Goal: Information Seeking & Learning: Learn about a topic

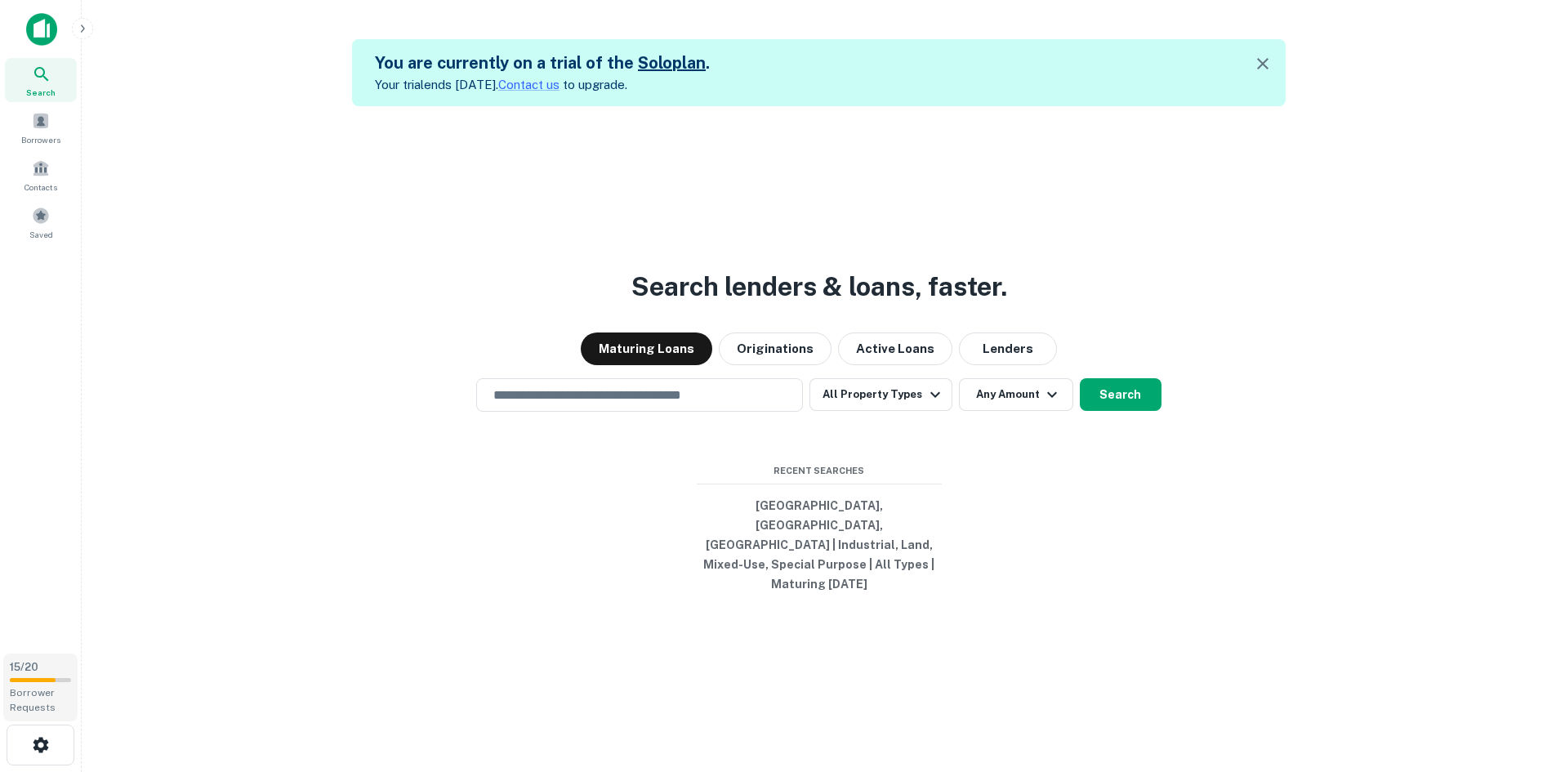
click at [31, 670] on span "15 / 20" at bounding box center [24, 667] width 29 height 12
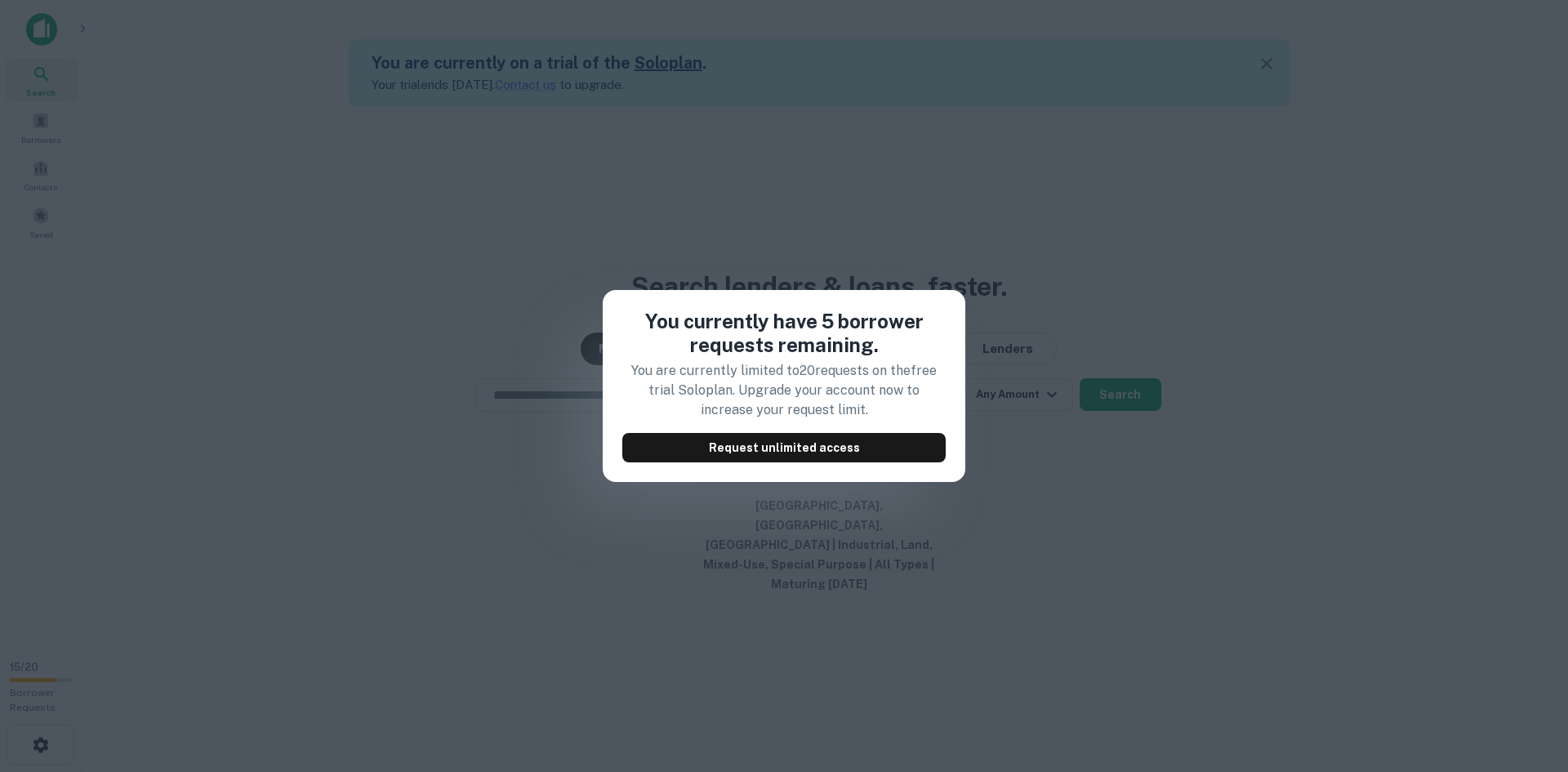
click at [381, 447] on div "You currently have 5 borrower requests remaining. You are currently limited to …" at bounding box center [784, 386] width 1568 height 772
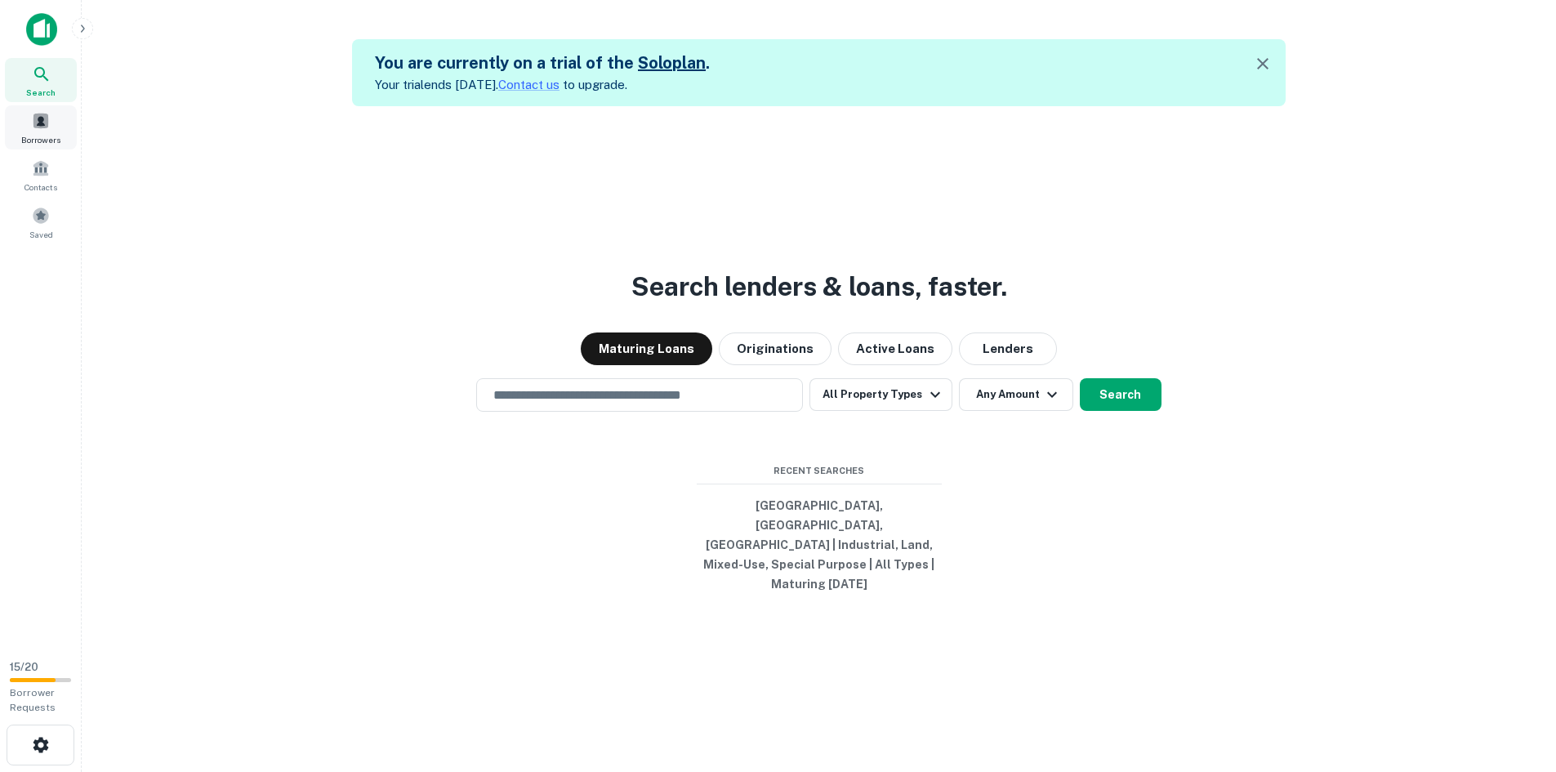
click at [38, 118] on span at bounding box center [41, 121] width 18 height 18
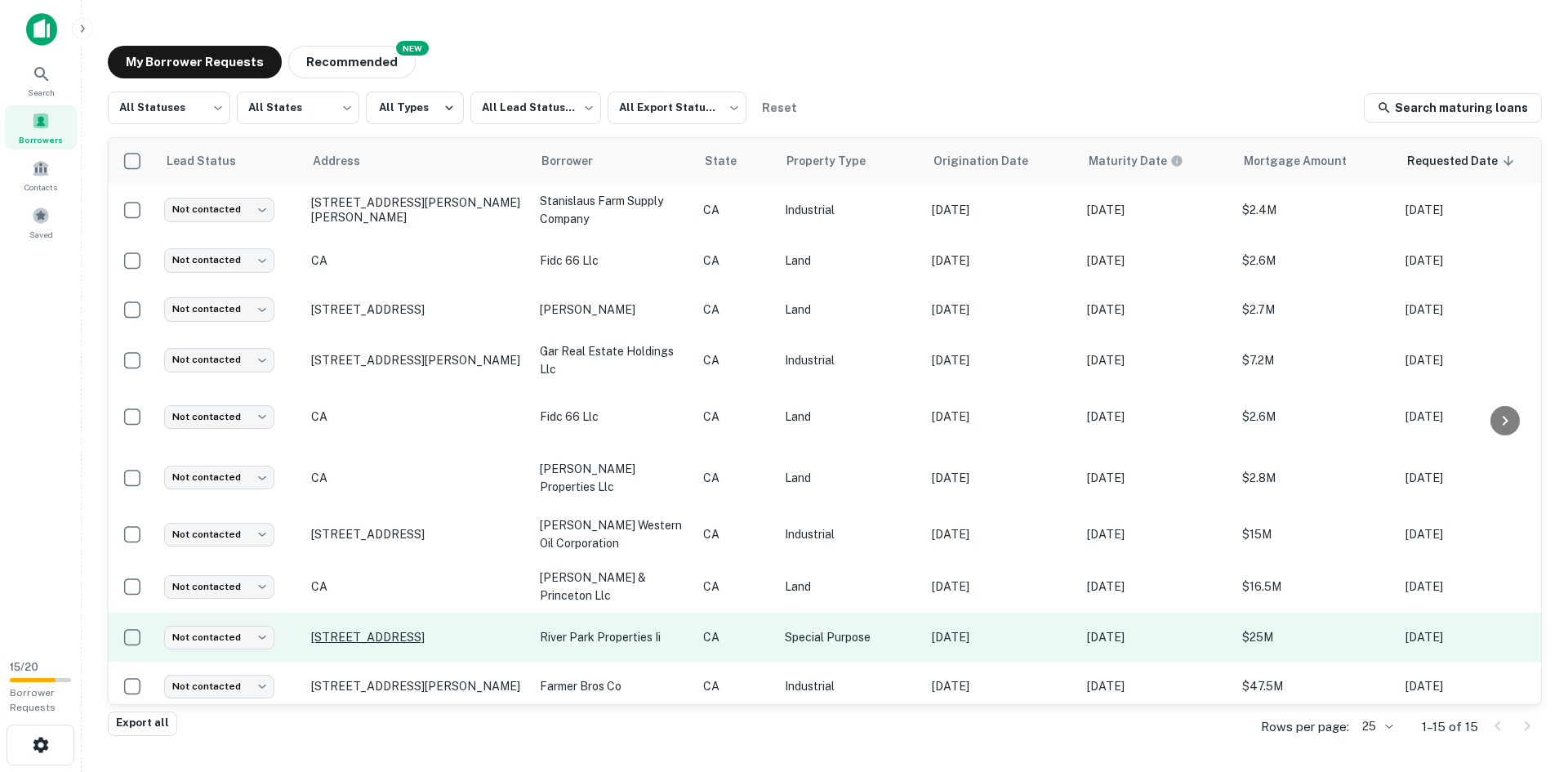
click at [416, 630] on p "250 E Paseo Del Centro Fresno, CA93720" at bounding box center [417, 637] width 212 height 15
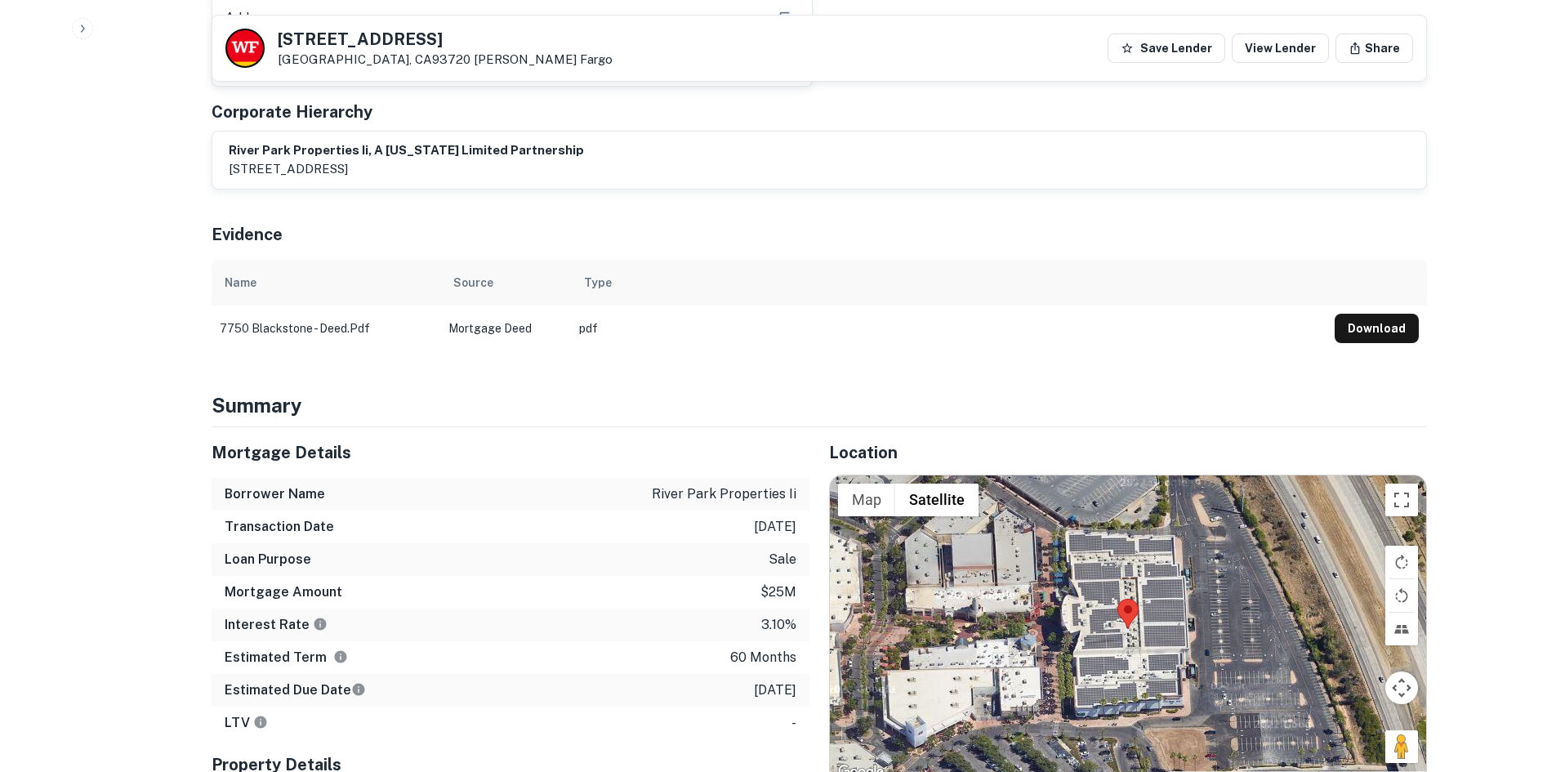
scroll to position [1552, 0]
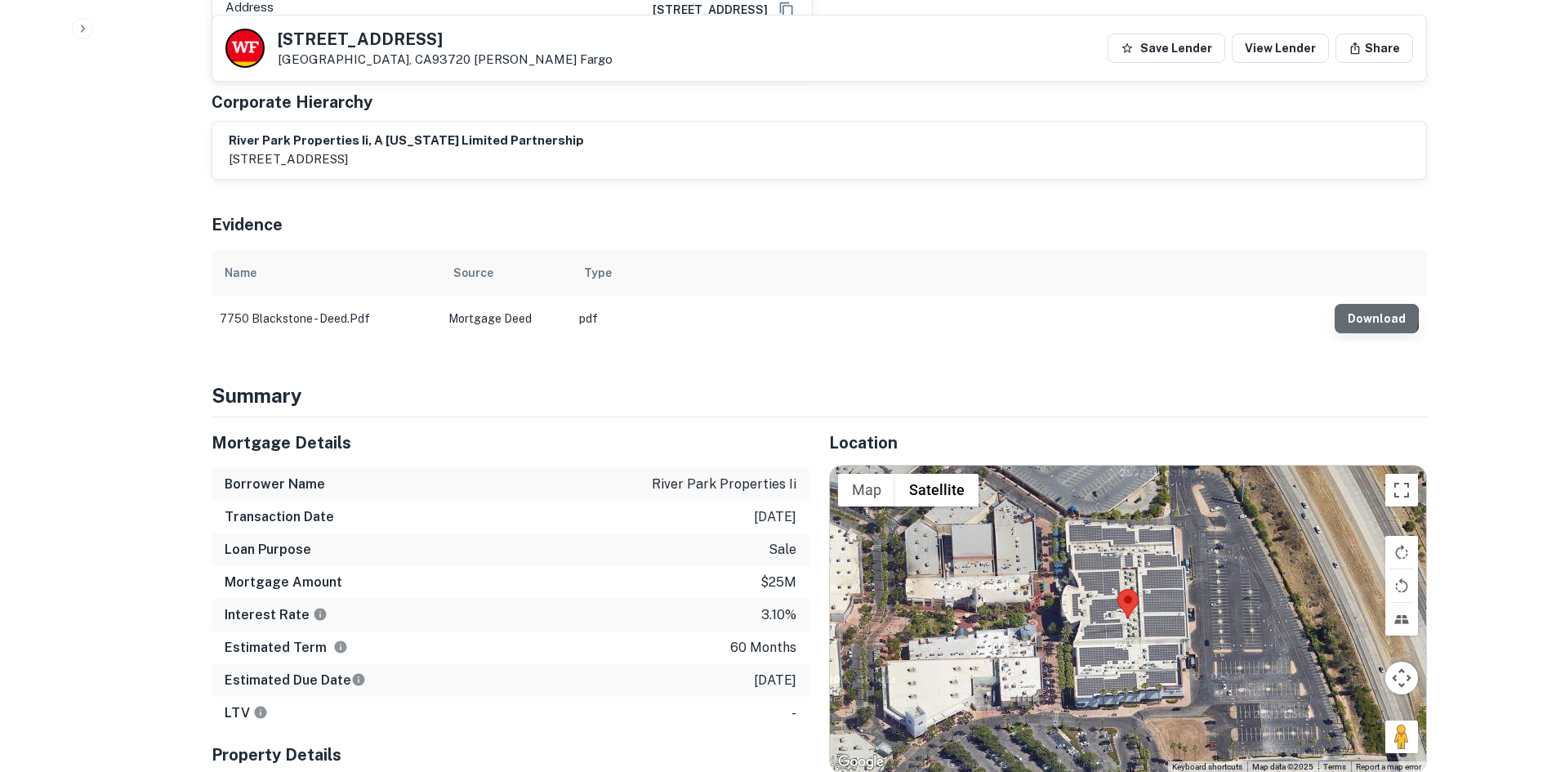
click at [1376, 317] on button "Download" at bounding box center [1377, 318] width 84 height 29
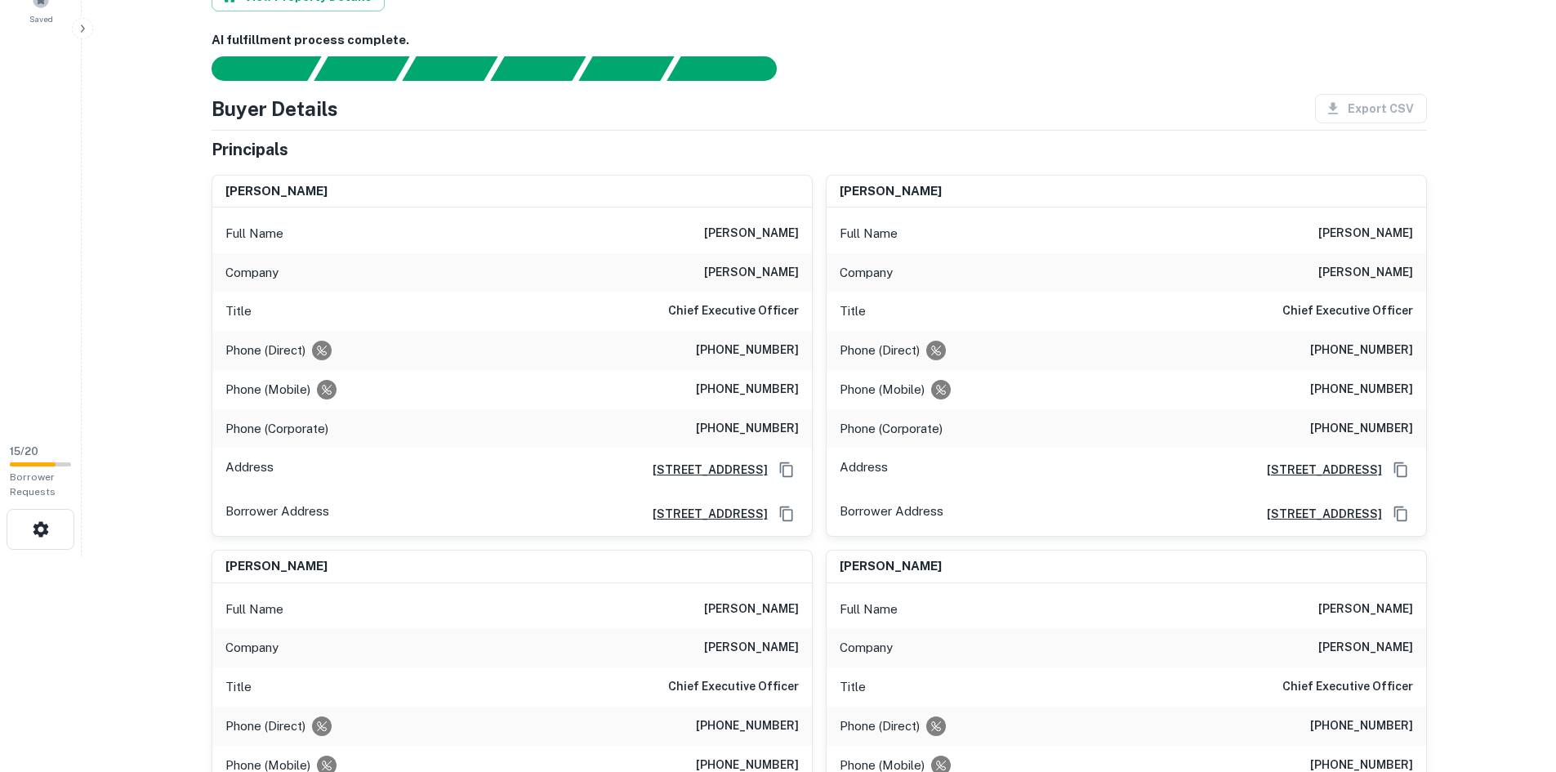
scroll to position [245, 0]
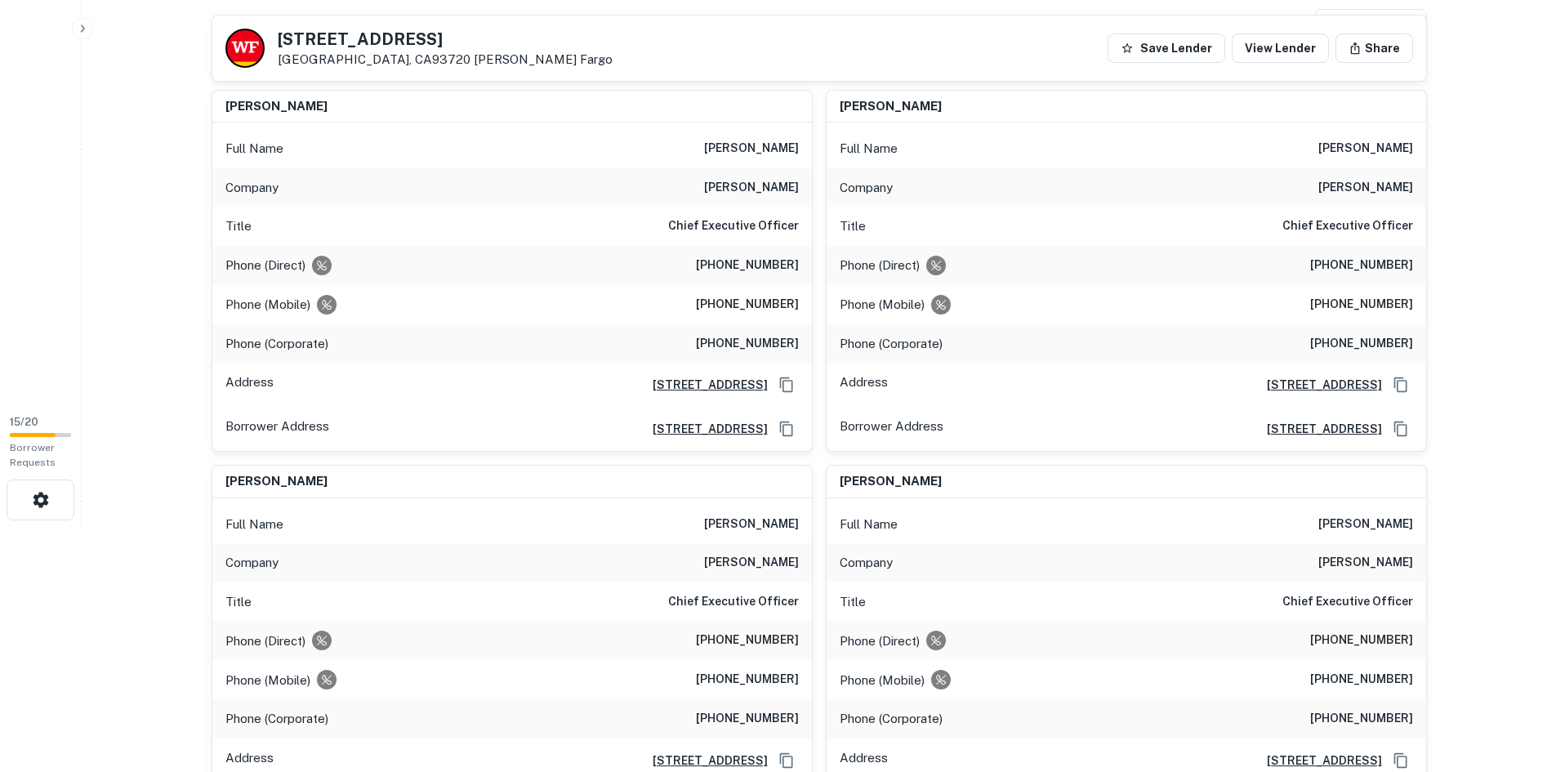
click at [788, 147] on h6 "edward m. kashian" at bounding box center [751, 149] width 95 height 20
copy h6 "edward m. kashian"
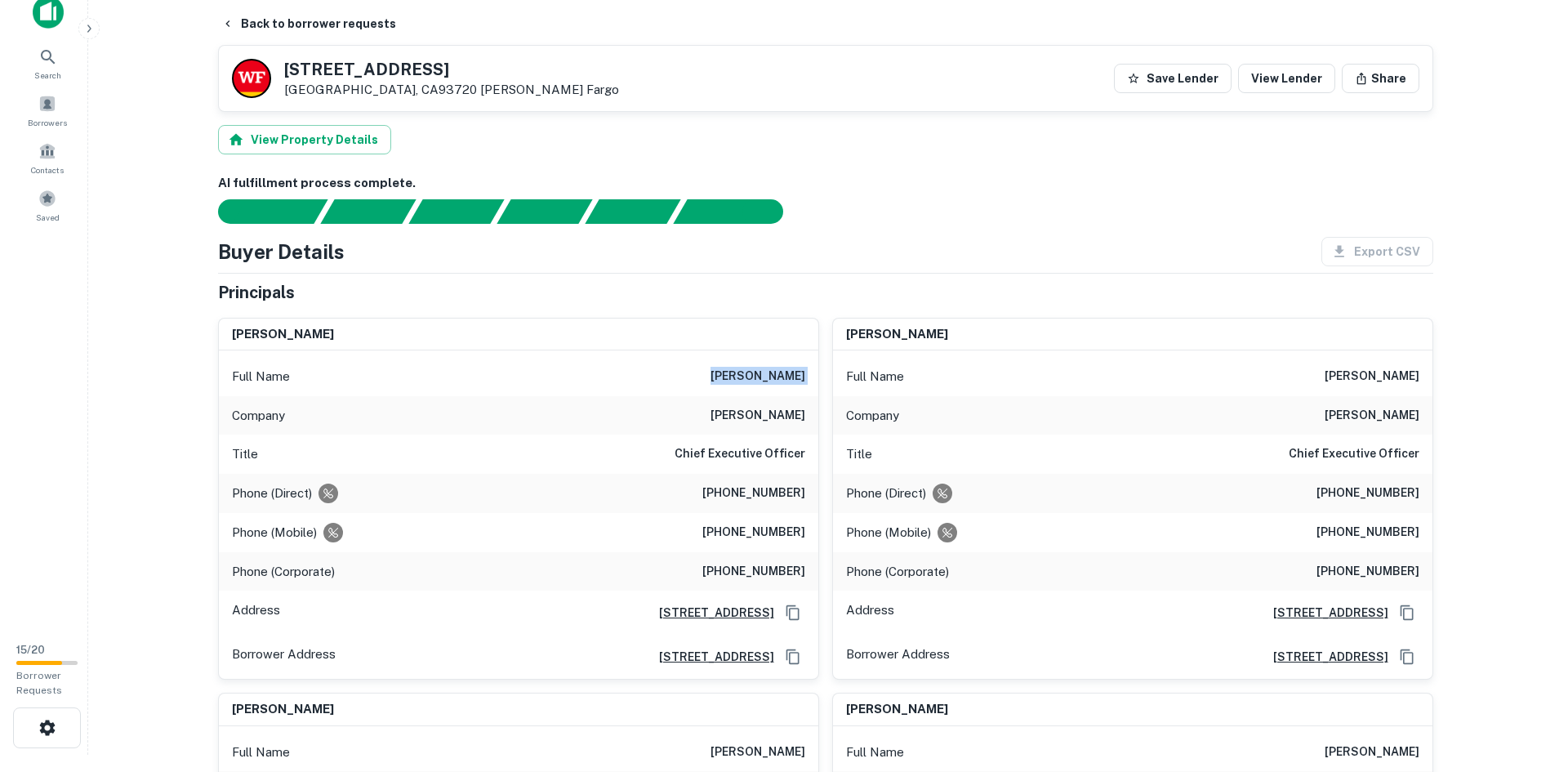
scroll to position [0, 0]
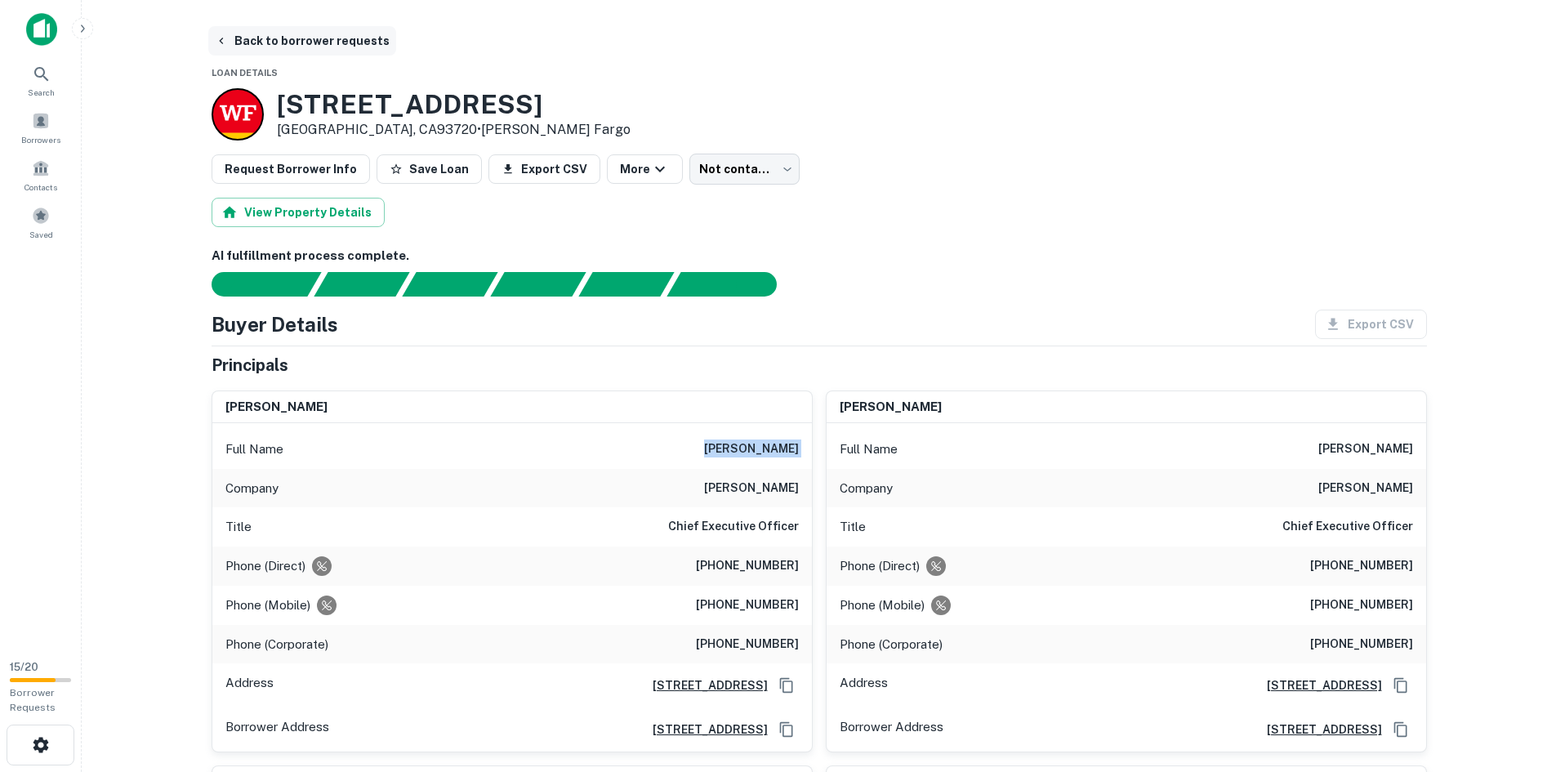
click at [278, 50] on button "Back to borrower requests" at bounding box center [302, 40] width 188 height 29
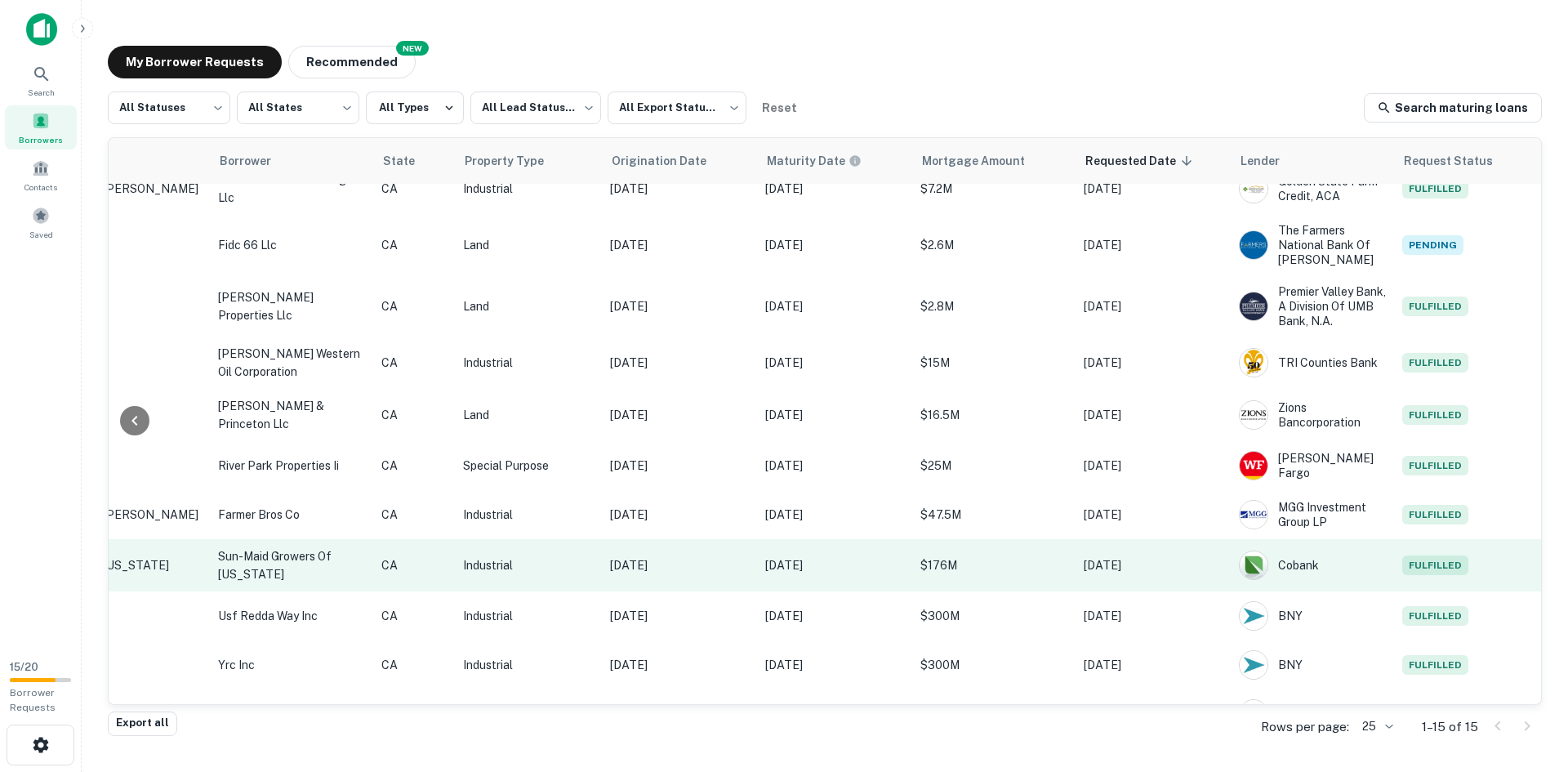
scroll to position [100, 327]
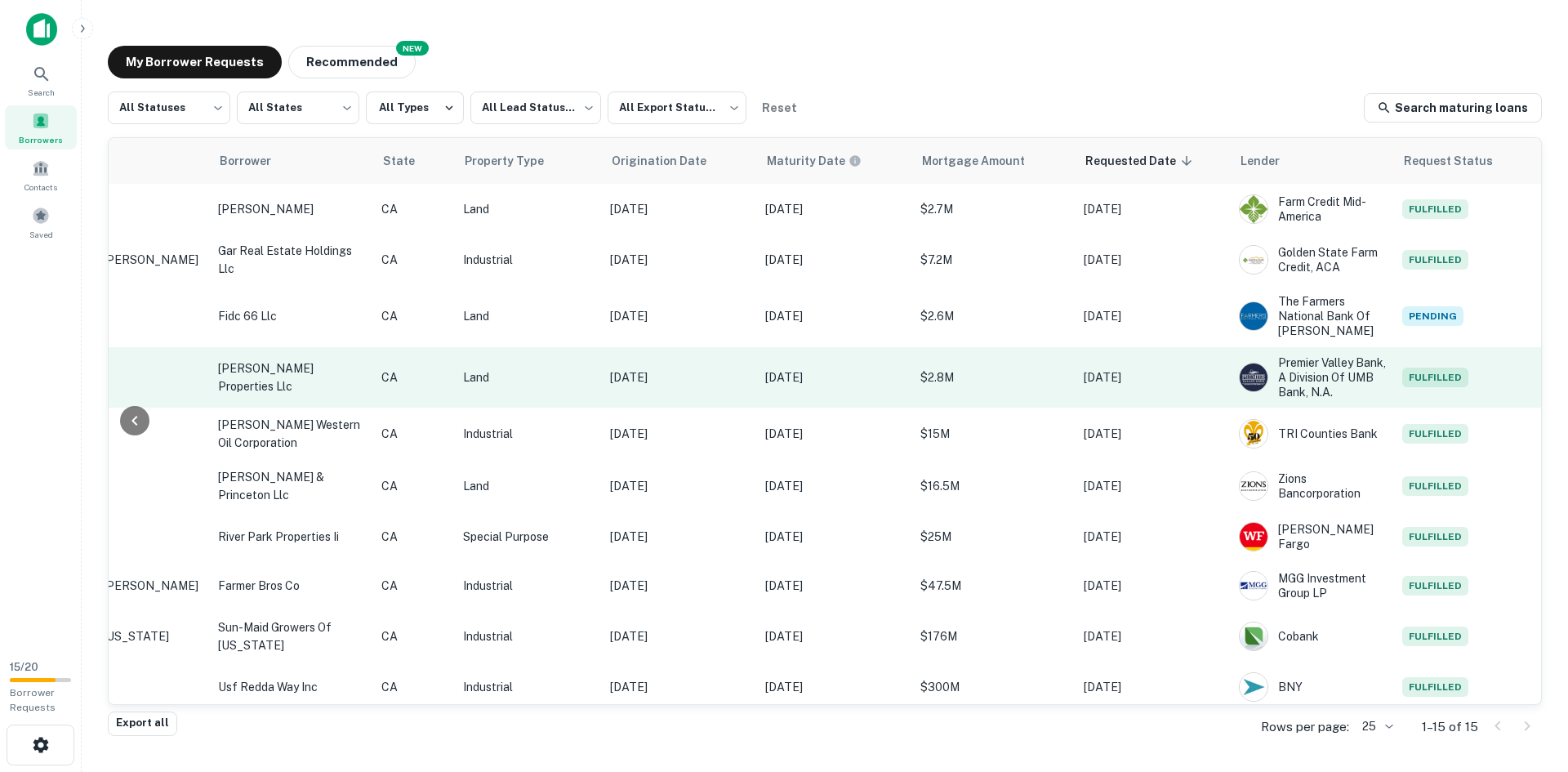
click at [384, 380] on p "CA" at bounding box center [413, 377] width 65 height 18
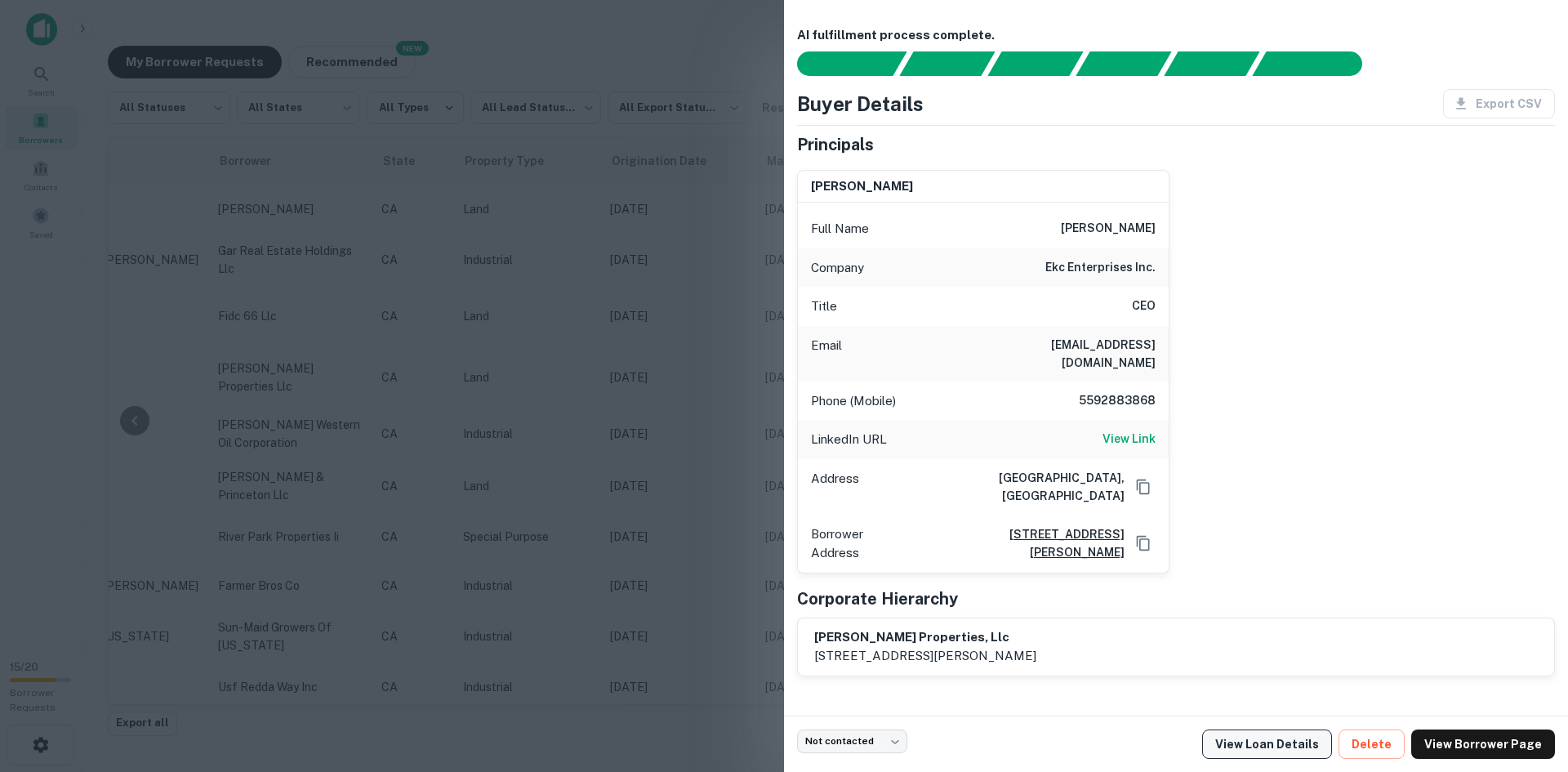
click at [1315, 742] on link "View Loan Details" at bounding box center [1267, 743] width 130 height 29
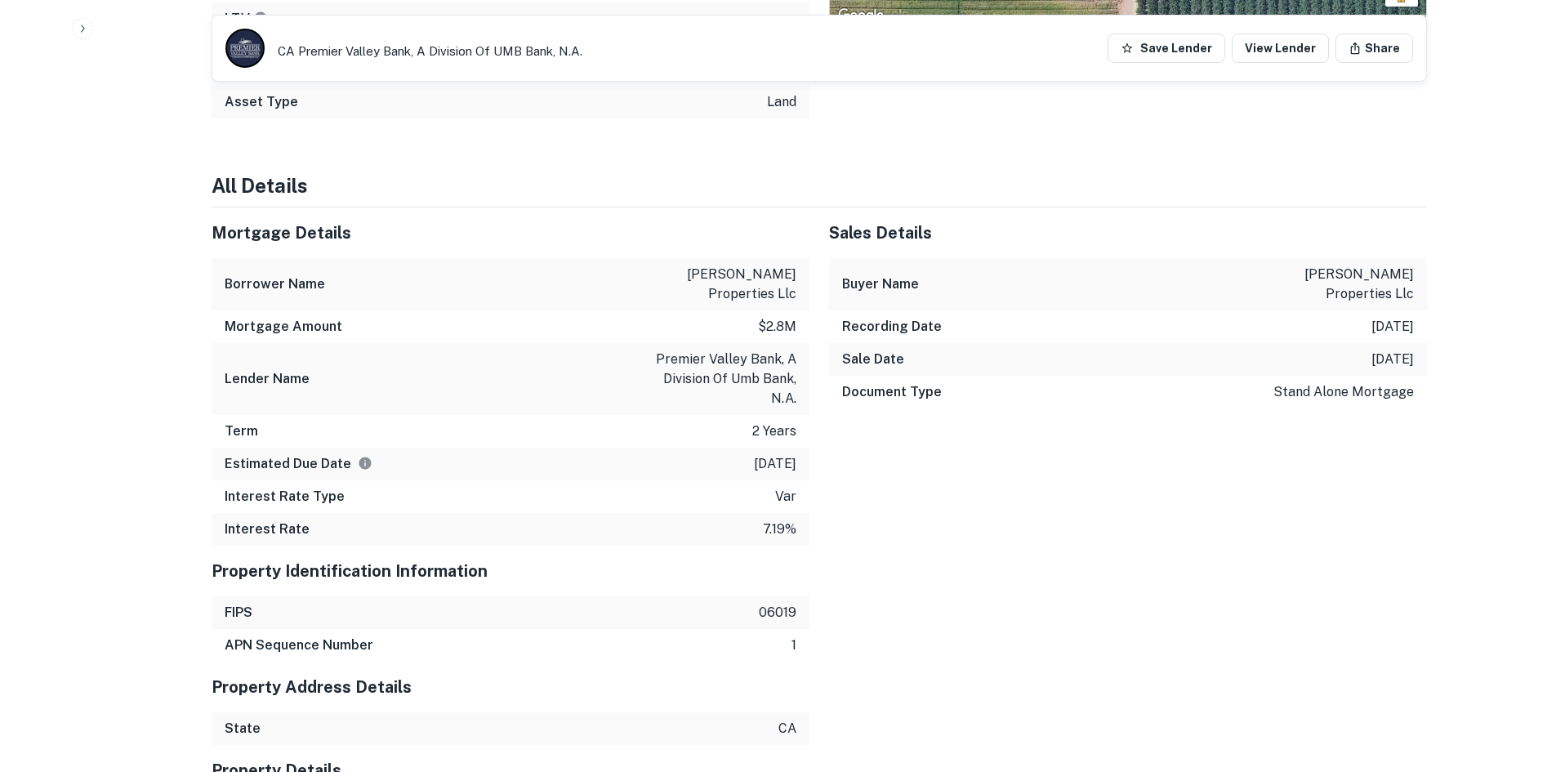
scroll to position [1254, 0]
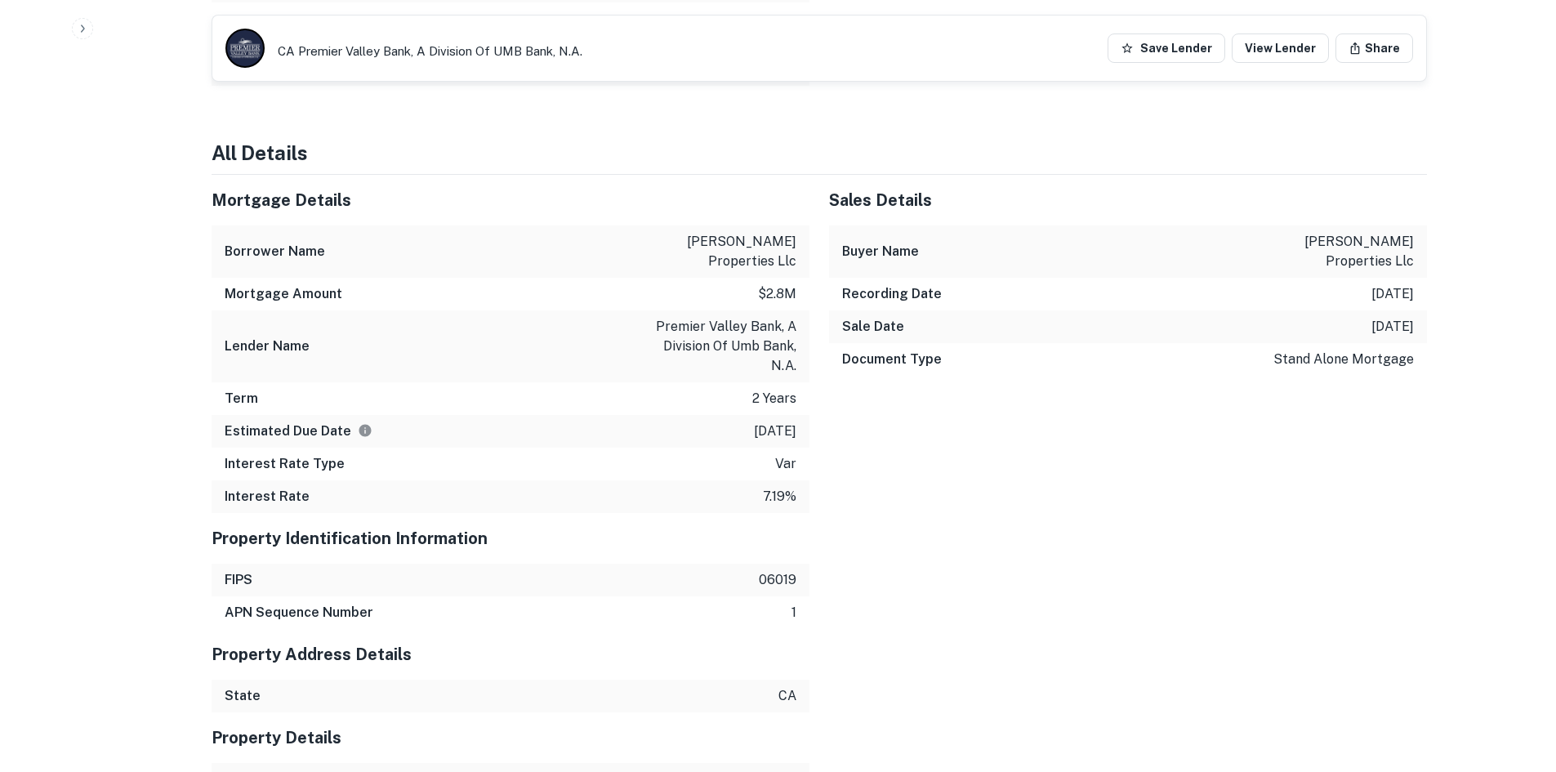
click at [769, 317] on p "premier valley bank, a division of umb bank, n.a." at bounding box center [722, 346] width 147 height 59
copy p "premier valley bank, a division of umb bank, n.a."
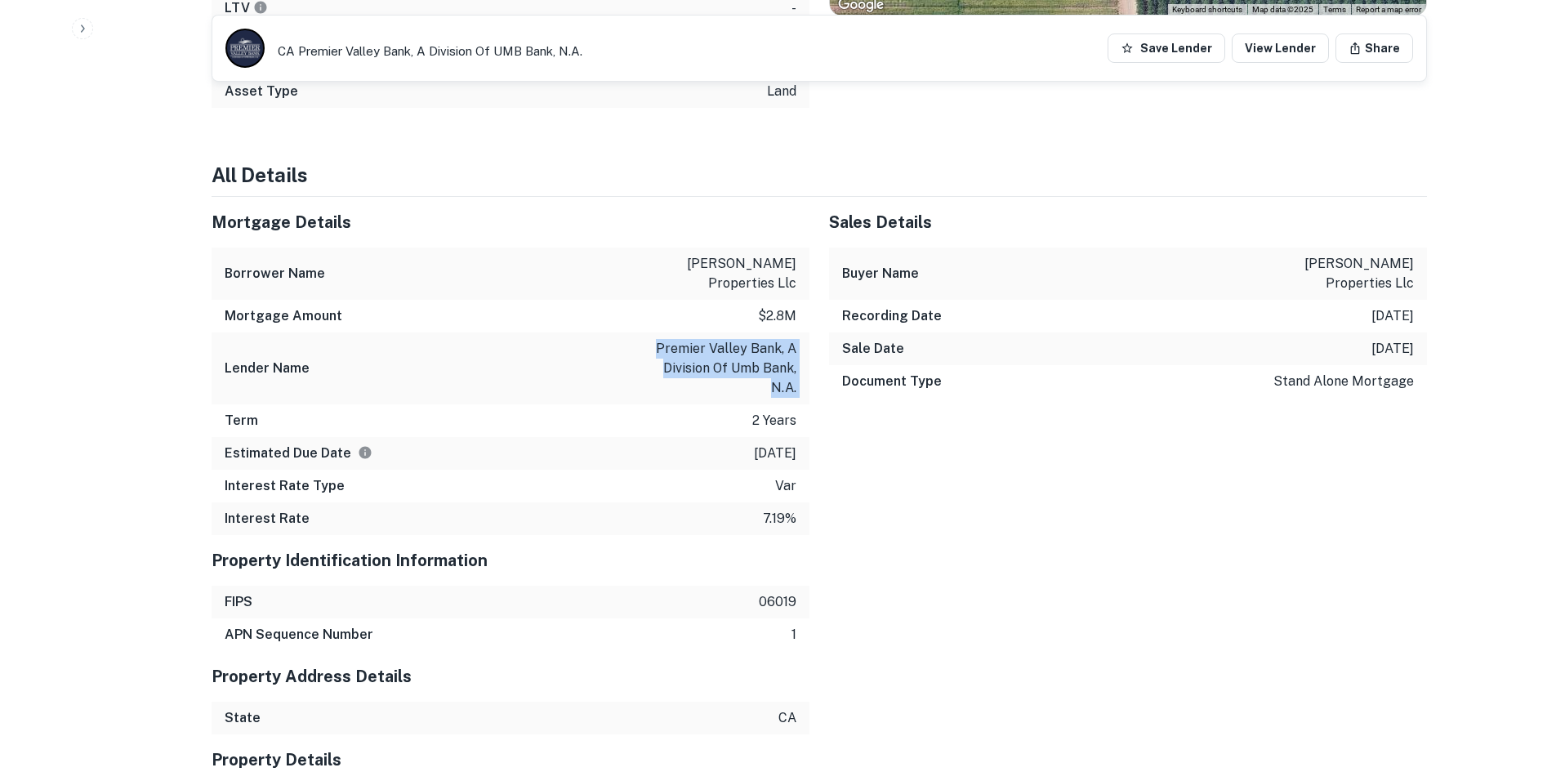
scroll to position [1335, 0]
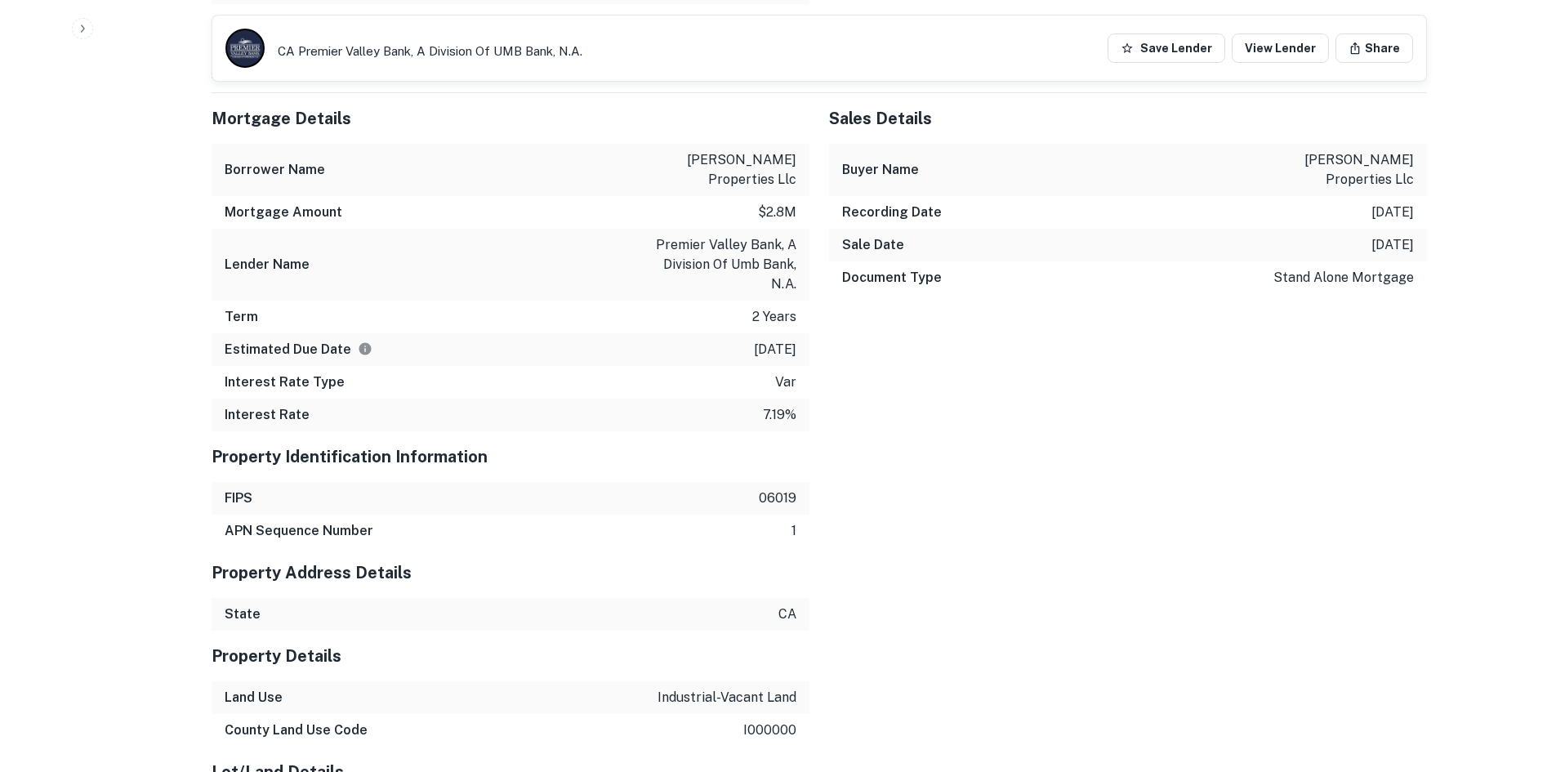
click at [952, 433] on div "Mortgage Details Borrower Name shafer properties llc Mortgage Amount $2.8m Lend…" at bounding box center [809, 503] width 1235 height 820
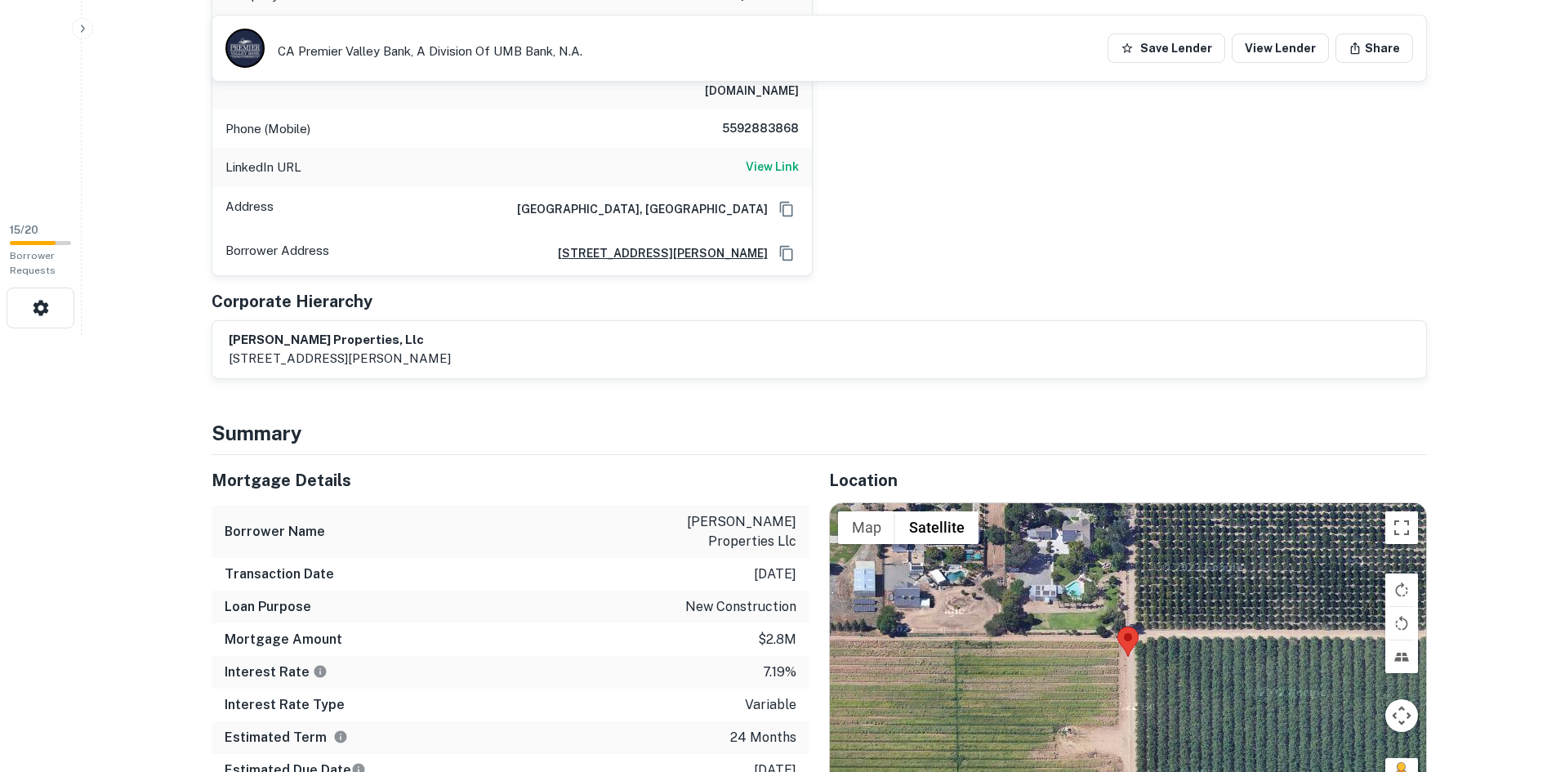
scroll to position [0, 0]
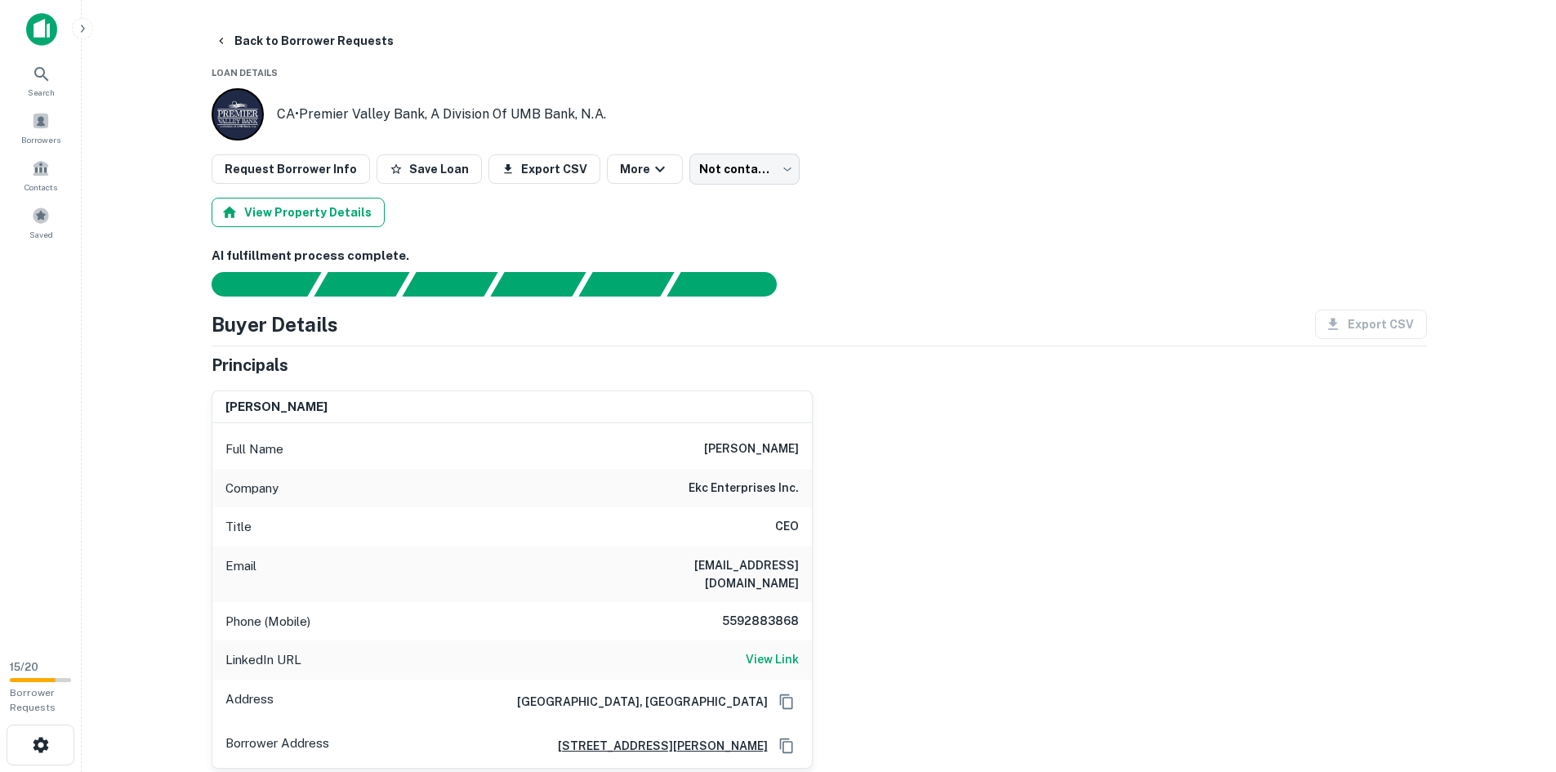
click at [271, 218] on button "View Property Details" at bounding box center [298, 212] width 173 height 29
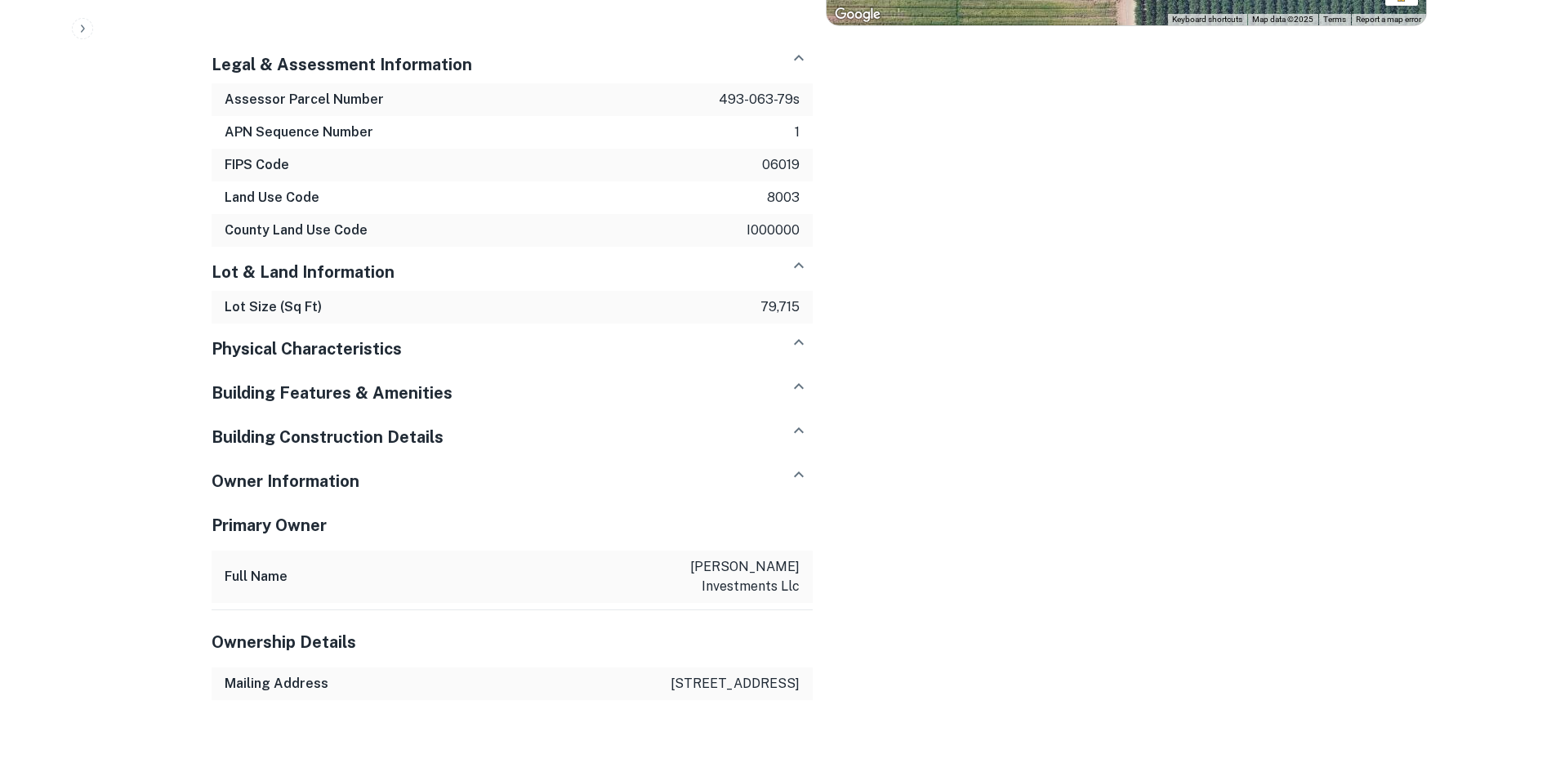
scroll to position [1463, 0]
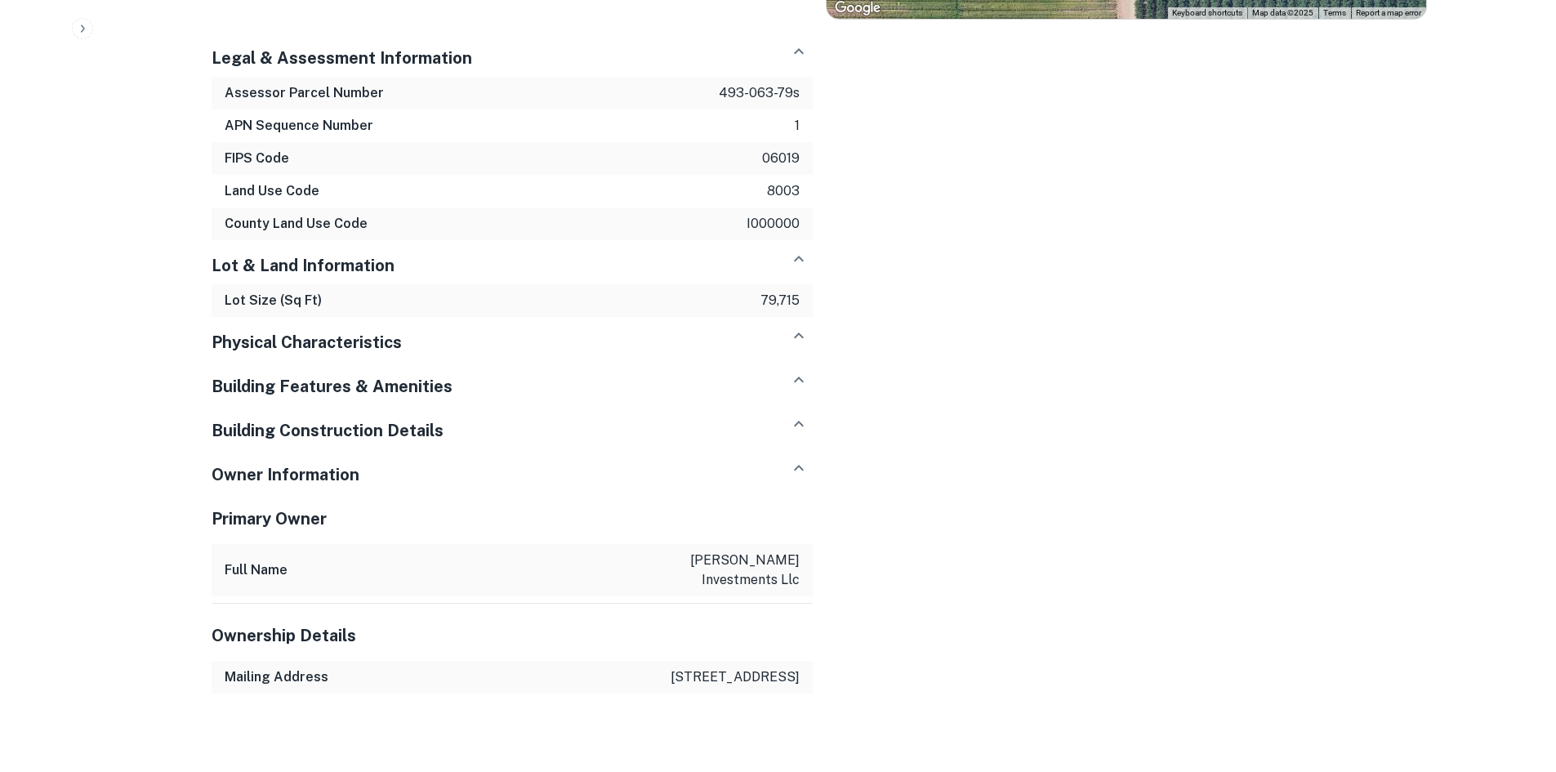
click at [731, 667] on p "18500 von karman ave ste 600 ste 600, irvine, ca 92612-0520" at bounding box center [735, 677] width 129 height 20
copy div "18500 von karman ave ste 600 ste 600, irvine, ca 92612-0520"
click at [773, 550] on p "shafer investments llc" at bounding box center [726, 569] width 147 height 39
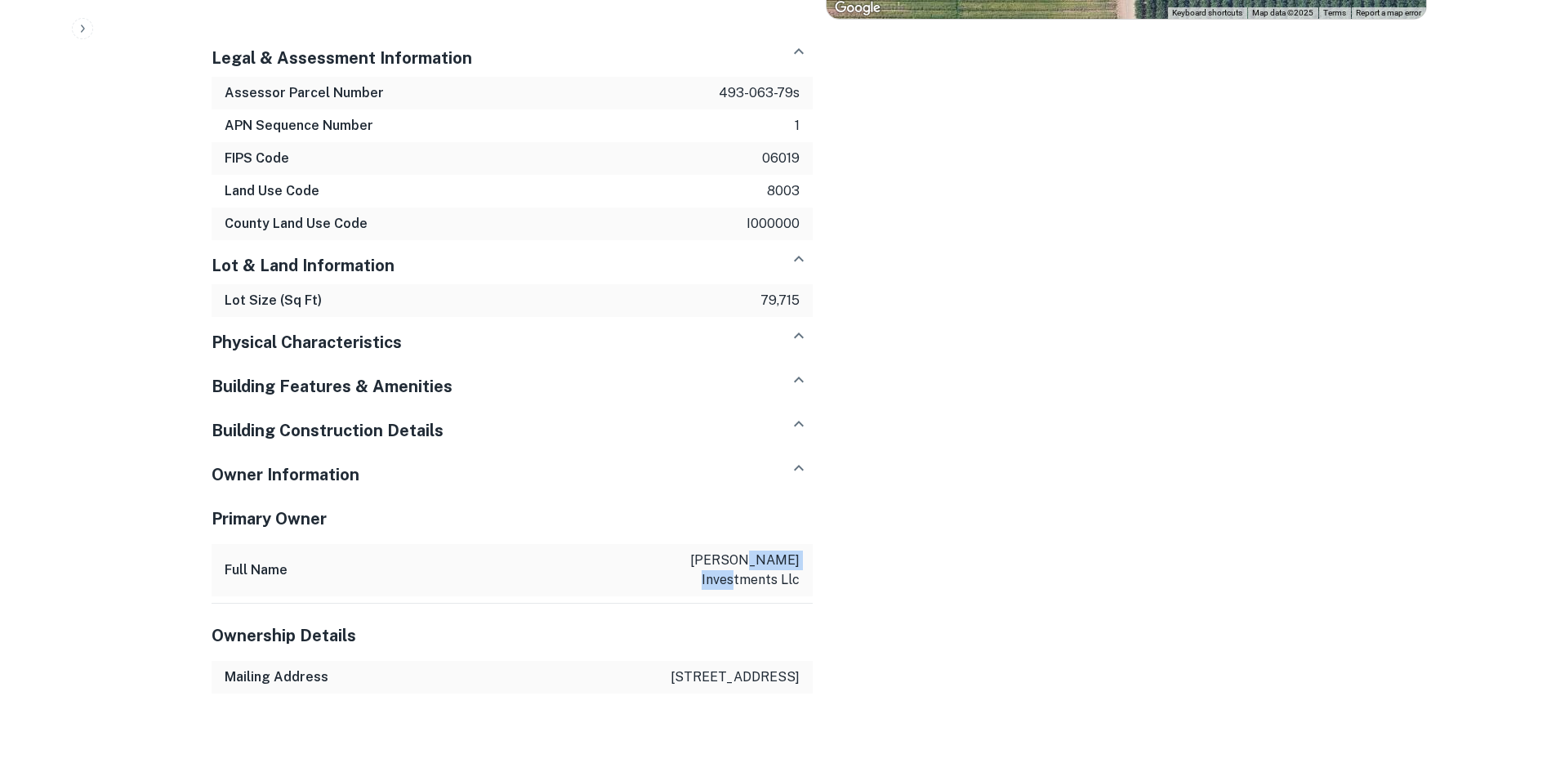
click at [773, 550] on p "shafer investments llc" at bounding box center [726, 569] width 147 height 39
copy h6 "Full Name"
click at [742, 667] on p "18500 von karman ave ste 600 ste 600, irvine, ca 92612-0520" at bounding box center [735, 677] width 129 height 20
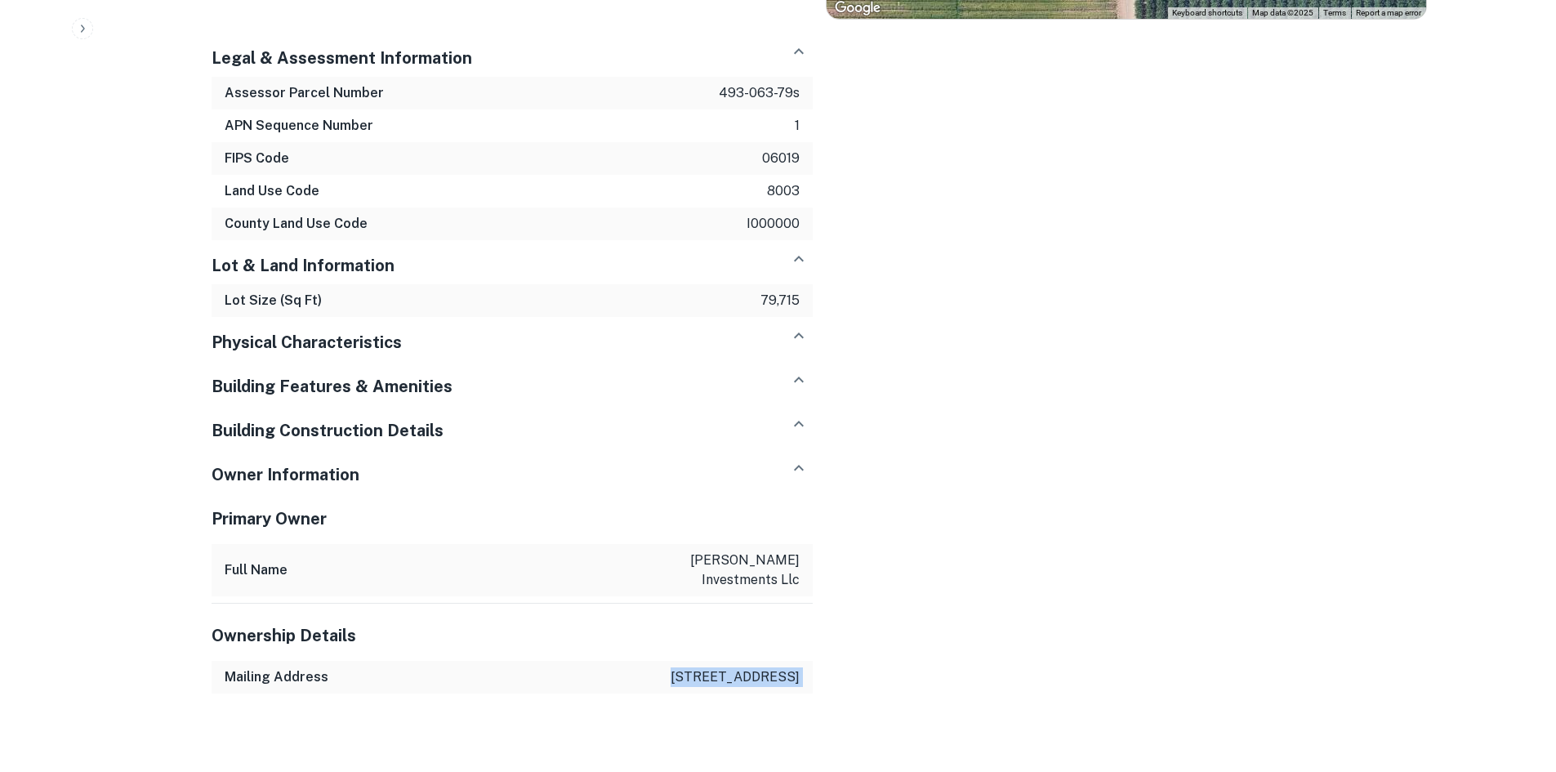
click at [742, 667] on p "18500 von karman ave ste 600 ste 600, irvine, ca 92612-0520" at bounding box center [735, 677] width 129 height 20
copy div "18500 von karman ave ste 600 ste 600, irvine, ca 92612-0520"
click at [967, 184] on div "Address & Location State ca Municipality fresno city ← Move left → Move right ↑…" at bounding box center [812, 174] width 1228 height 1040
click at [713, 667] on p "18500 von karman ave ste 600 ste 600, irvine, ca 92612-0520" at bounding box center [735, 677] width 129 height 20
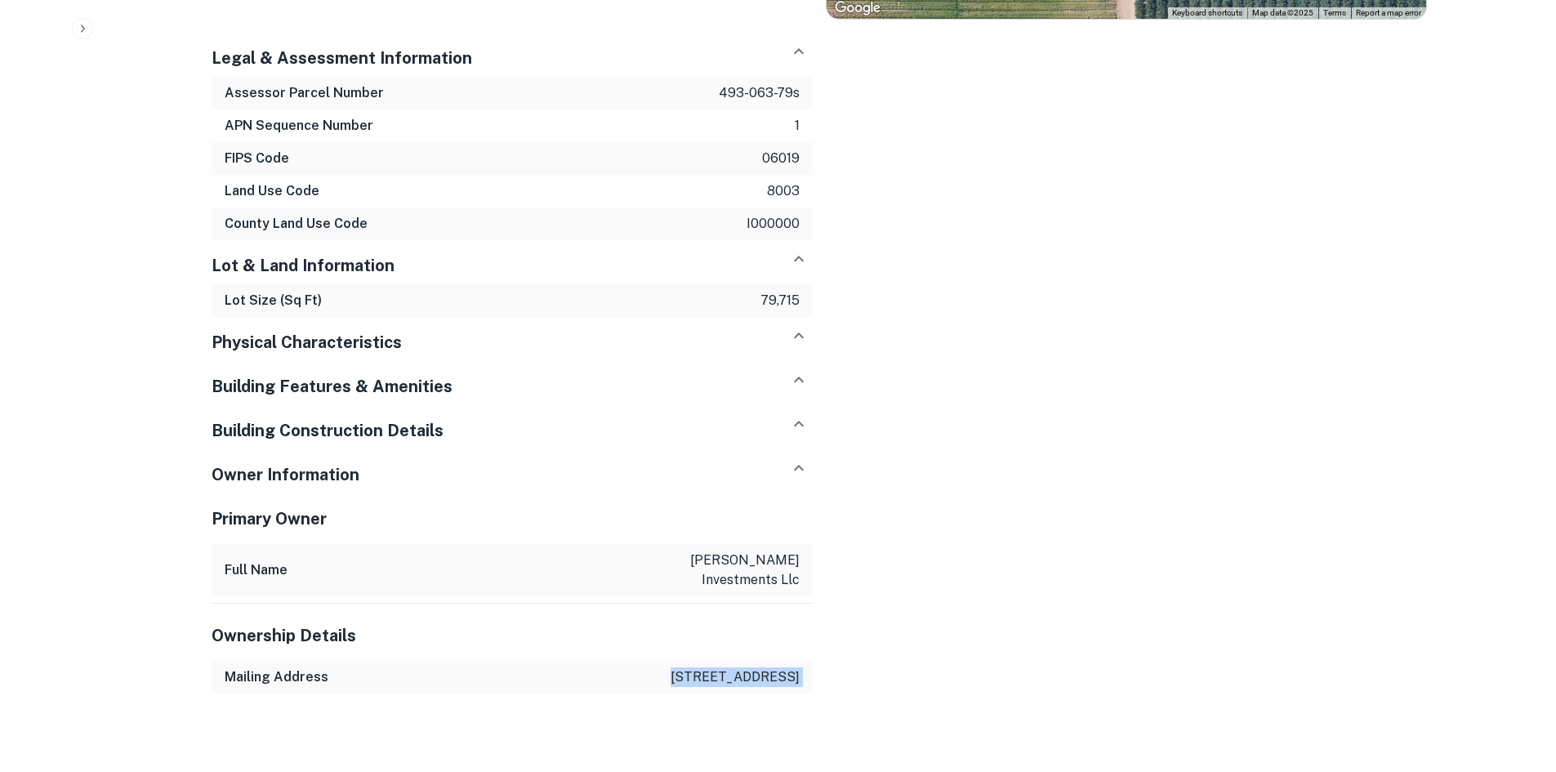
click at [713, 667] on p "18500 von karman ave ste 600 ste 600, irvine, ca 92612-0520" at bounding box center [735, 677] width 129 height 20
copy div "18500 von karman ave ste 600 ste 600, irvine, ca 92612-0520"
click at [1135, 332] on div "Address & Location State ca Municipality fresno city ← Move left → Move right ↑…" at bounding box center [812, 174] width 1228 height 1040
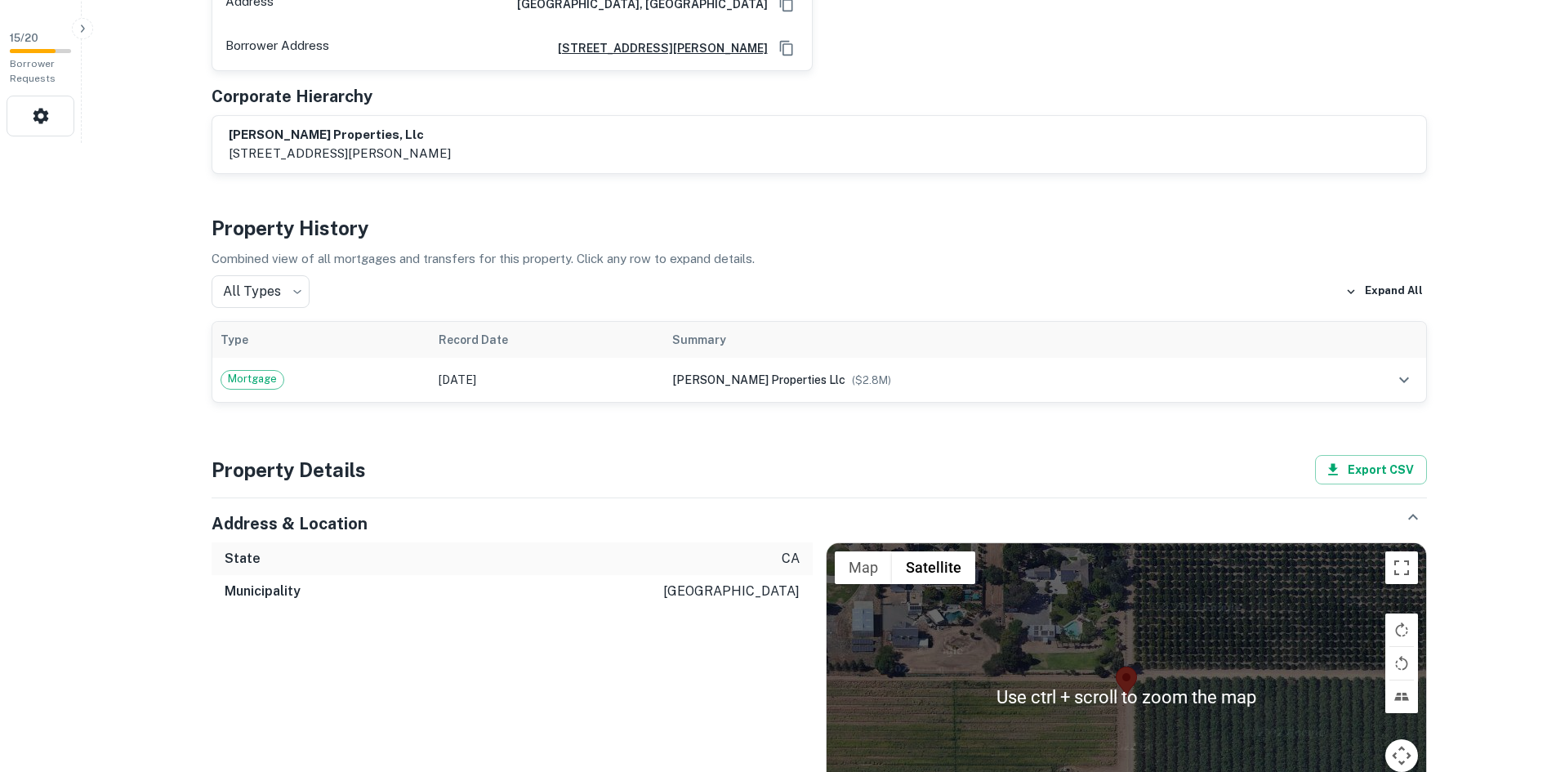
scroll to position [564, 0]
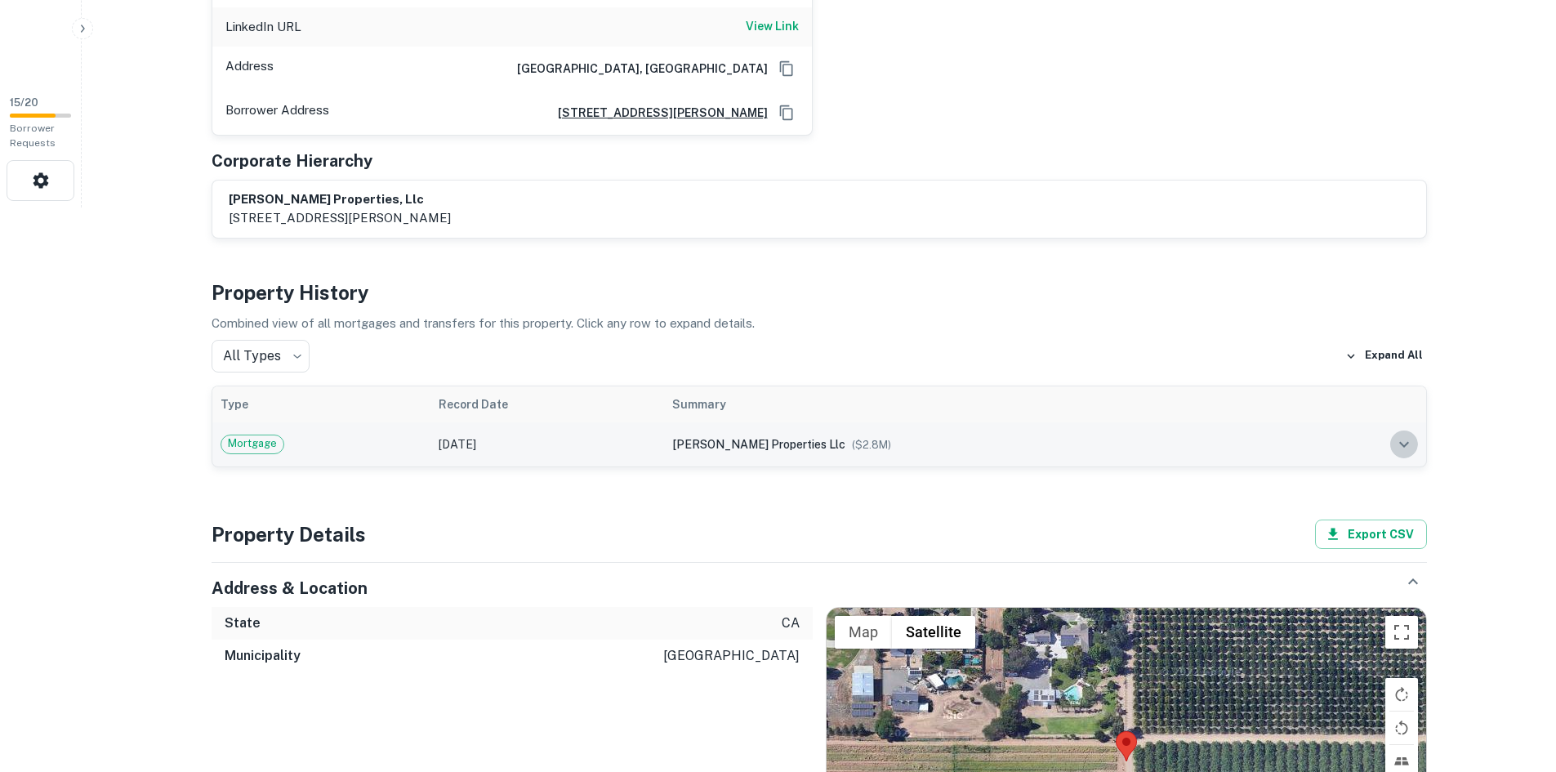
click at [1394, 435] on icon "expand row" at bounding box center [1404, 445] width 20 height 20
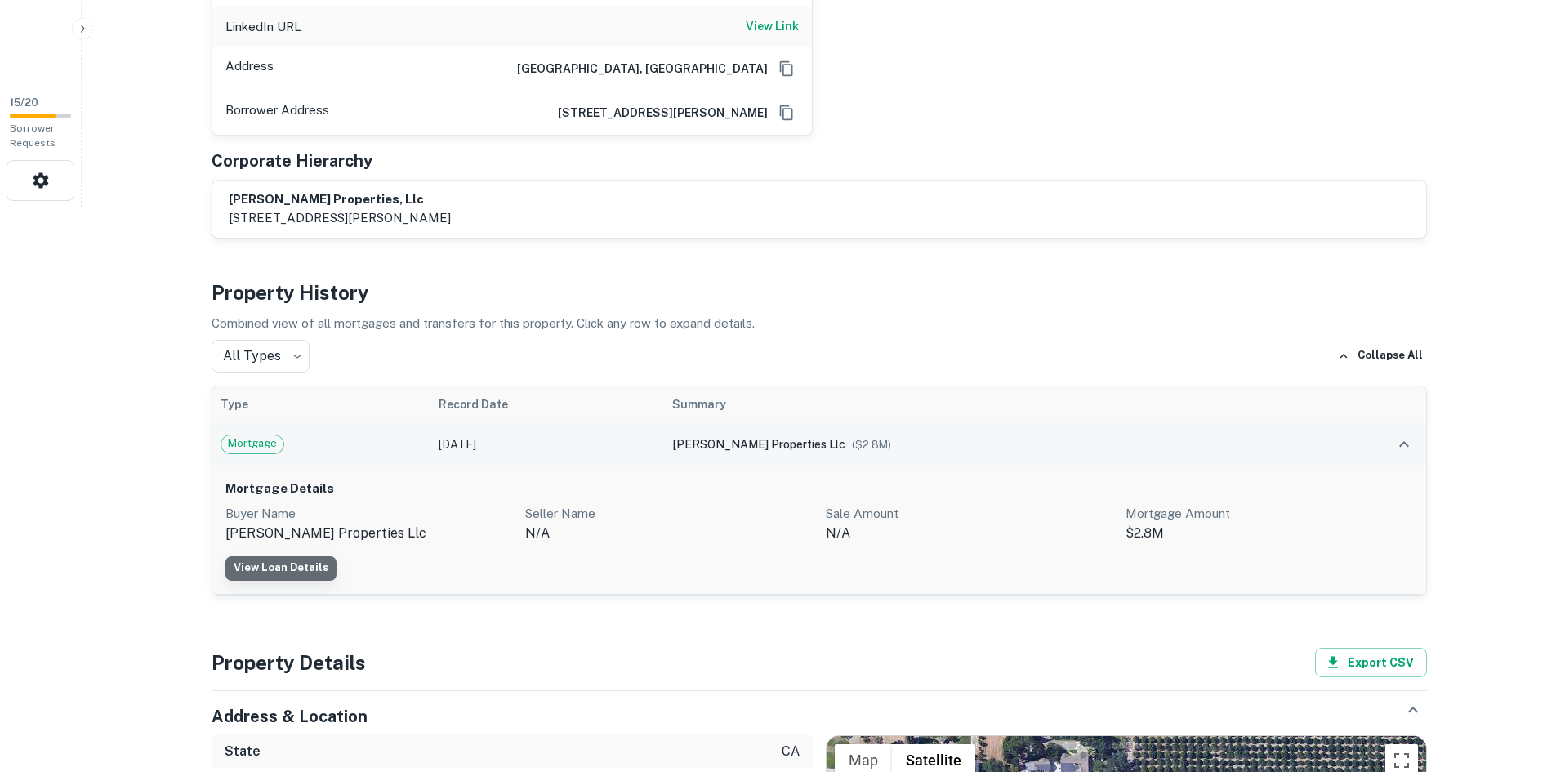
click at [313, 556] on link "View Loan Details" at bounding box center [280, 568] width 111 height 25
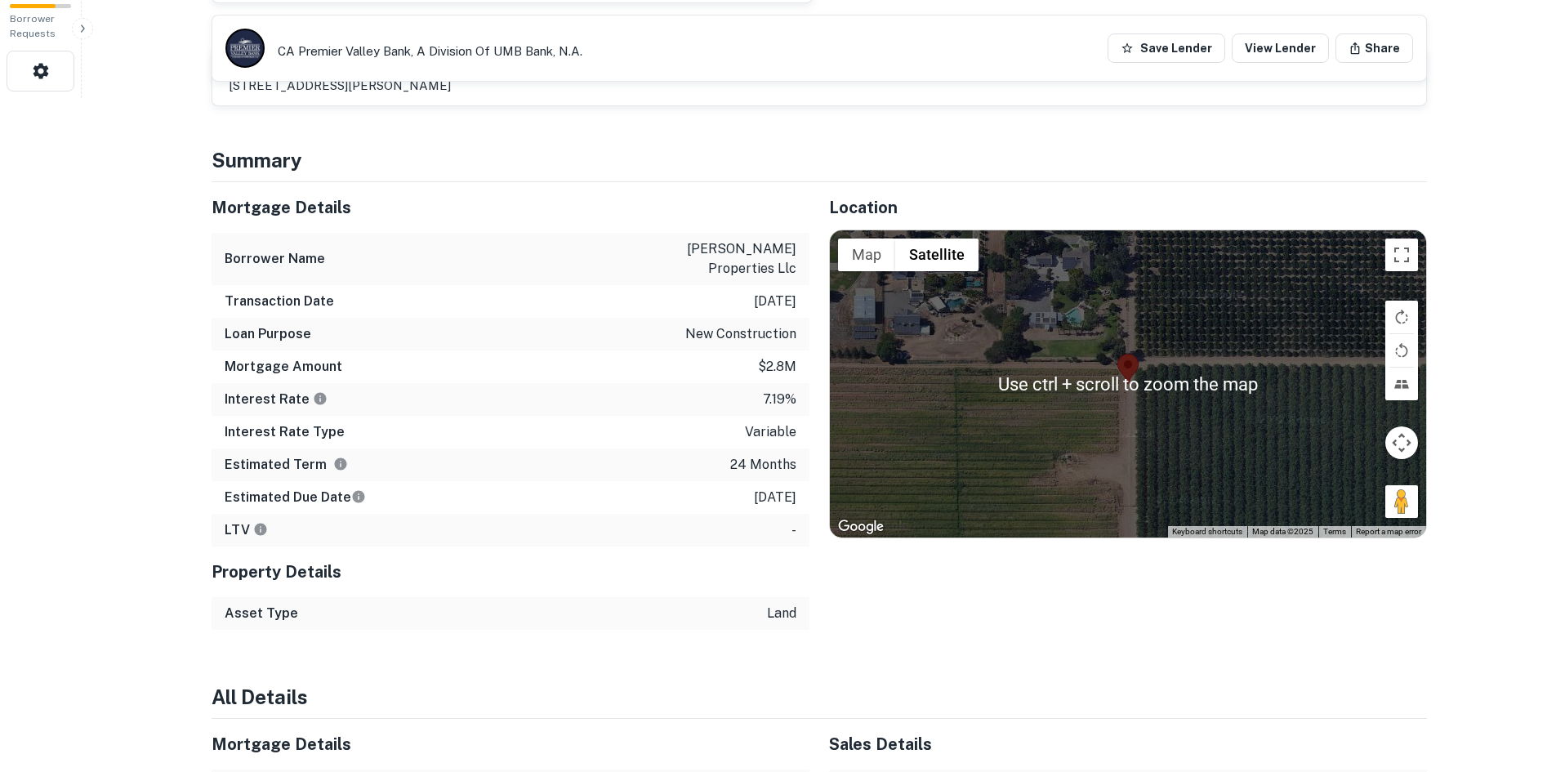
scroll to position [646, 0]
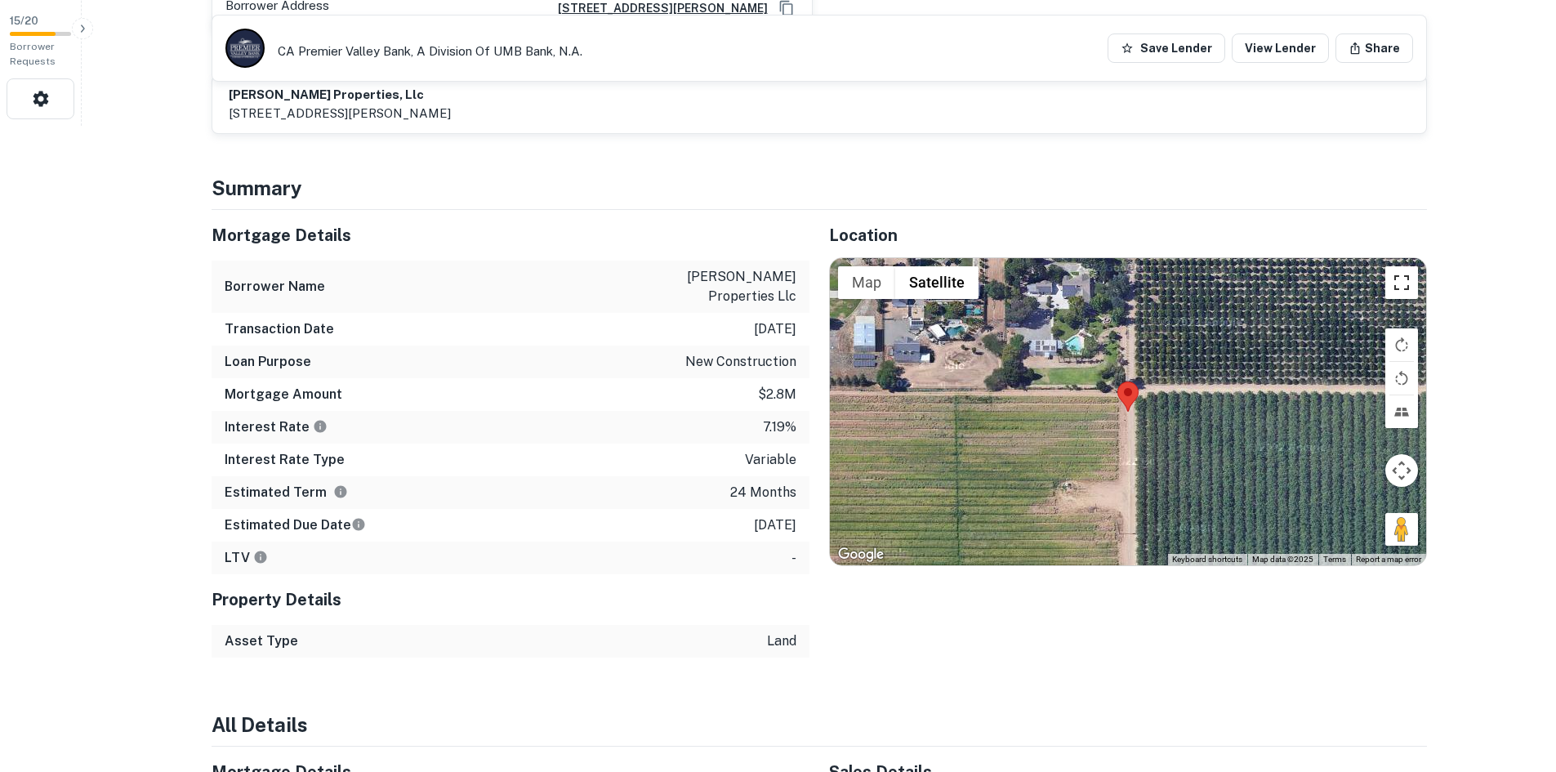
click at [1416, 271] on button "Toggle fullscreen view" at bounding box center [1401, 282] width 33 height 33
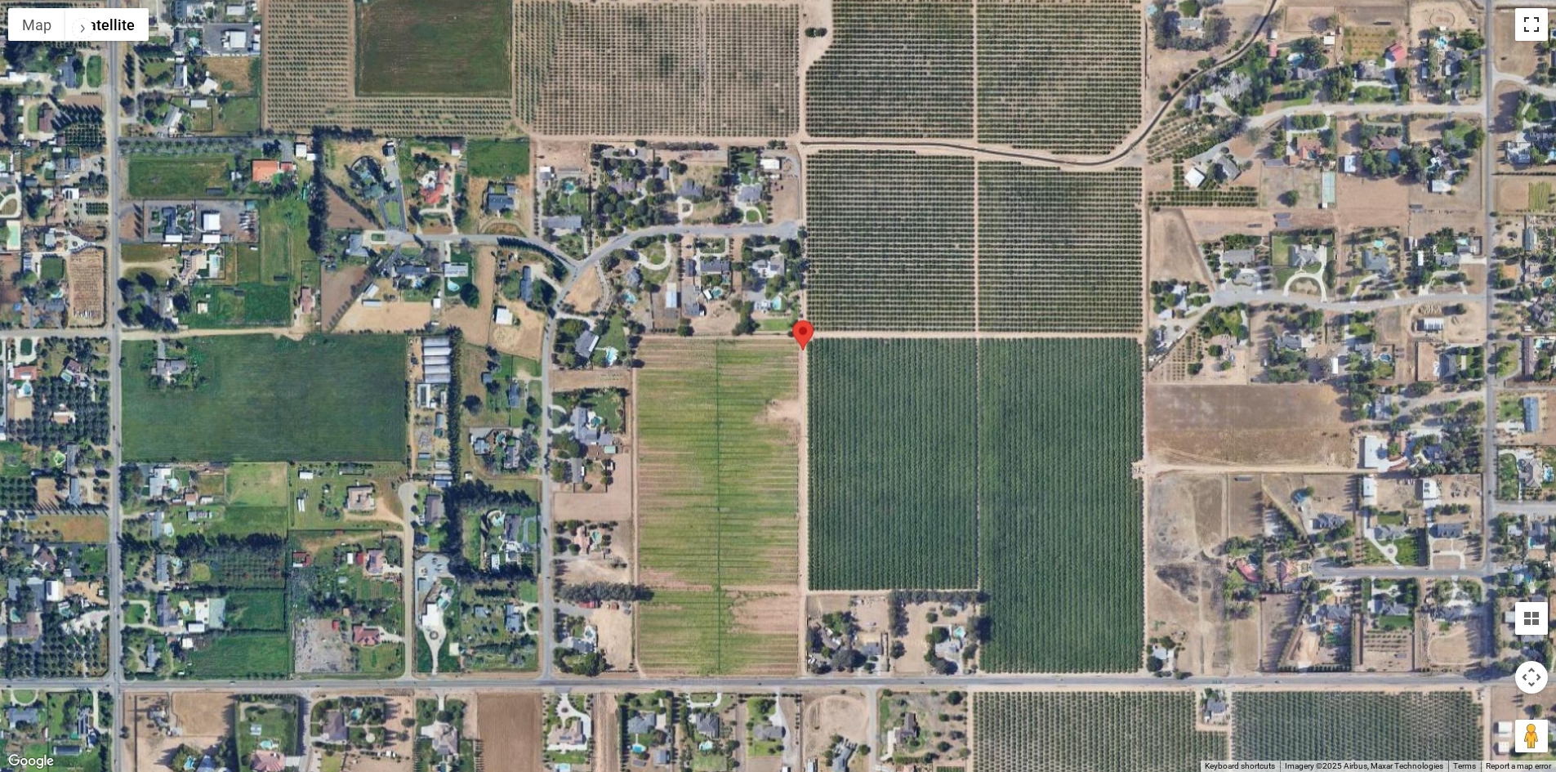
scroll to position [74, 0]
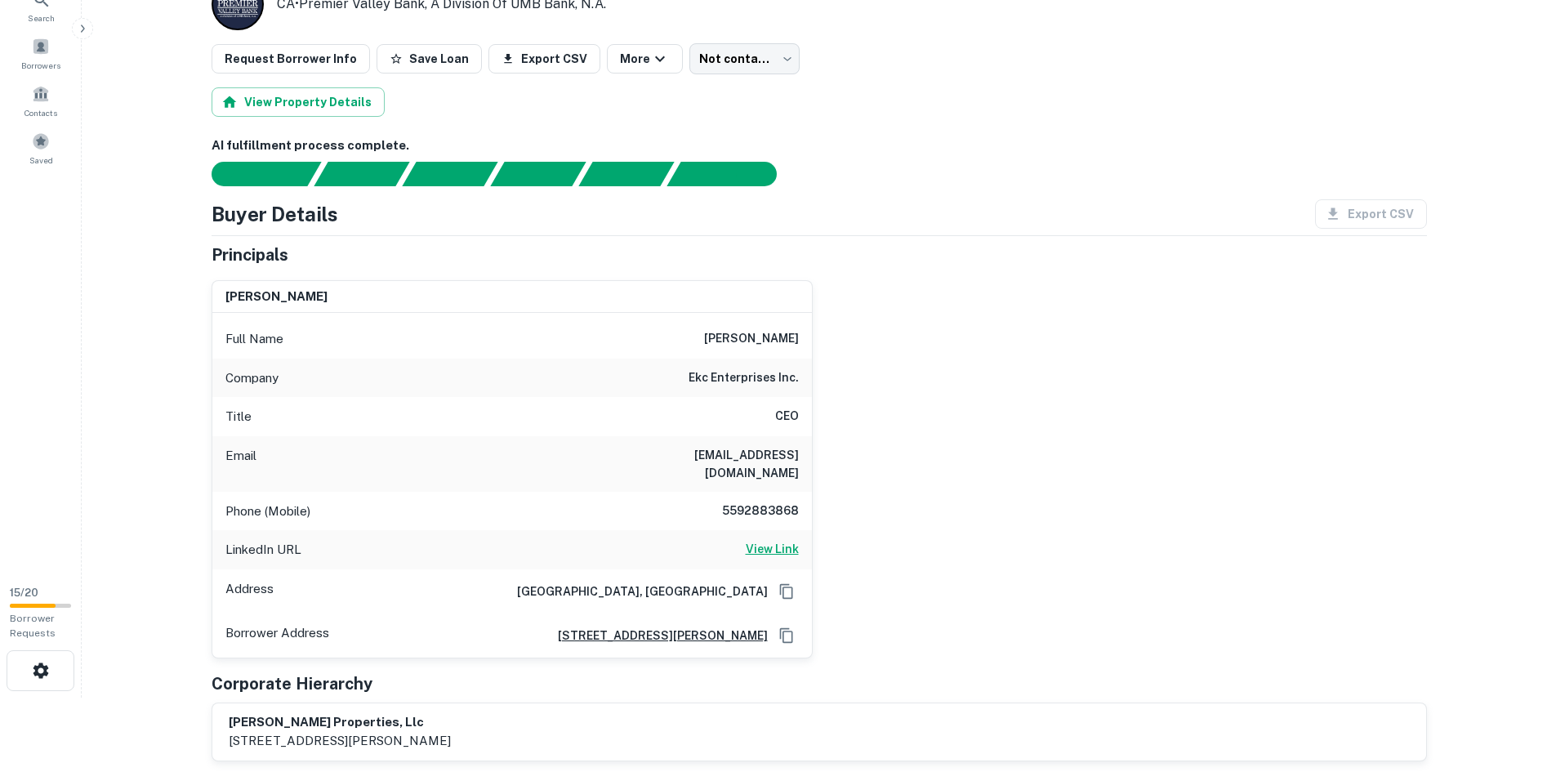
click at [764, 540] on h6 "View Link" at bounding box center [772, 549] width 53 height 18
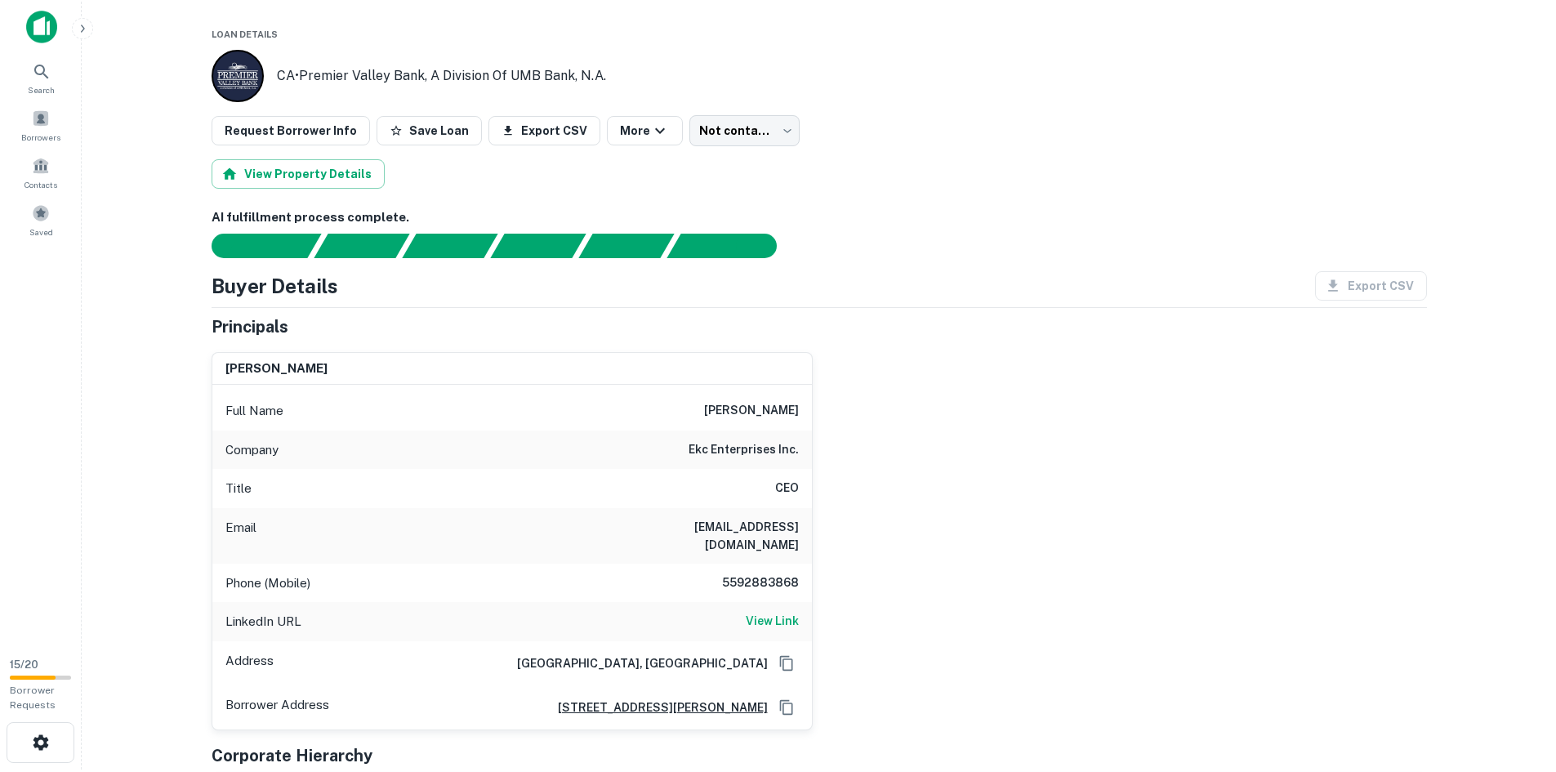
scroll to position [0, 0]
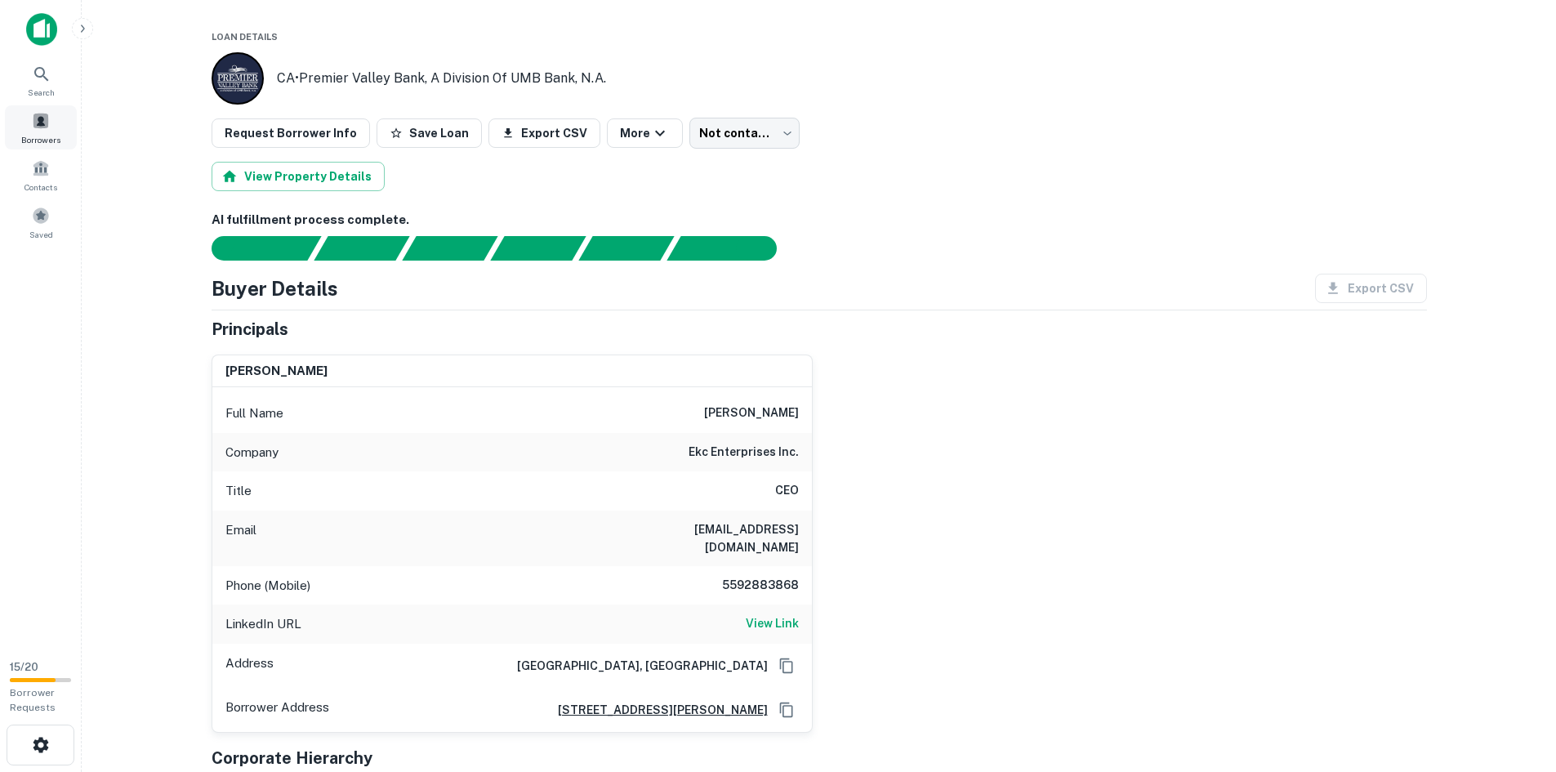
click at [51, 131] on div "Borrowers" at bounding box center [41, 127] width 72 height 44
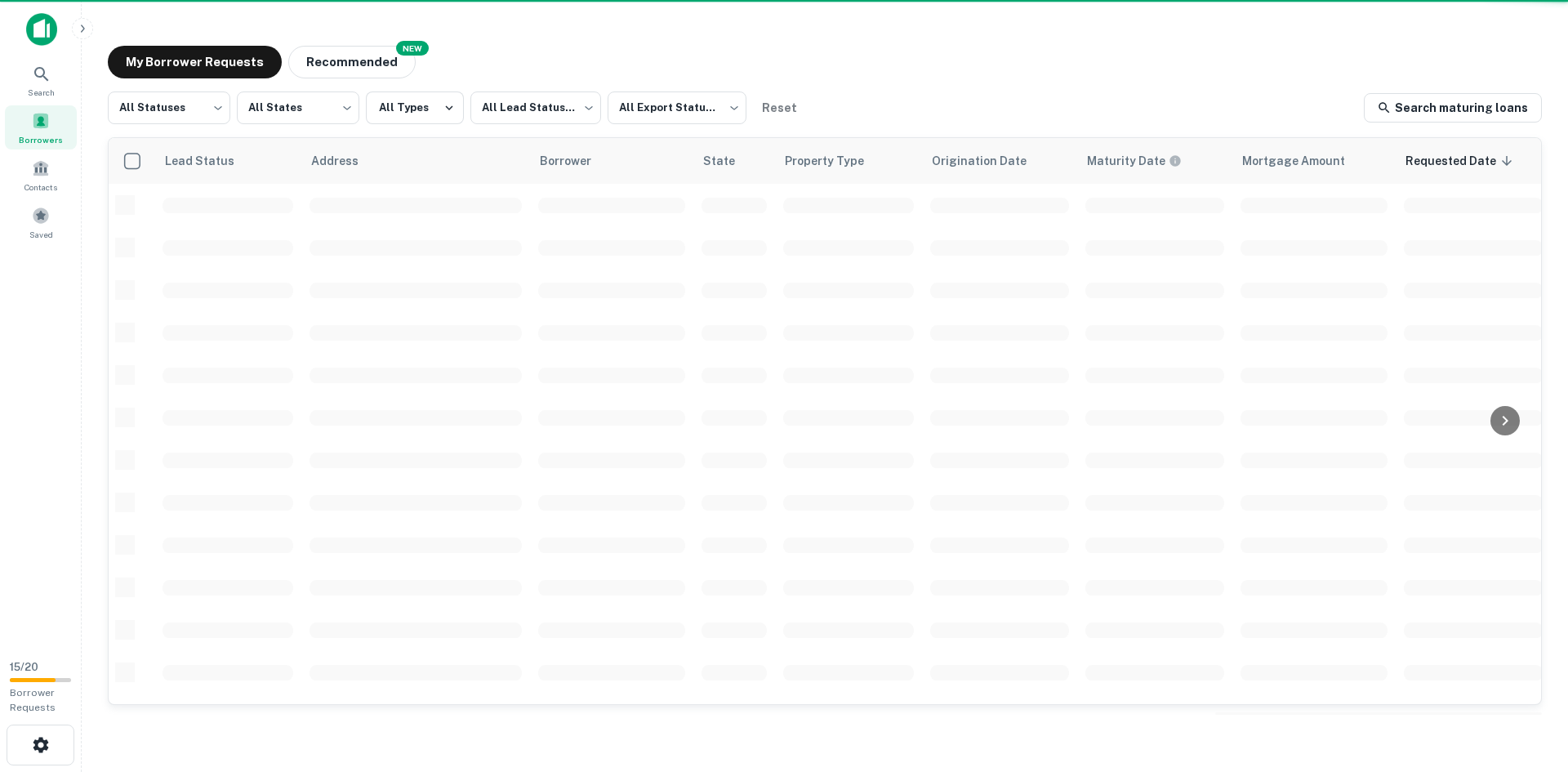
scroll to position [100, 0]
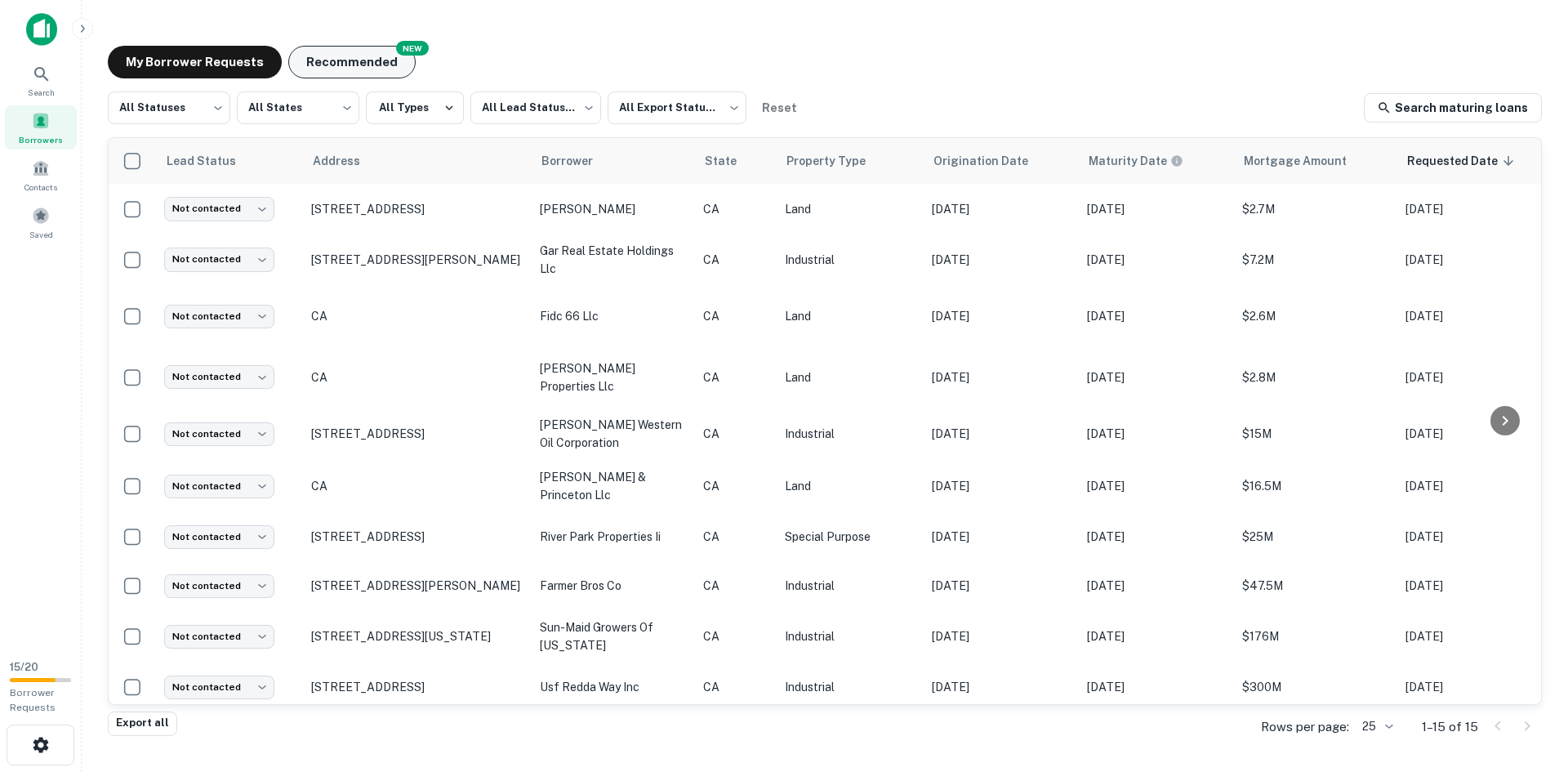
click at [332, 69] on button "Recommended" at bounding box center [351, 62] width 127 height 33
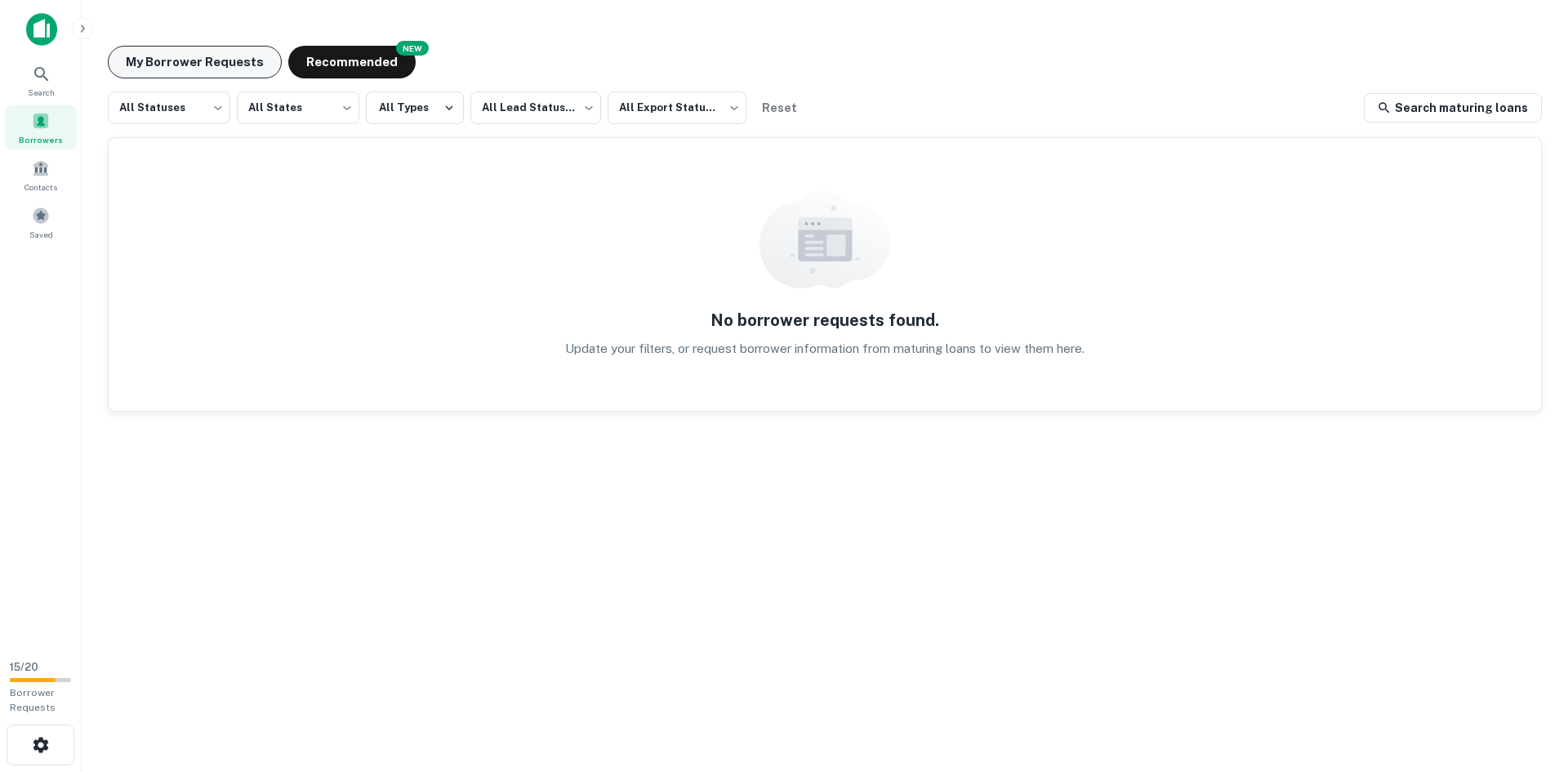
click at [188, 65] on button "My Borrower Requests" at bounding box center [195, 62] width 174 height 33
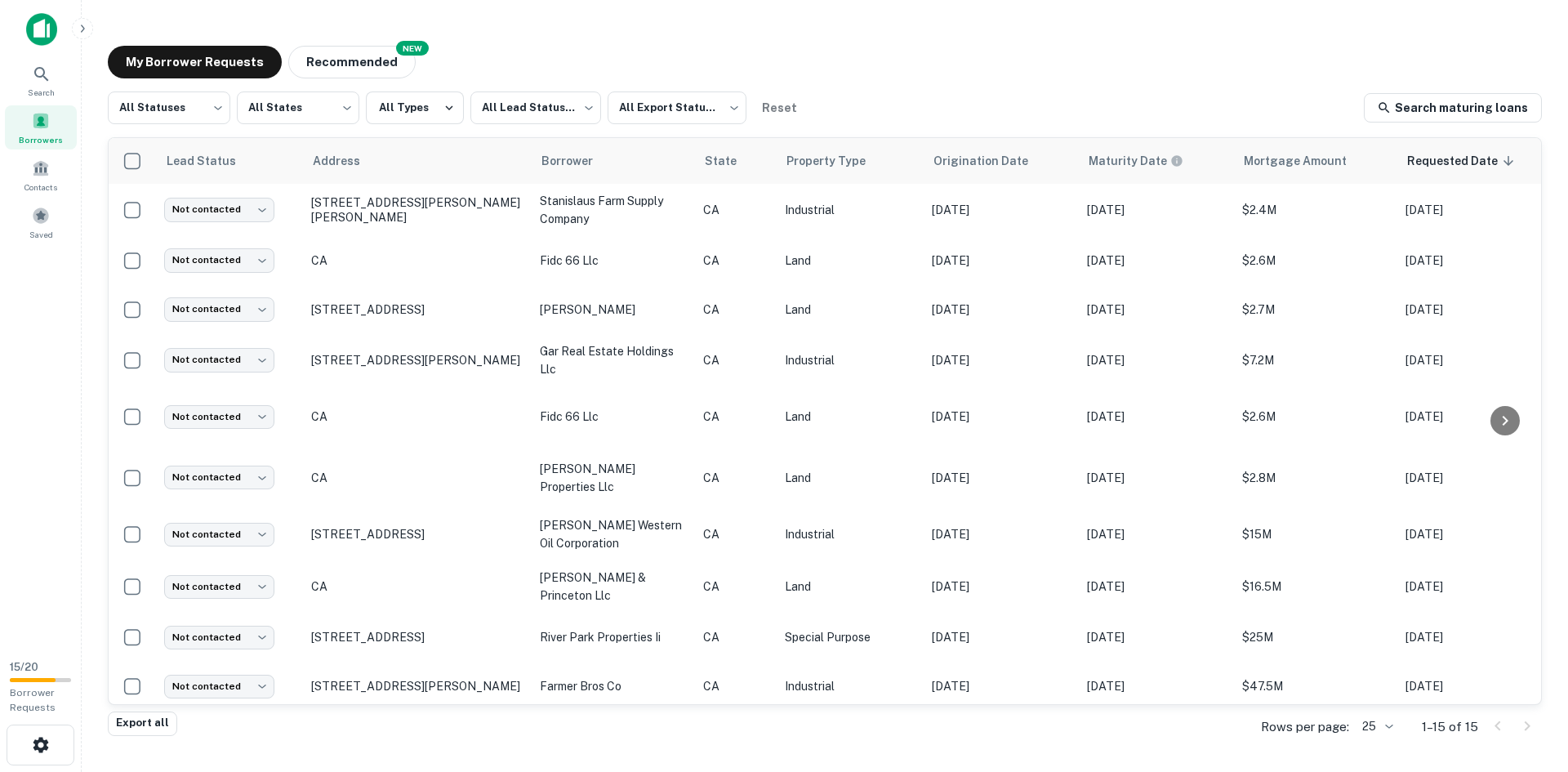
scroll to position [0, 334]
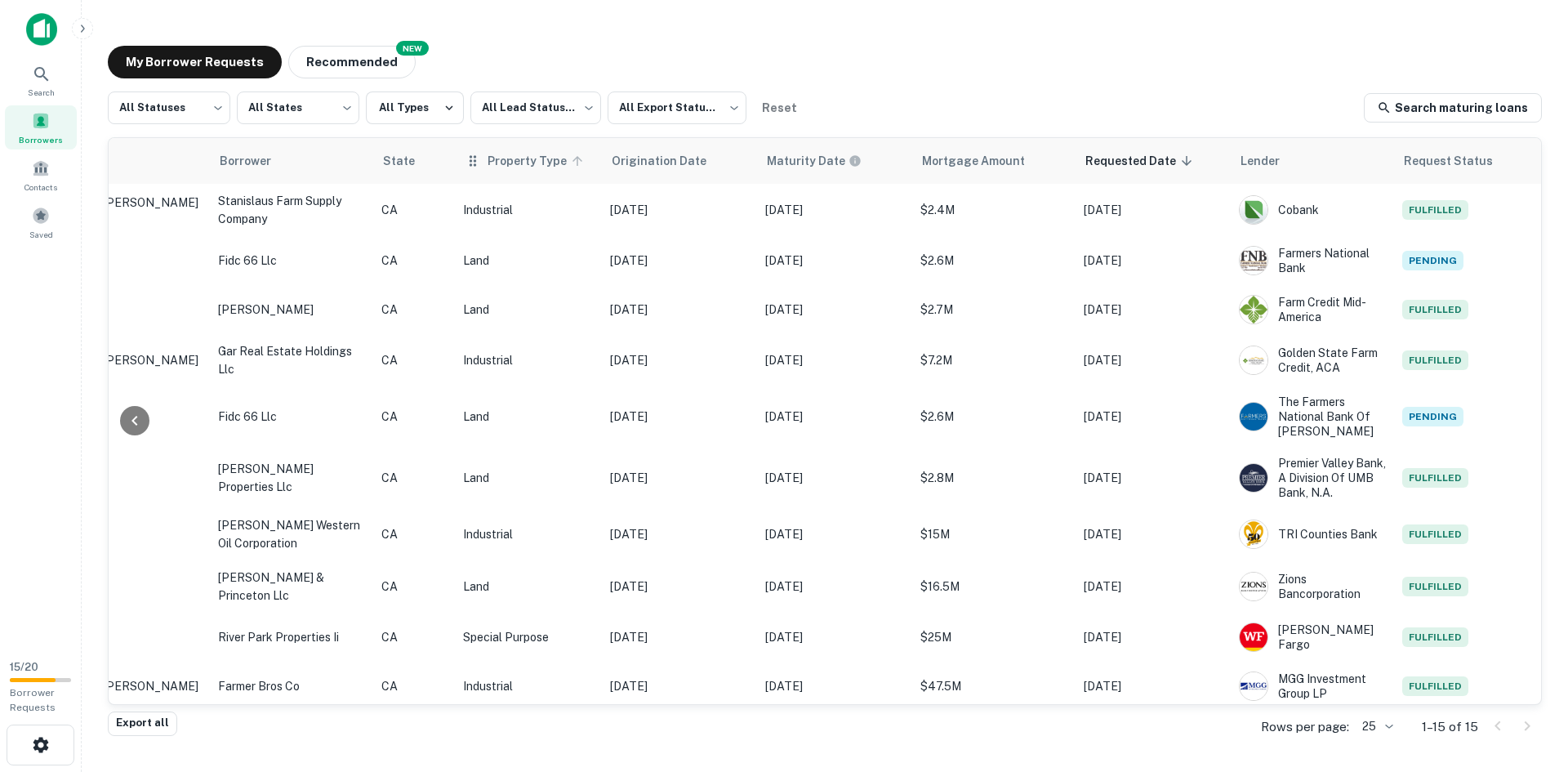
click at [529, 163] on span "Property Type" at bounding box center [538, 161] width 100 height 20
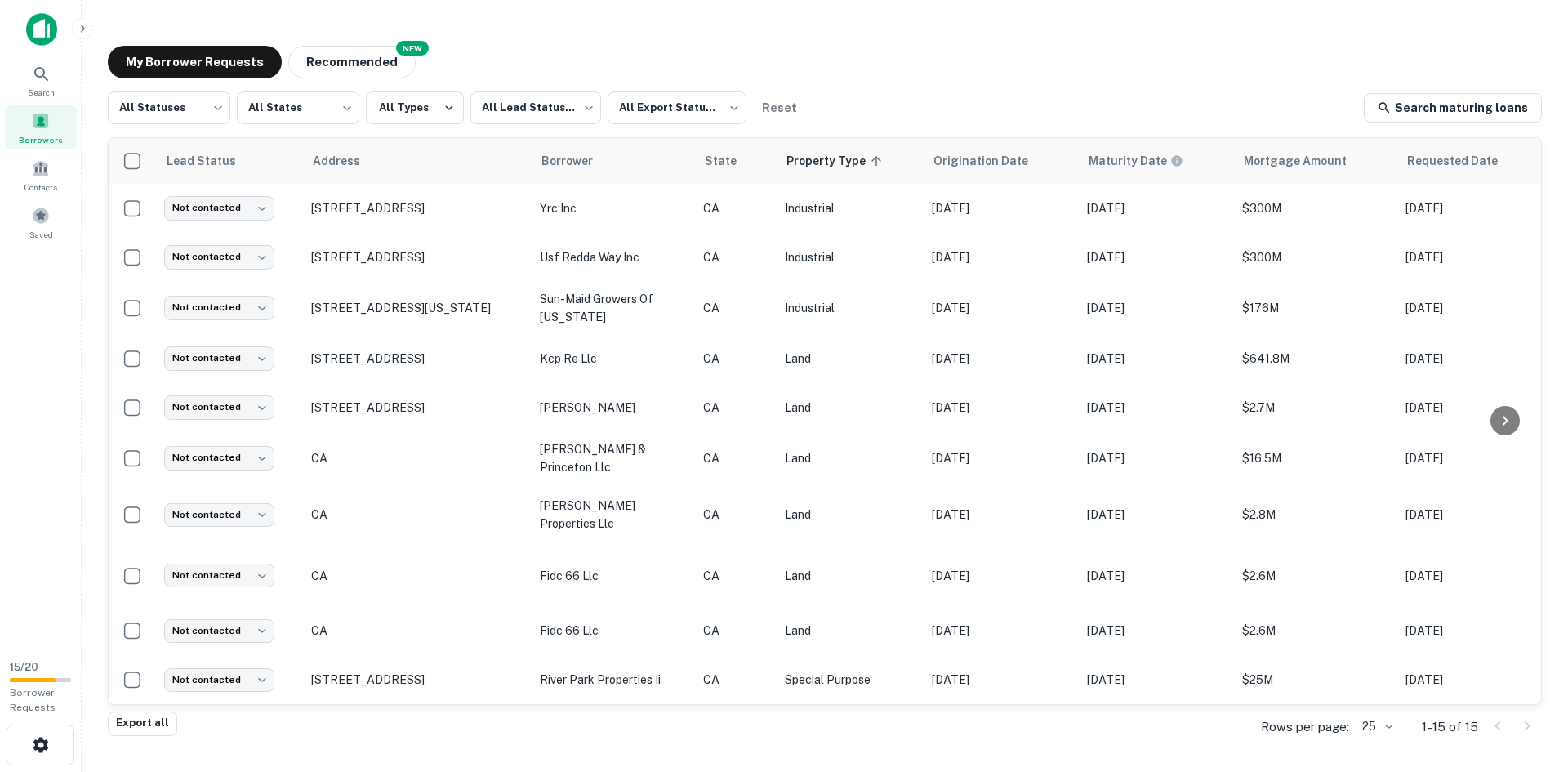
scroll to position [264, 334]
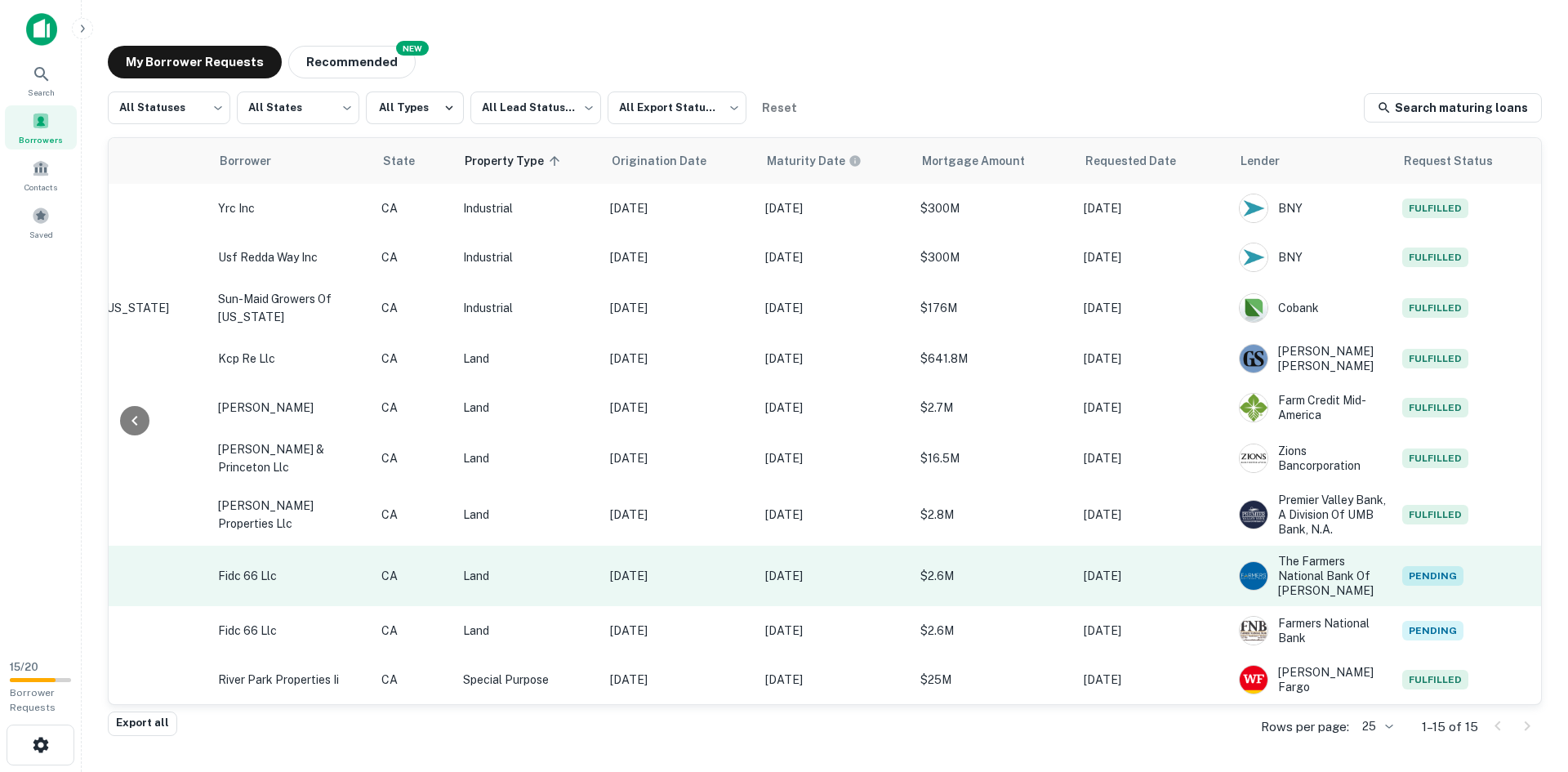
click at [564, 571] on p "Land" at bounding box center [528, 576] width 131 height 18
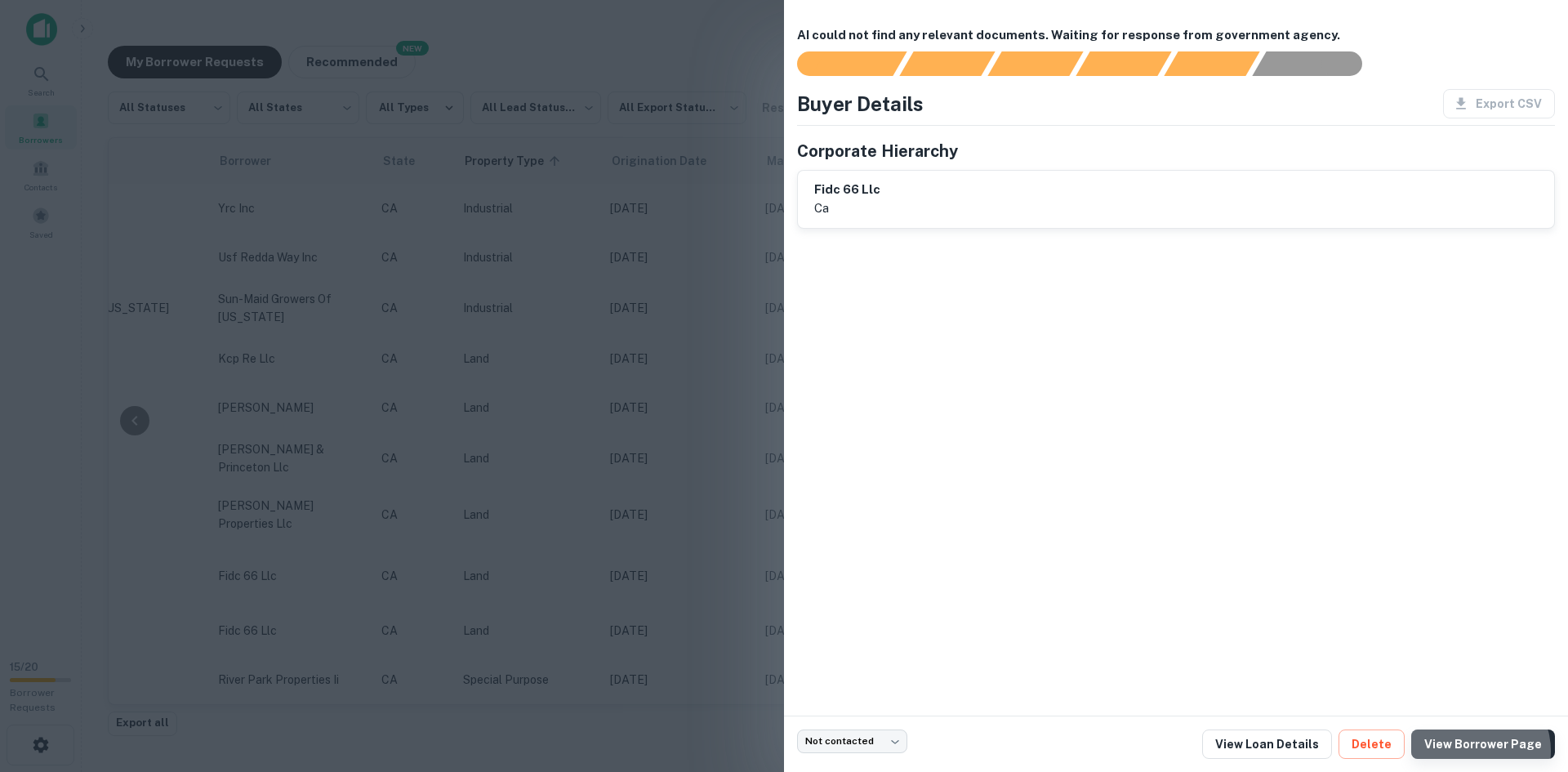
click at [1481, 751] on link "View Borrower Page" at bounding box center [1483, 743] width 144 height 29
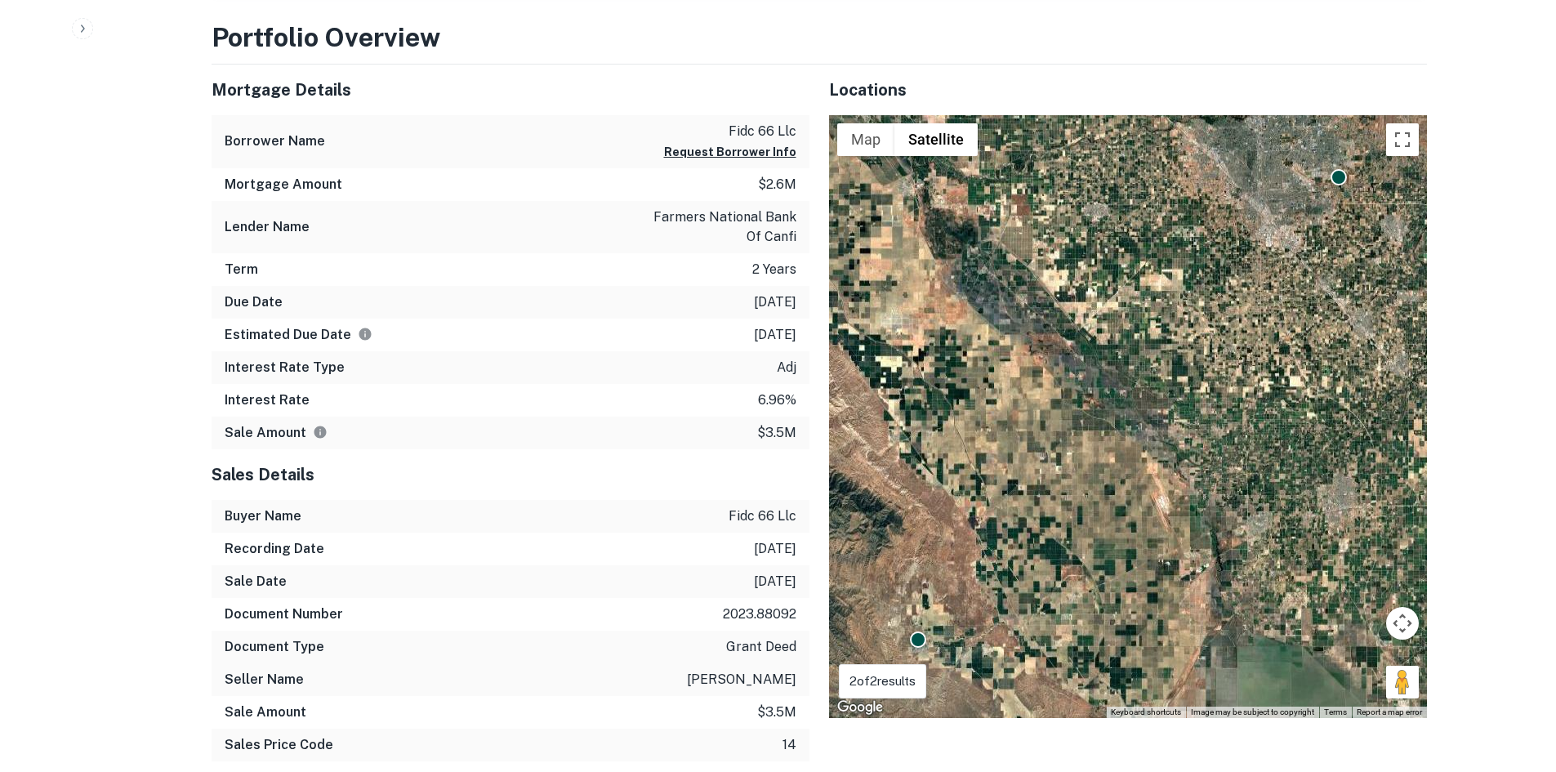
scroll to position [917, 0]
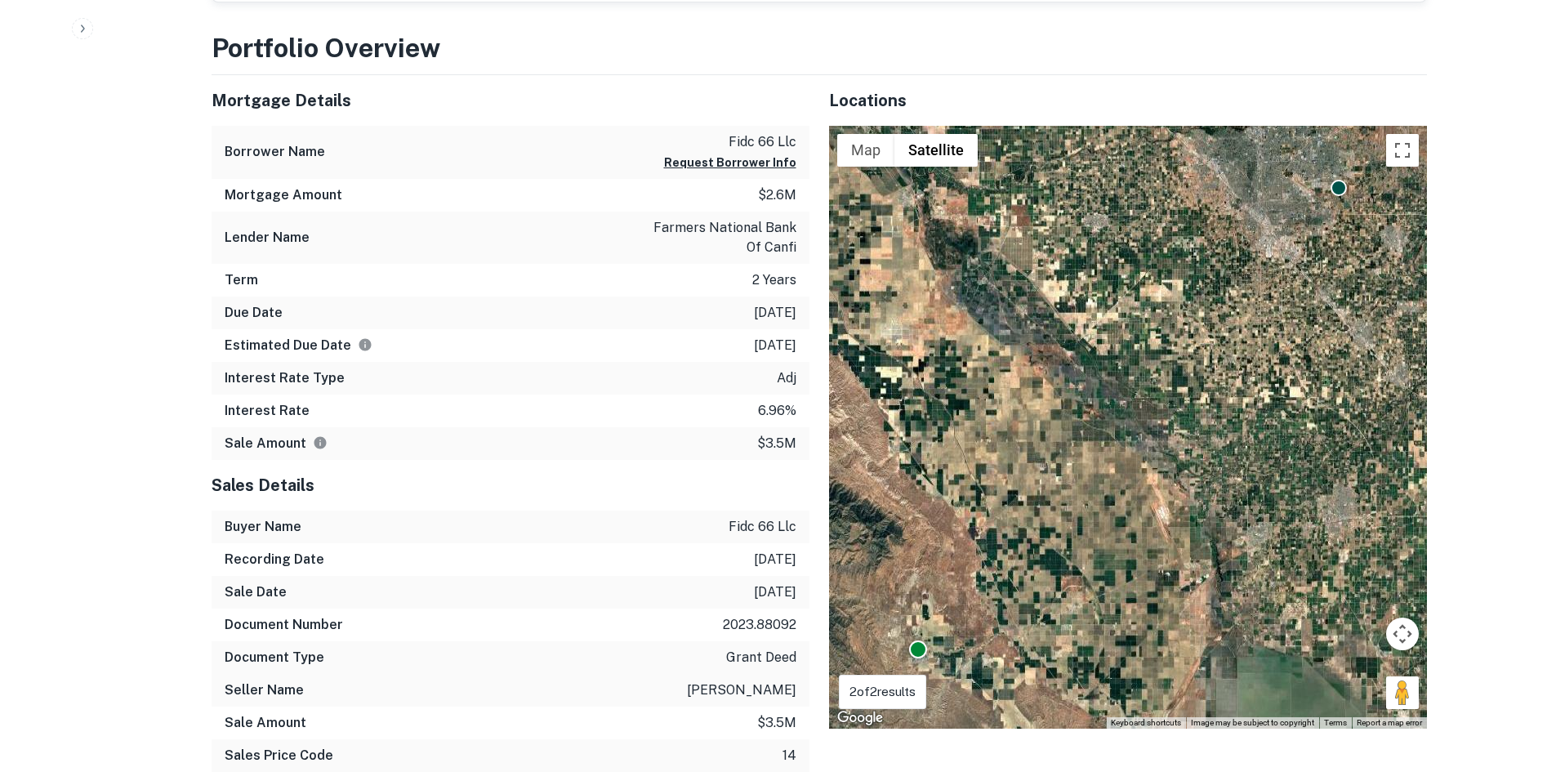
click at [914, 653] on div at bounding box center [918, 649] width 18 height 18
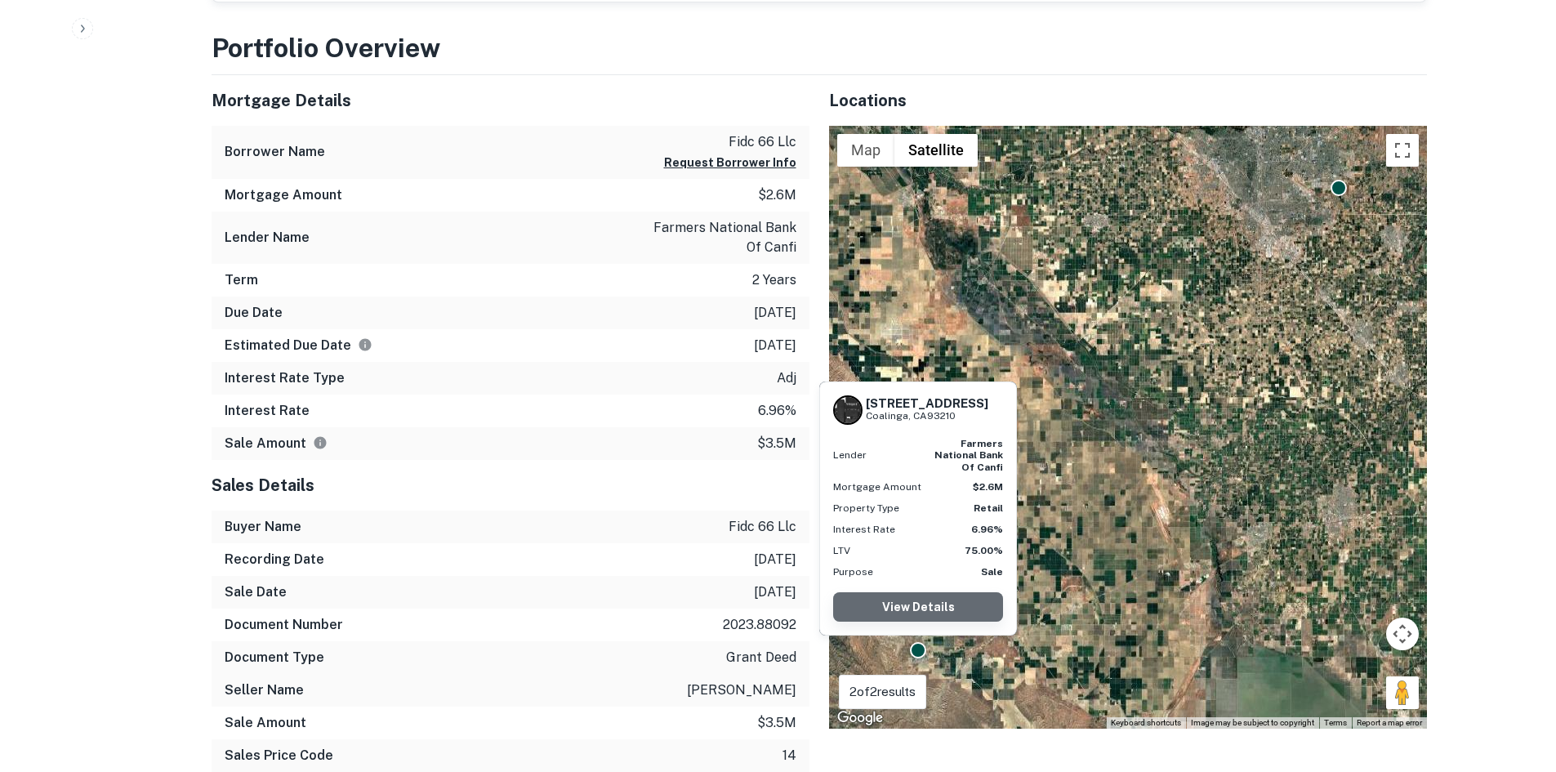
click at [903, 601] on link "View Details" at bounding box center [918, 606] width 170 height 29
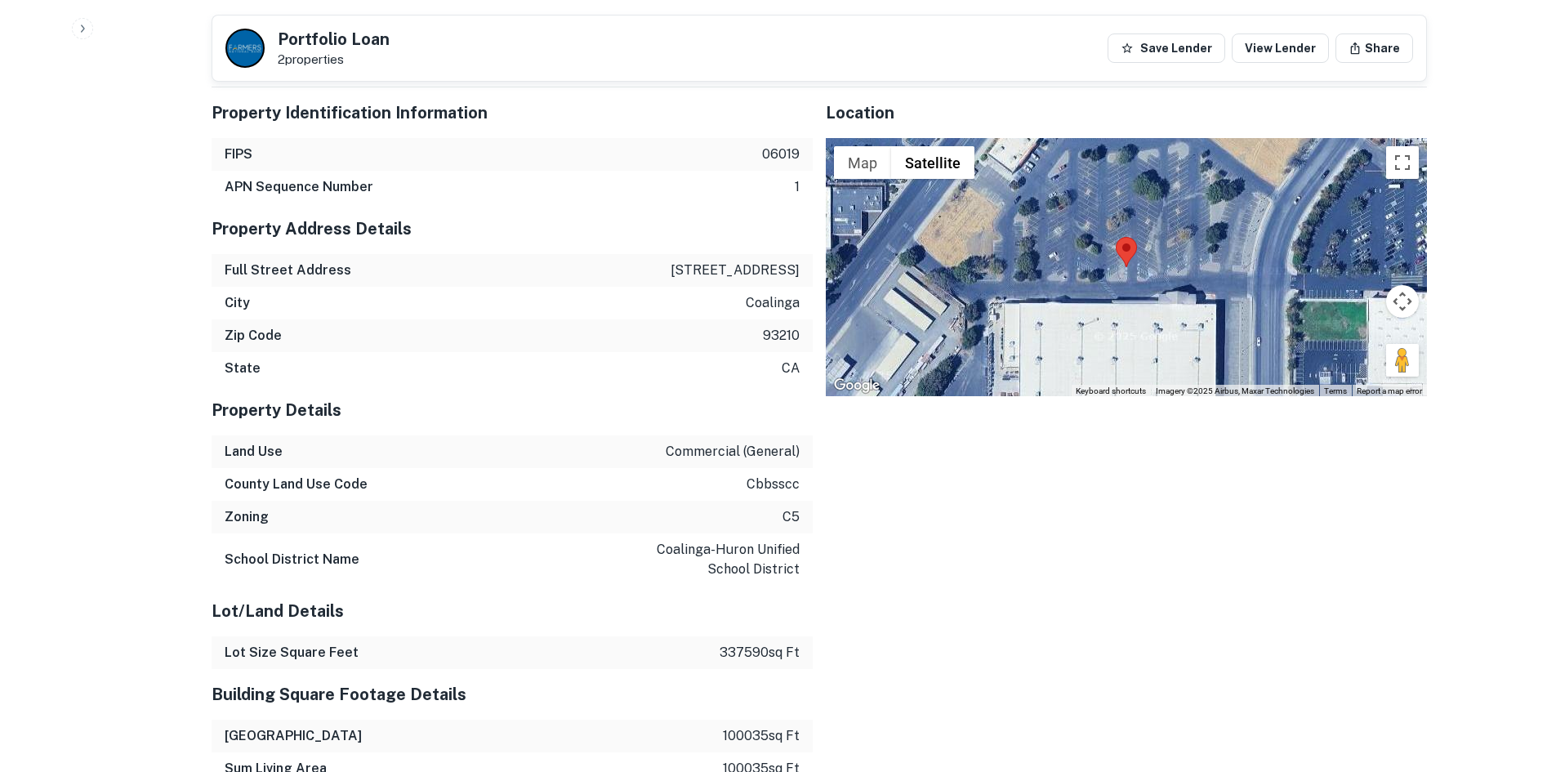
scroll to position [1634, 0]
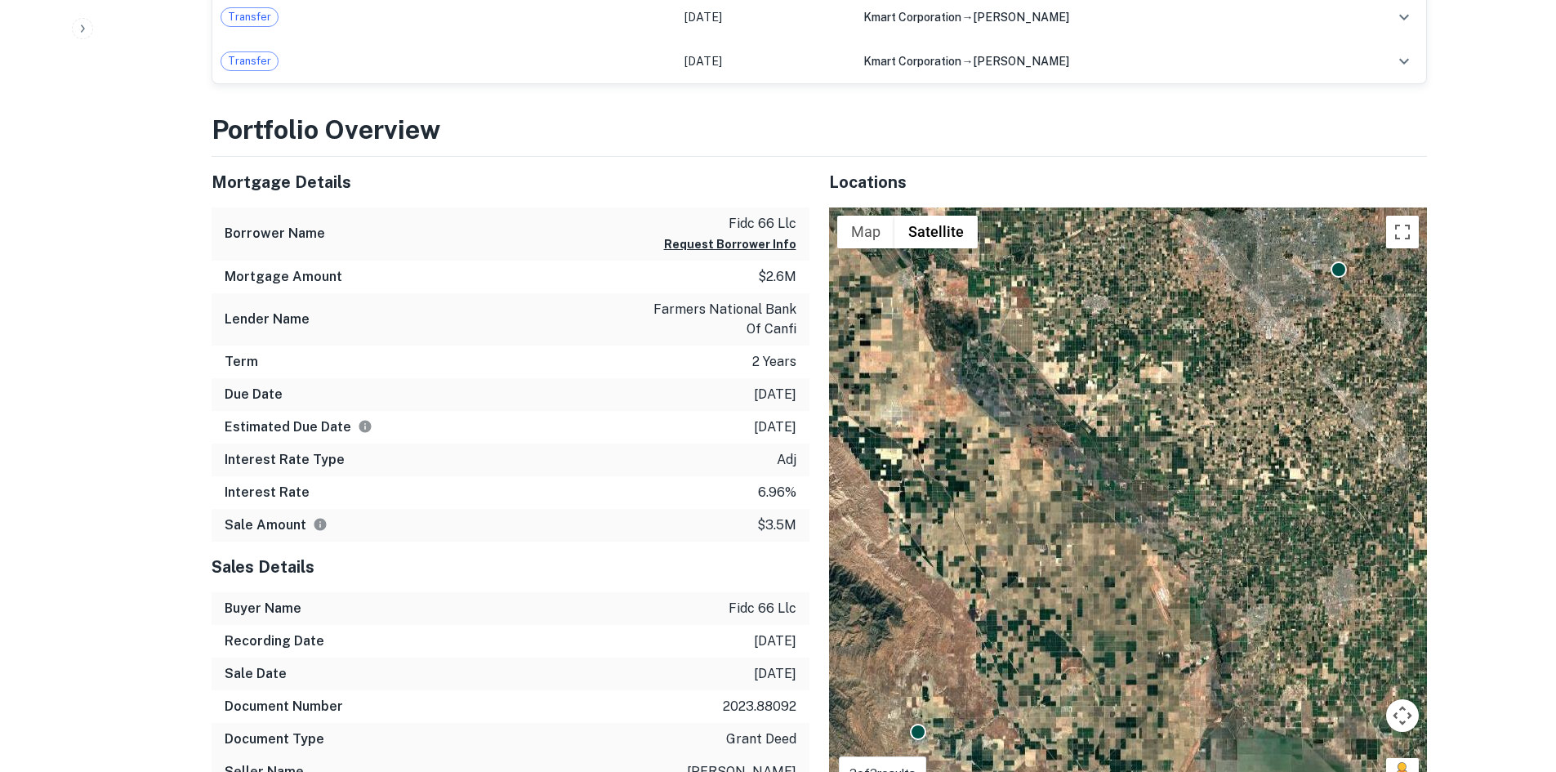
scroll to position [427, 0]
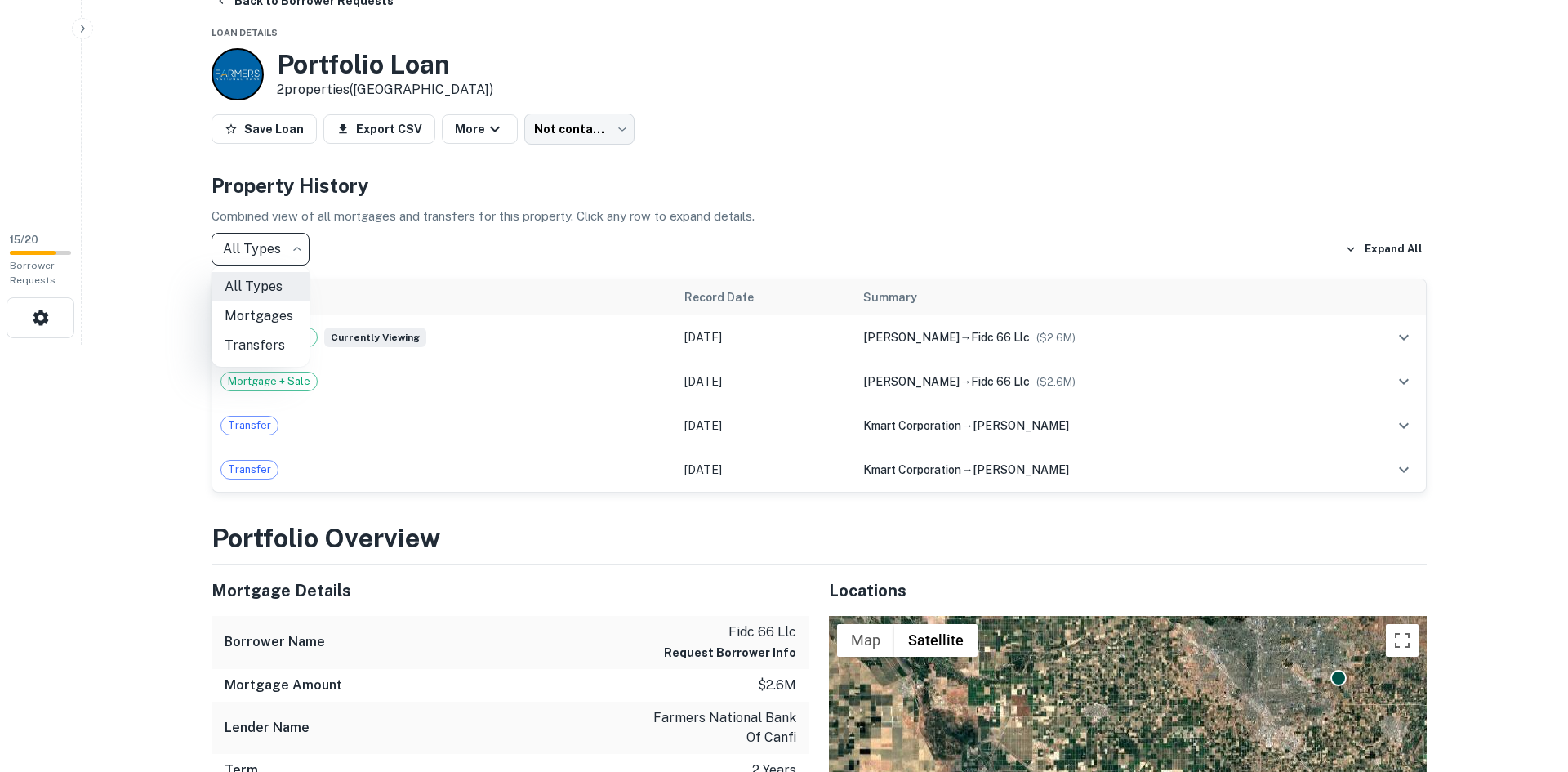
click at [393, 247] on div at bounding box center [784, 386] width 1568 height 772
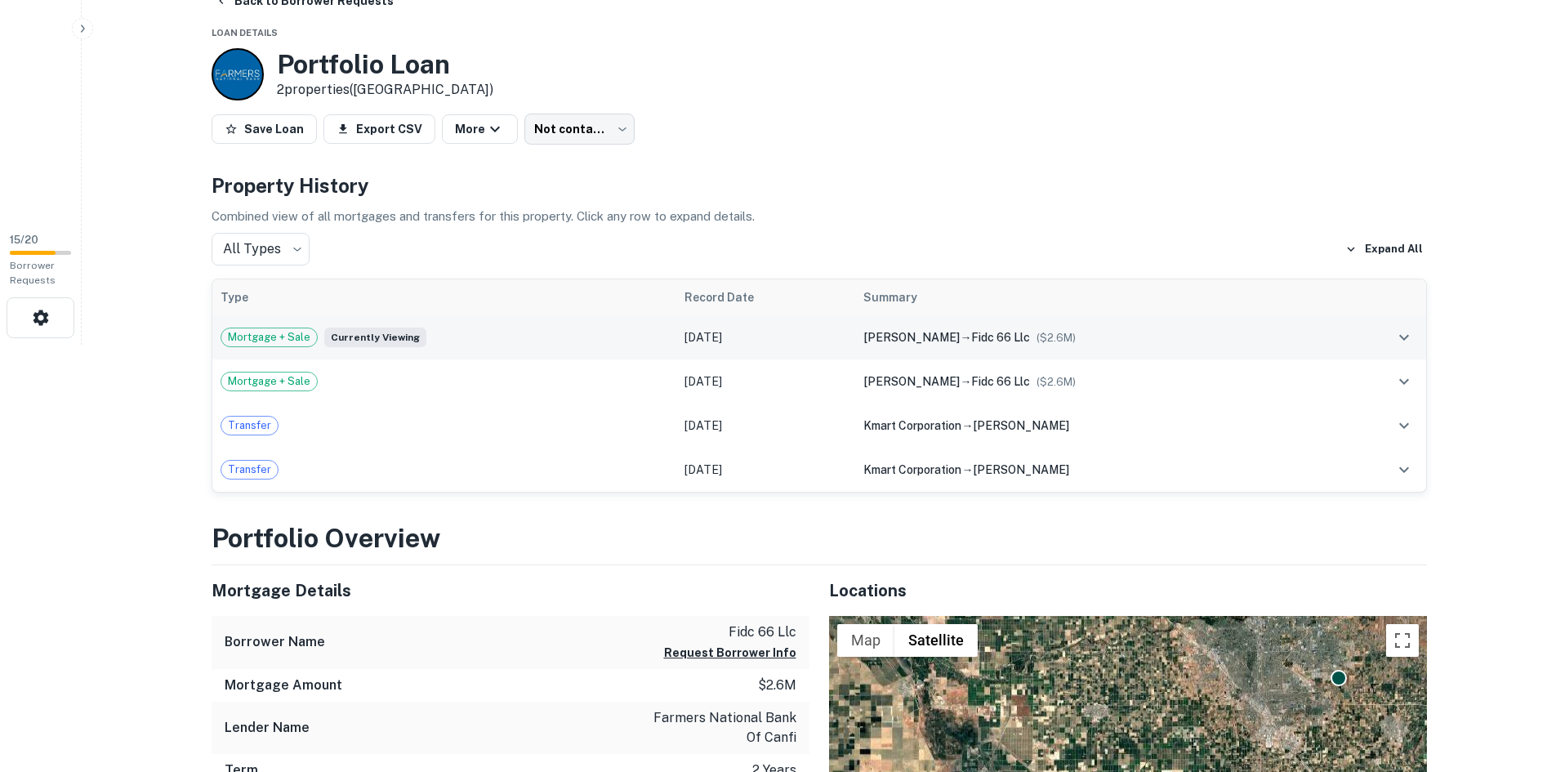
click at [497, 344] on div "Mortgage + Sale Currently viewing" at bounding box center [445, 338] width 448 height 20
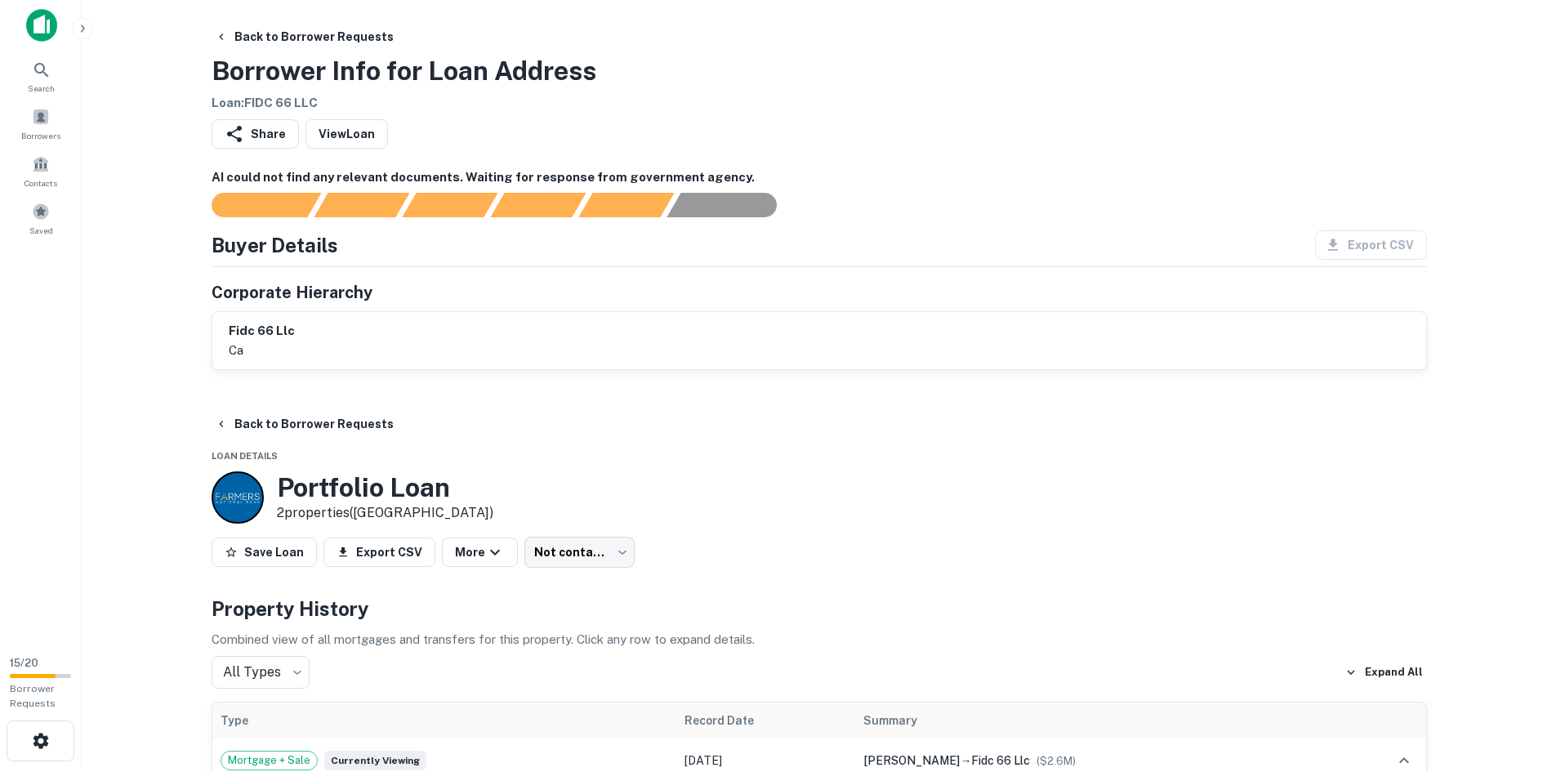
scroll to position [0, 0]
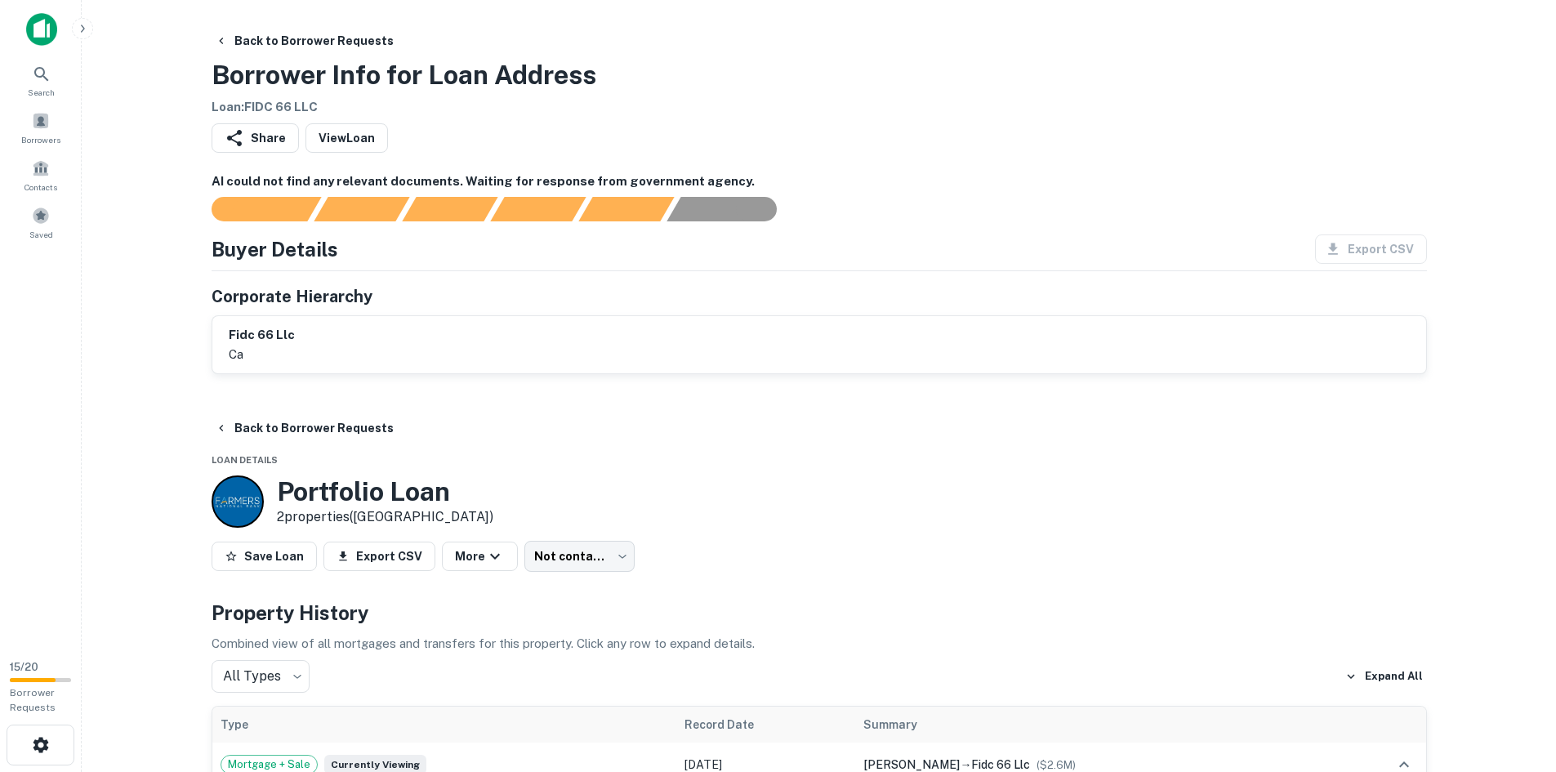
click at [420, 334] on div "fidc 66 llc ca" at bounding box center [819, 345] width 1181 height 38
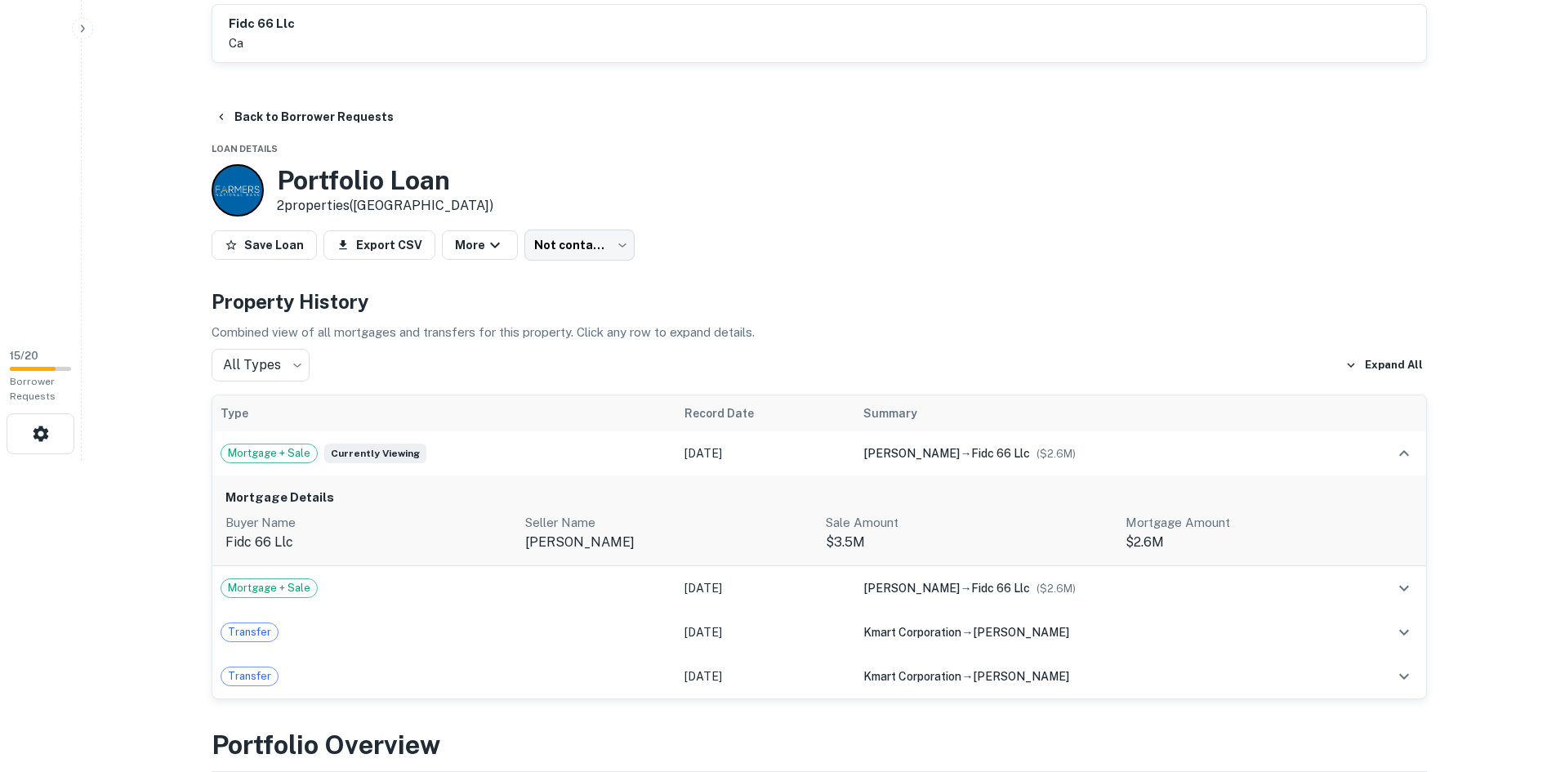
scroll to position [273, 0]
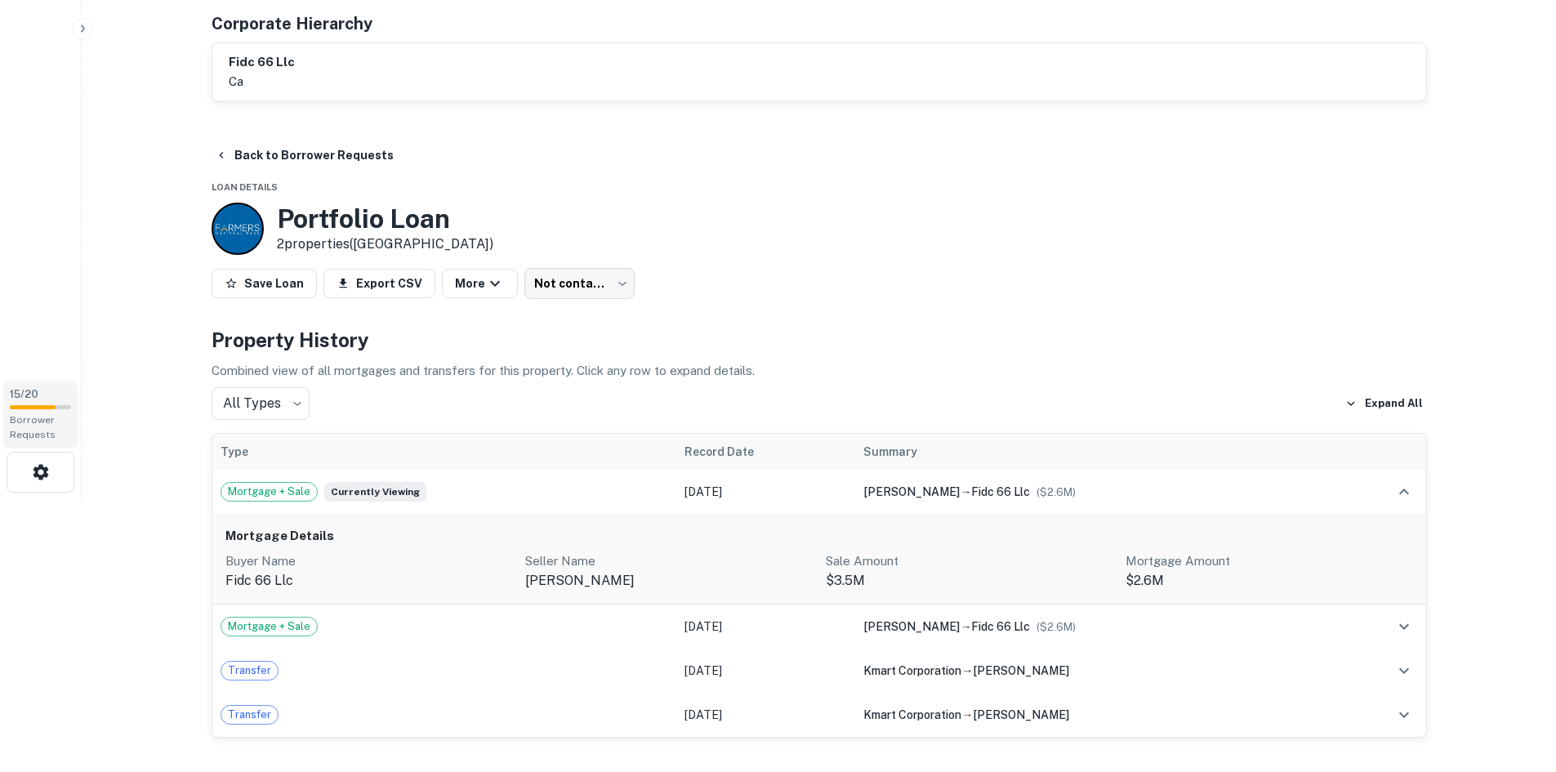
click at [39, 417] on span "Borrower Requests" at bounding box center [33, 427] width 46 height 26
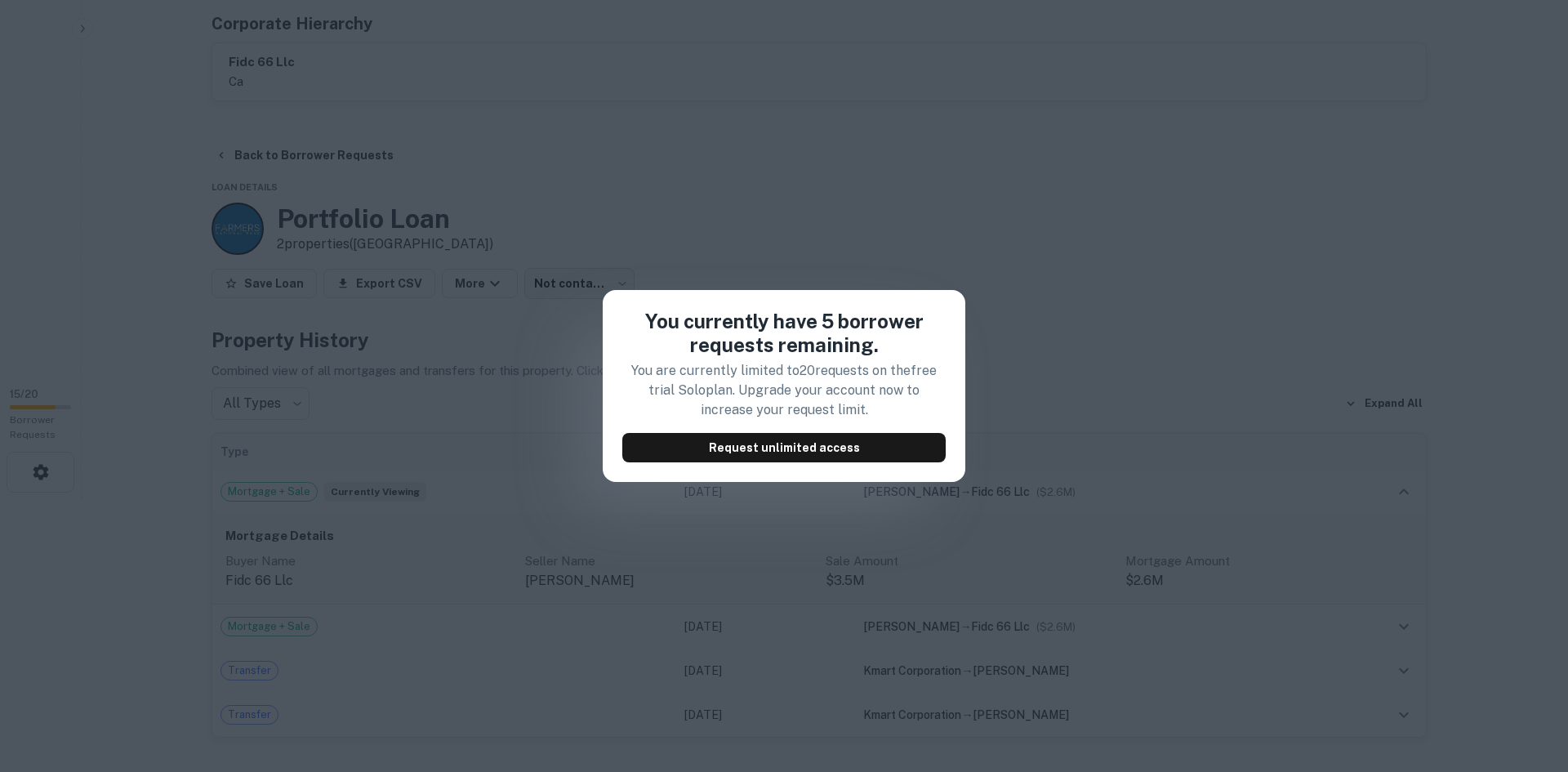
click at [323, 322] on div "You currently have 5 borrower requests remaining. You are currently limited to …" at bounding box center [784, 386] width 1568 height 772
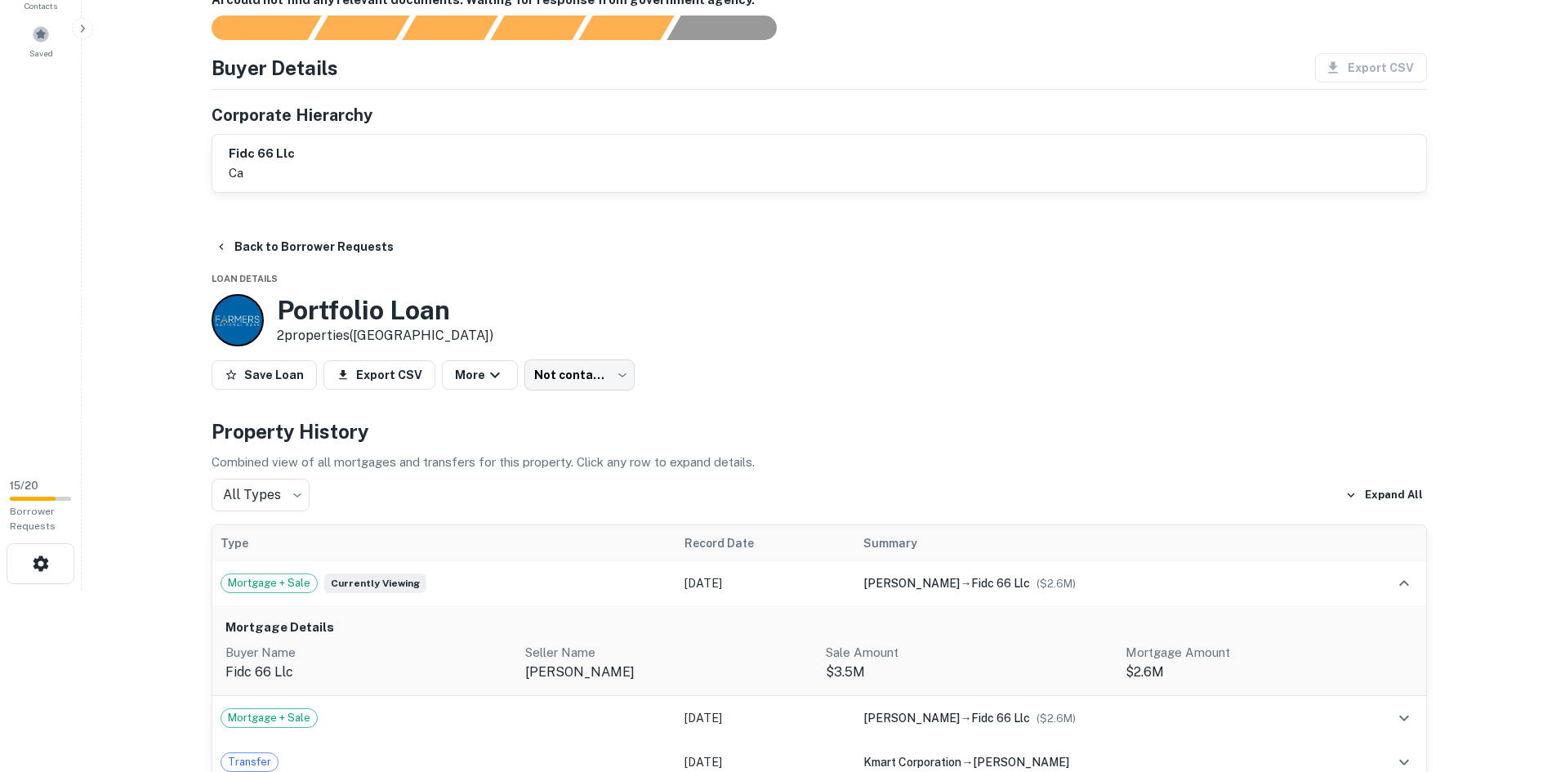
scroll to position [0, 0]
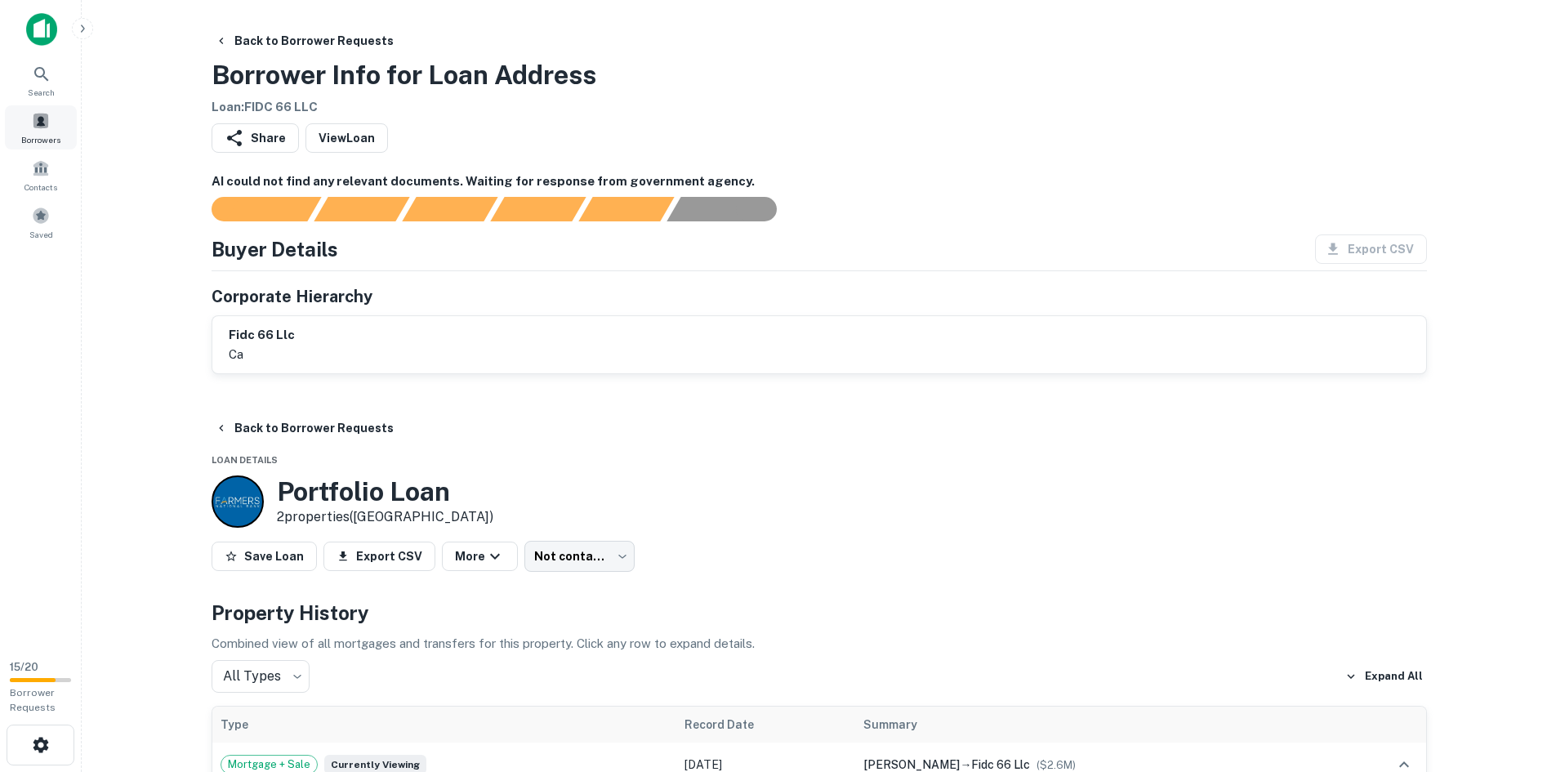
click at [49, 126] on span at bounding box center [41, 121] width 18 height 18
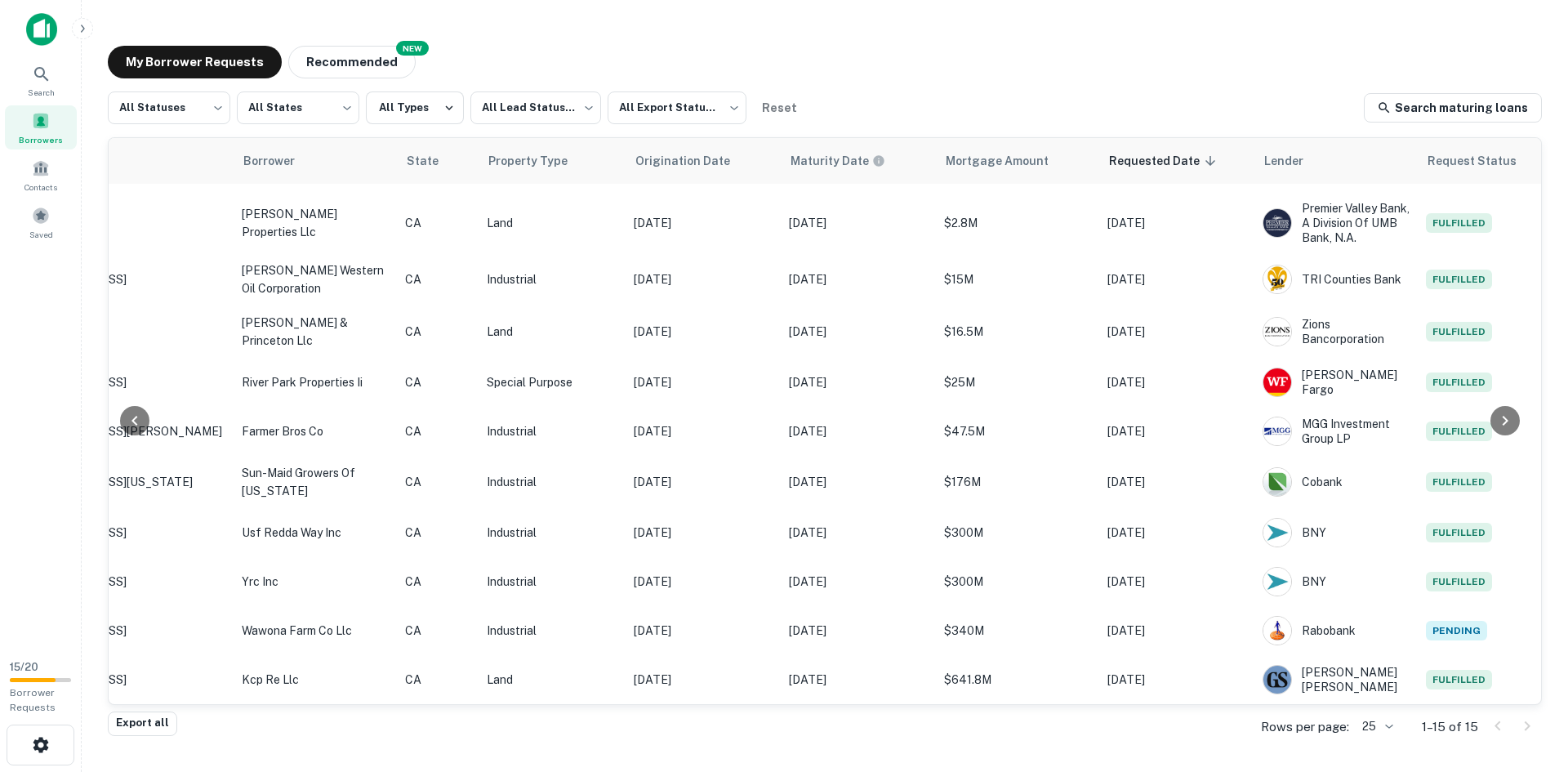
scroll to position [264, 299]
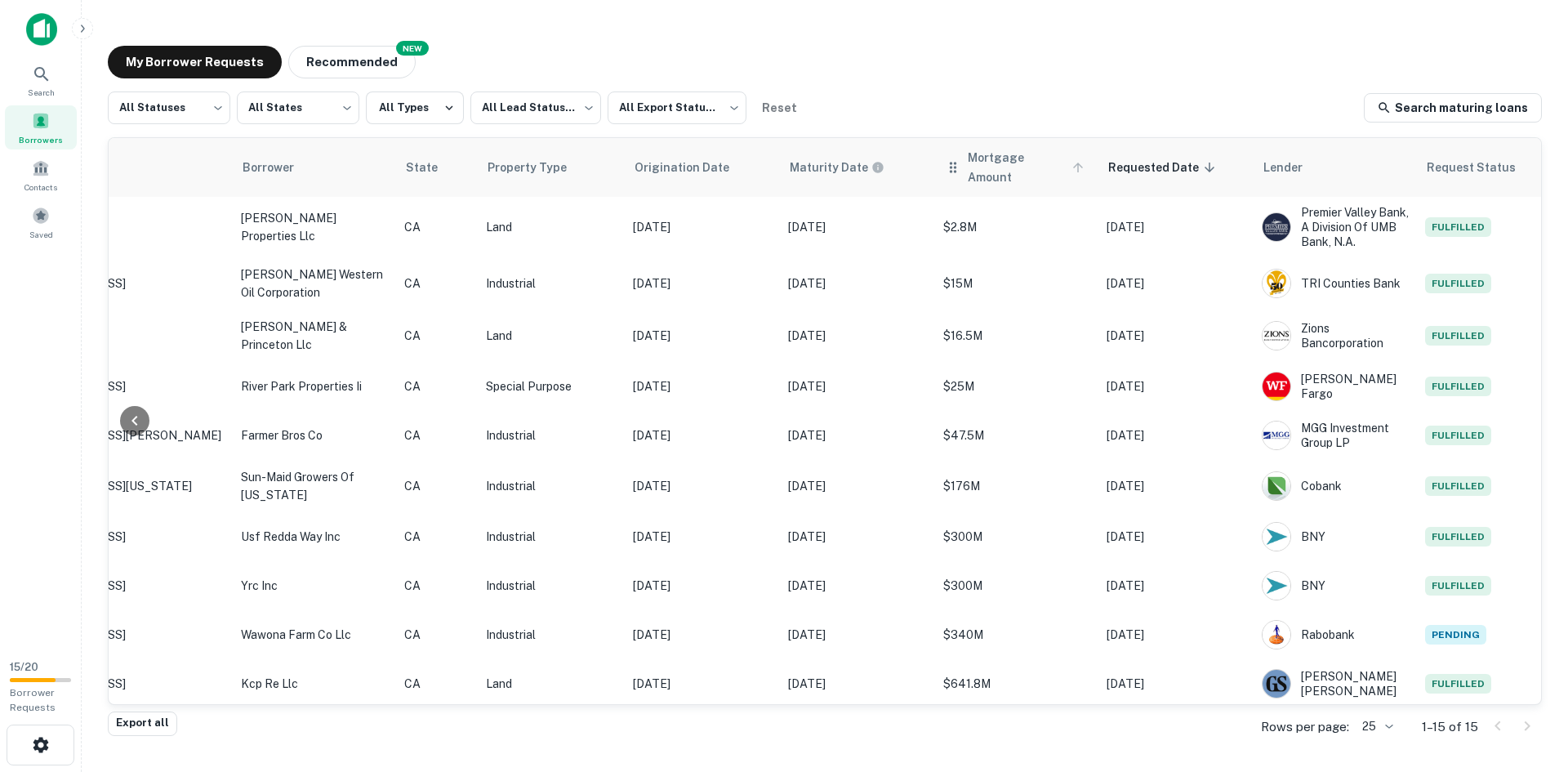
click at [1020, 164] on span "Mortgage Amount" at bounding box center [1028, 167] width 121 height 39
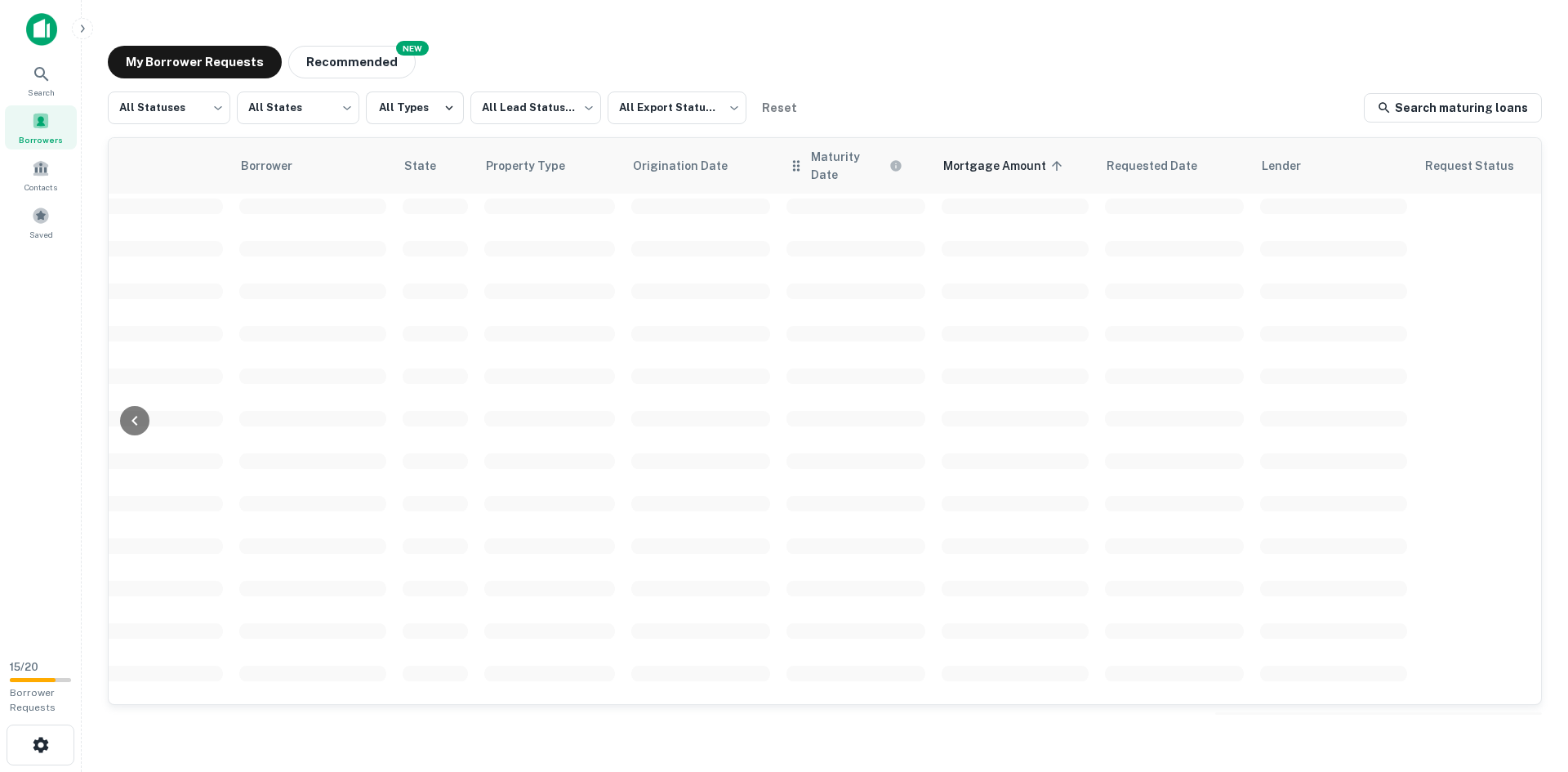
click at [818, 145] on th "Maturity Date" at bounding box center [855, 166] width 155 height 56
click at [513, 155] on span "Property Type" at bounding box center [559, 161] width 100 height 20
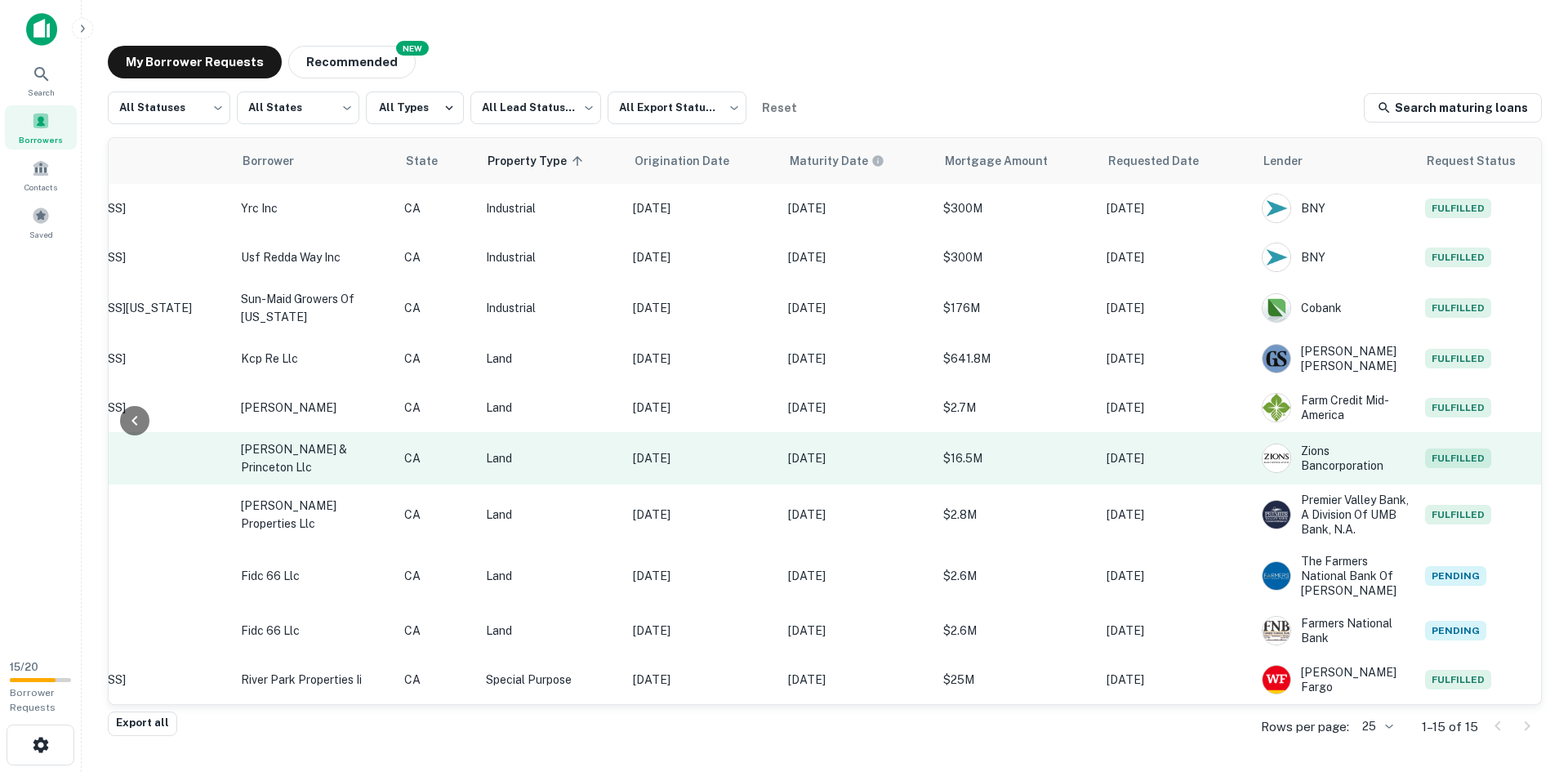
click at [578, 456] on p "Land" at bounding box center [551, 458] width 131 height 18
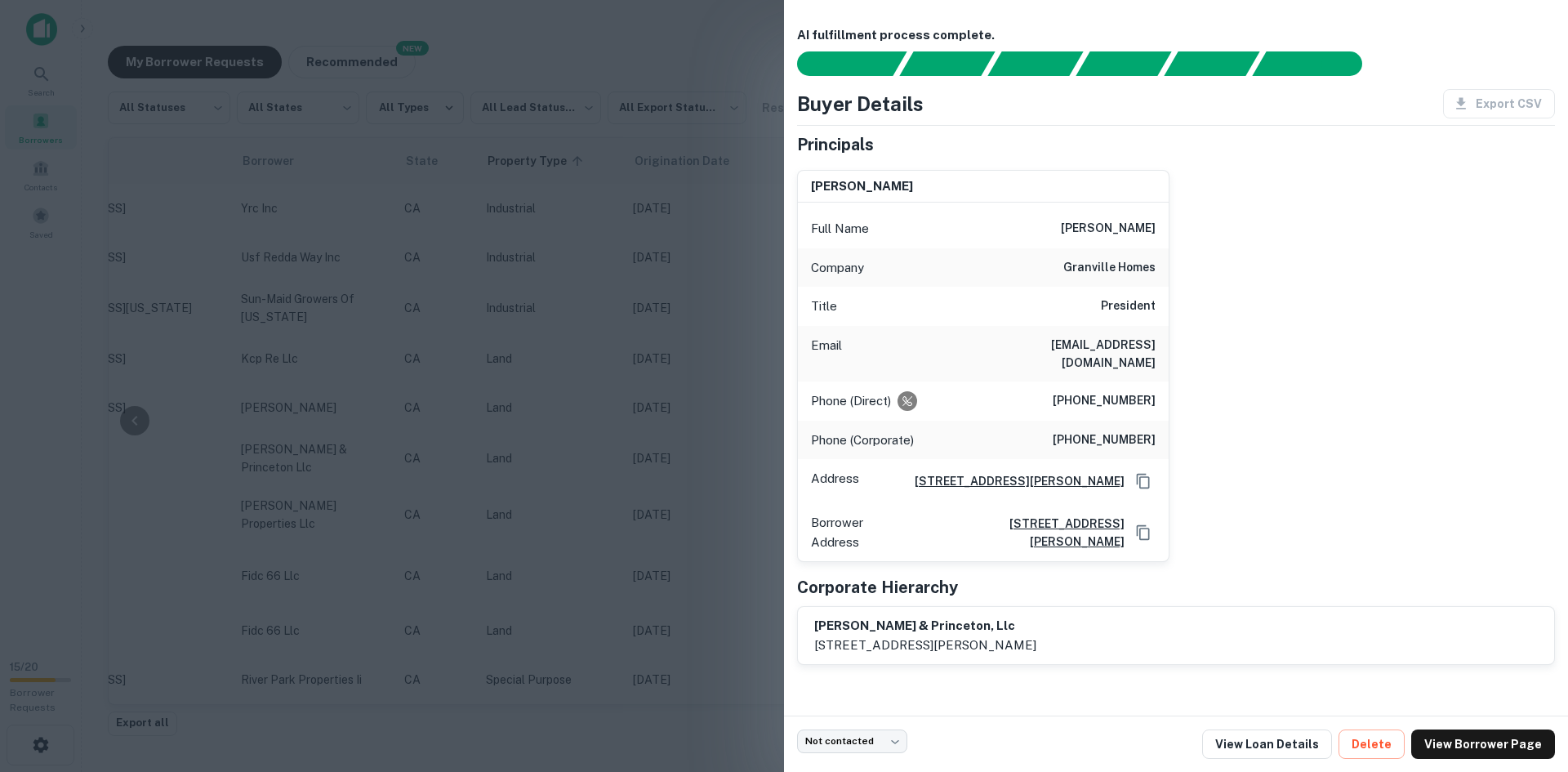
click at [1108, 227] on h6 "[PERSON_NAME]" at bounding box center [1108, 229] width 95 height 20
copy h6 "[PERSON_NAME]"
click at [1259, 751] on link "View Loan Details" at bounding box center [1267, 743] width 130 height 29
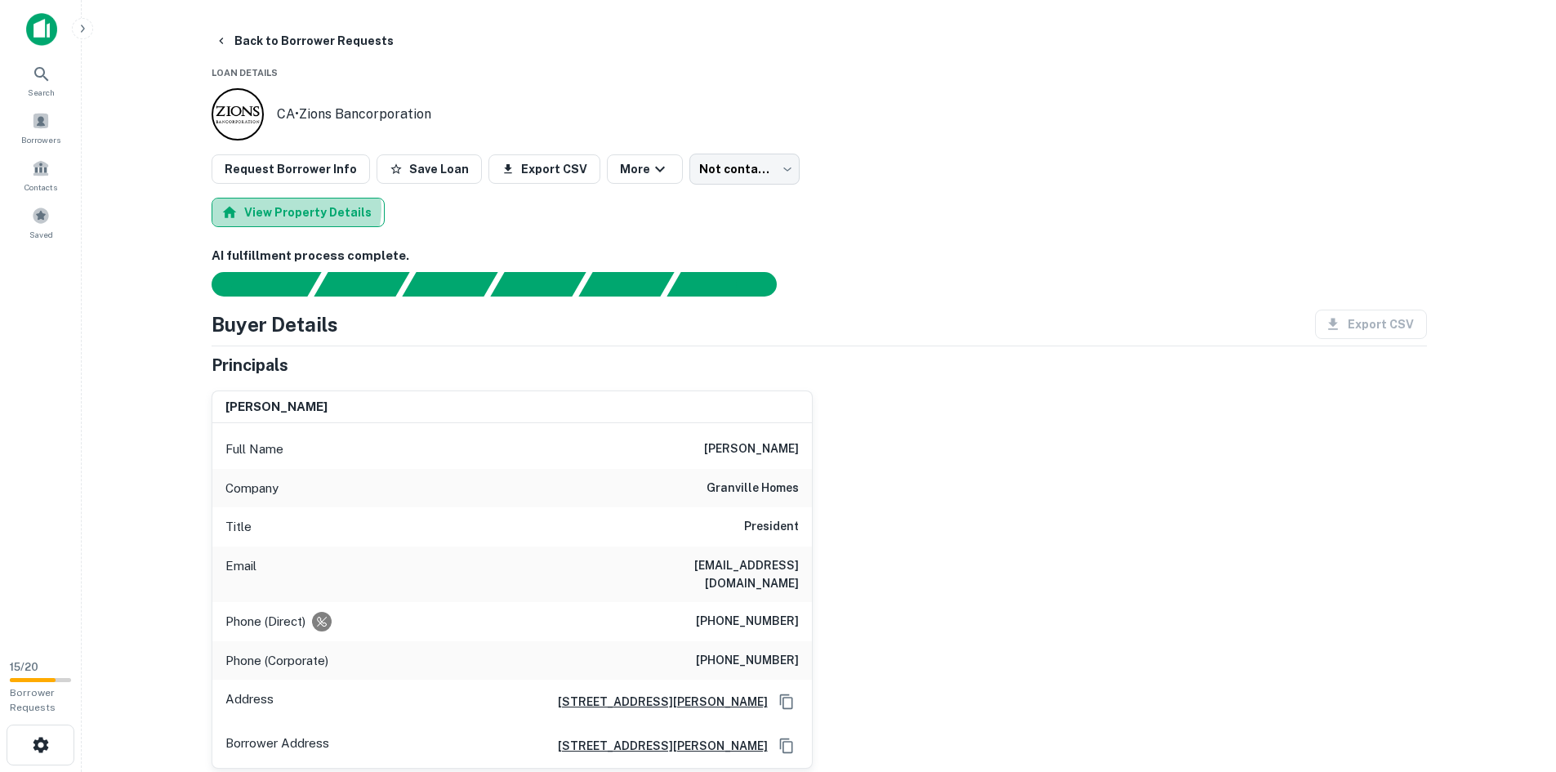
click at [295, 209] on button "View Property Details" at bounding box center [298, 212] width 173 height 29
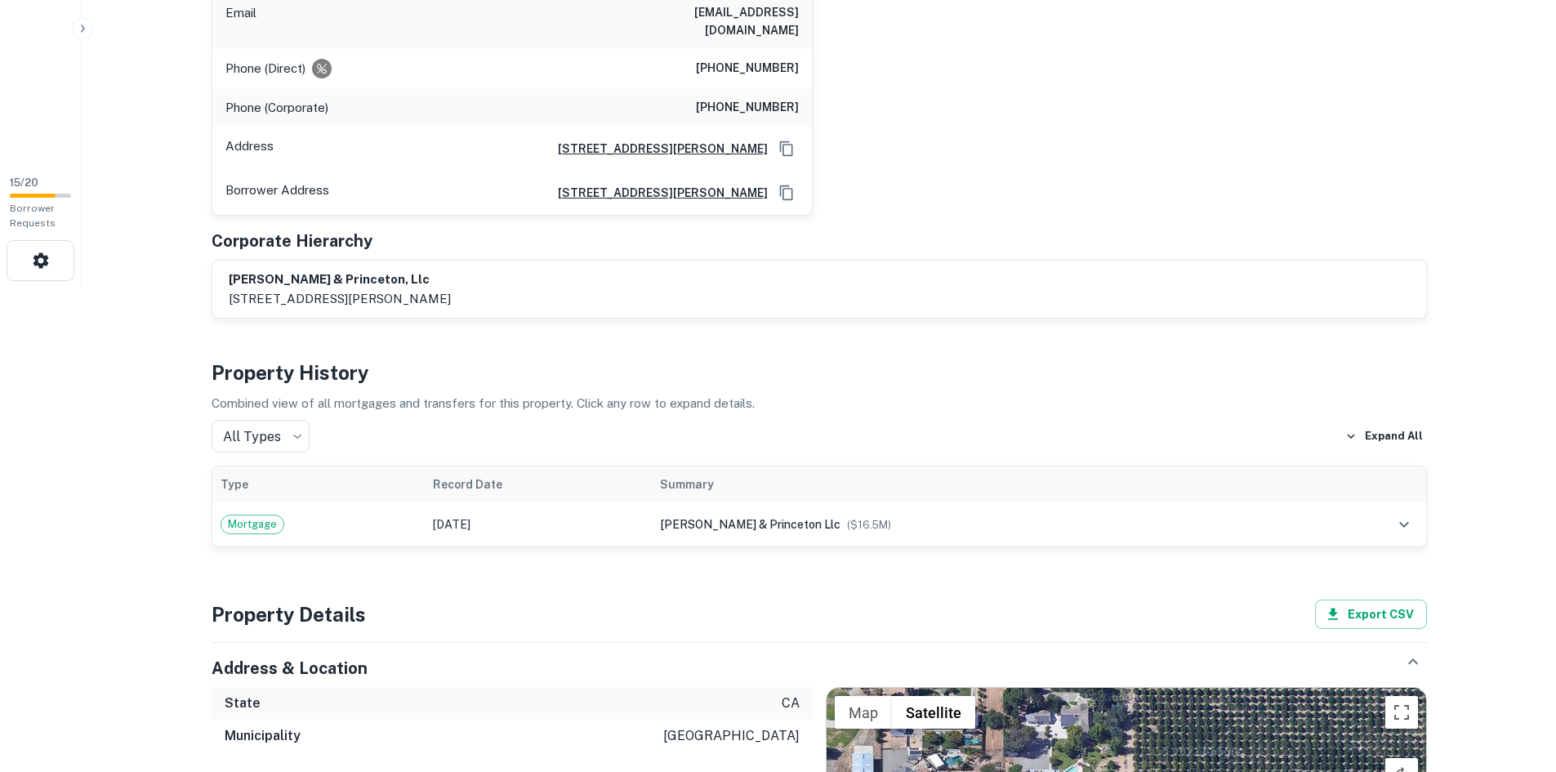
scroll to position [490, 0]
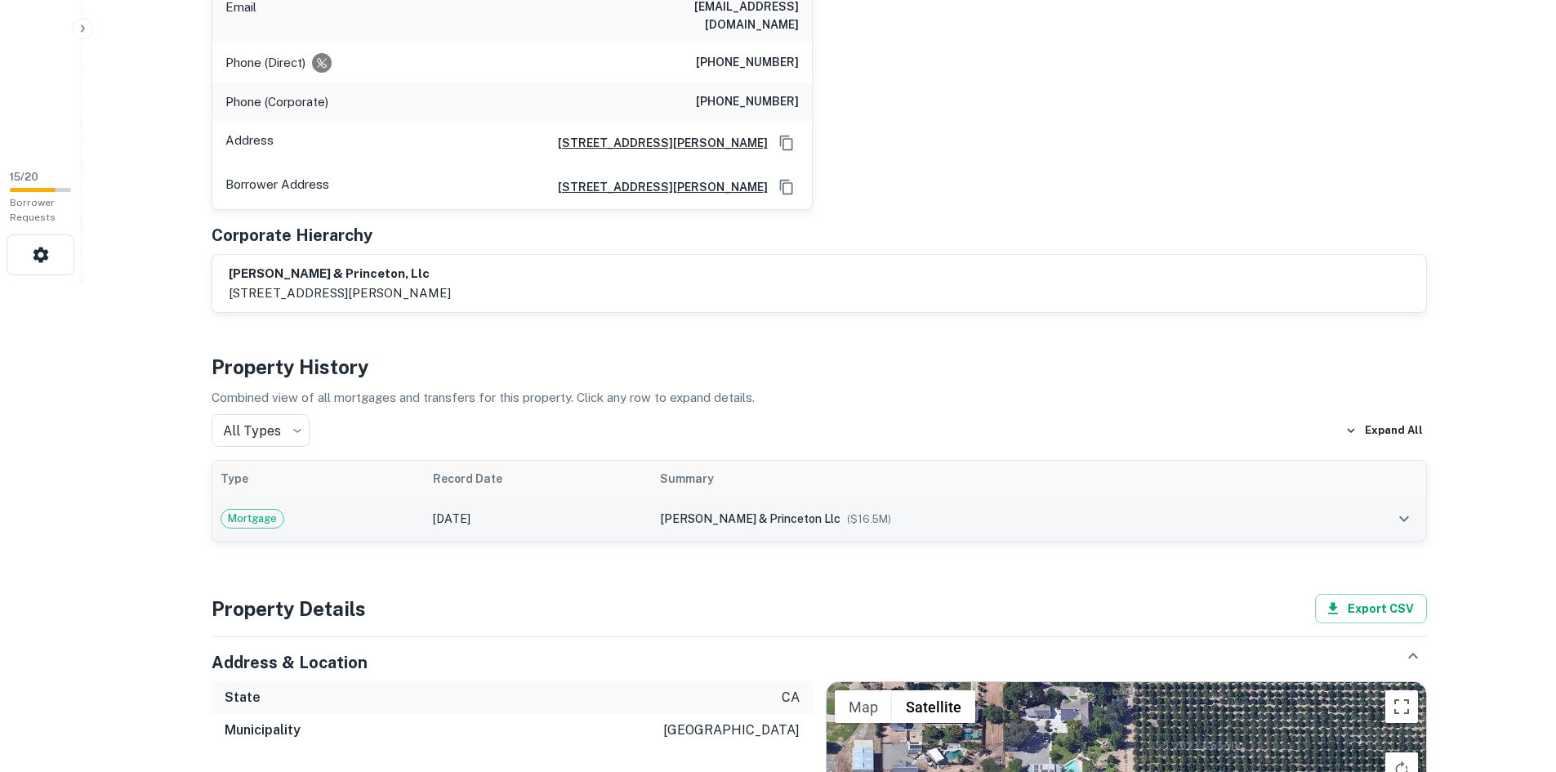
click at [546, 502] on td "[DATE]" at bounding box center [539, 519] width 228 height 44
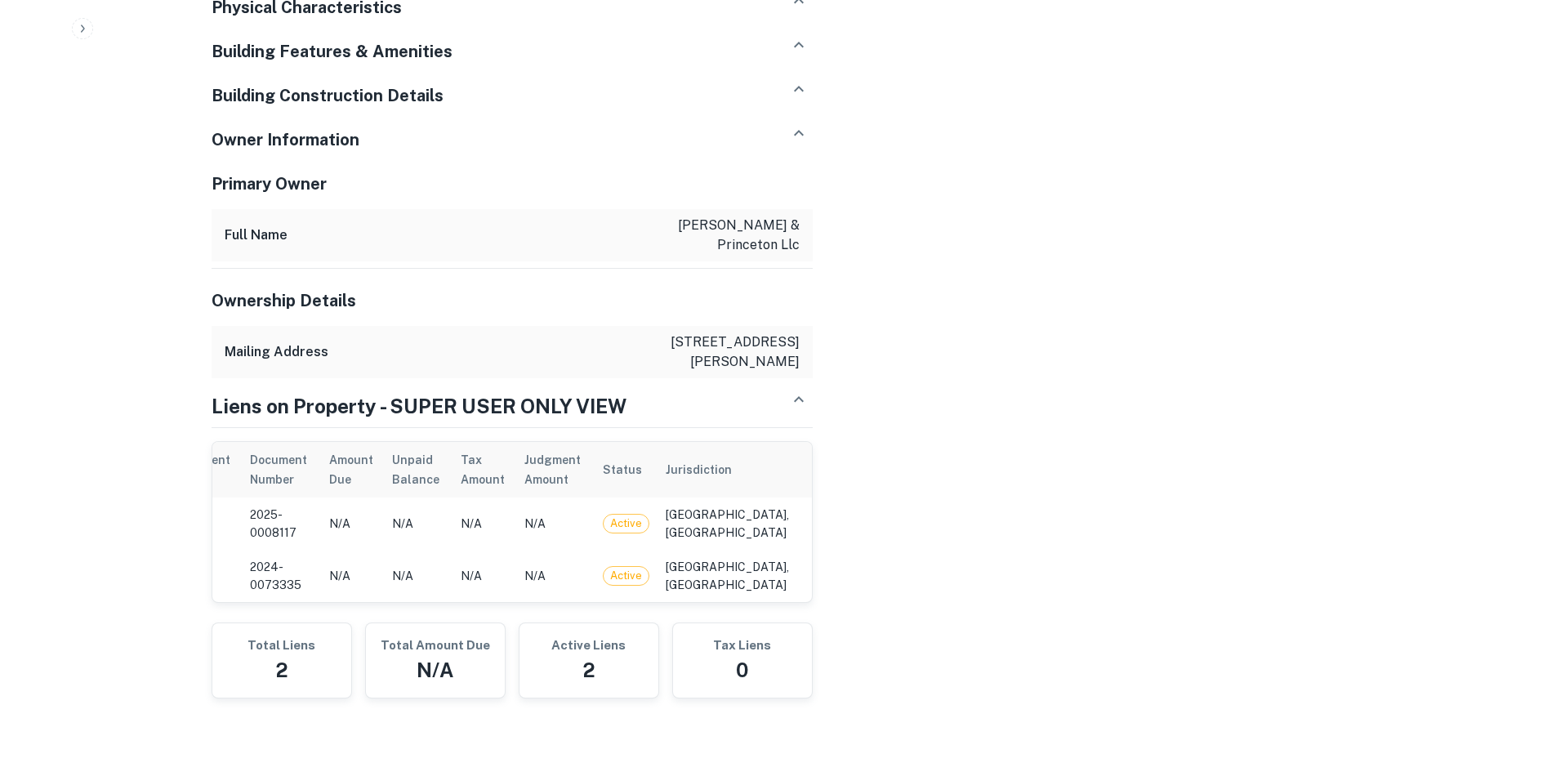
scroll to position [0, 0]
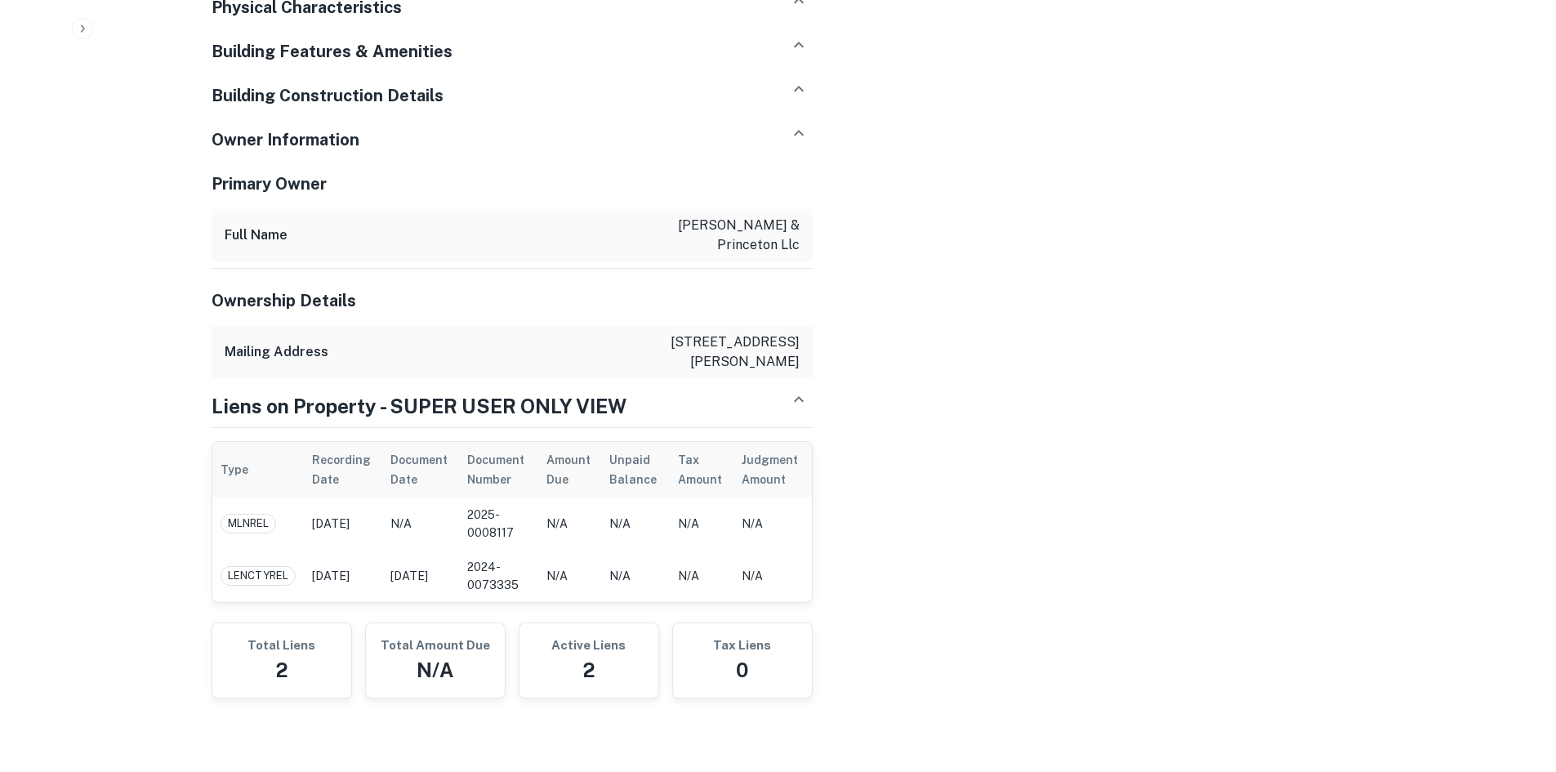
click at [261, 515] on span "MLNREL" at bounding box center [248, 523] width 54 height 16
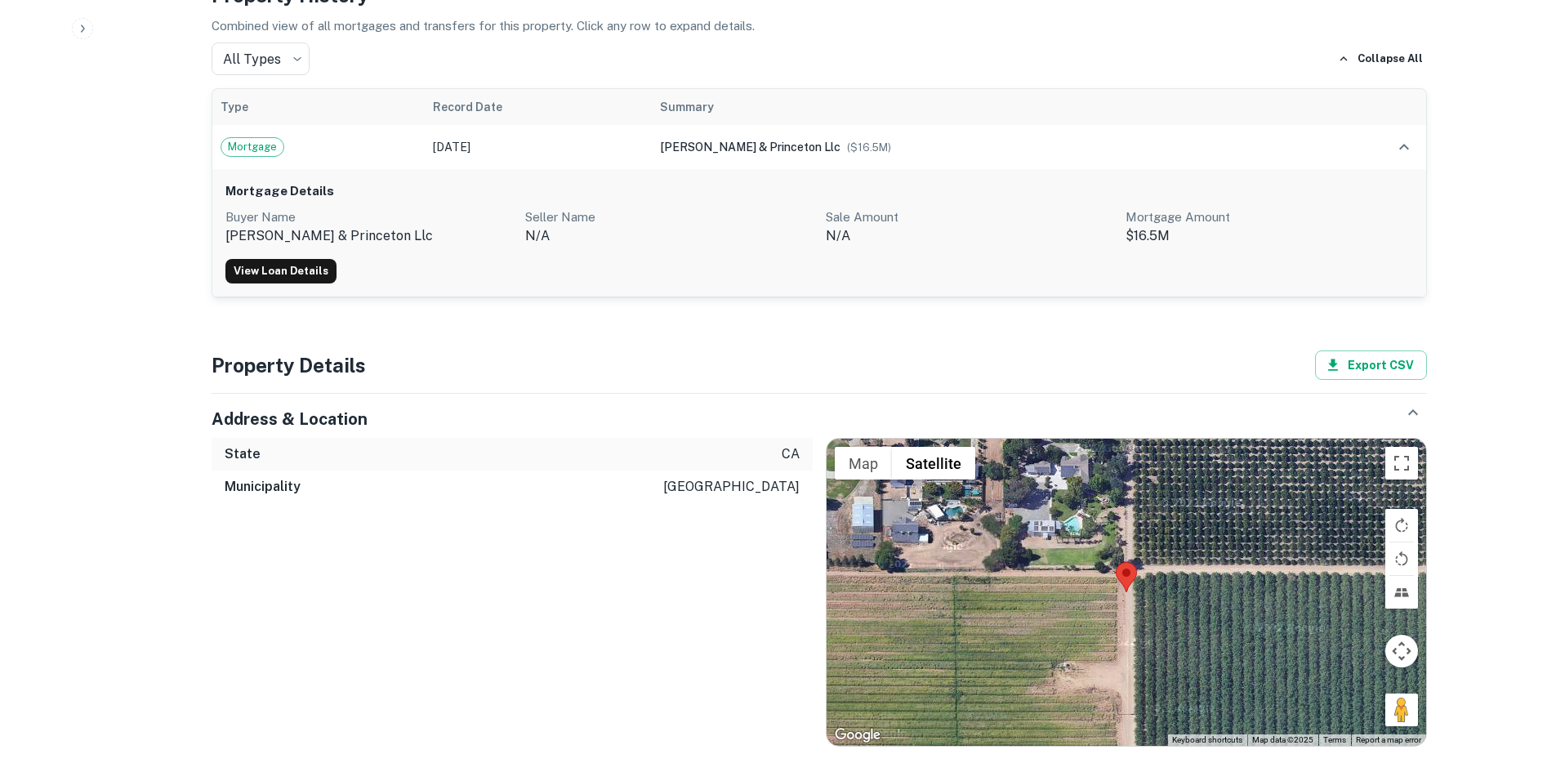
scroll to position [780, 0]
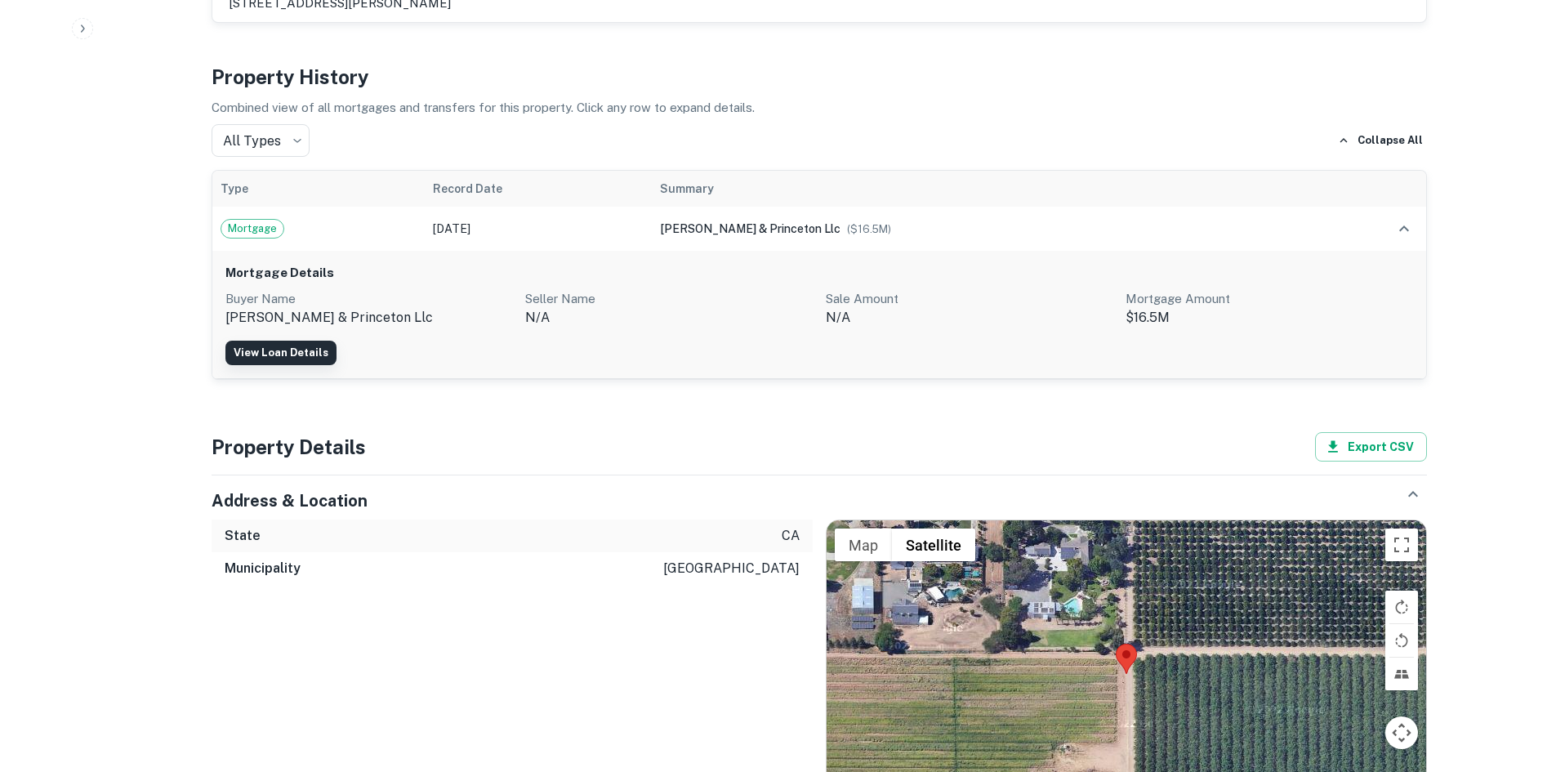
click at [275, 341] on link "View Loan Details" at bounding box center [280, 353] width 111 height 25
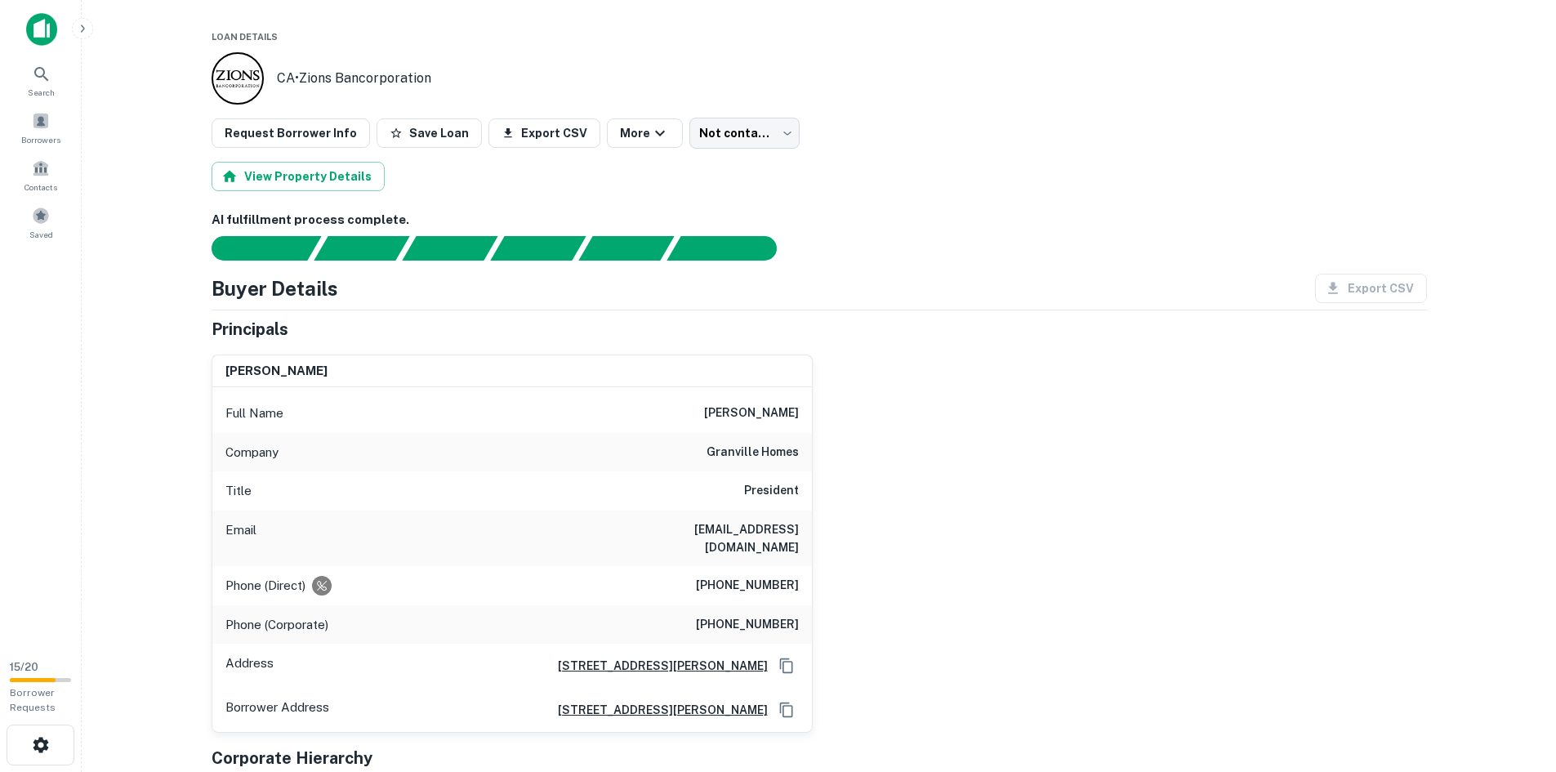
drag, startPoint x: 454, startPoint y: 70, endPoint x: 301, endPoint y: 68, distance: 152.8
click at [301, 68] on div "CA • Zions Bancorporation" at bounding box center [819, 78] width 1215 height 52
copy p "Zions Bancorporation"
click at [996, 393] on div "darius assemi Full Name darius assemi Company granville homes Title President E…" at bounding box center [812, 537] width 1228 height 392
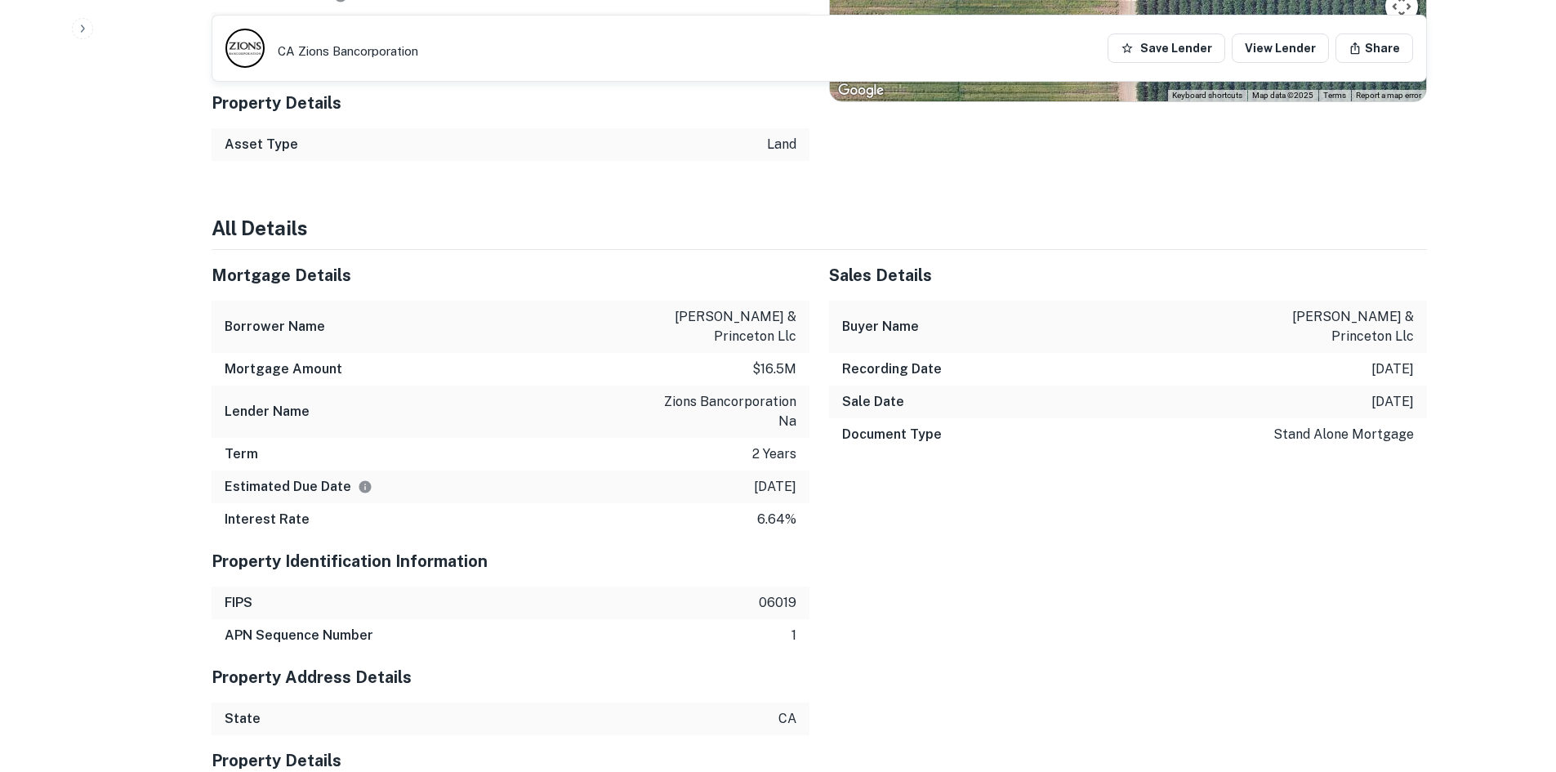
scroll to position [1072, 0]
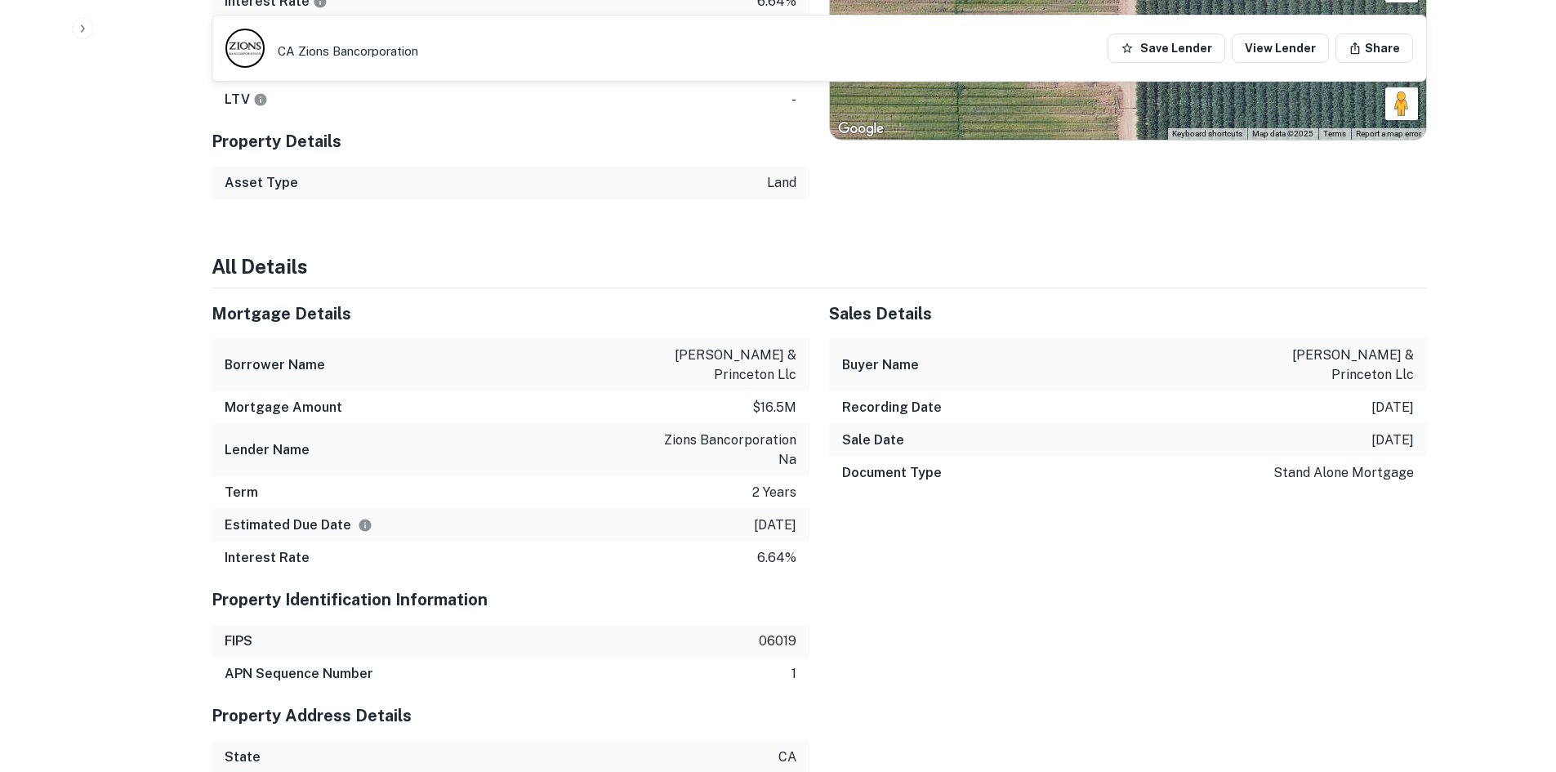
click at [1374, 345] on p "[PERSON_NAME] & princeton llc" at bounding box center [1340, 364] width 147 height 39
click at [1376, 345] on p "[PERSON_NAME] & princeton llc" at bounding box center [1340, 364] width 147 height 39
click at [1375, 345] on p "[PERSON_NAME] & princeton llc" at bounding box center [1340, 364] width 147 height 39
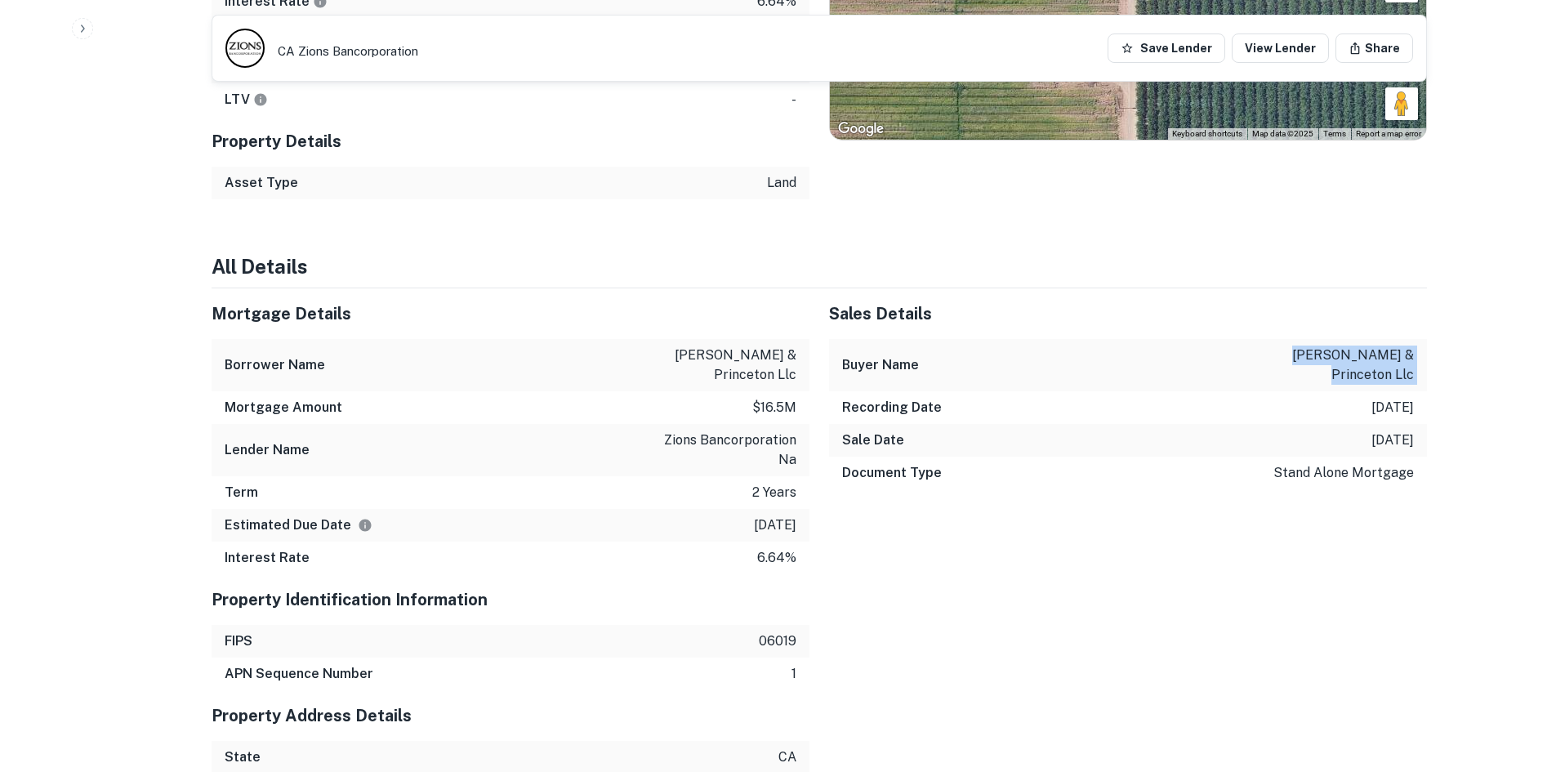
click at [1375, 345] on p "[PERSON_NAME] & princeton llc" at bounding box center [1340, 364] width 147 height 39
copy p "[PERSON_NAME] & princeton llc"
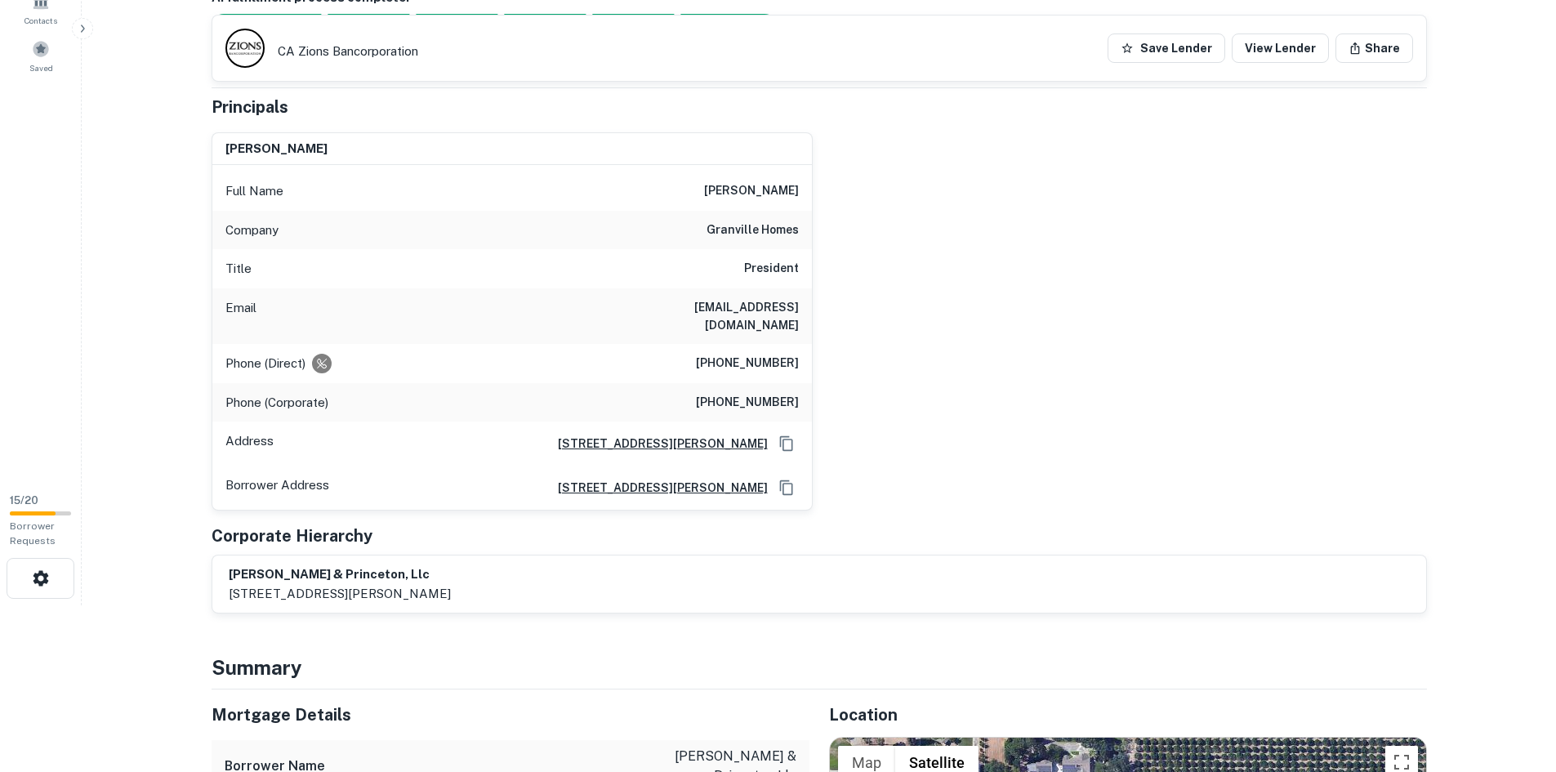
scroll to position [163, 0]
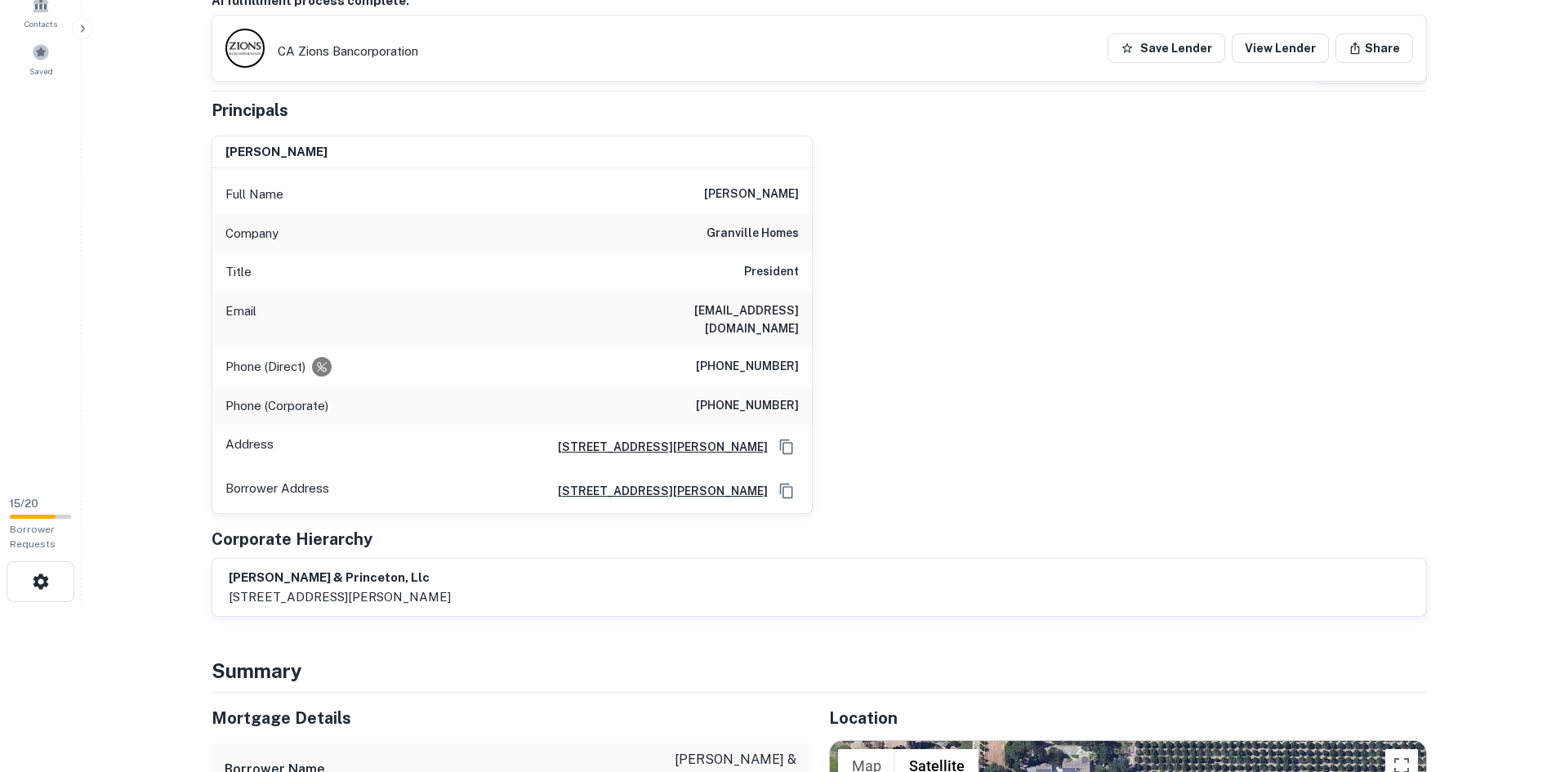
click at [766, 229] on h6 "granville homes" at bounding box center [752, 234] width 92 height 20
copy h6 "granville homes"
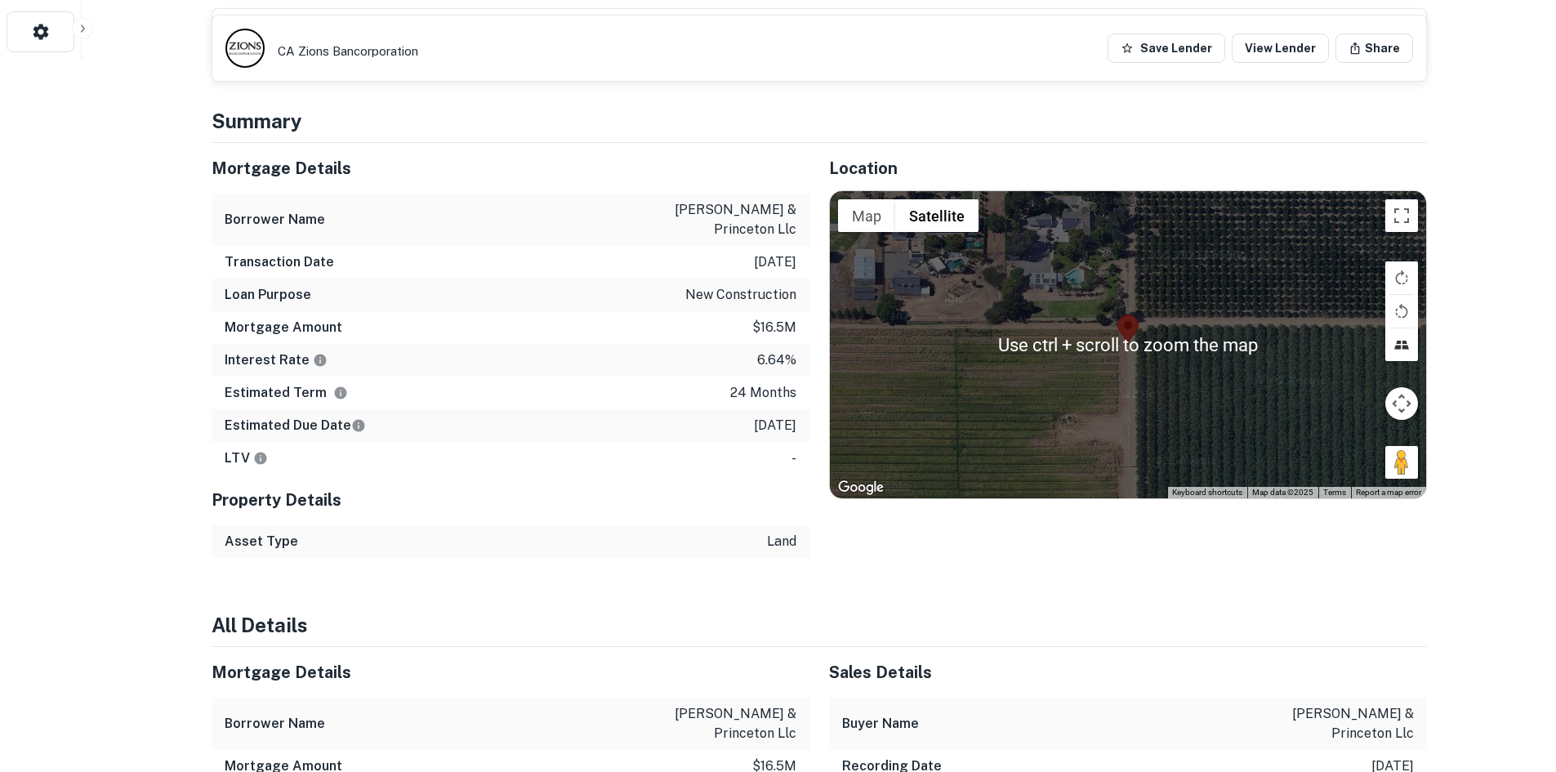
scroll to position [653, 0]
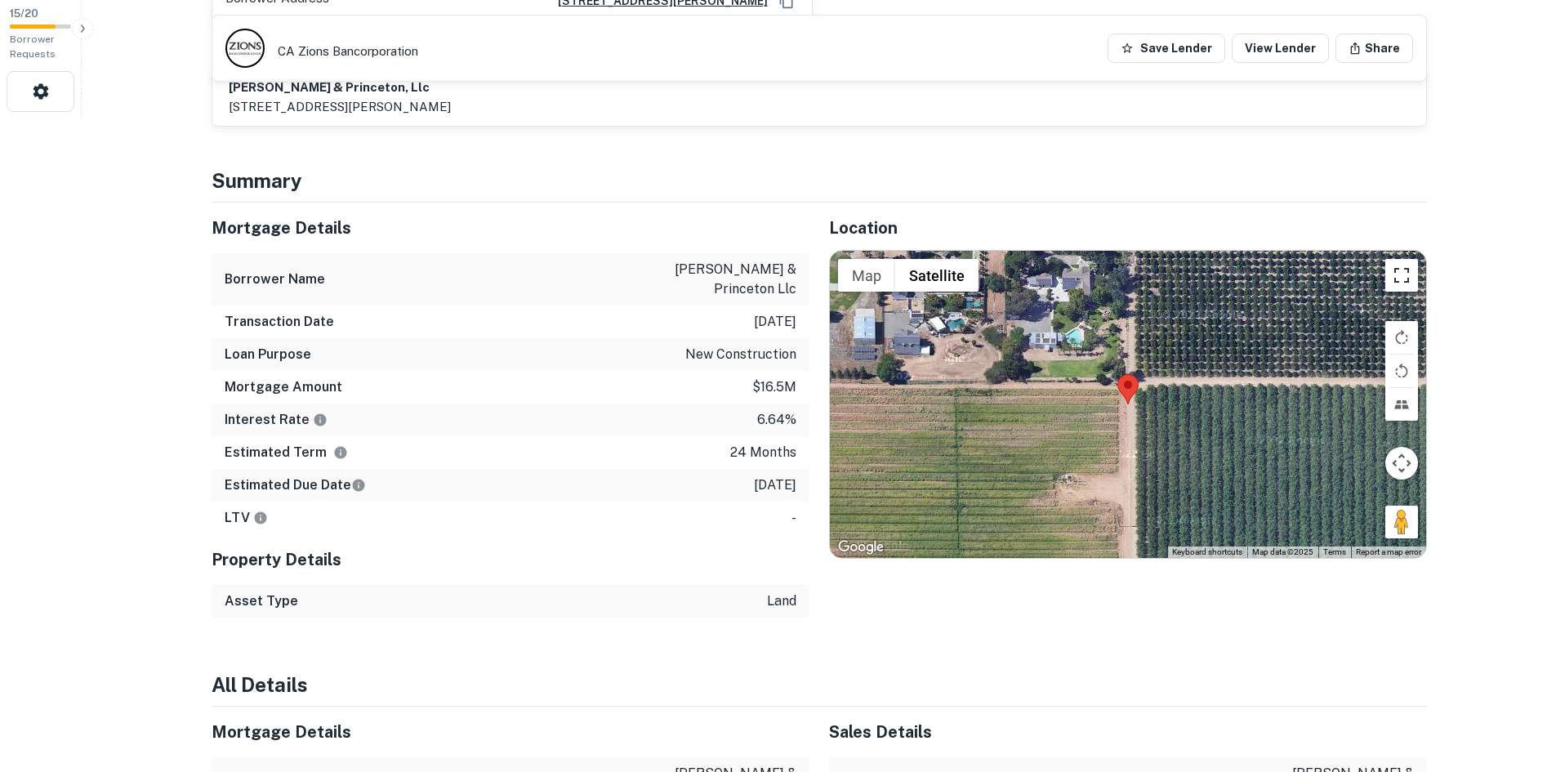
click at [1395, 270] on button "Toggle fullscreen view" at bounding box center [1401, 275] width 33 height 33
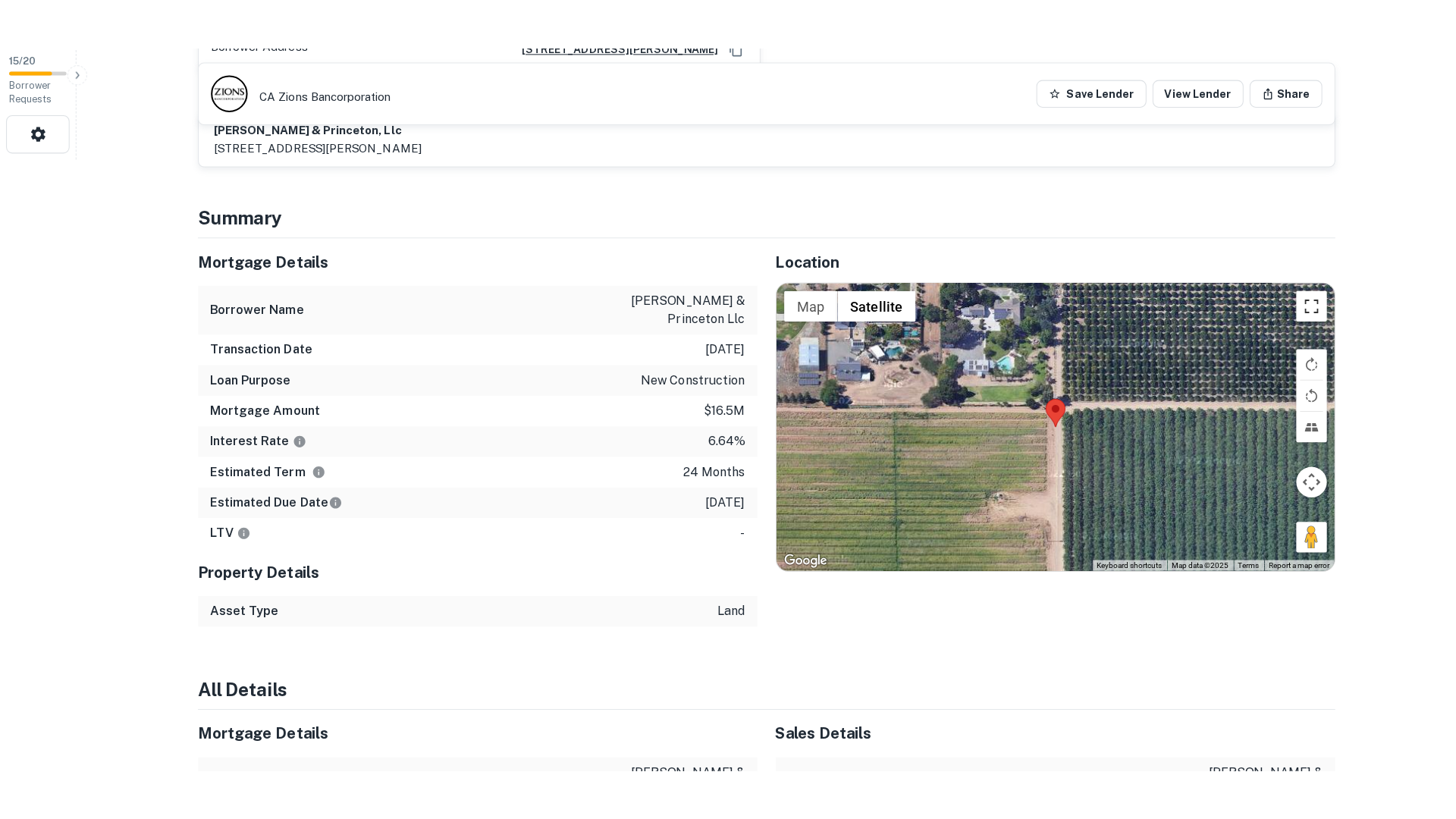
scroll to position [709, 0]
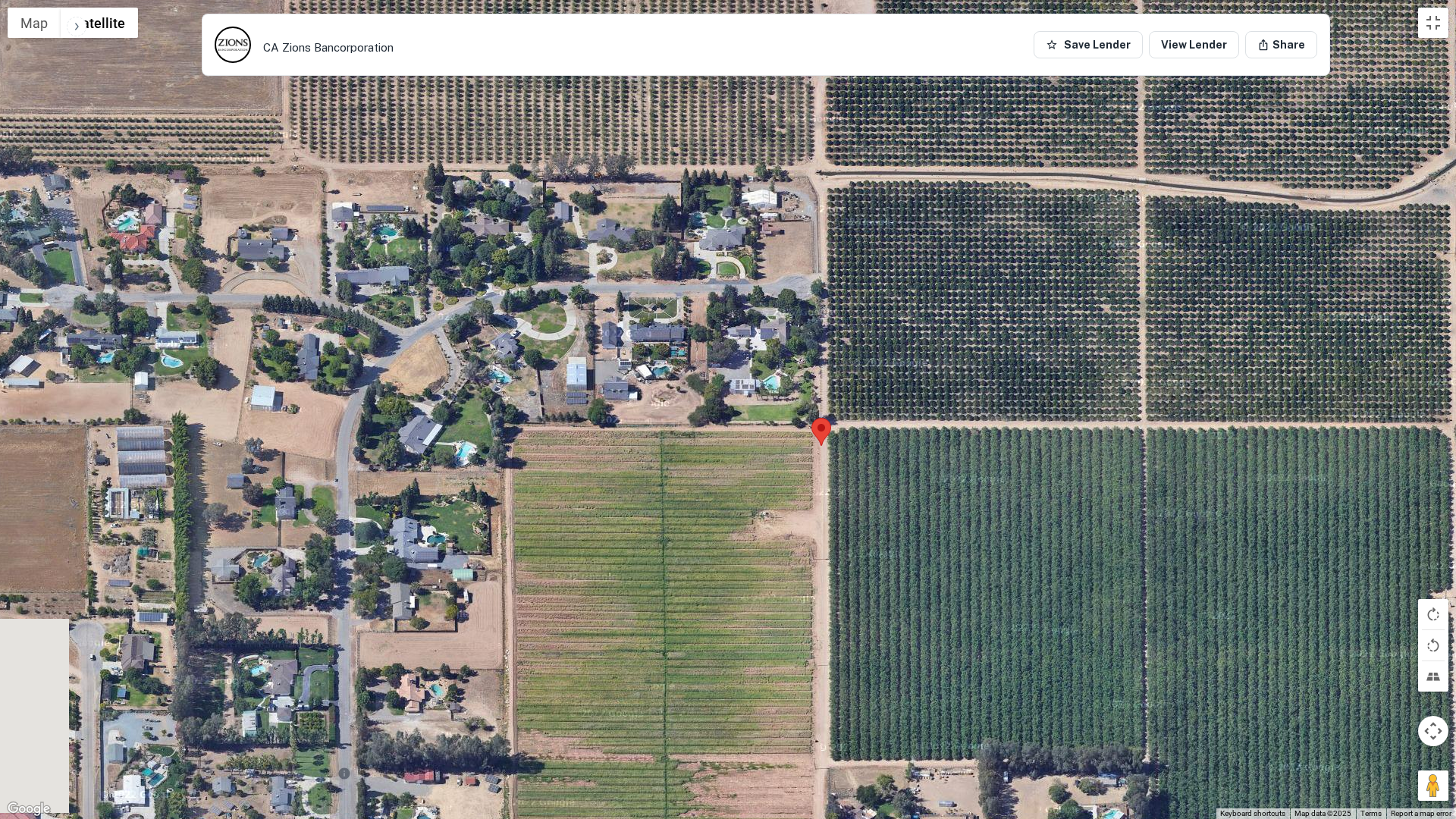
drag, startPoint x: 624, startPoint y: 358, endPoint x: 718, endPoint y: 396, distance: 101.4
click at [718, 396] on div at bounding box center [728, 410] width 1456 height 819
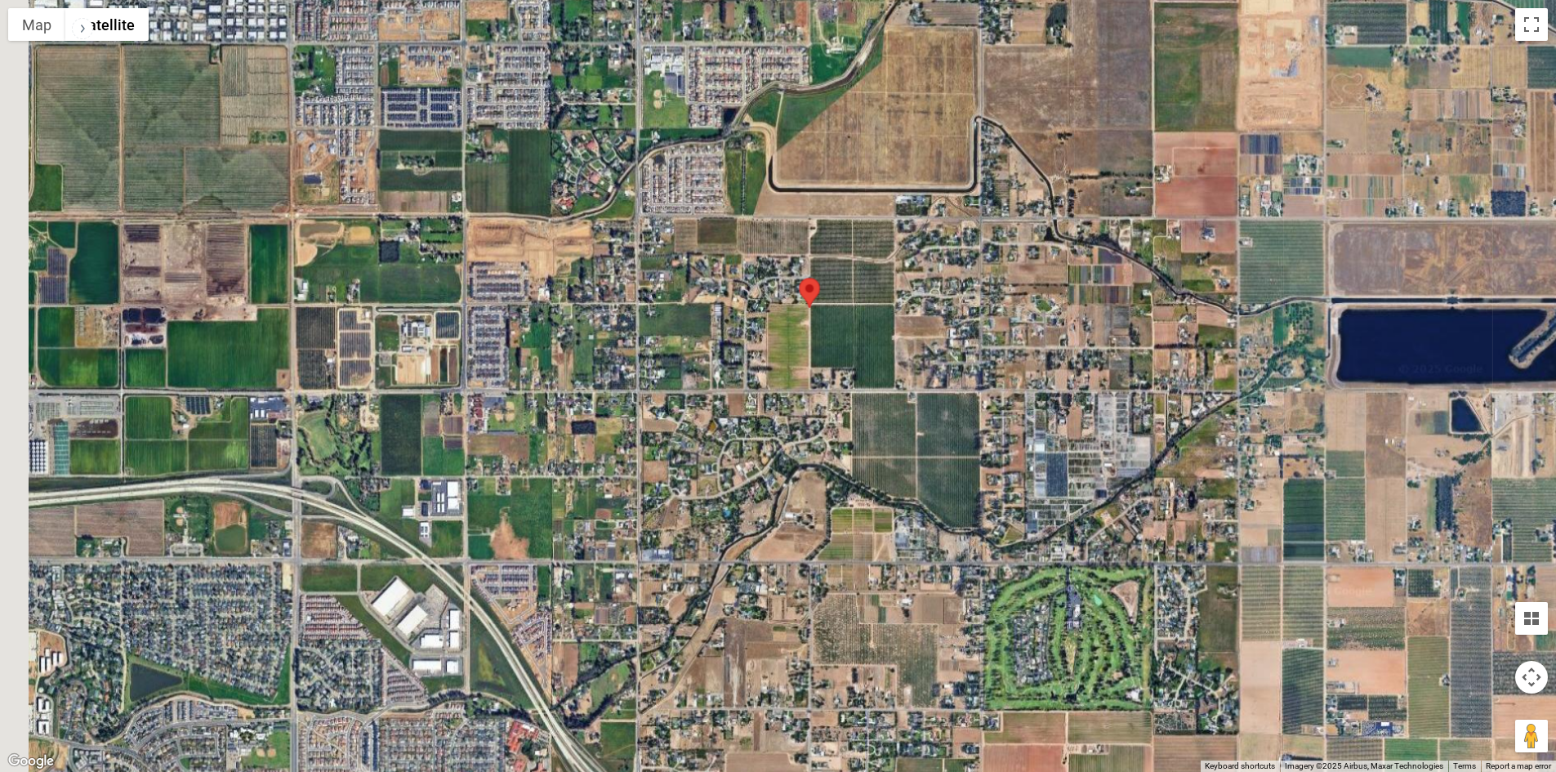
scroll to position [0, 0]
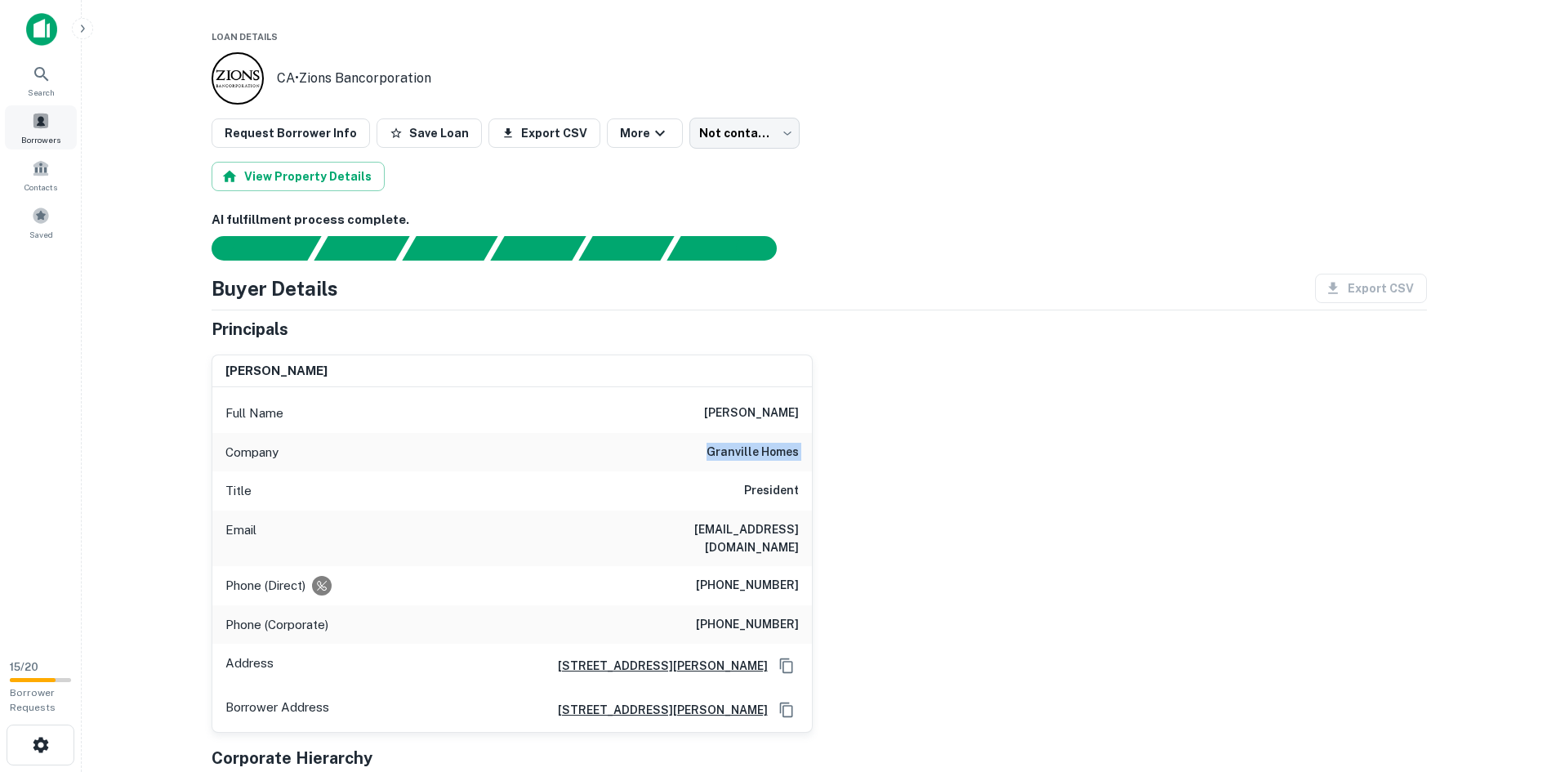
click at [42, 127] on span at bounding box center [41, 121] width 18 height 18
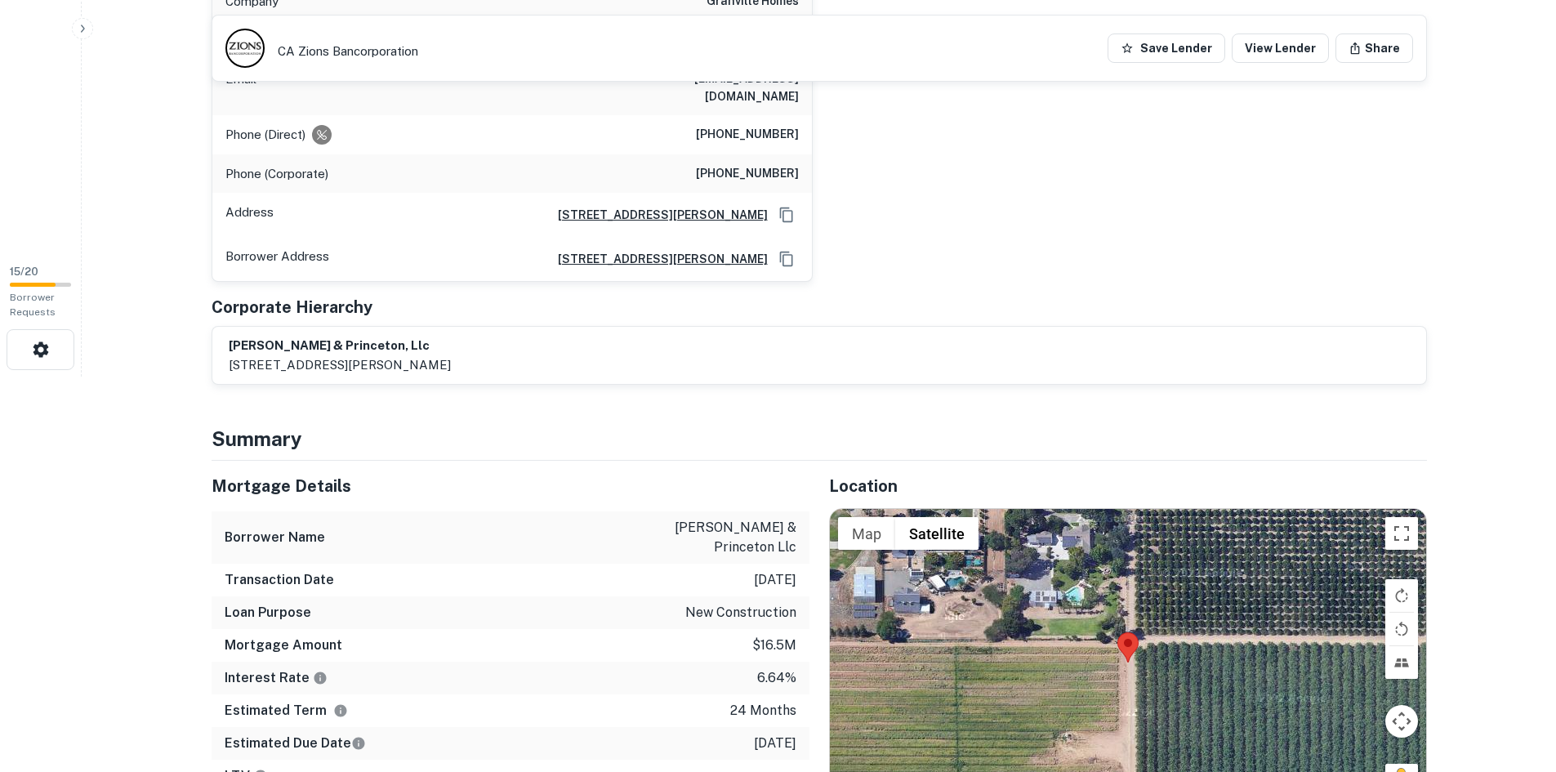
scroll to position [408, 0]
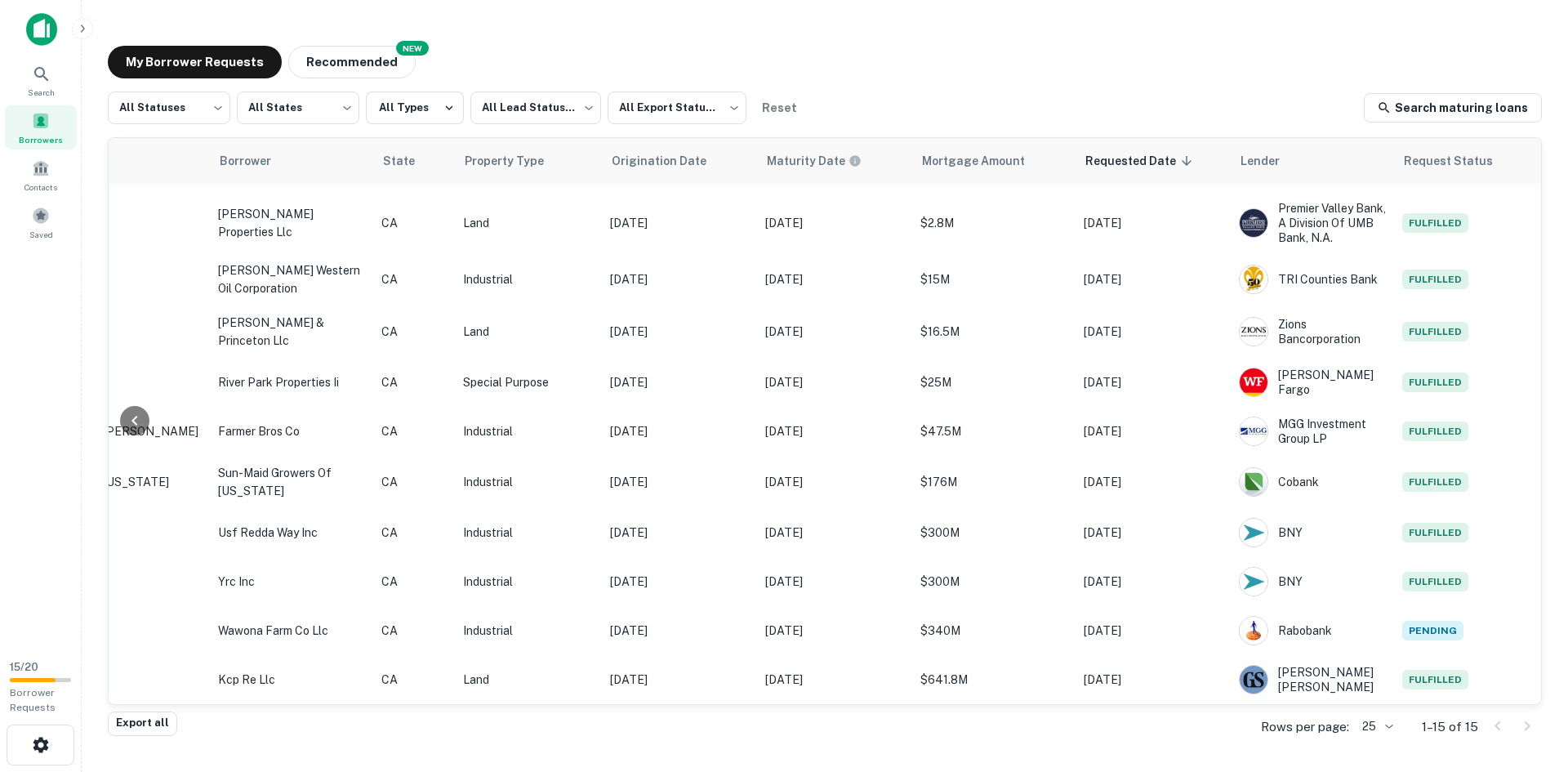
scroll to position [264, 334]
click at [531, 162] on span "Property Type" at bounding box center [538, 161] width 100 height 20
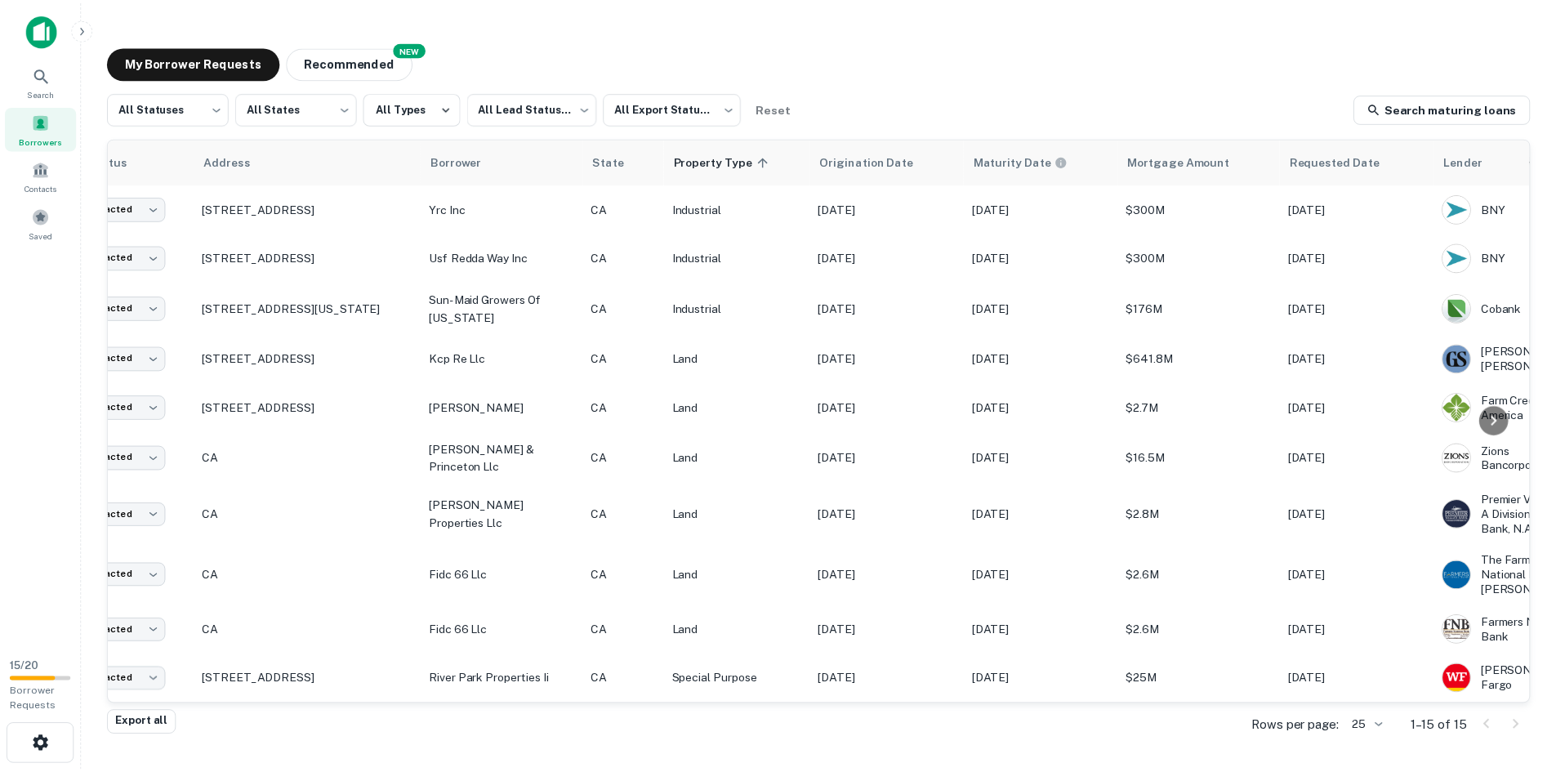
scroll to position [264, 0]
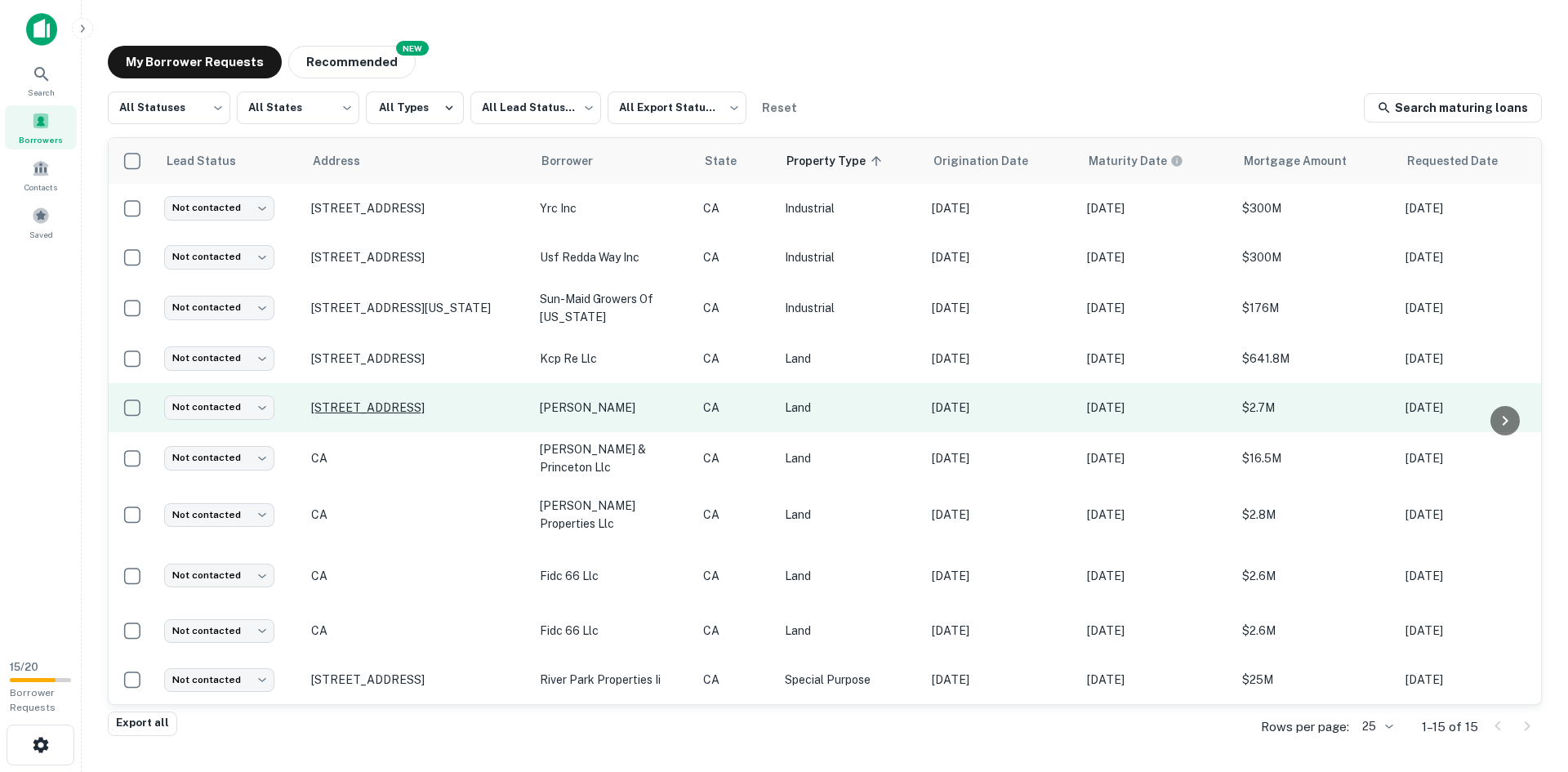
click at [451, 400] on p "371 E Huntsman Ave Fresno, CA93725" at bounding box center [417, 407] width 212 height 15
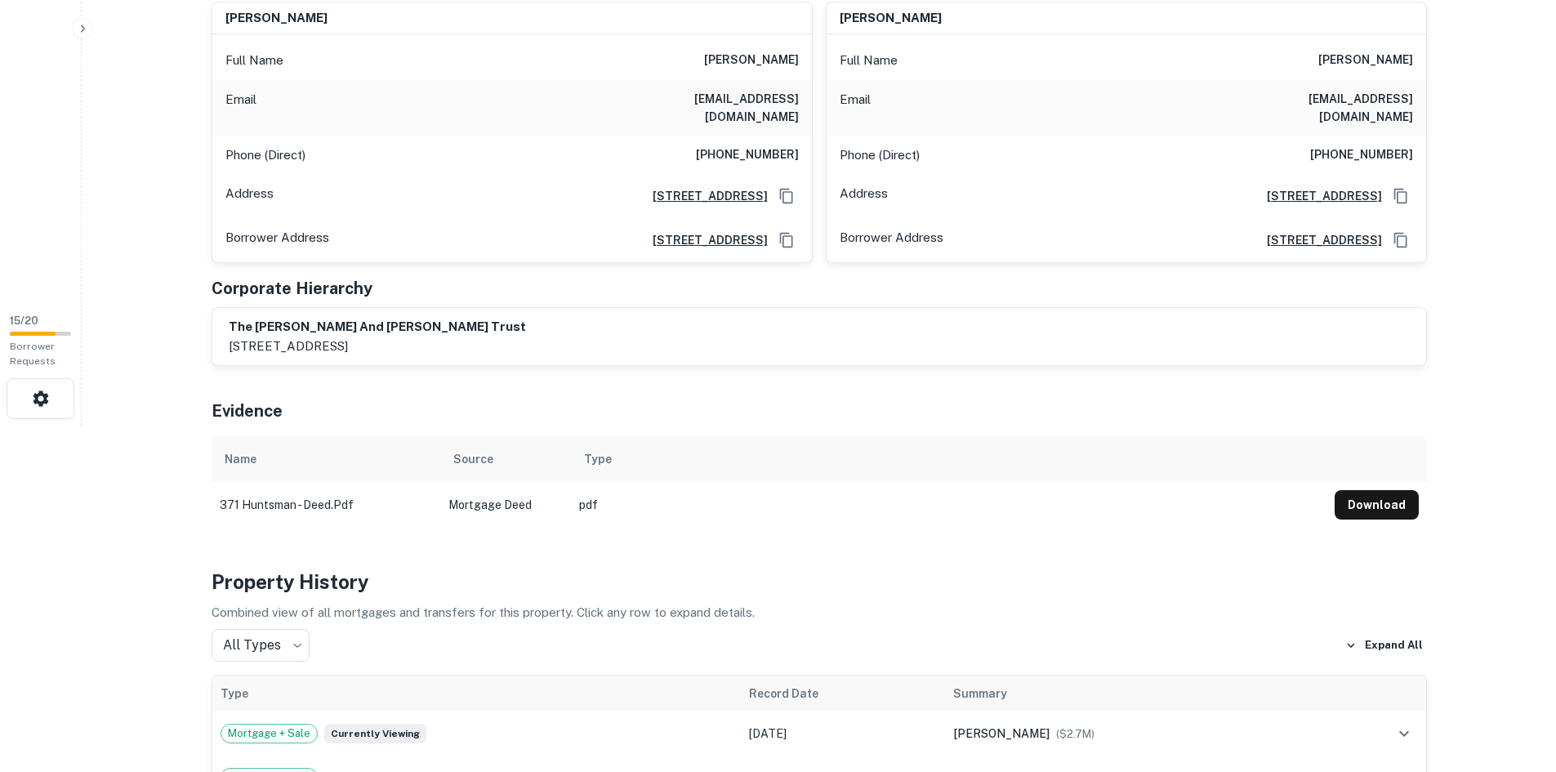
scroll to position [408, 0]
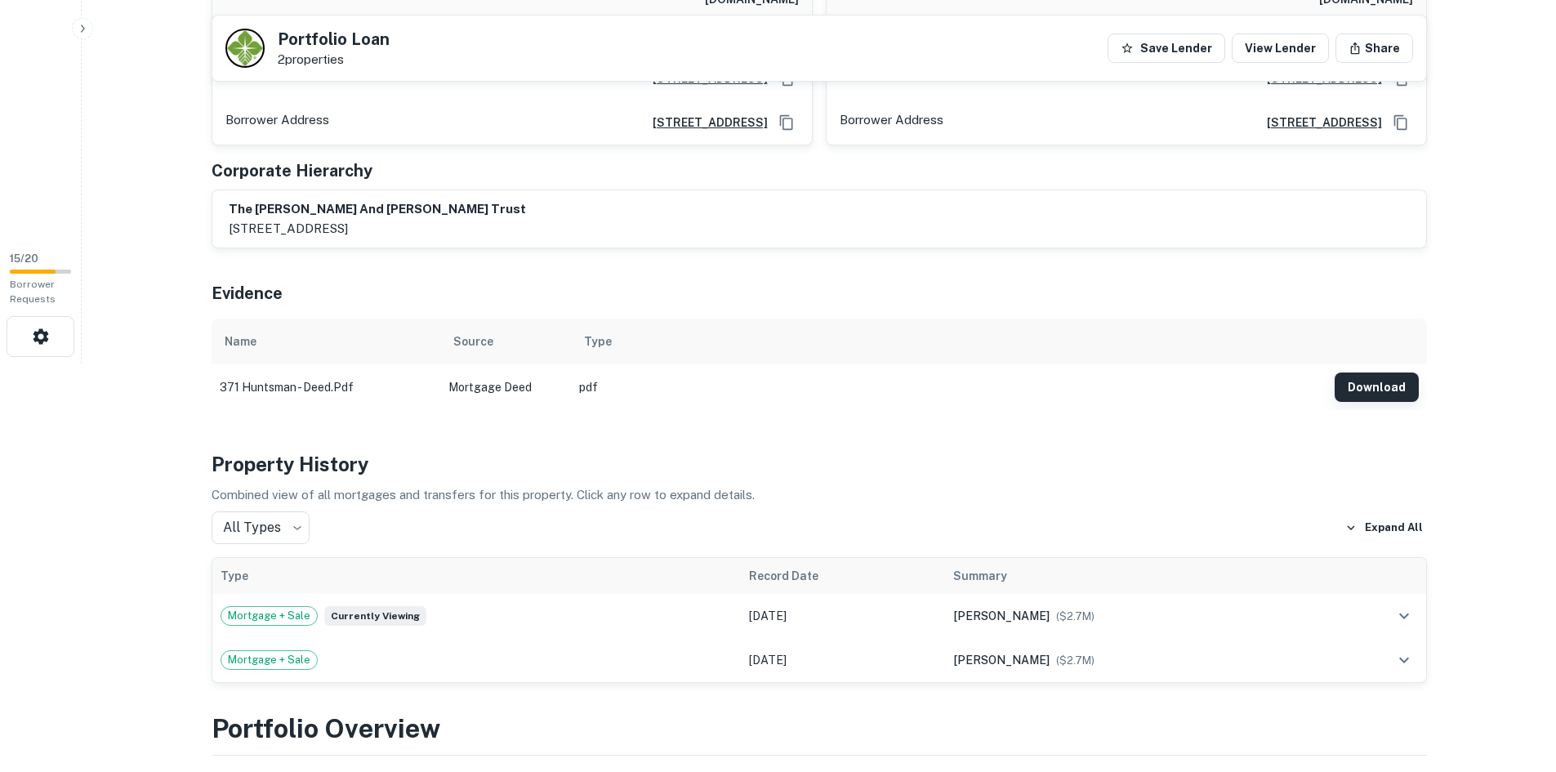
click at [1385, 376] on button "Download" at bounding box center [1377, 386] width 84 height 29
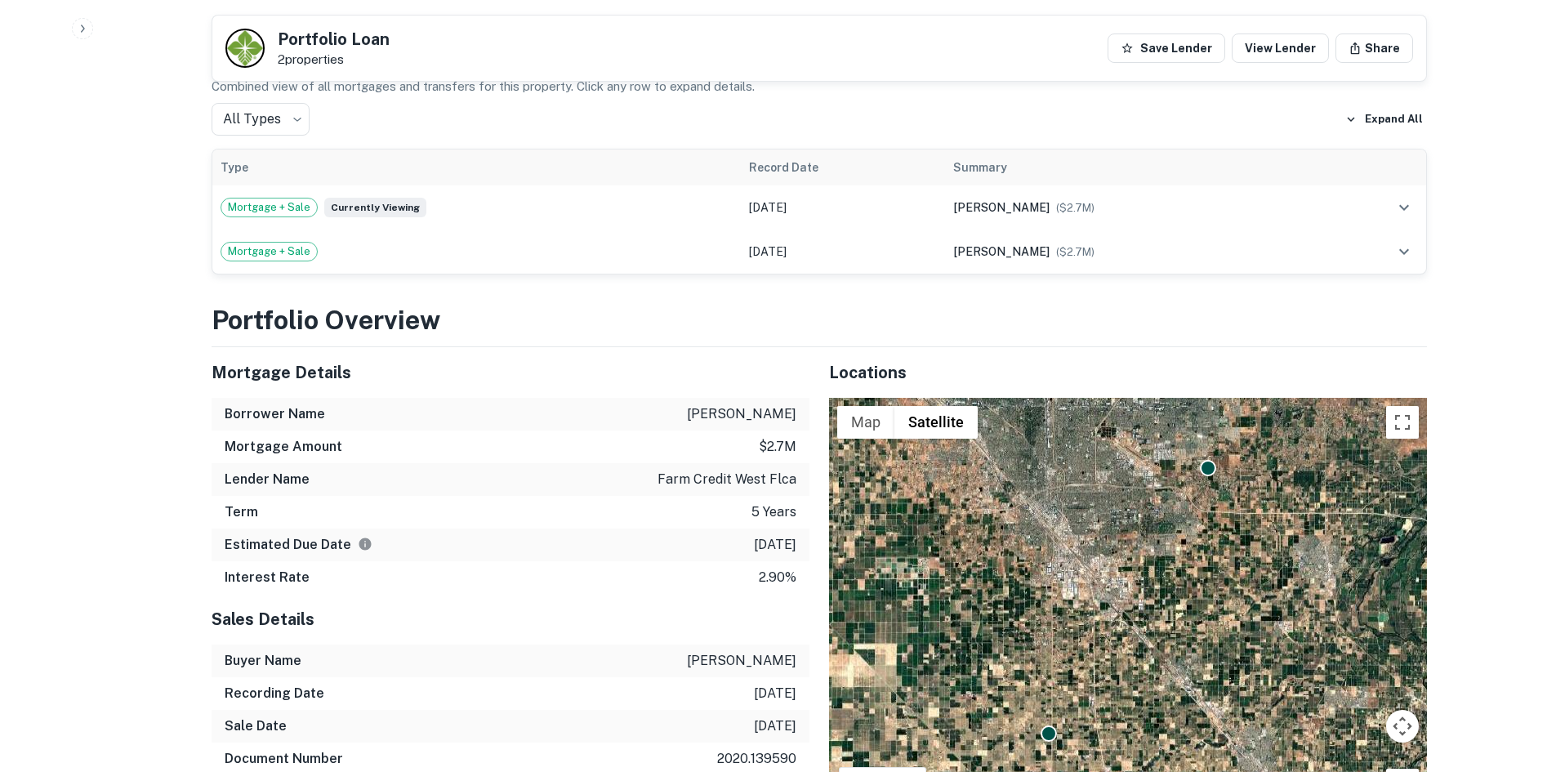
scroll to position [898, 0]
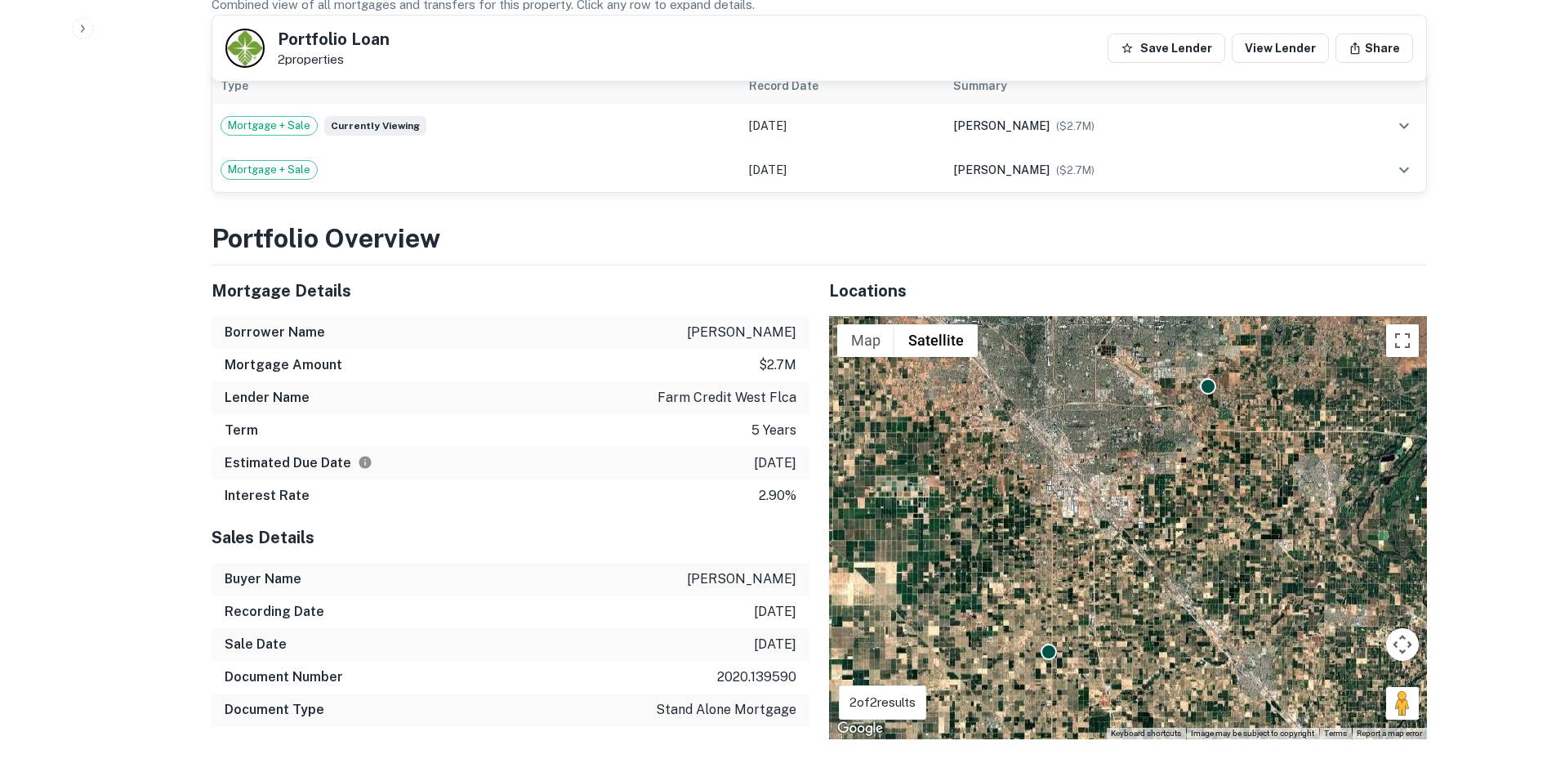
click at [747, 388] on p "farm credit west flca" at bounding box center [726, 398] width 139 height 20
copy p "farm credit west flca"
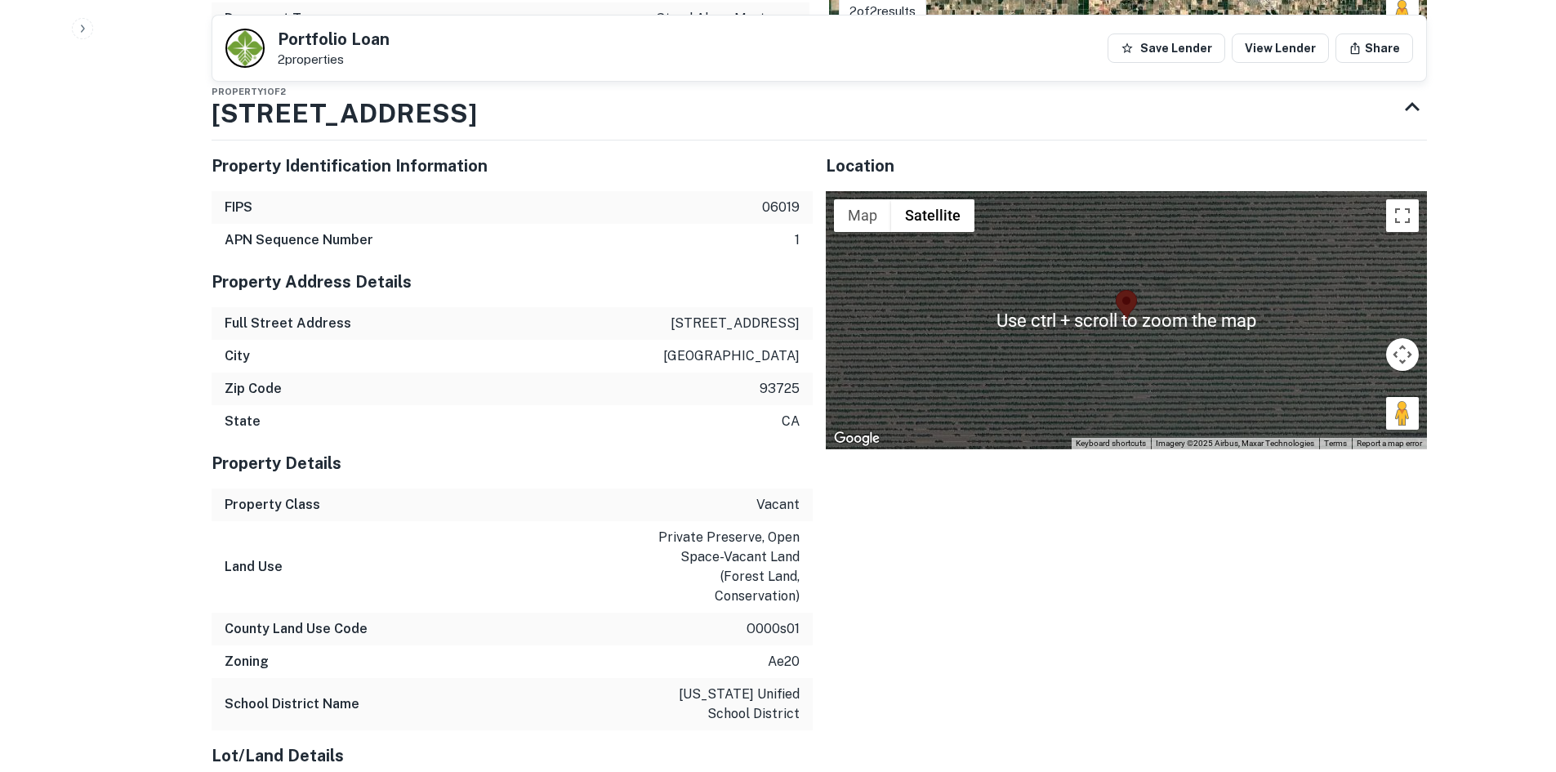
scroll to position [1581, 0]
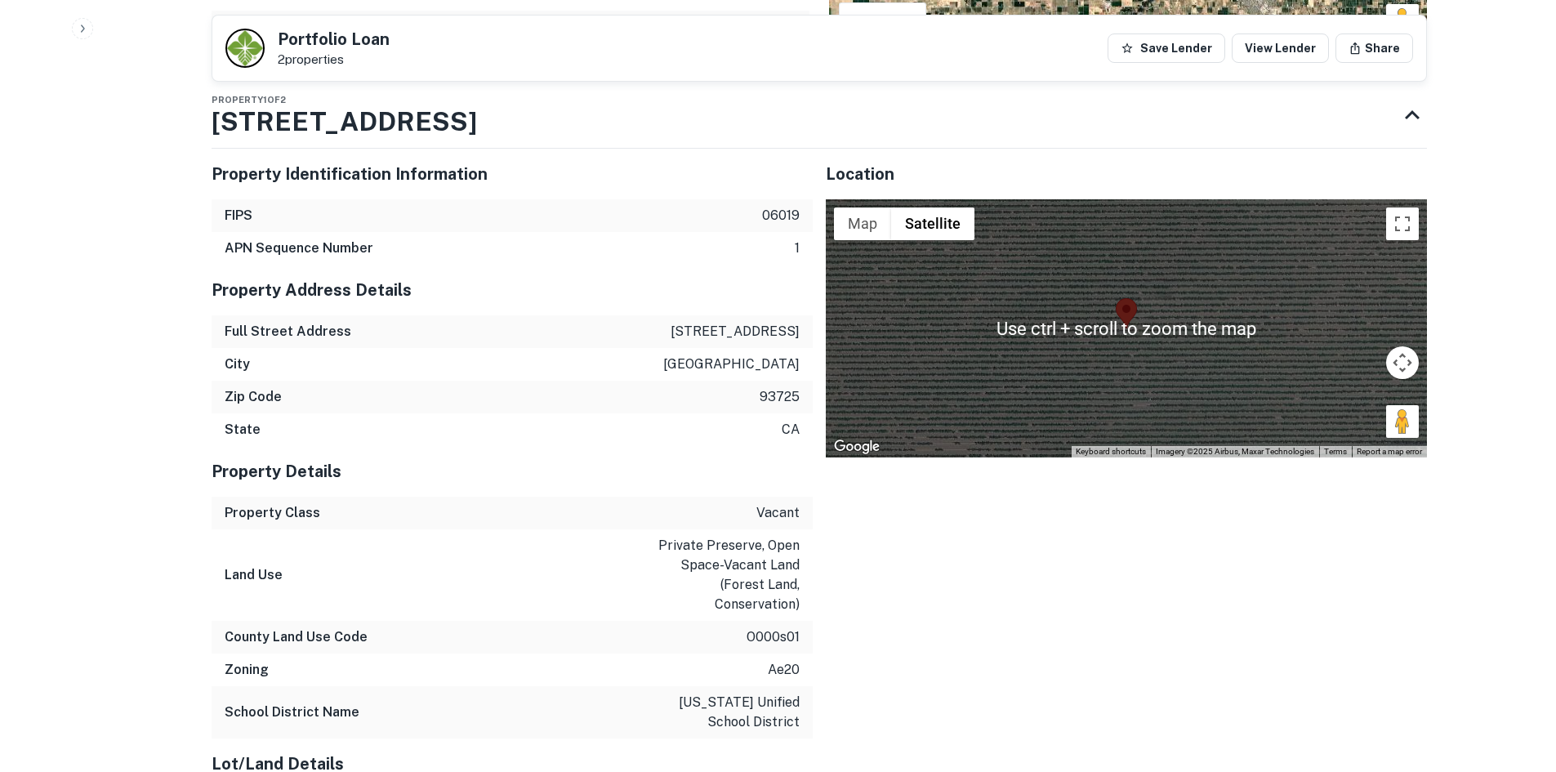
click at [1416, 349] on button "Map camera controls" at bounding box center [1402, 362] width 33 height 33
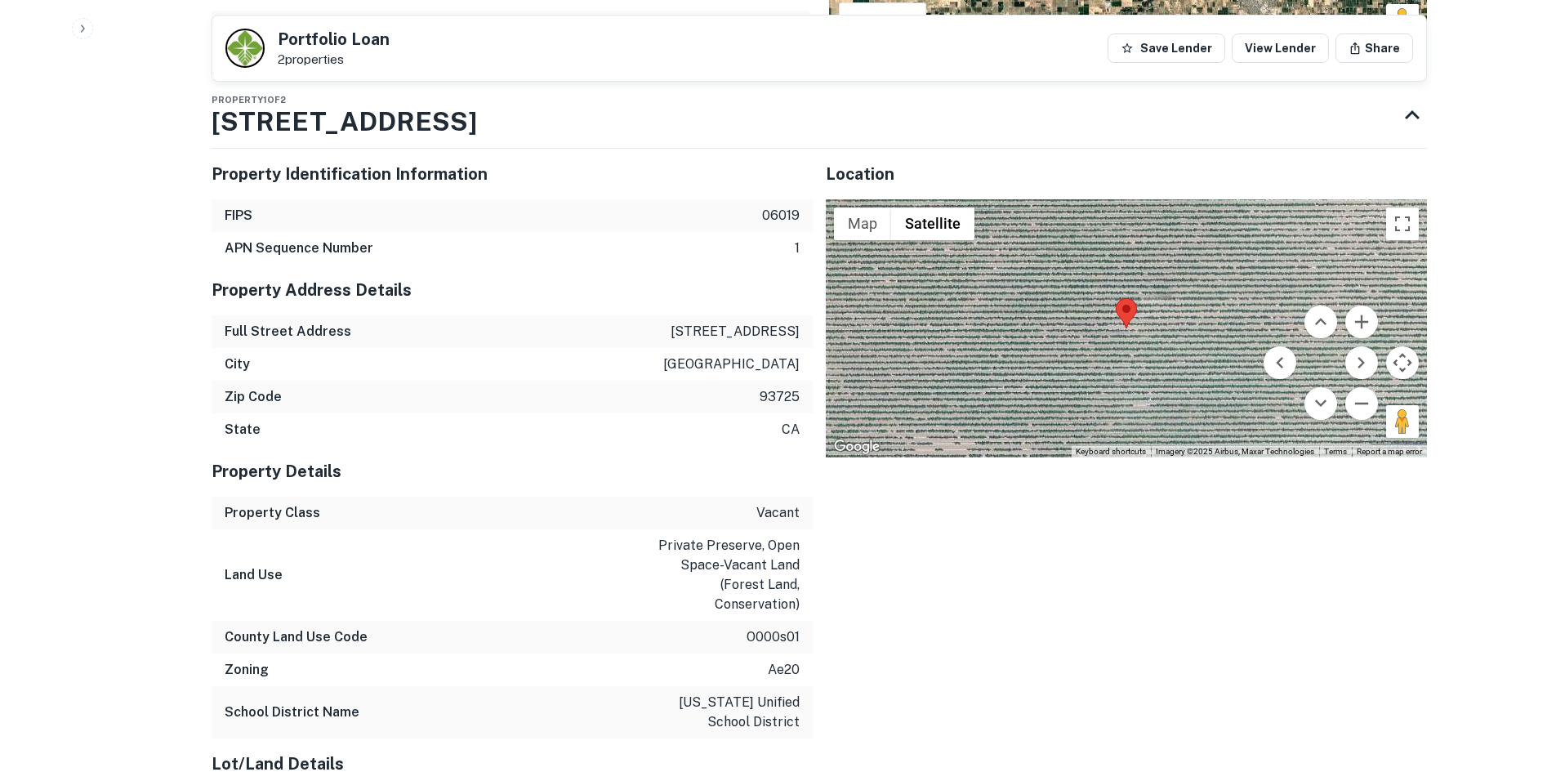
click at [1401, 346] on button "Map camera controls" at bounding box center [1402, 362] width 33 height 33
click at [1349, 387] on button "Zoom out" at bounding box center [1361, 403] width 33 height 33
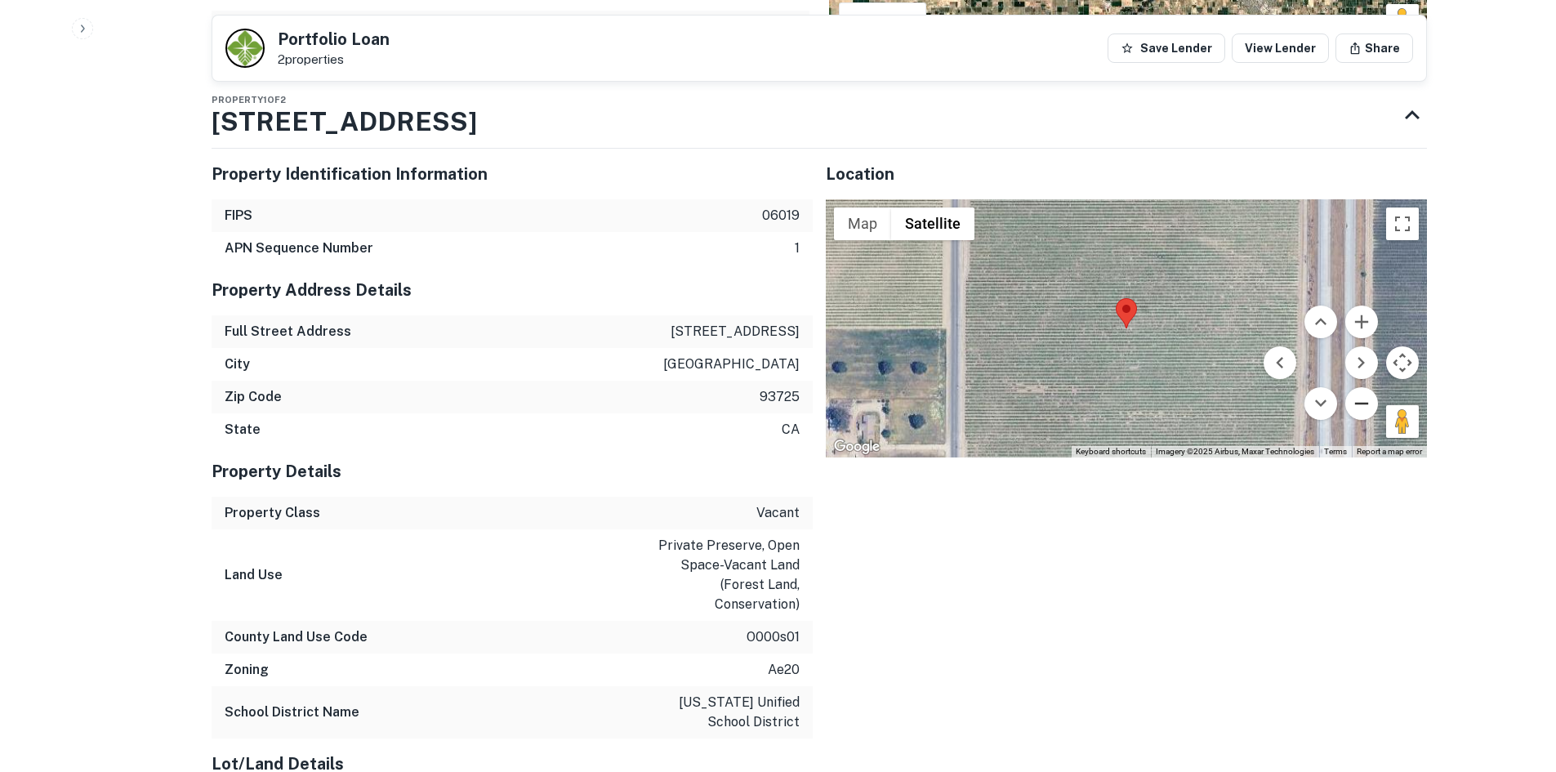
click at [1354, 387] on button "Zoom out" at bounding box center [1361, 403] width 33 height 33
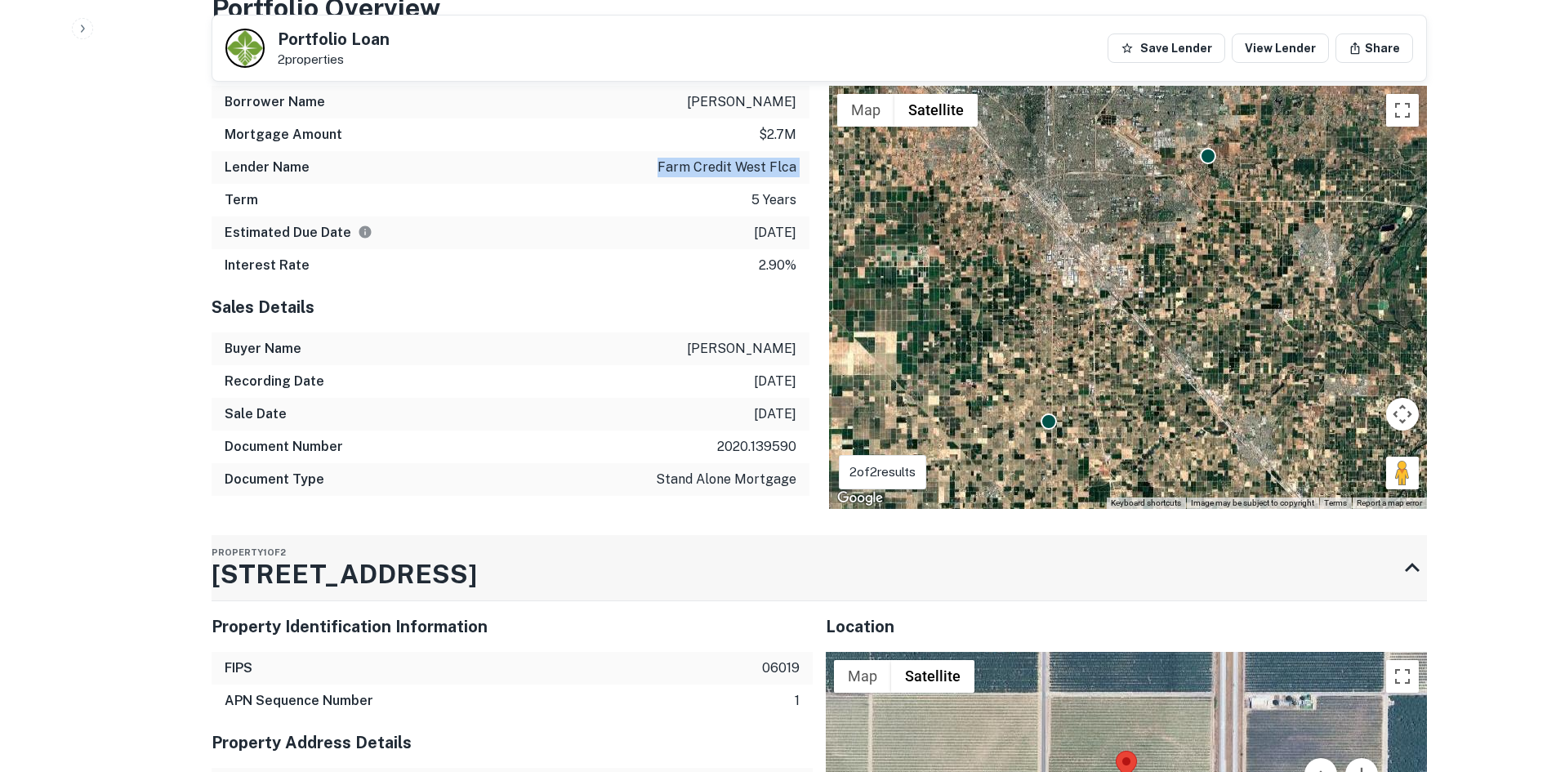
scroll to position [1091, 0]
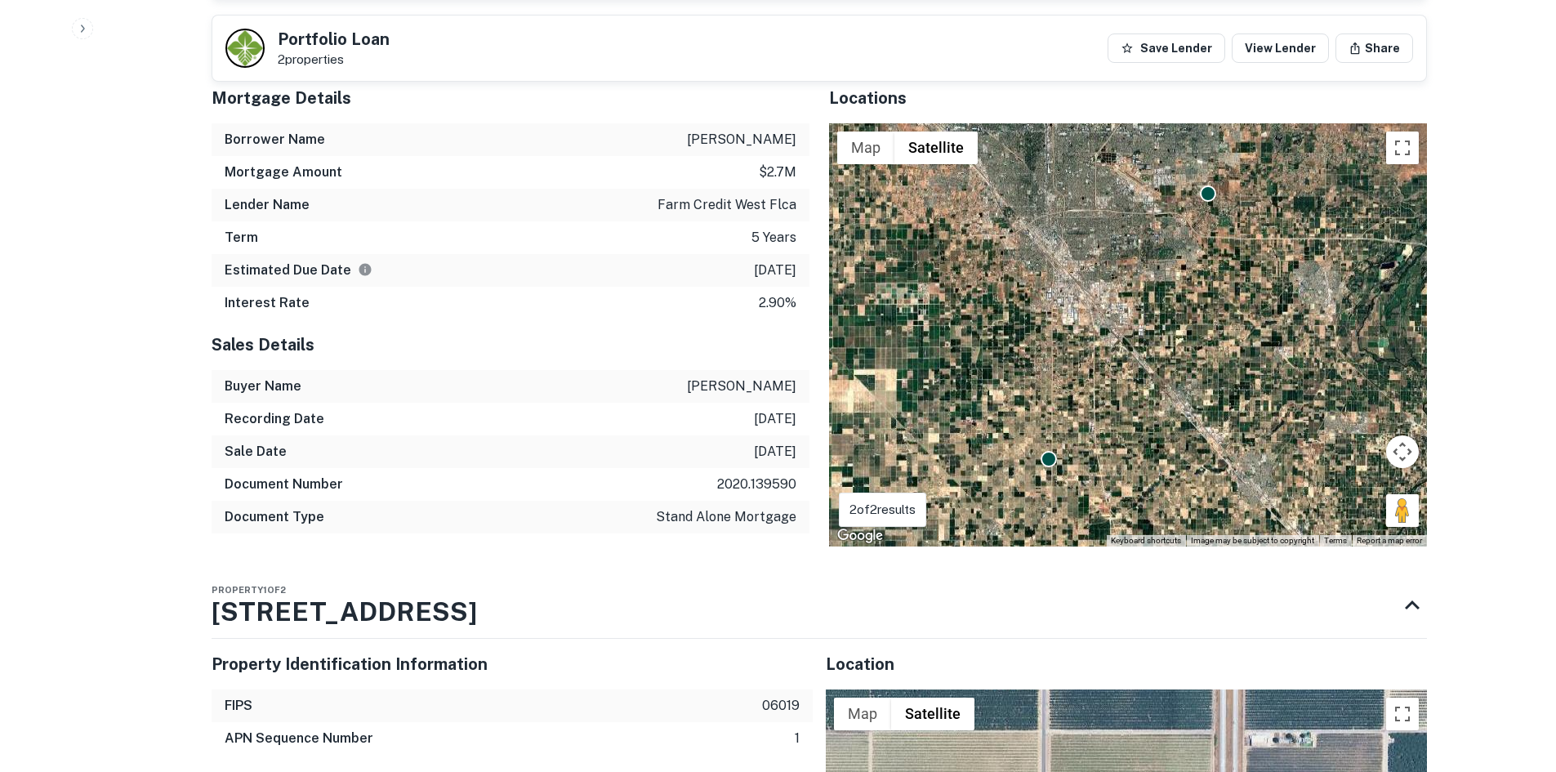
click at [698, 332] on h5 "Sales Details" at bounding box center [511, 344] width 598 height 25
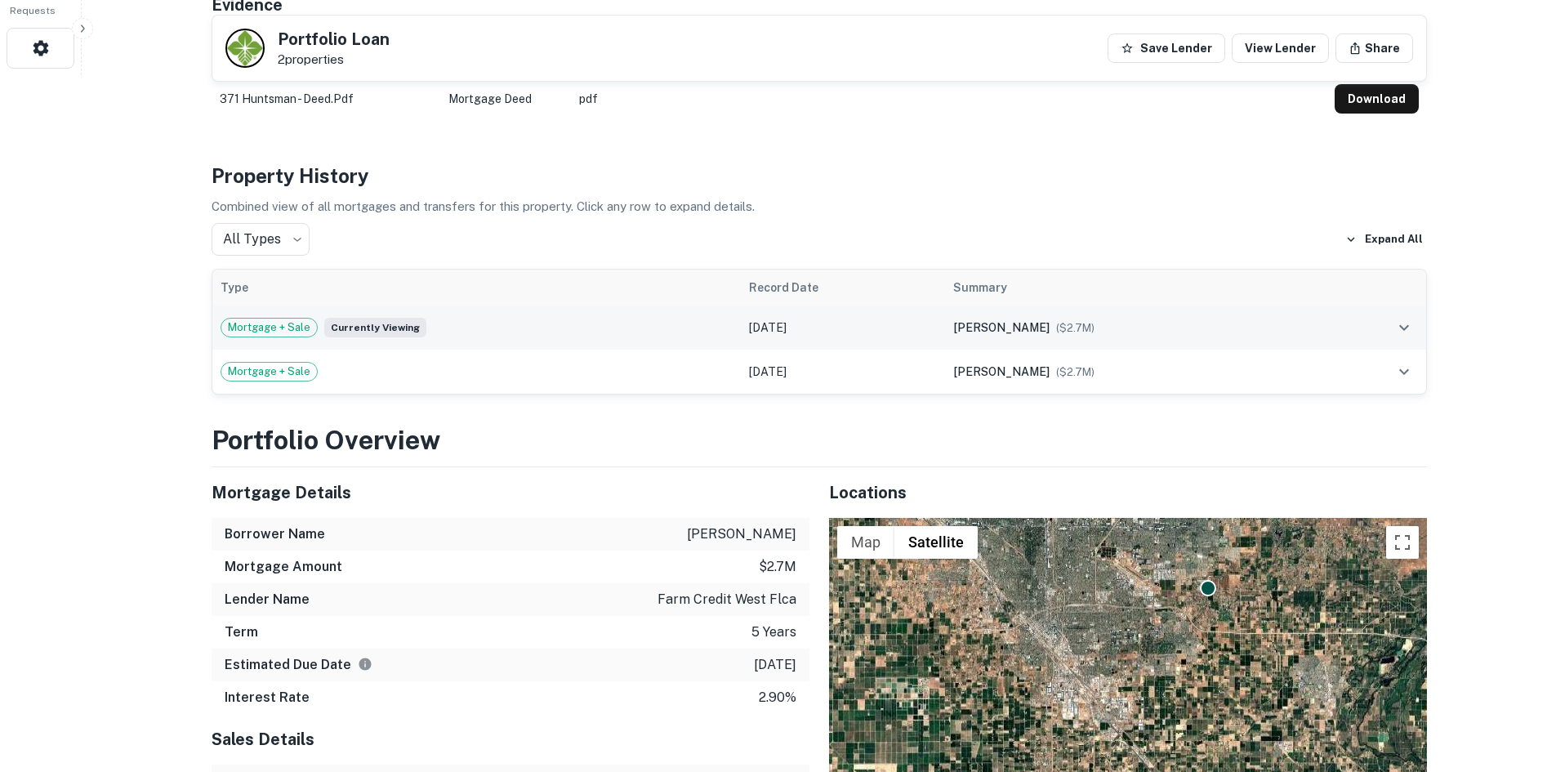
scroll to position [683, 0]
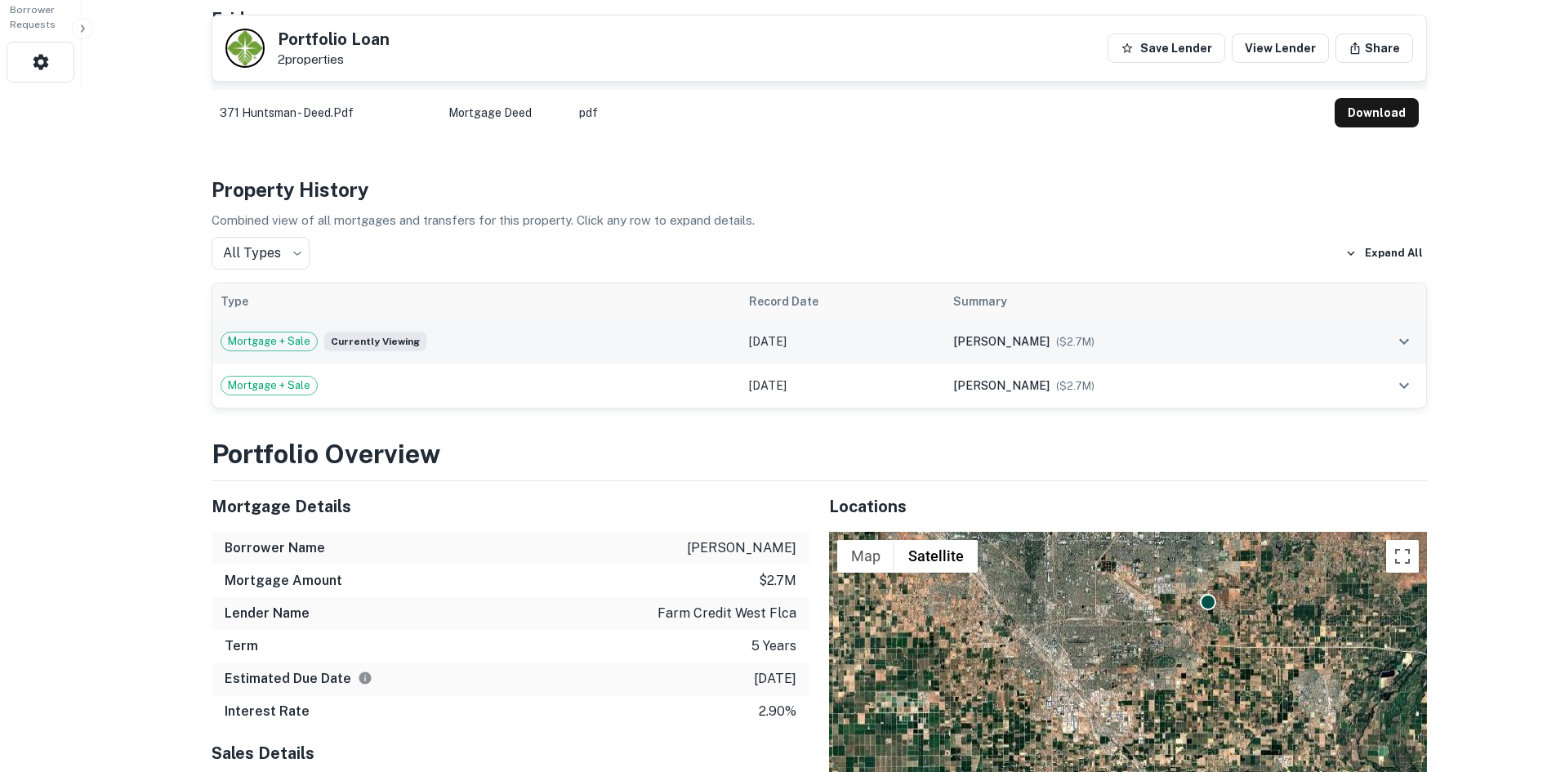
click at [565, 332] on div "Mortgage + Sale Currently viewing" at bounding box center [477, 342] width 513 height 20
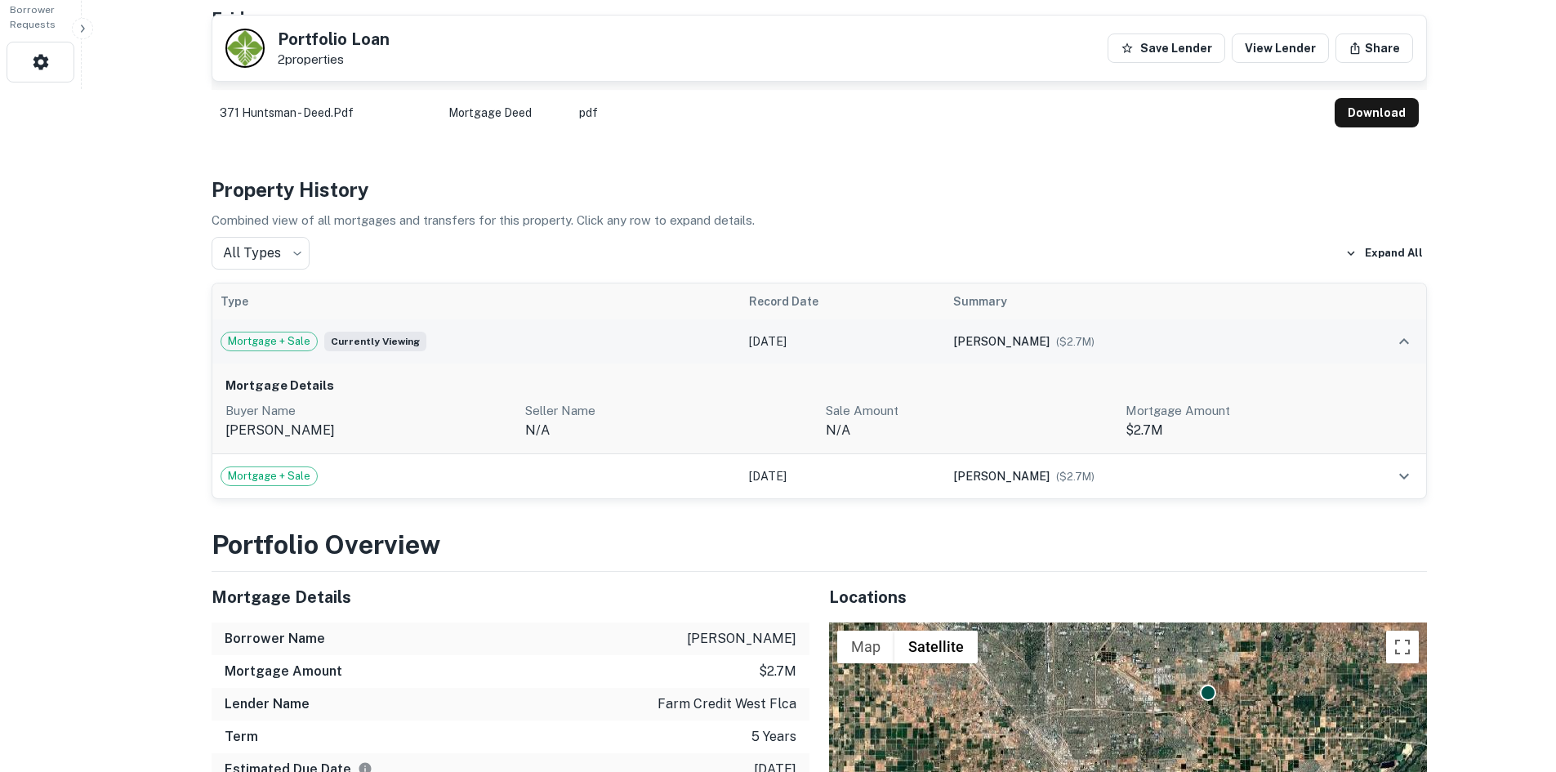
click at [565, 332] on div "Mortgage + Sale Currently viewing" at bounding box center [477, 342] width 513 height 20
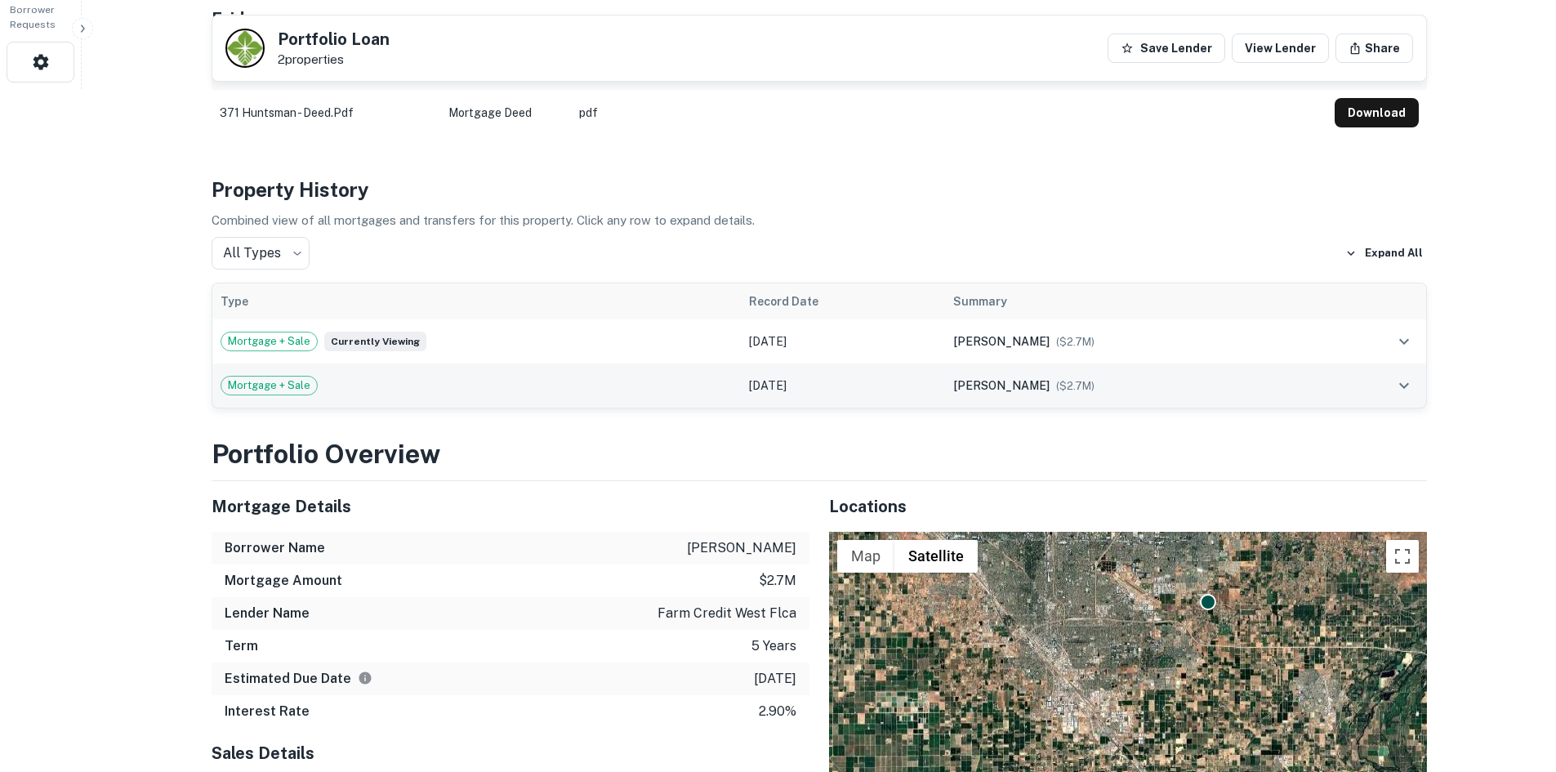
click at [515, 377] on div "Mortgage + Sale" at bounding box center [477, 386] width 513 height 20
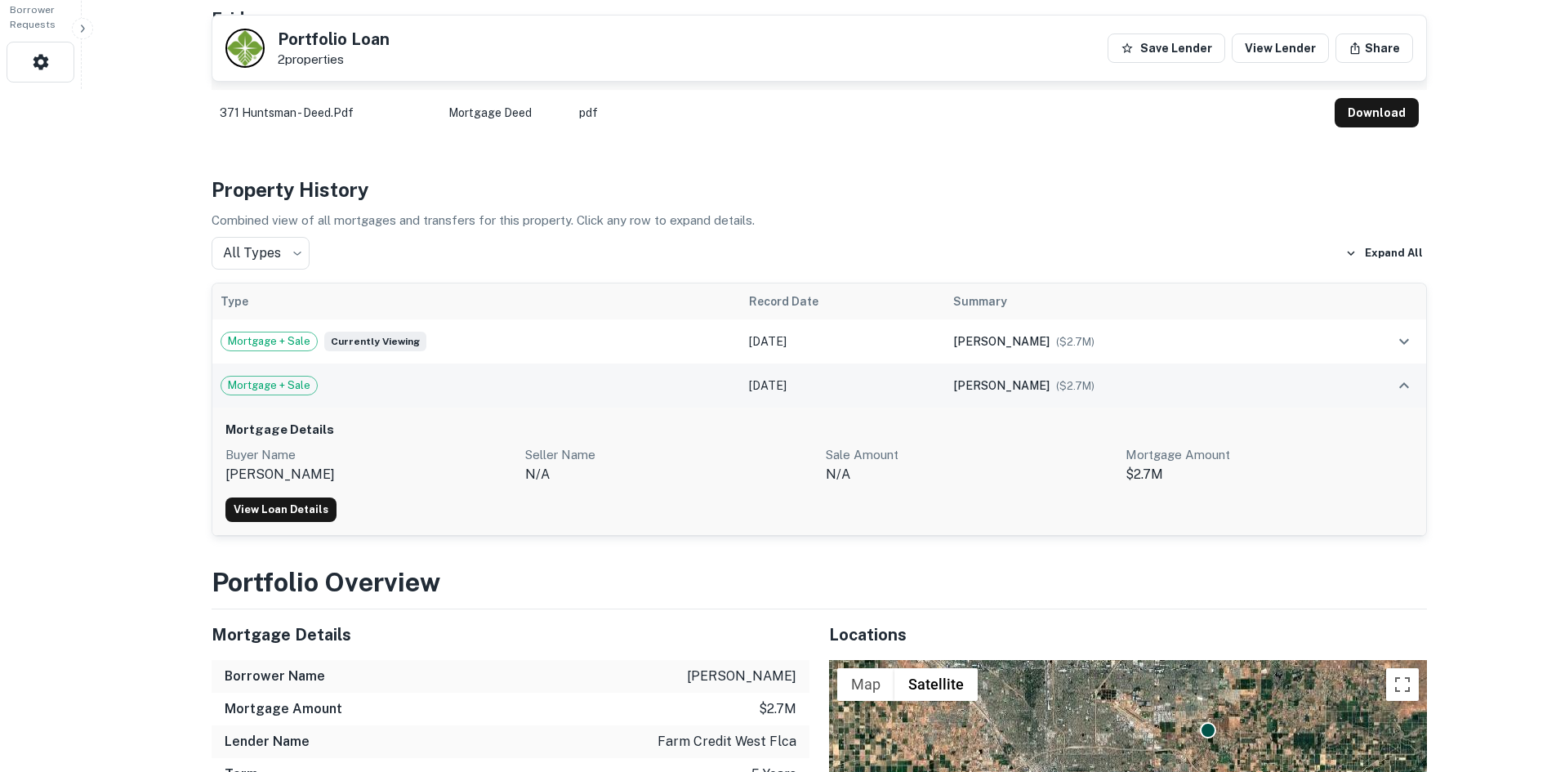
click at [515, 377] on div "Mortgage + Sale" at bounding box center [477, 386] width 513 height 20
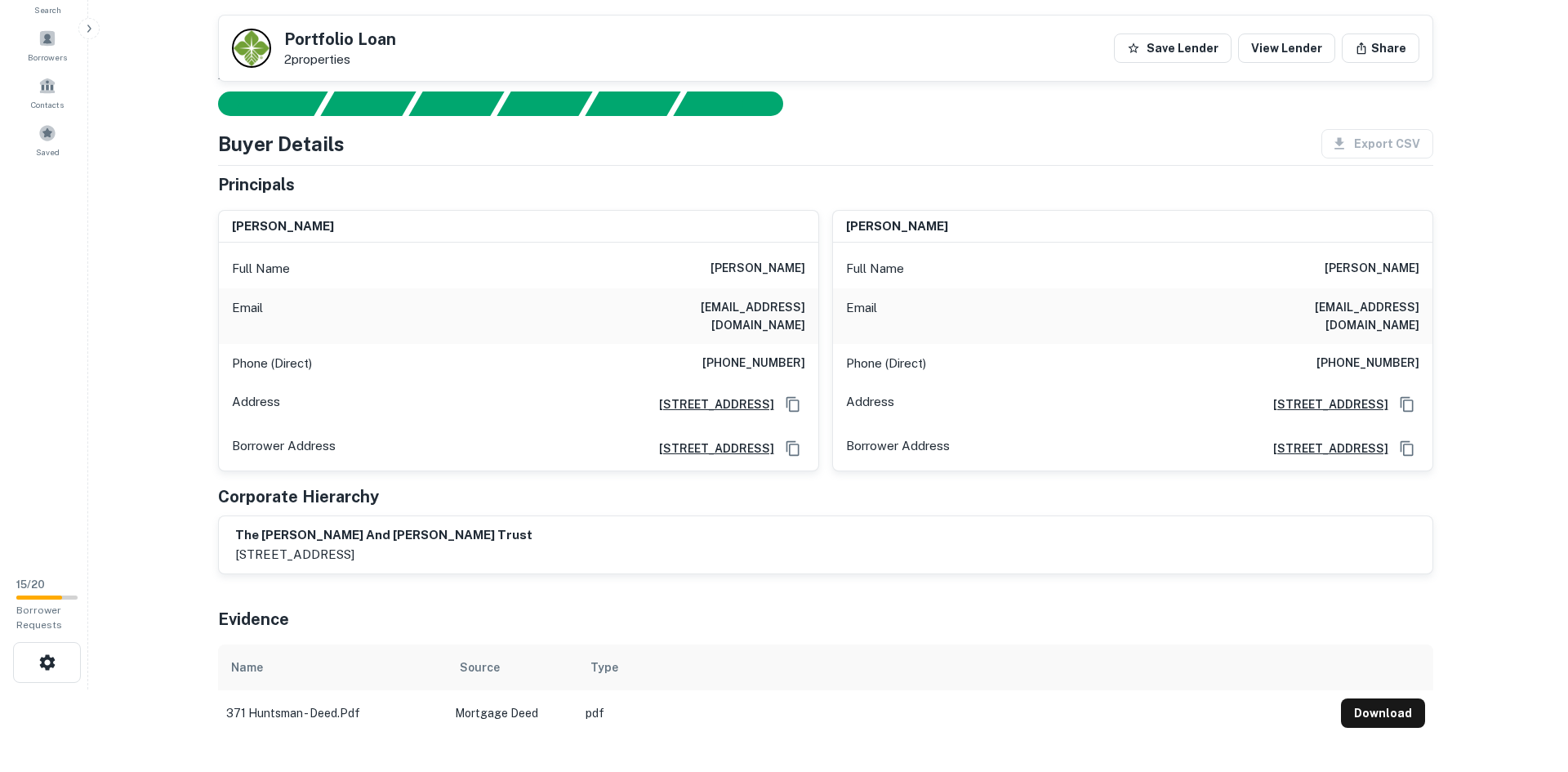
scroll to position [29, 0]
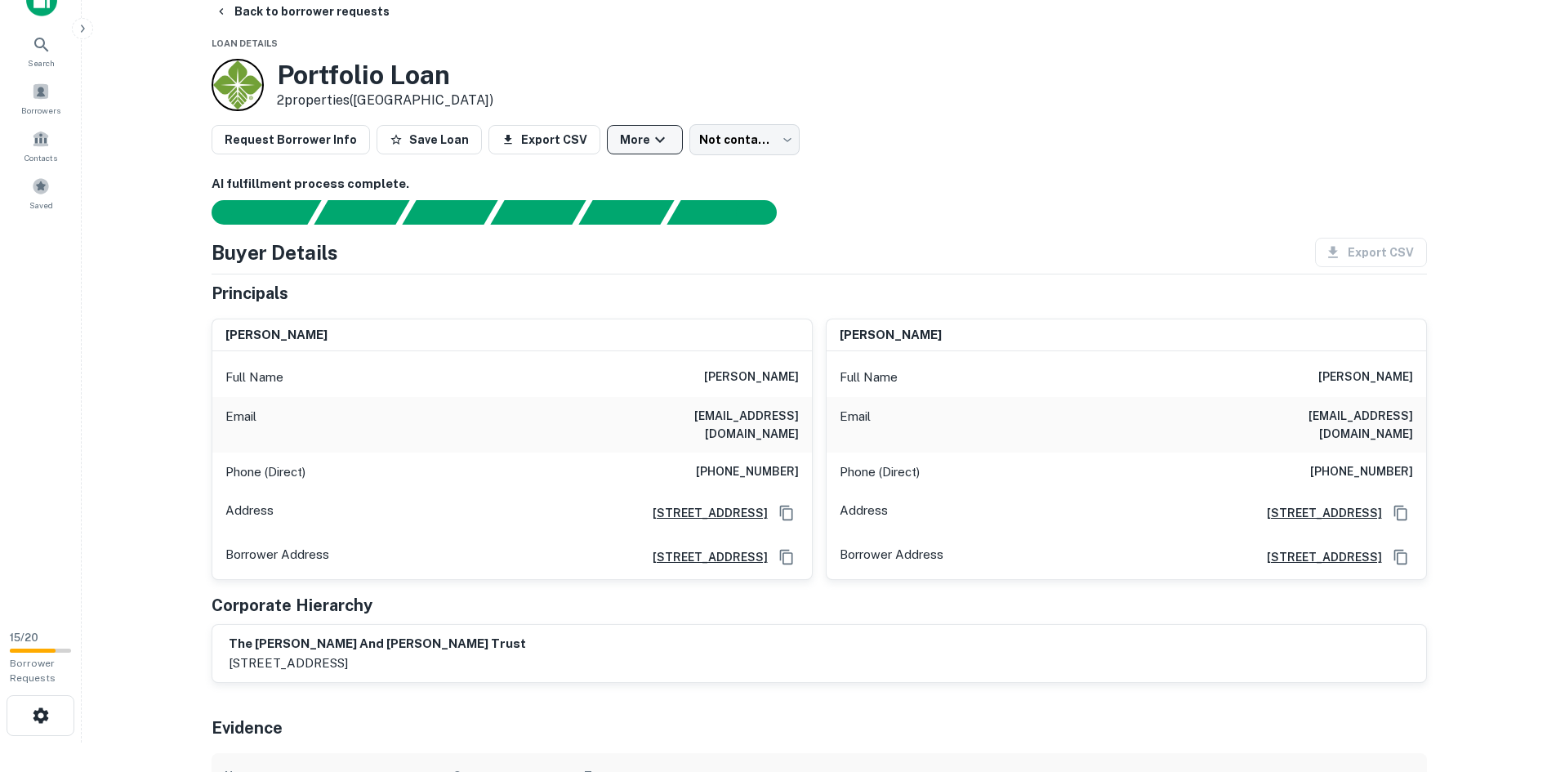
click at [613, 139] on button "More" at bounding box center [645, 139] width 76 height 29
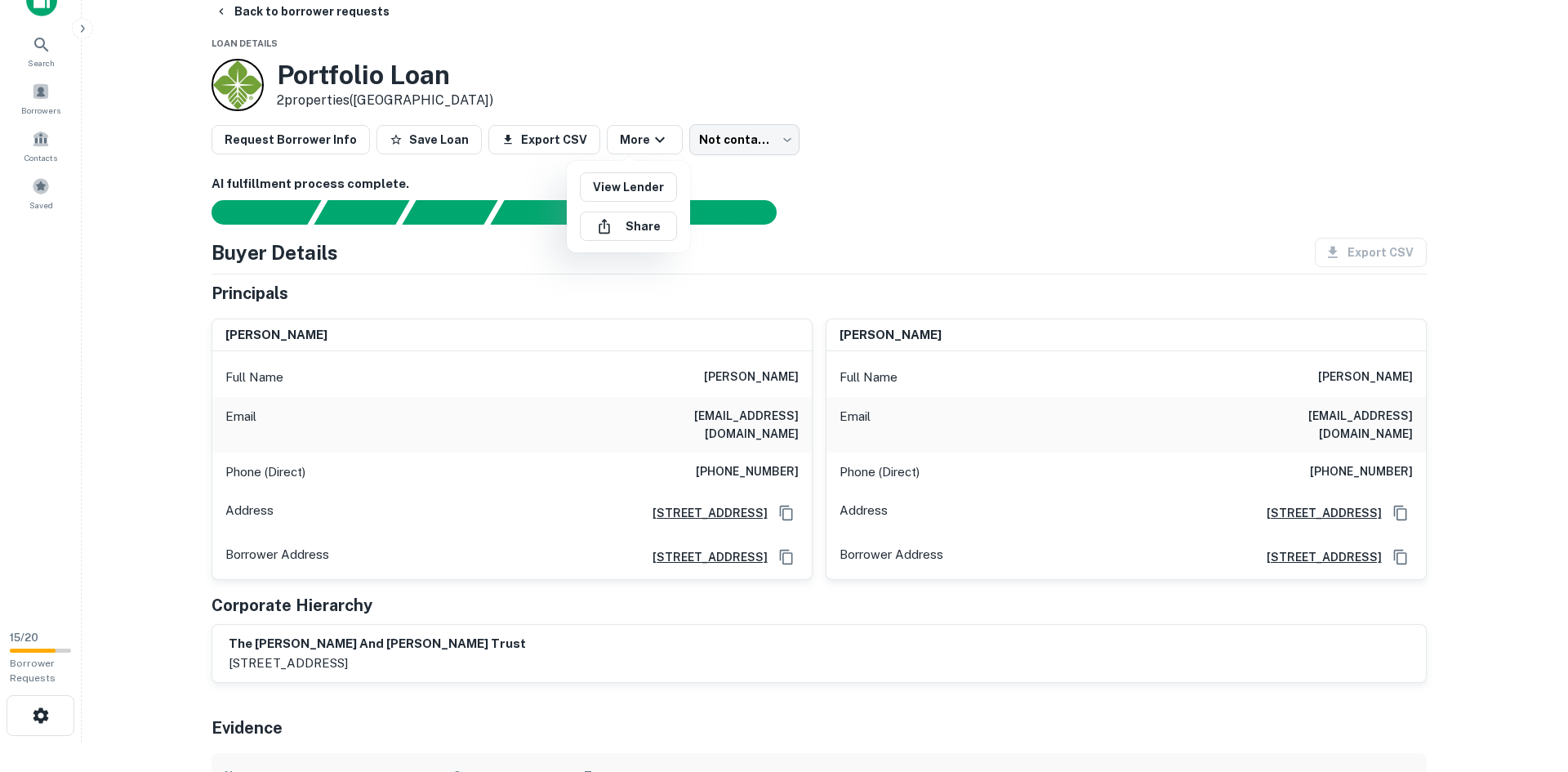
click at [843, 188] on div at bounding box center [784, 386] width 1568 height 772
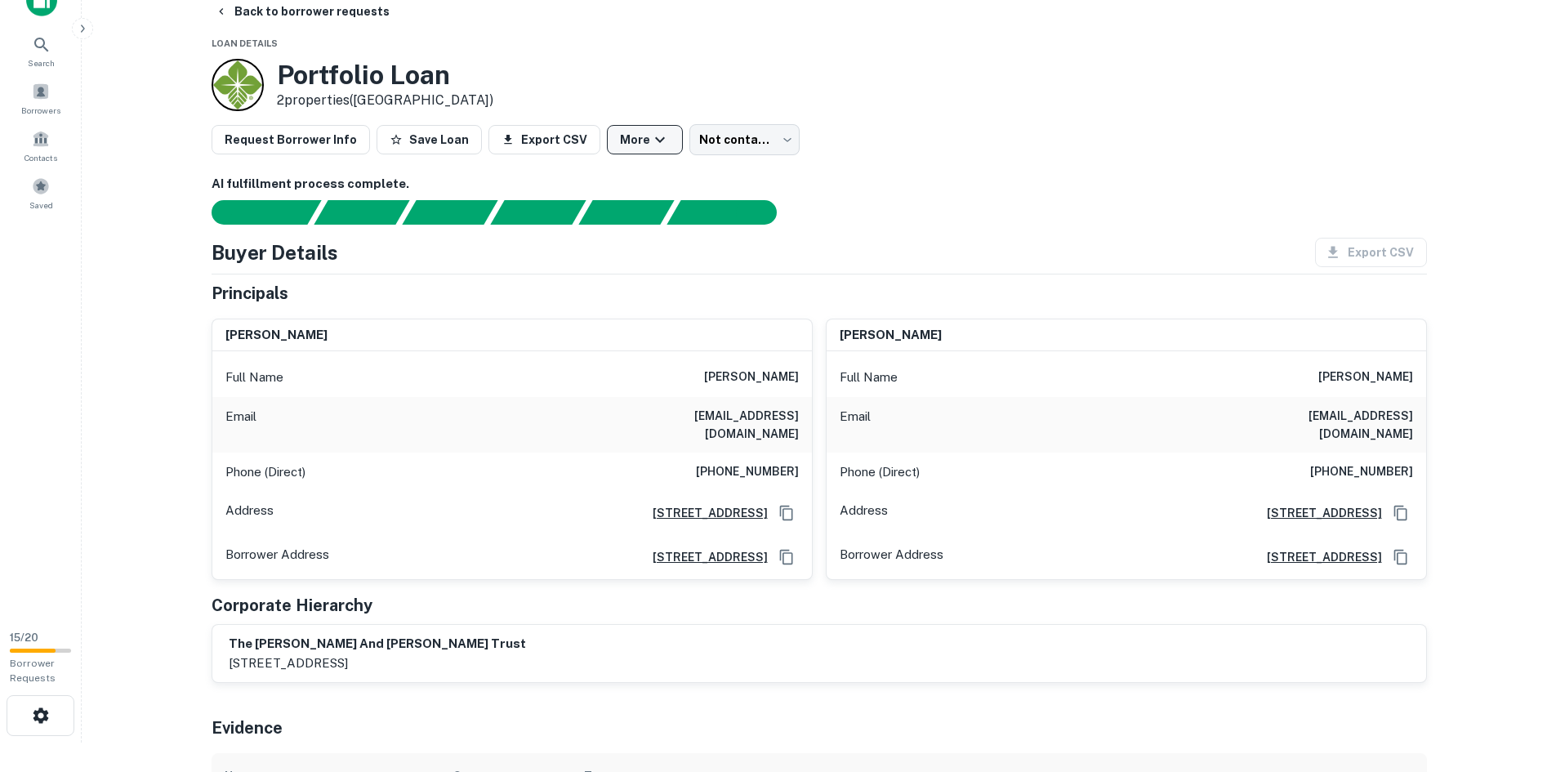
click at [650, 137] on icon "button" at bounding box center [660, 140] width 20 height 20
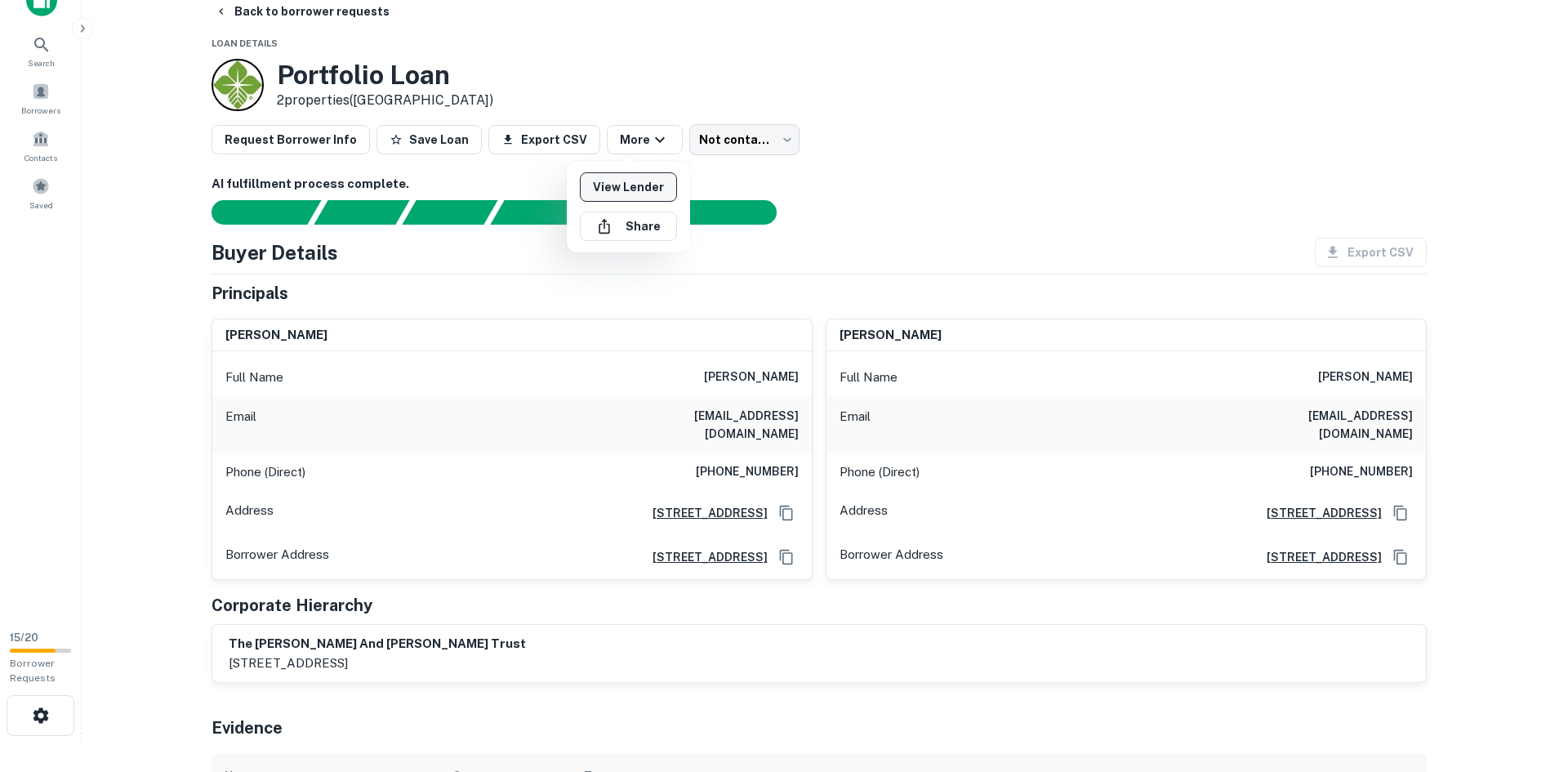
click at [621, 186] on link "View Lender" at bounding box center [628, 186] width 97 height 29
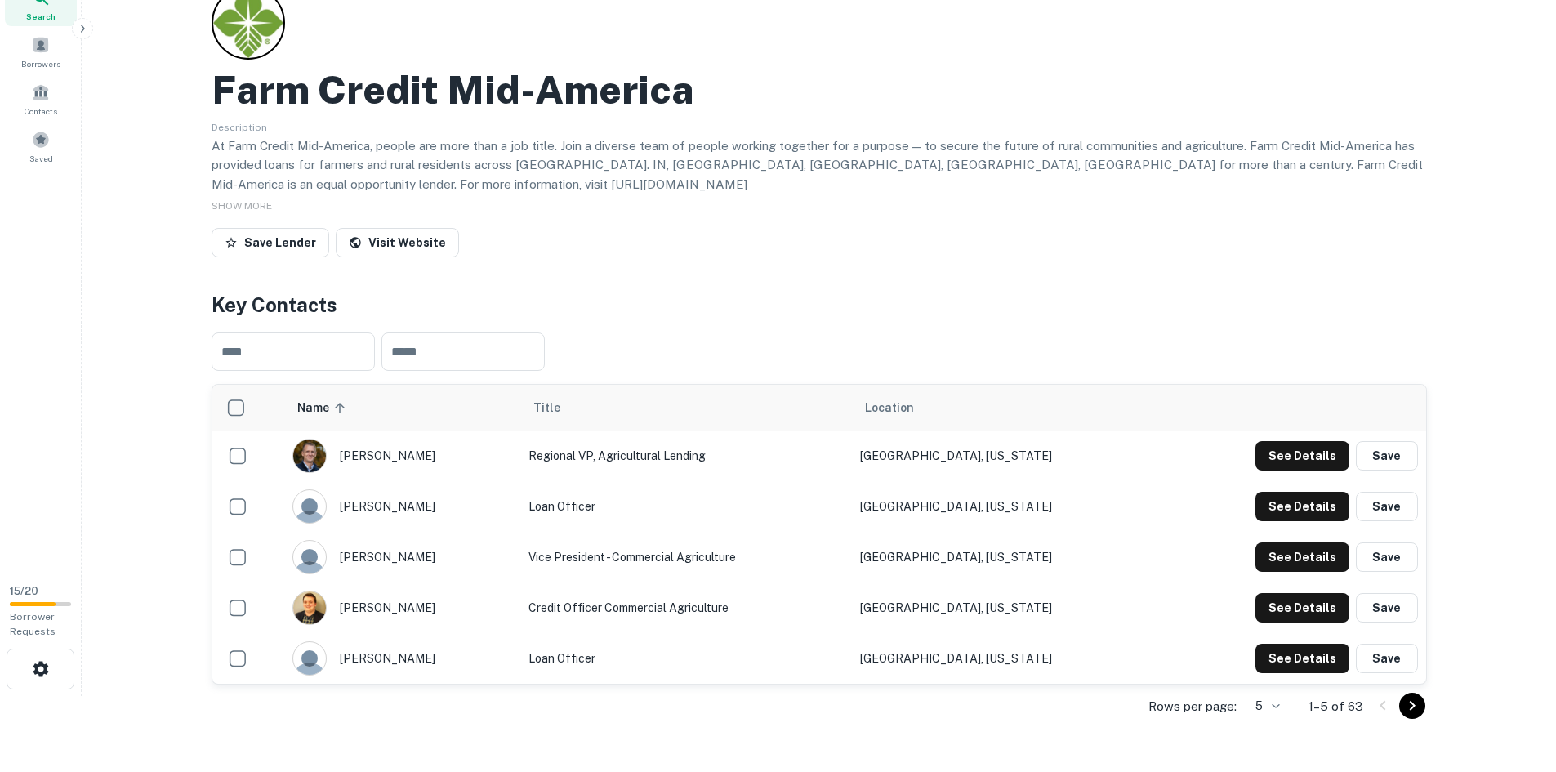
scroll to position [82, 0]
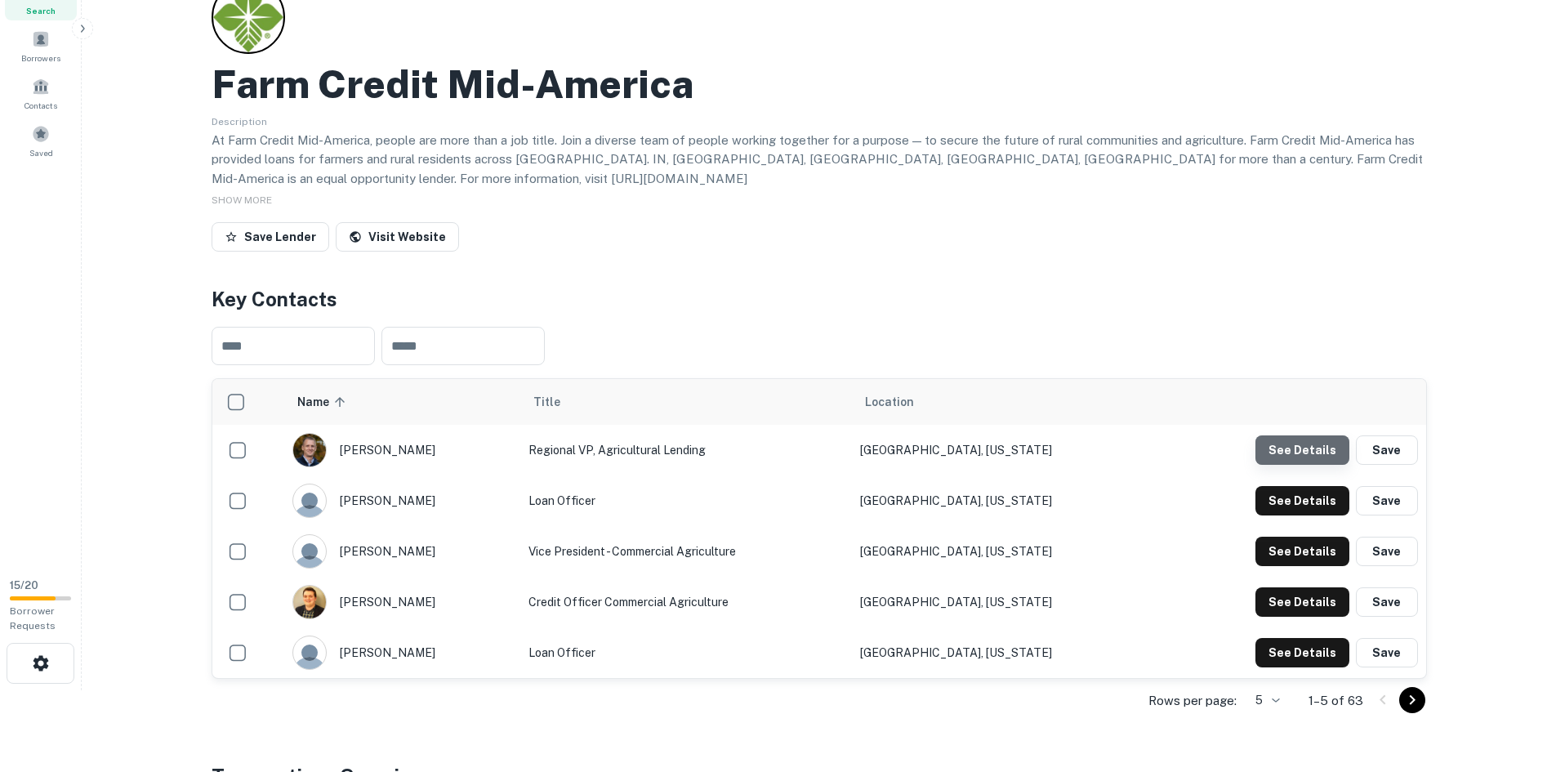
click at [1313, 435] on button "See Details" at bounding box center [1302, 449] width 94 height 29
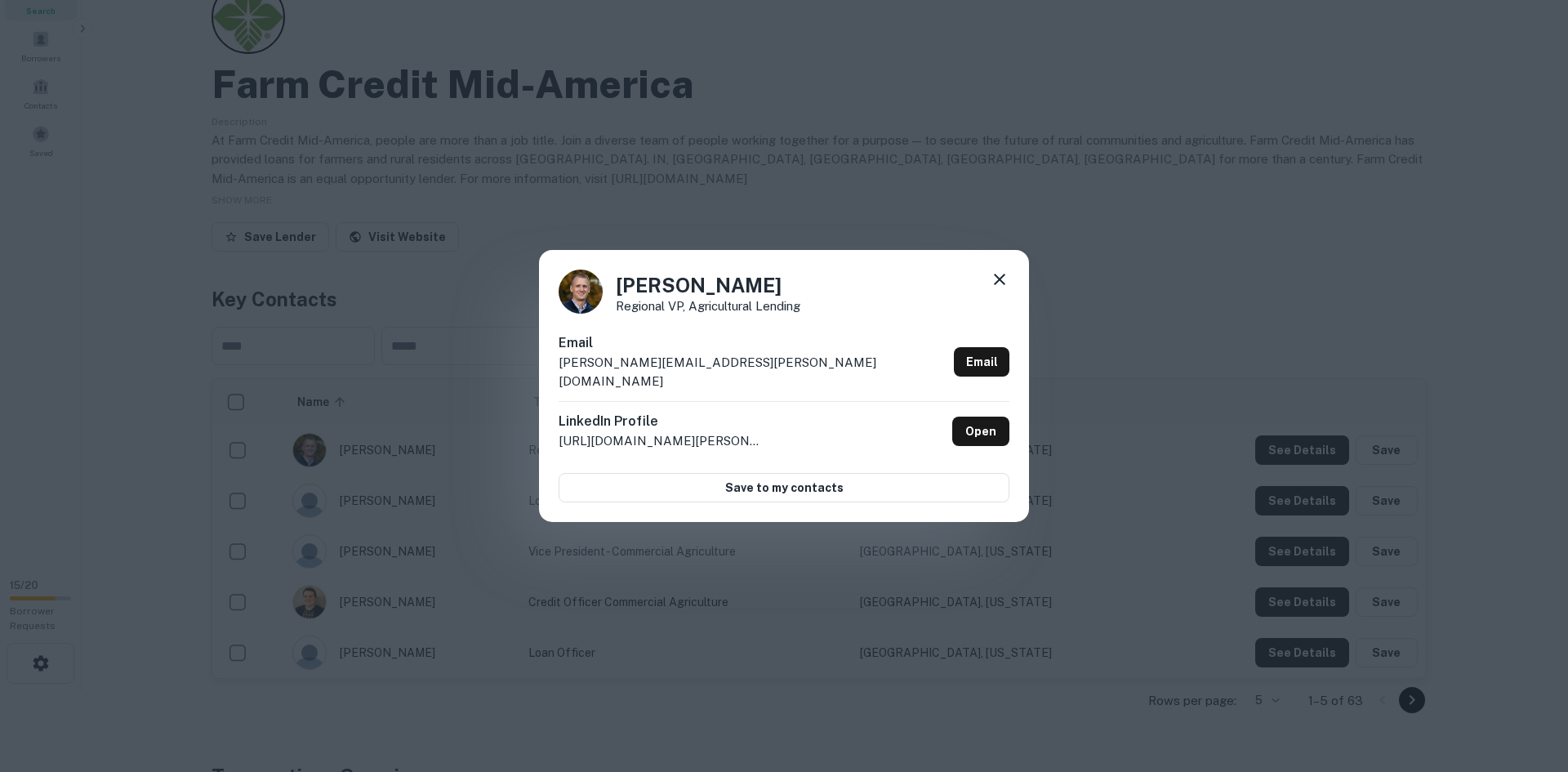
click at [1001, 285] on icon at bounding box center [1000, 280] width 20 height 20
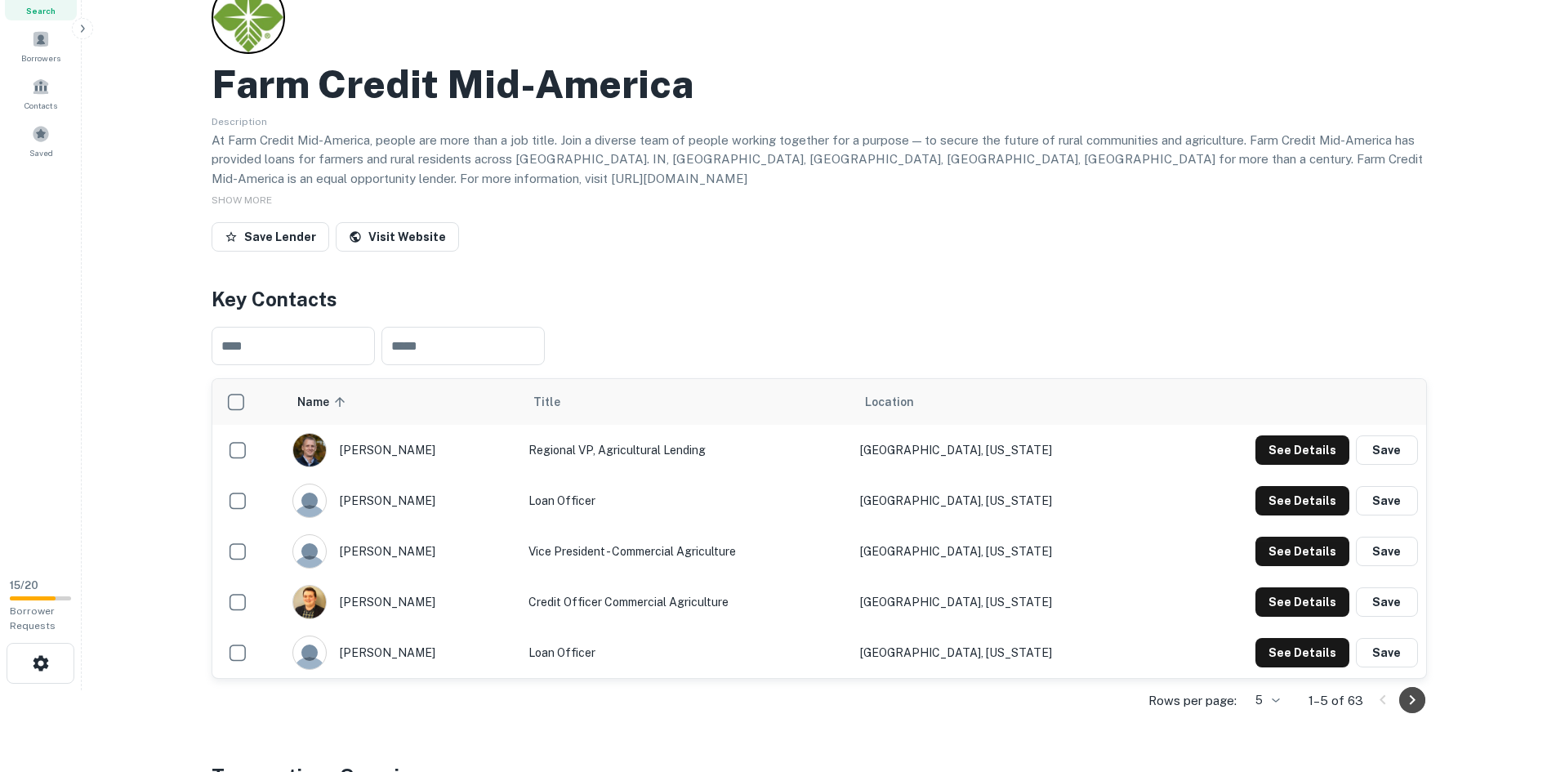
click at [1412, 690] on icon "Go to next page" at bounding box center [1412, 700] width 20 height 20
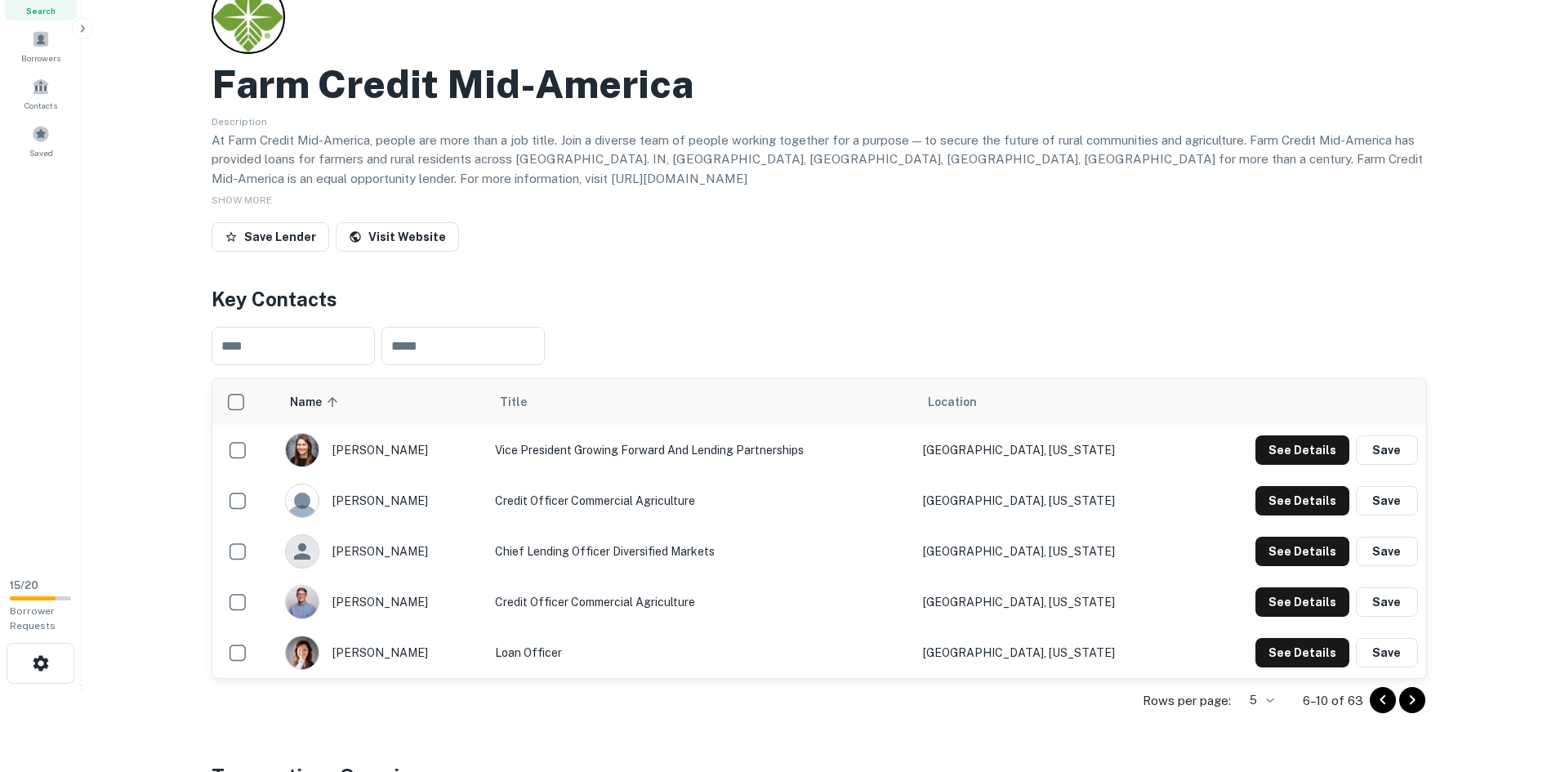
click at [1420, 690] on icon "Go to next page" at bounding box center [1412, 700] width 20 height 20
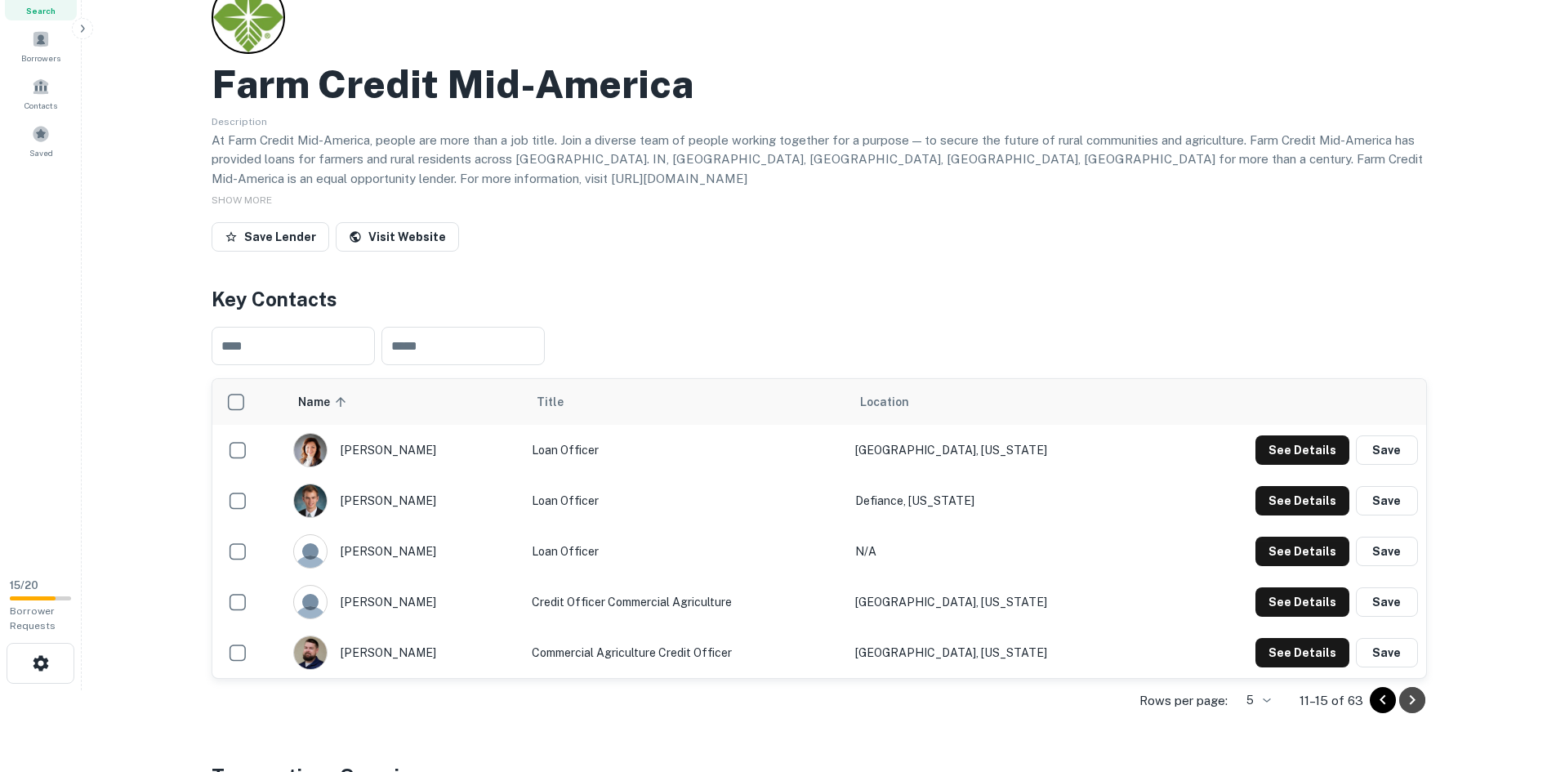
click at [1414, 690] on icon "Go to next page" at bounding box center [1412, 700] width 20 height 20
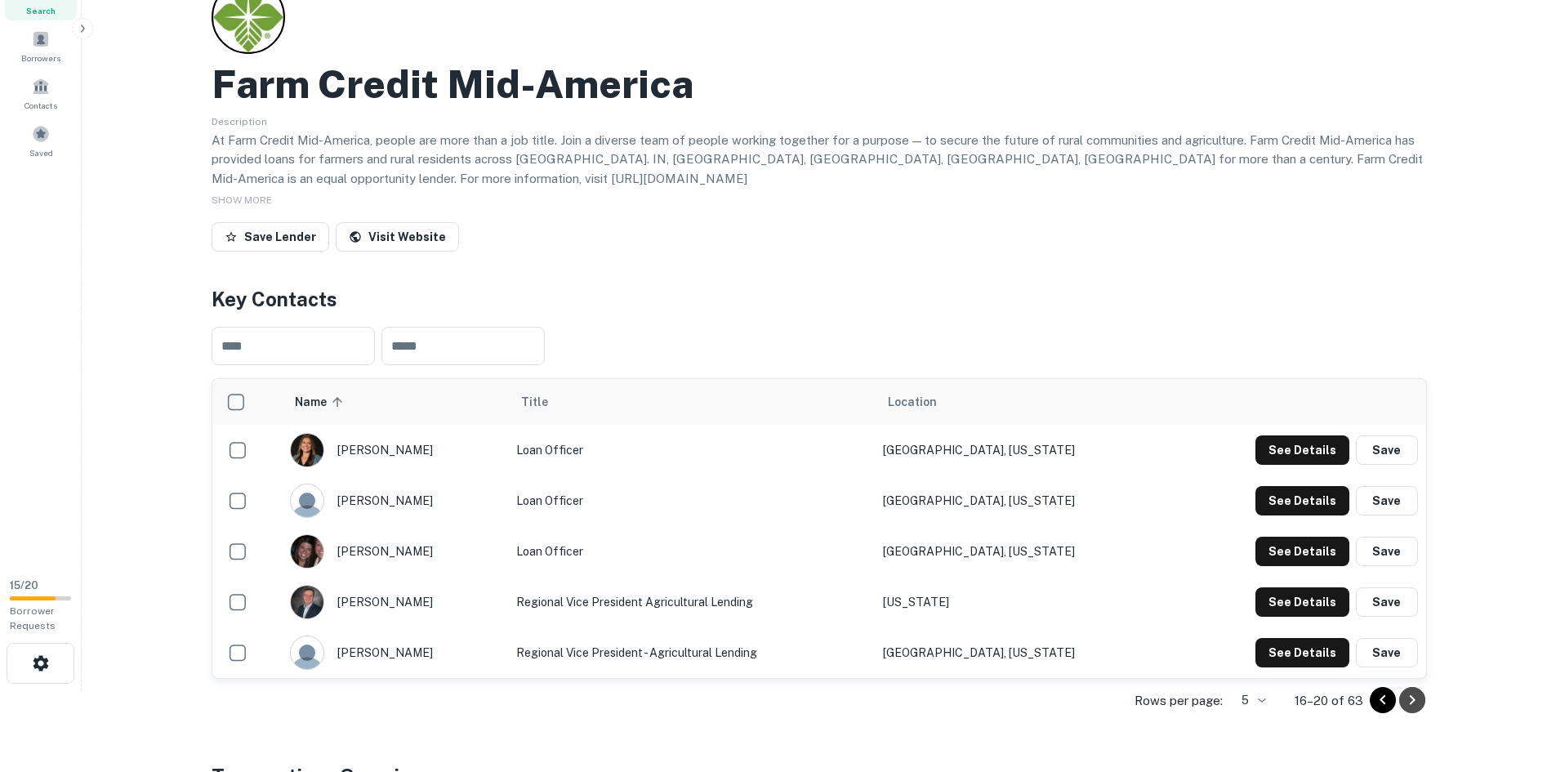
click at [1414, 690] on icon "Go to next page" at bounding box center [1412, 700] width 20 height 20
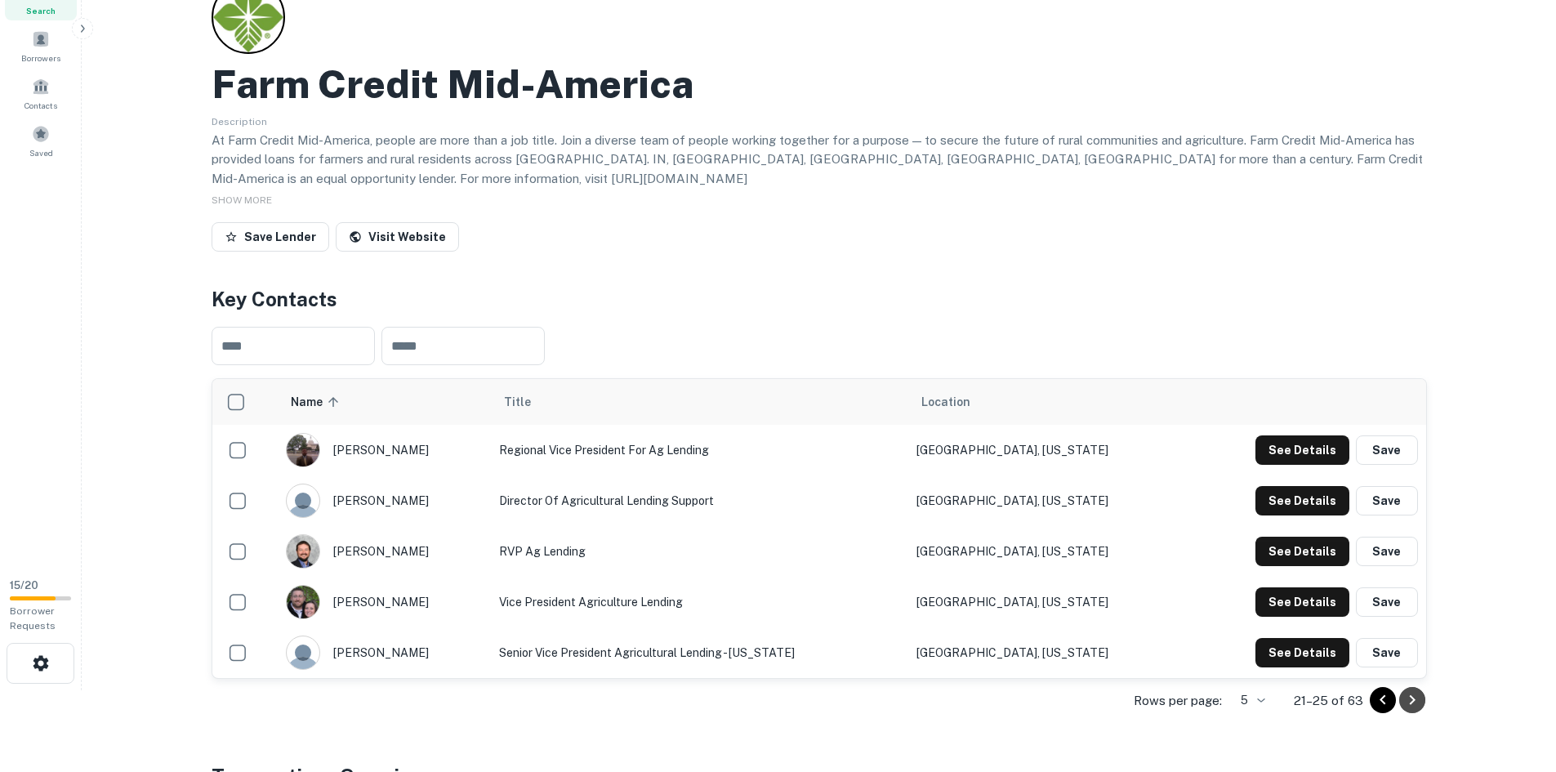
click at [1414, 690] on icon "Go to next page" at bounding box center [1412, 700] width 20 height 20
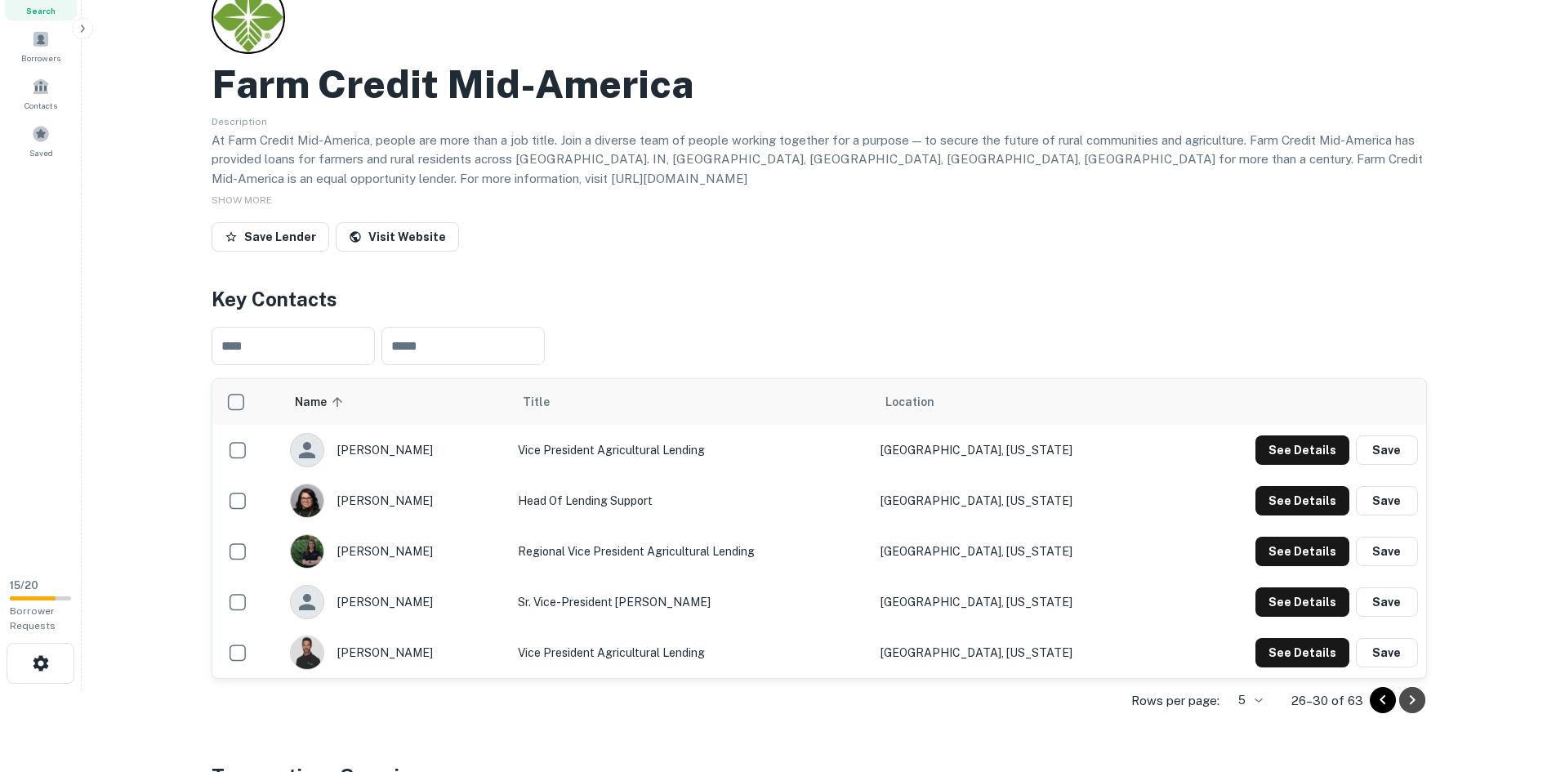
click at [1415, 690] on icon "Go to next page" at bounding box center [1412, 700] width 20 height 20
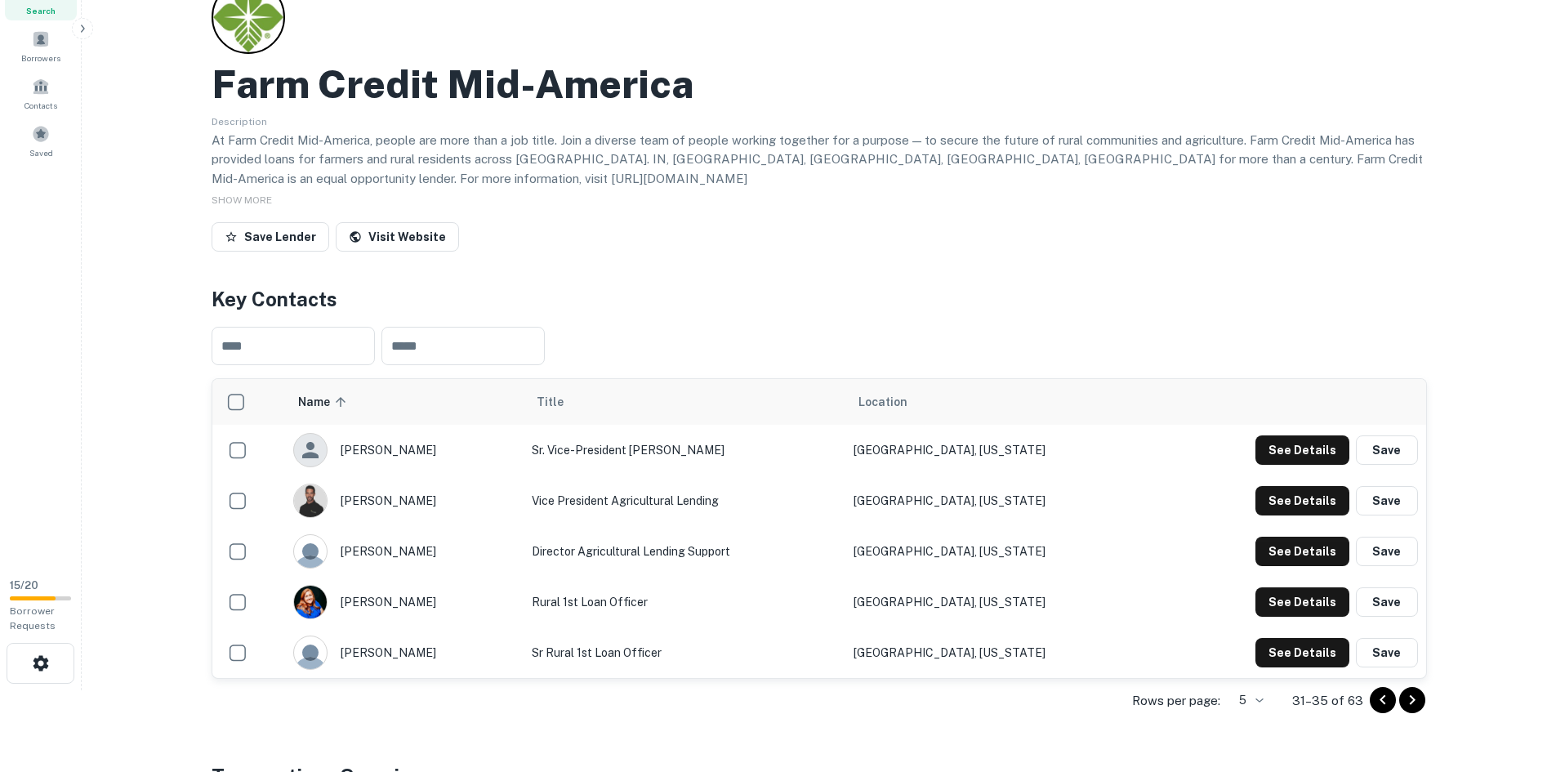
click at [1415, 690] on icon "Go to next page" at bounding box center [1412, 700] width 20 height 20
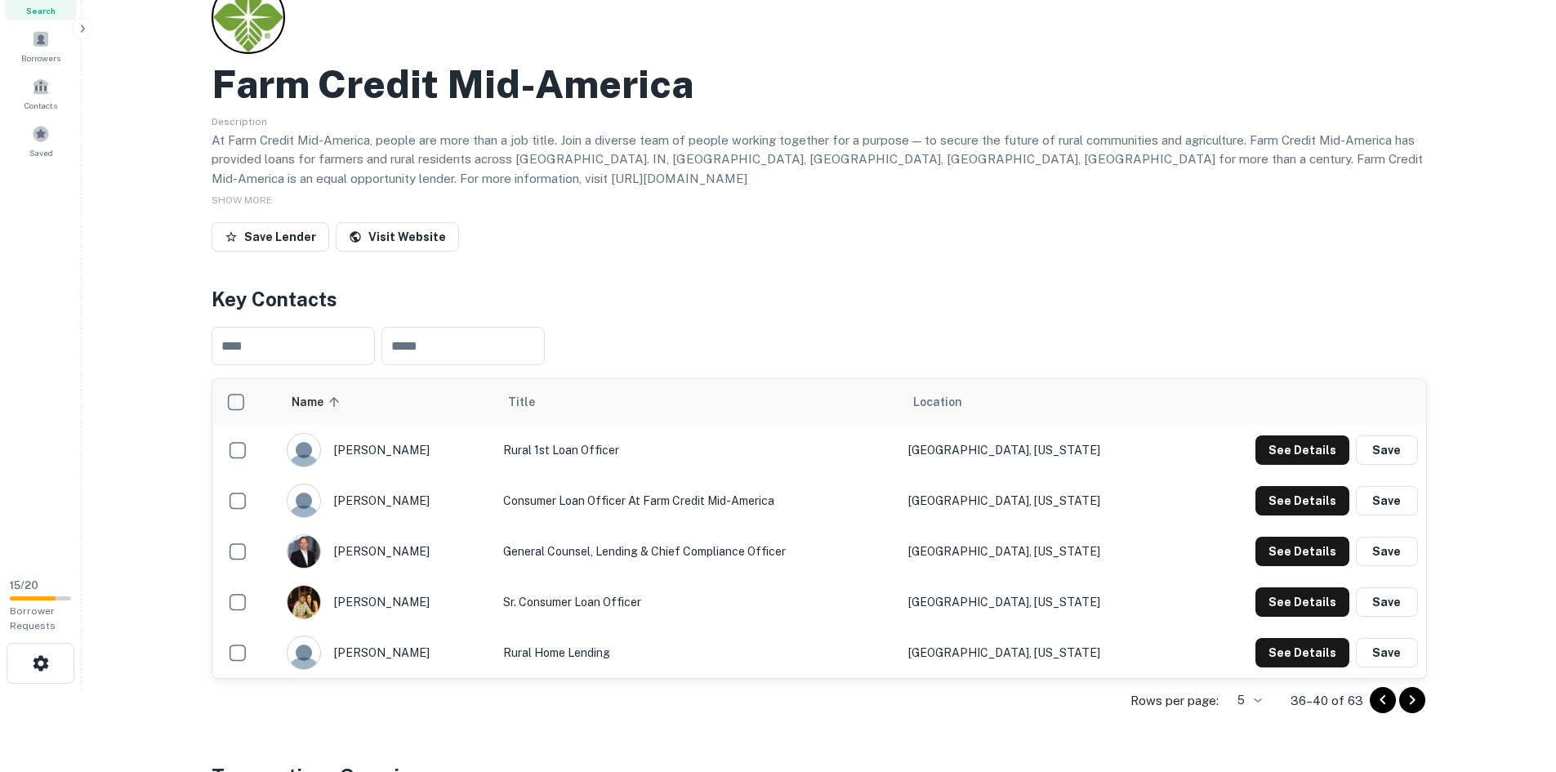
click at [1415, 690] on icon "Go to next page" at bounding box center [1412, 700] width 20 height 20
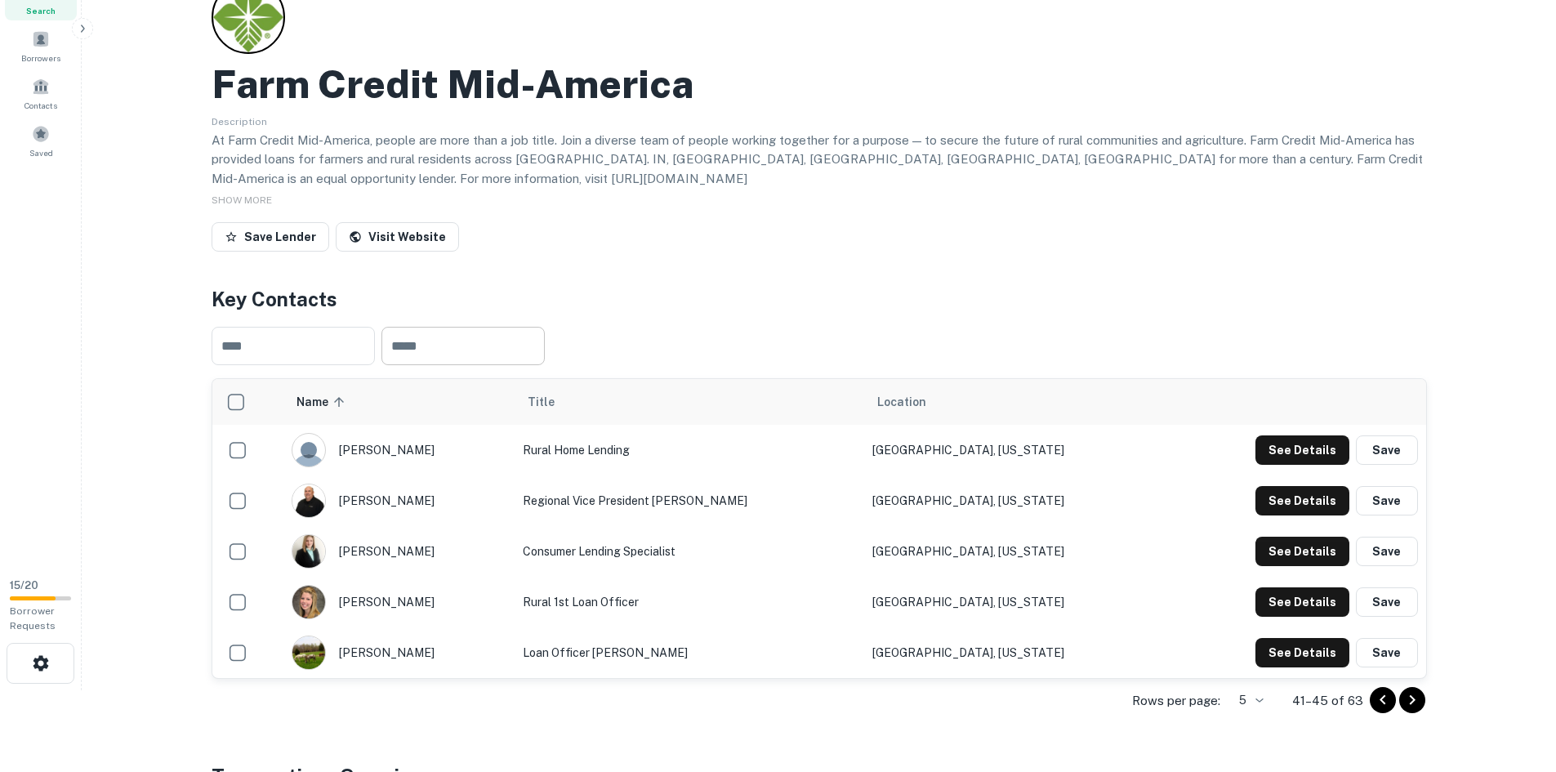
click at [490, 337] on input "text" at bounding box center [462, 346] width 163 height 38
type input "*"
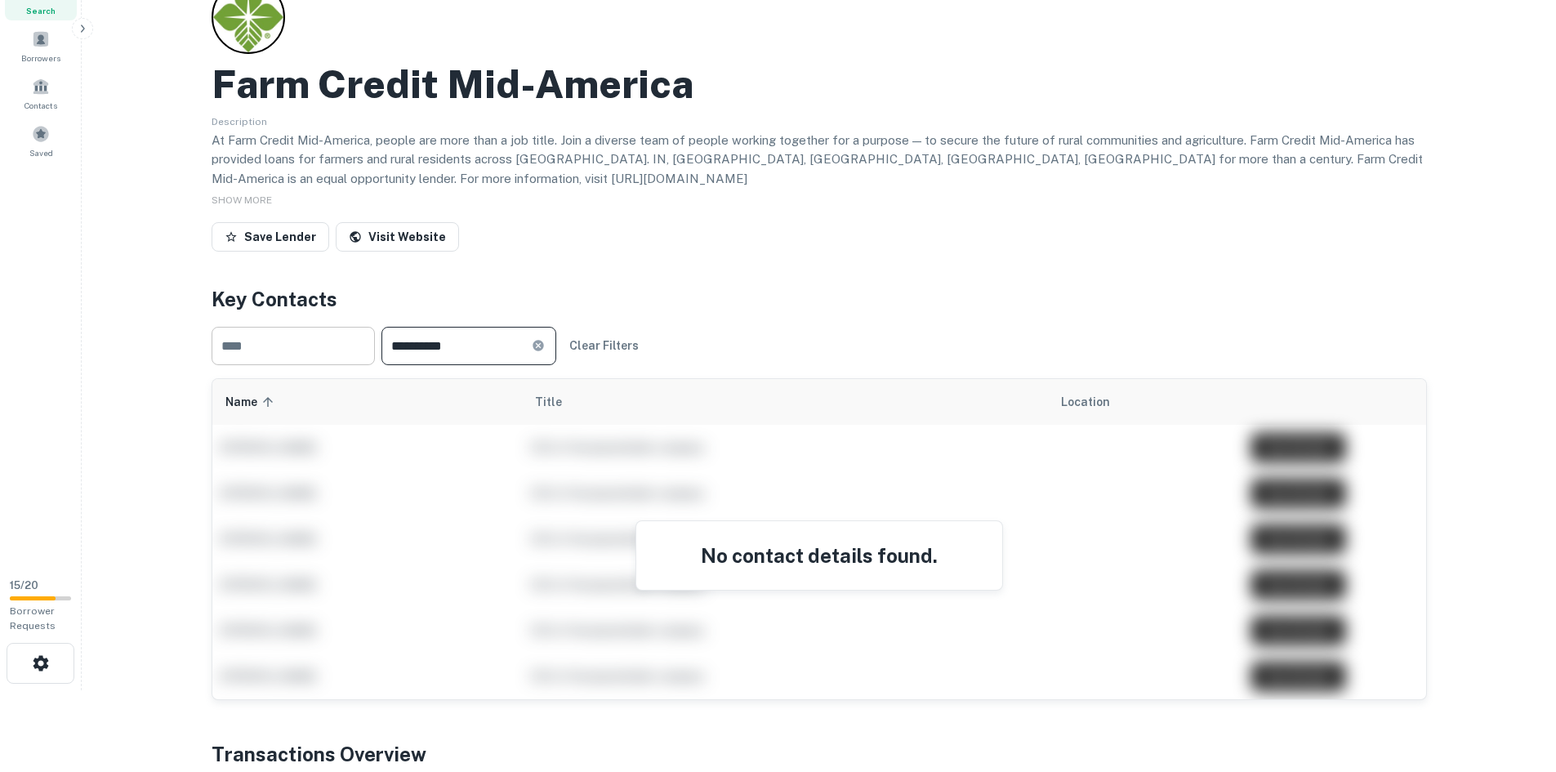
drag, startPoint x: 497, startPoint y: 331, endPoint x: 279, endPoint y: 326, distance: 218.9
click at [279, 326] on div "**********" at bounding box center [819, 346] width 1215 height 65
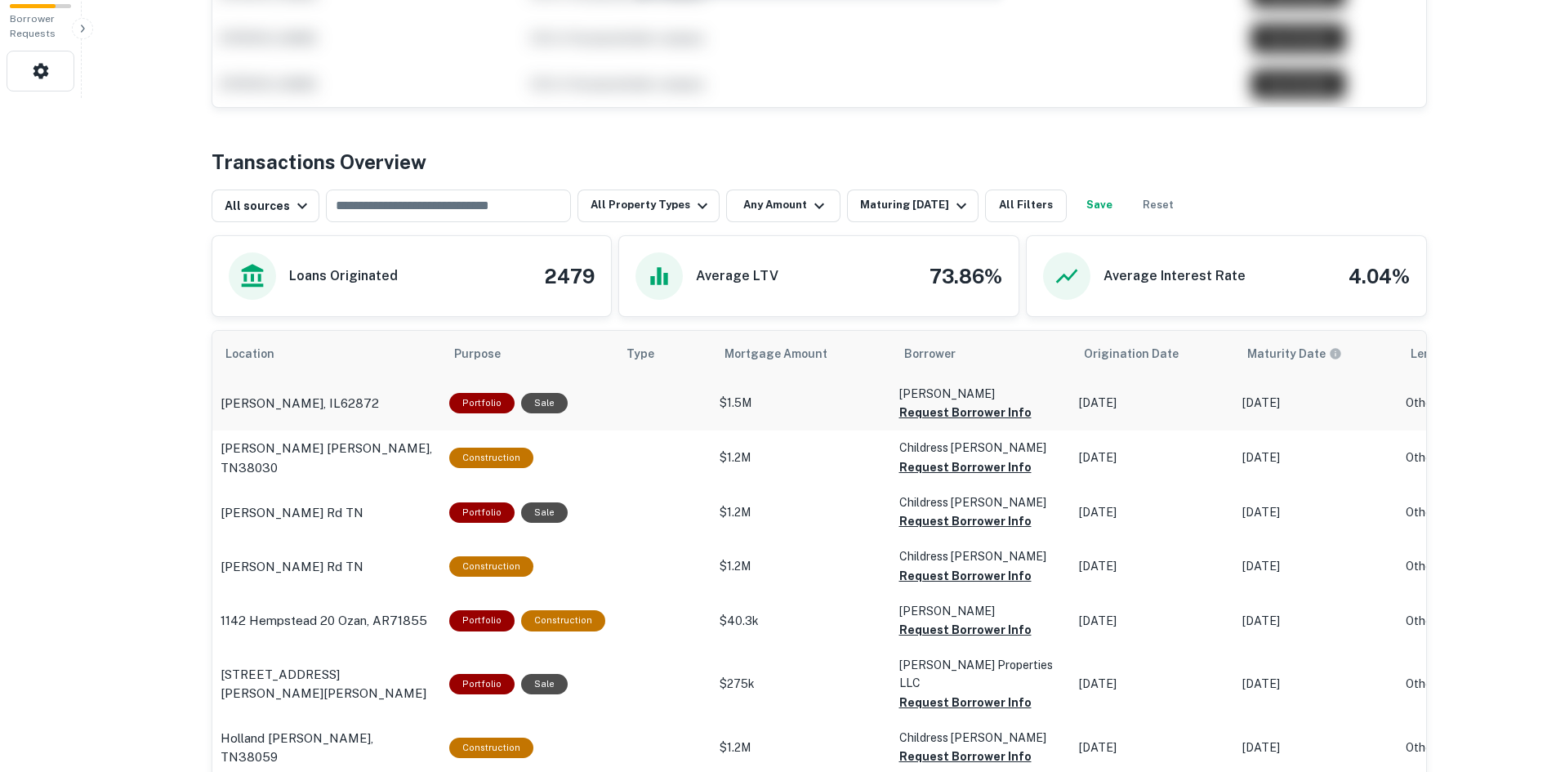
scroll to position [670, 0]
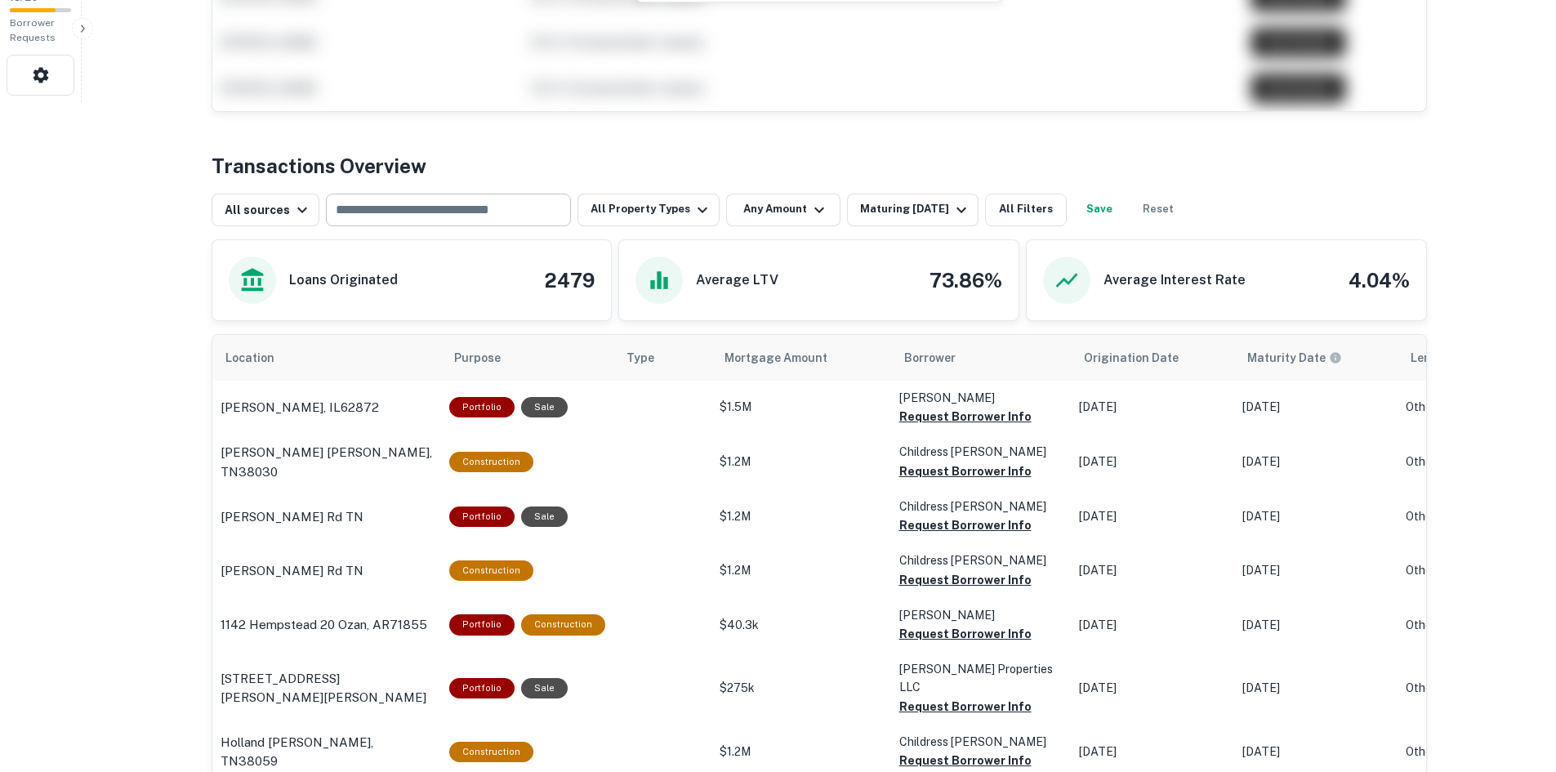
type input "**********"
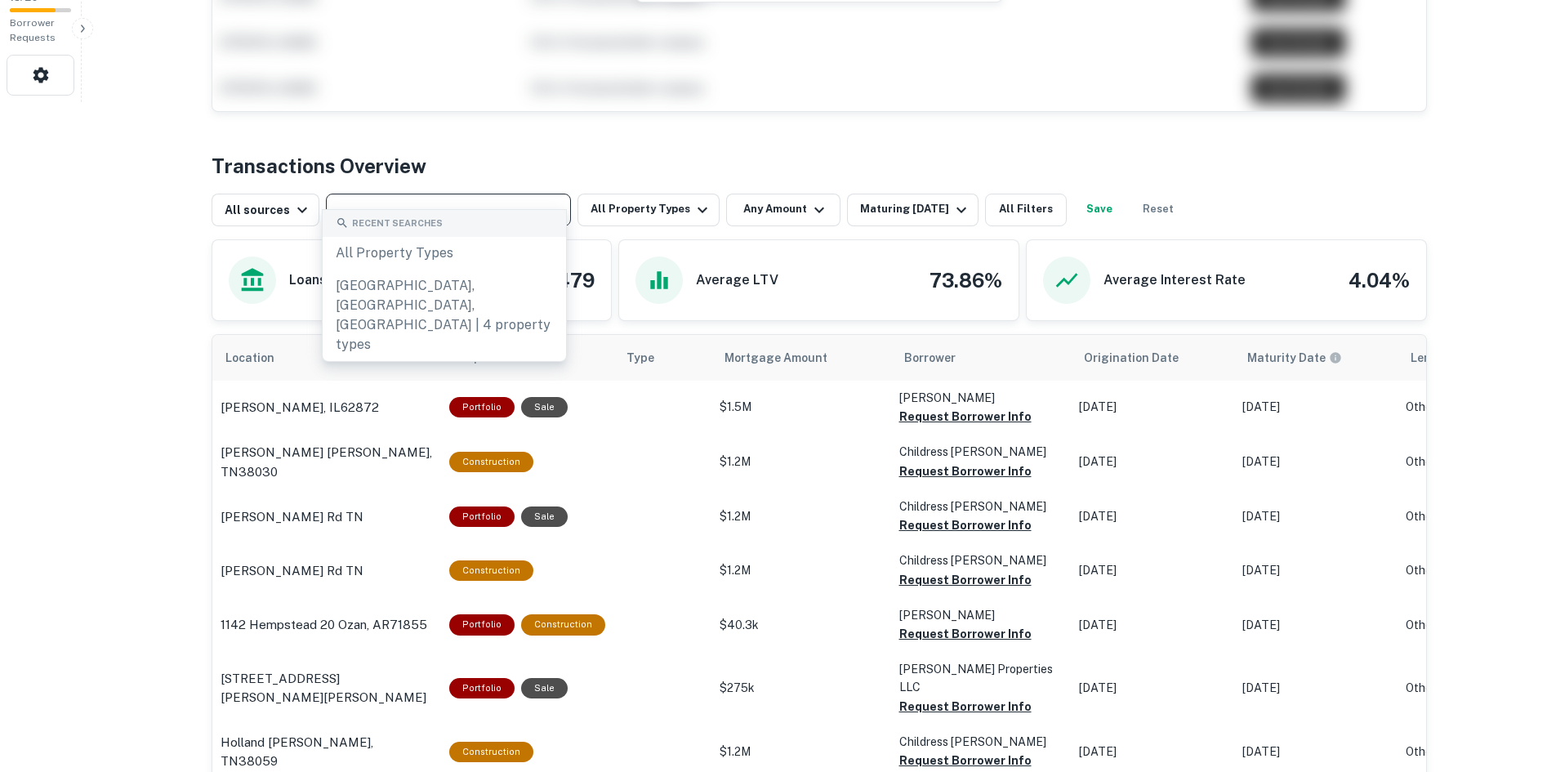
click at [472, 203] on input "text" at bounding box center [447, 209] width 233 height 23
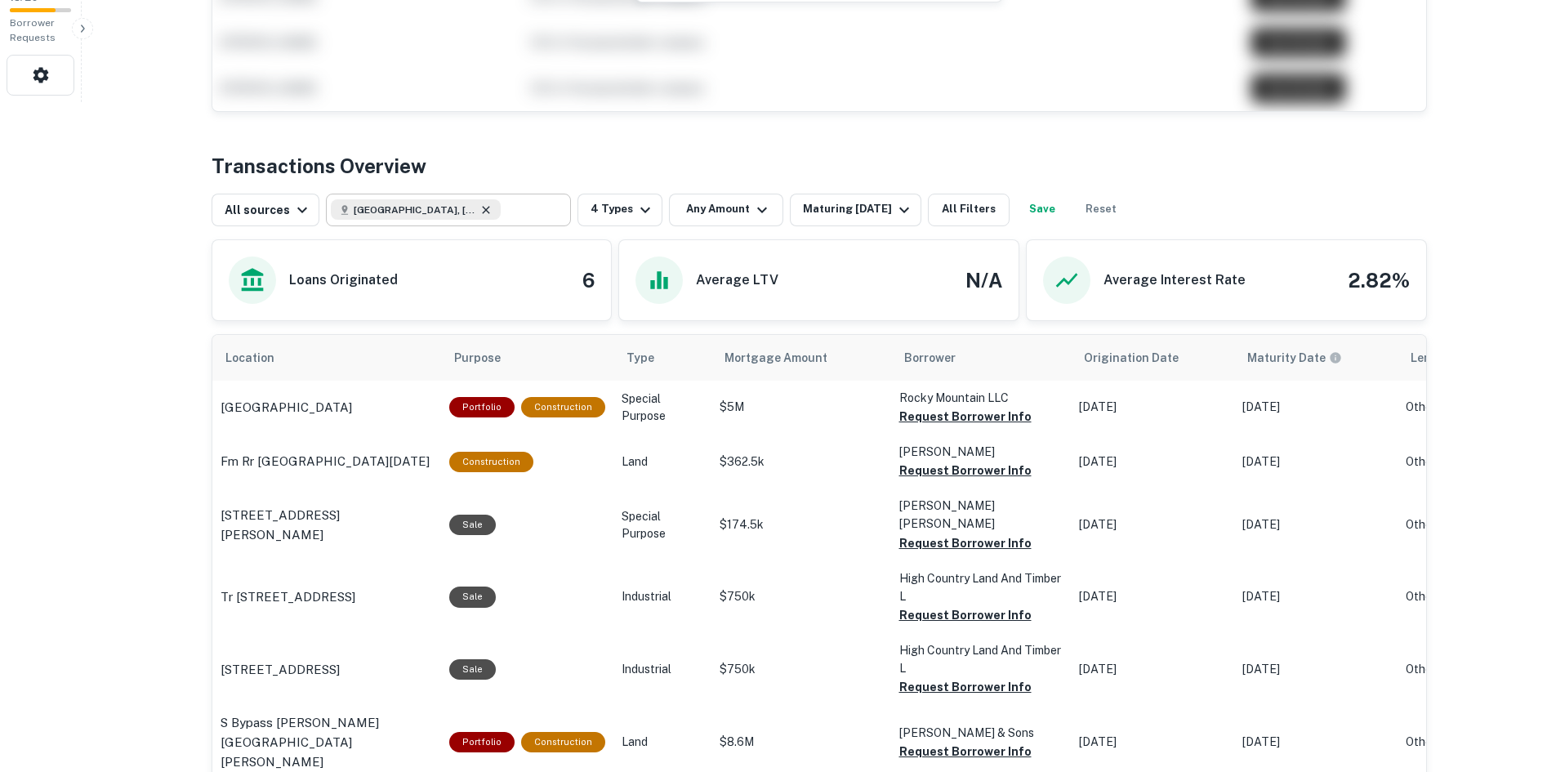
click at [479, 203] on icon at bounding box center [485, 209] width 13 height 13
type input "**********"
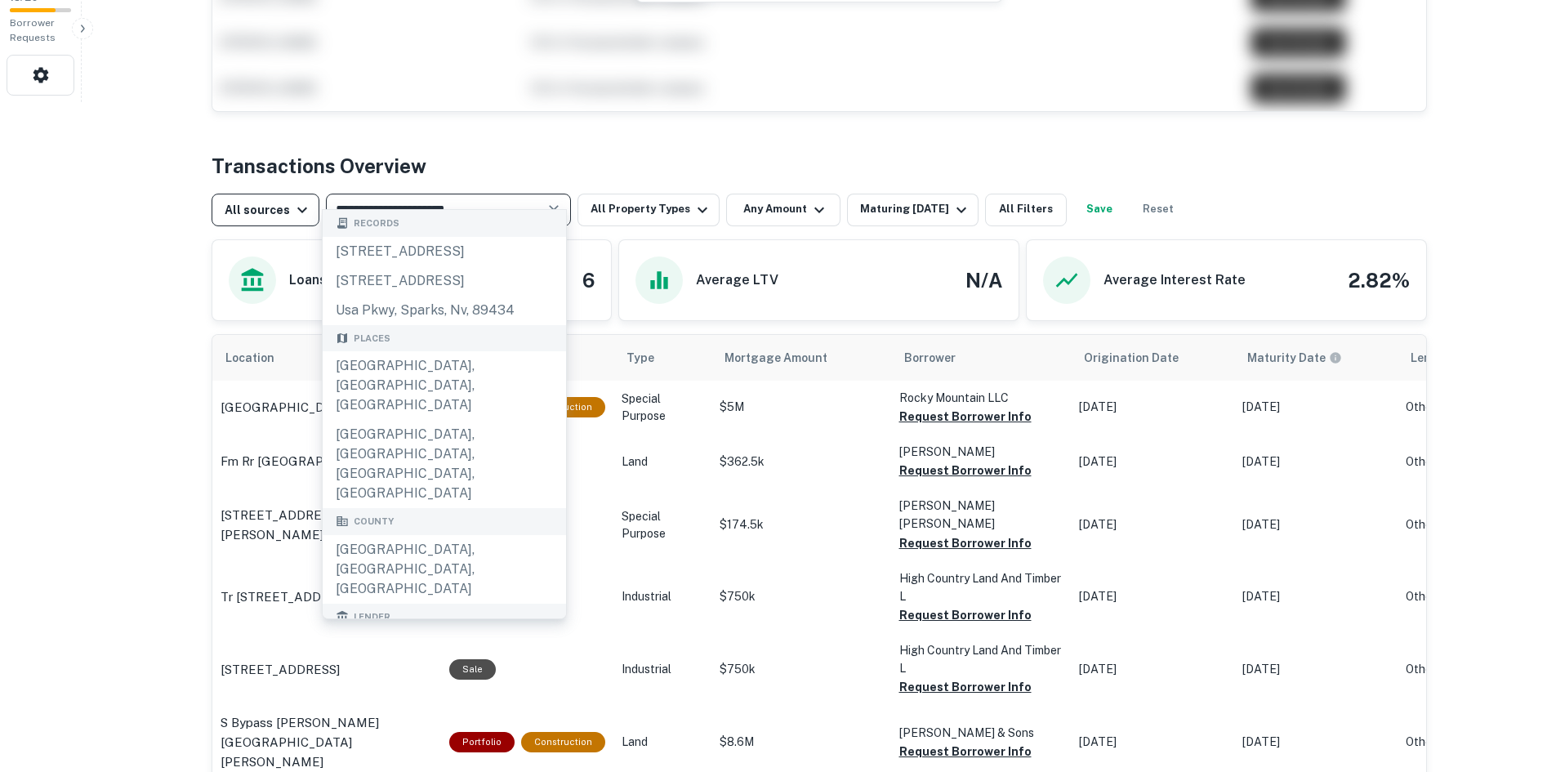
drag, startPoint x: 482, startPoint y: 195, endPoint x: 223, endPoint y: 186, distance: 259.1
click at [223, 194] on div "**********" at bounding box center [699, 210] width 974 height 33
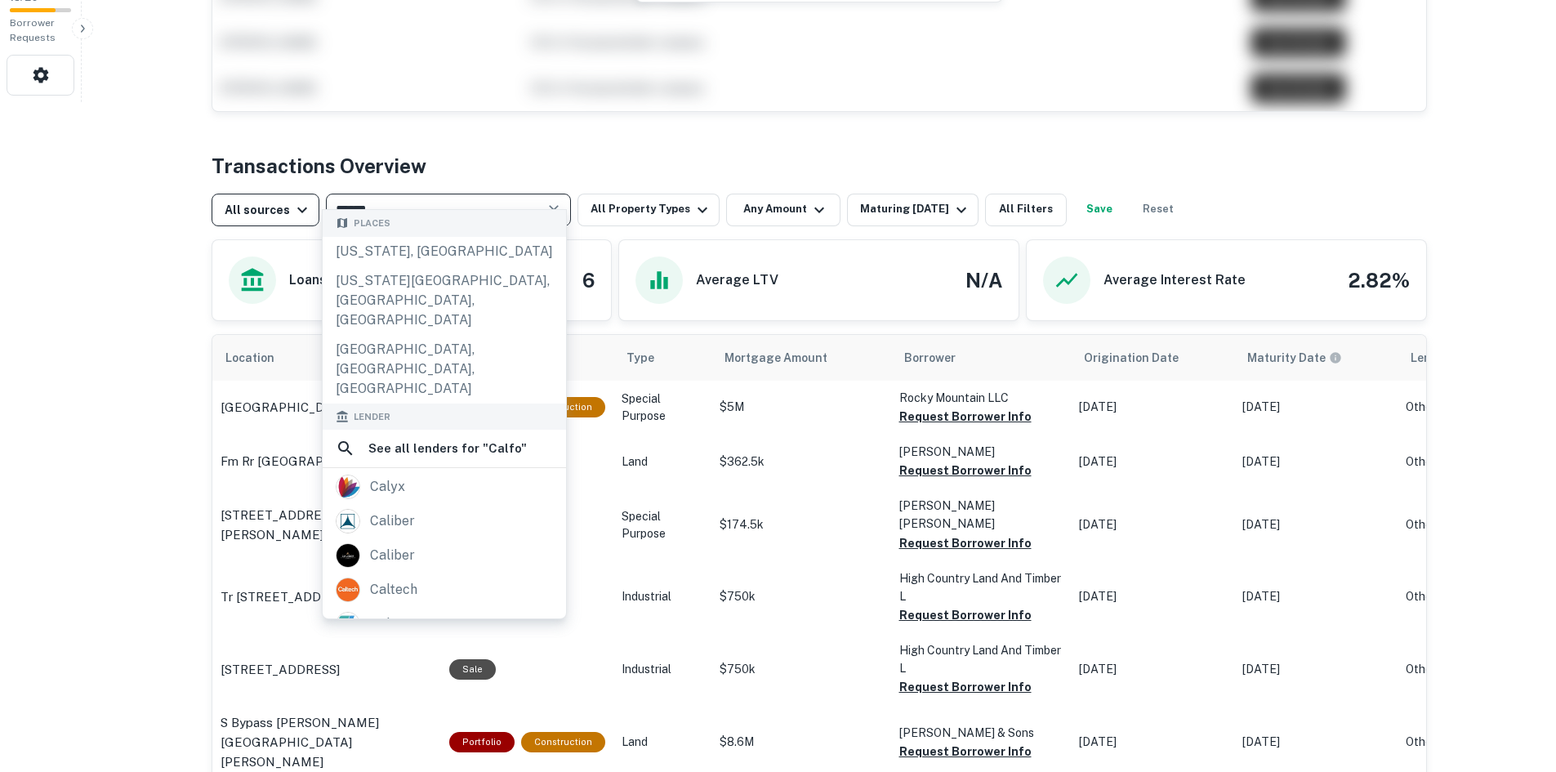
type input "*******"
click at [413, 244] on div "California, USA" at bounding box center [444, 251] width 243 height 29
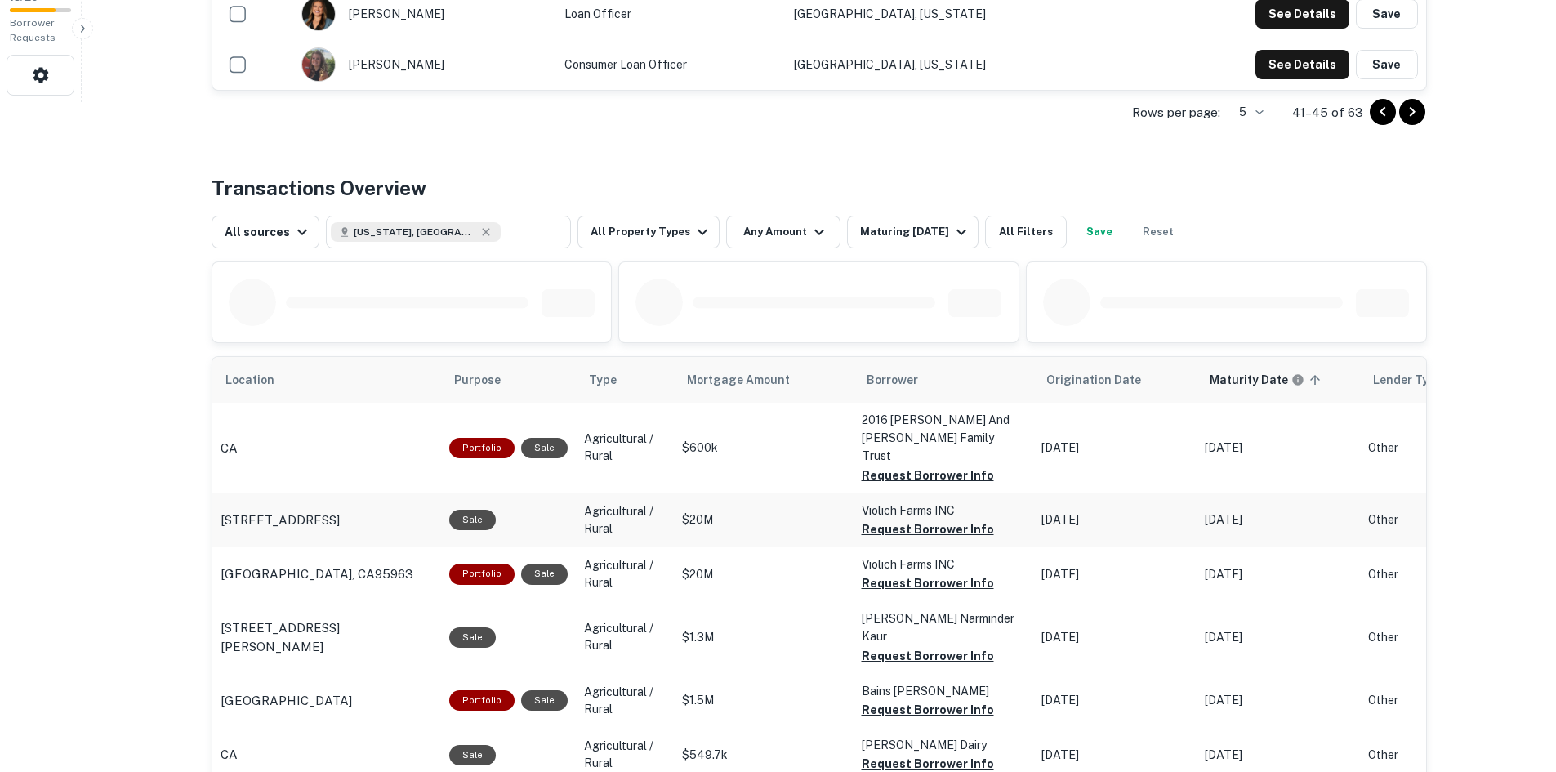
click at [938, 501] on p "Violich Farms INC" at bounding box center [943, 510] width 163 height 18
click at [922, 519] on button "Request Borrower Info" at bounding box center [928, 529] width 132 height 20
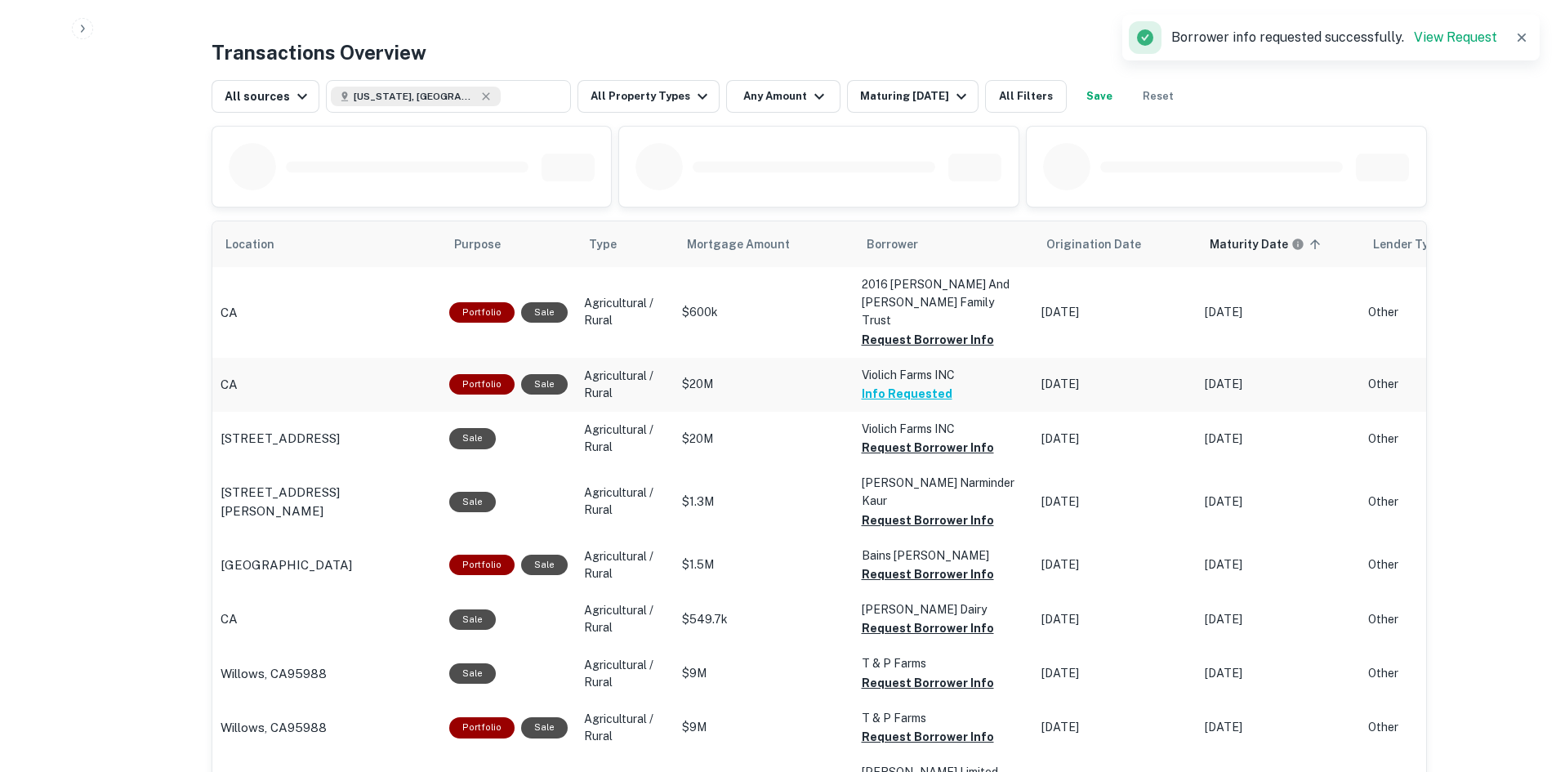
scroll to position [833, 0]
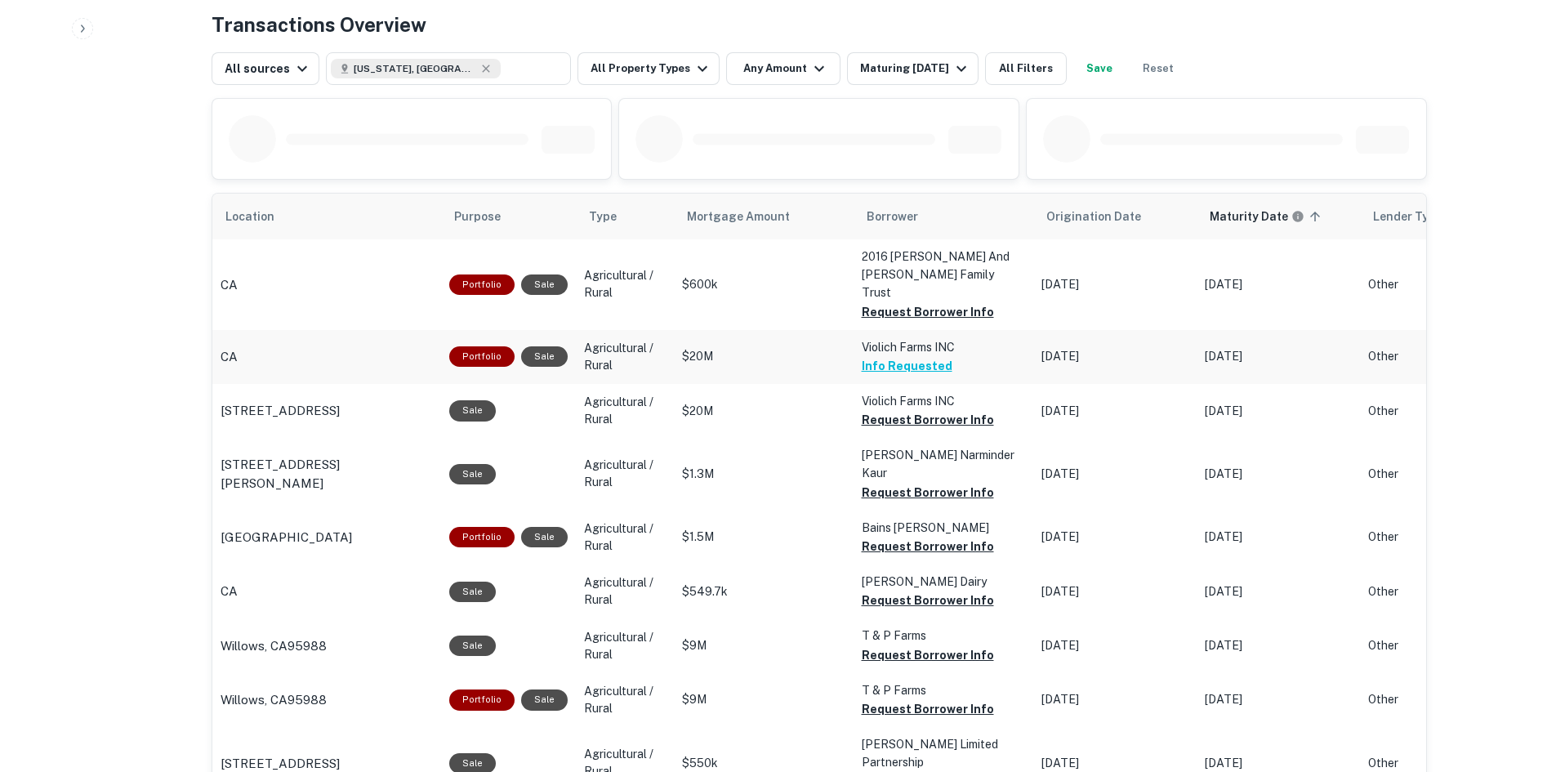
click at [768, 348] on p "$20M" at bounding box center [763, 356] width 163 height 17
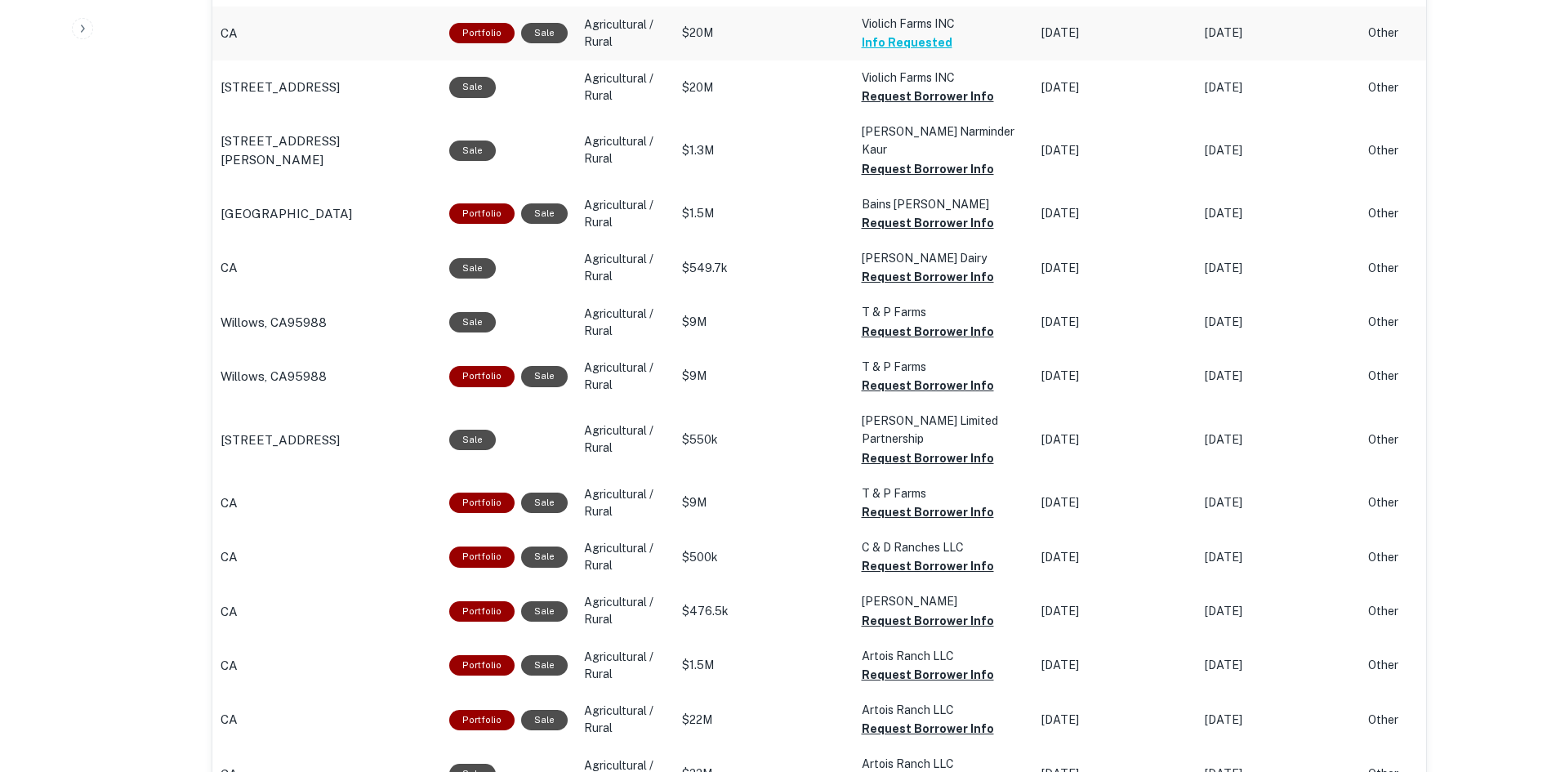
scroll to position [1241, 0]
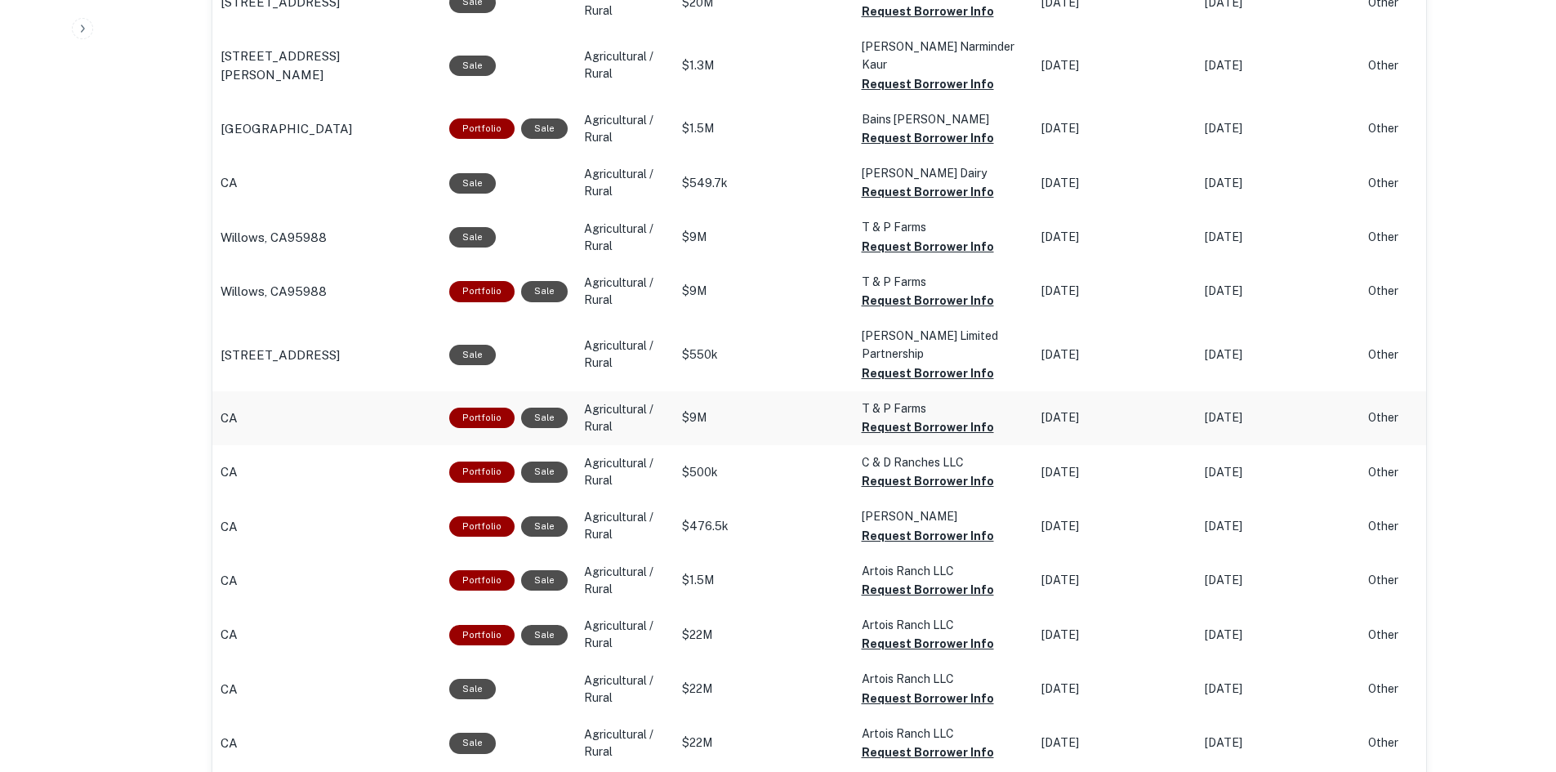
click at [773, 409] on p "$9M" at bounding box center [763, 417] width 163 height 17
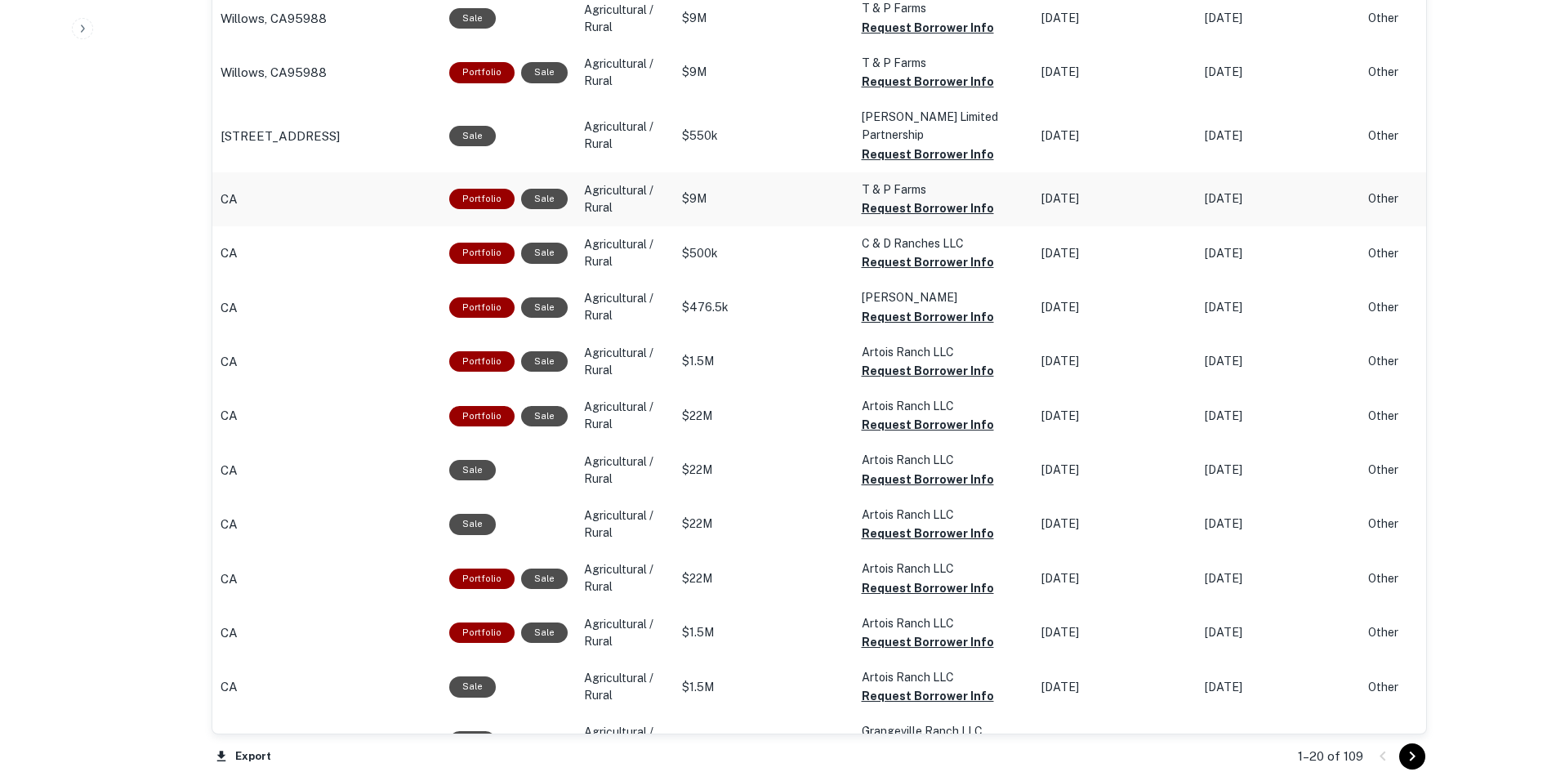
scroll to position [1487, 0]
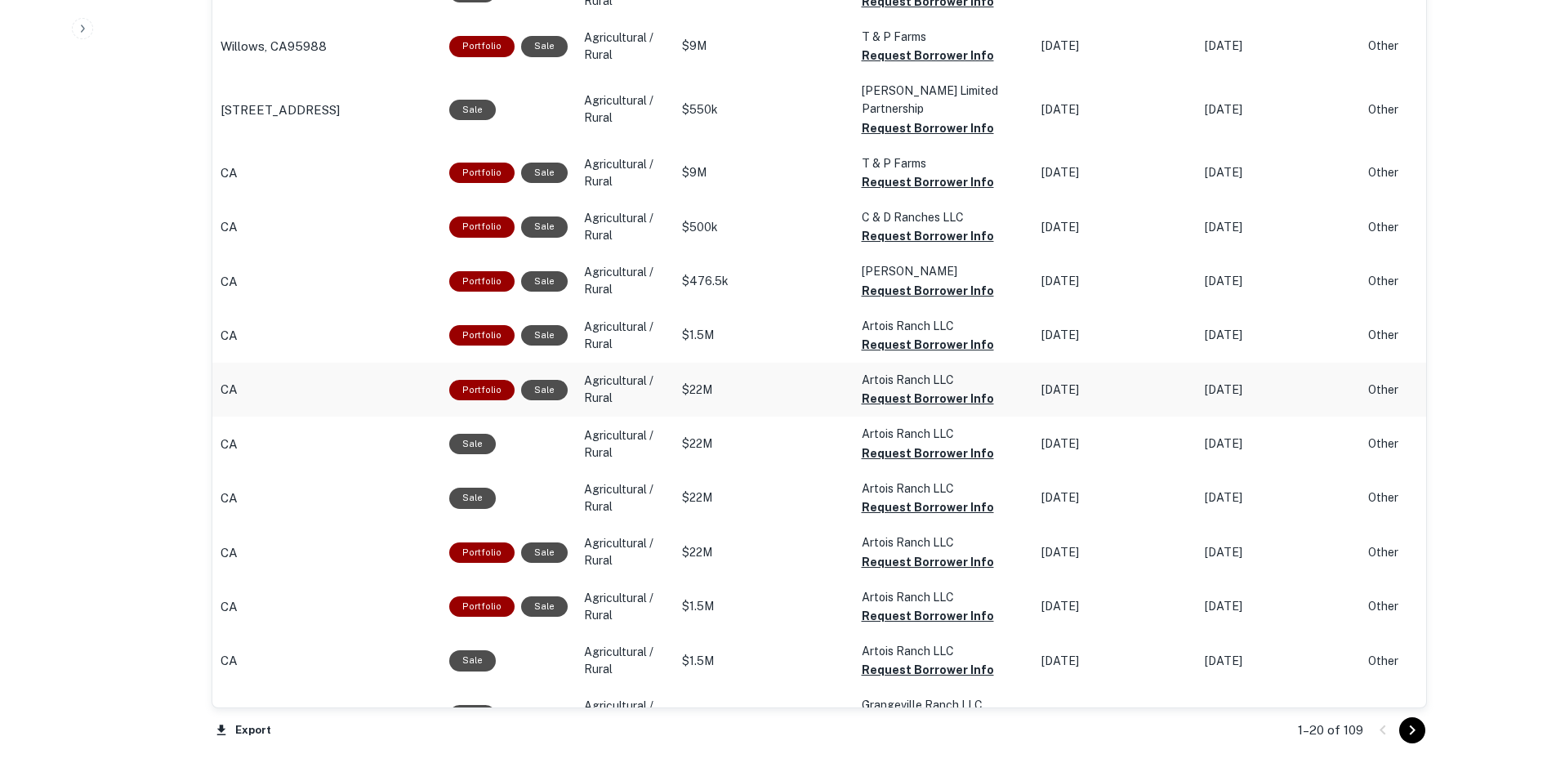
click at [753, 363] on td "$22M" at bounding box center [764, 390] width 180 height 54
drag, startPoint x: 960, startPoint y: 328, endPoint x: 853, endPoint y: 327, distance: 107.0
click at [854, 363] on td "Artois Ranch LLC Request Borrower Info" at bounding box center [944, 390] width 180 height 54
copy p "Artois Ranch LLC"
click at [1420, 720] on icon "Go to next page" at bounding box center [1412, 730] width 20 height 20
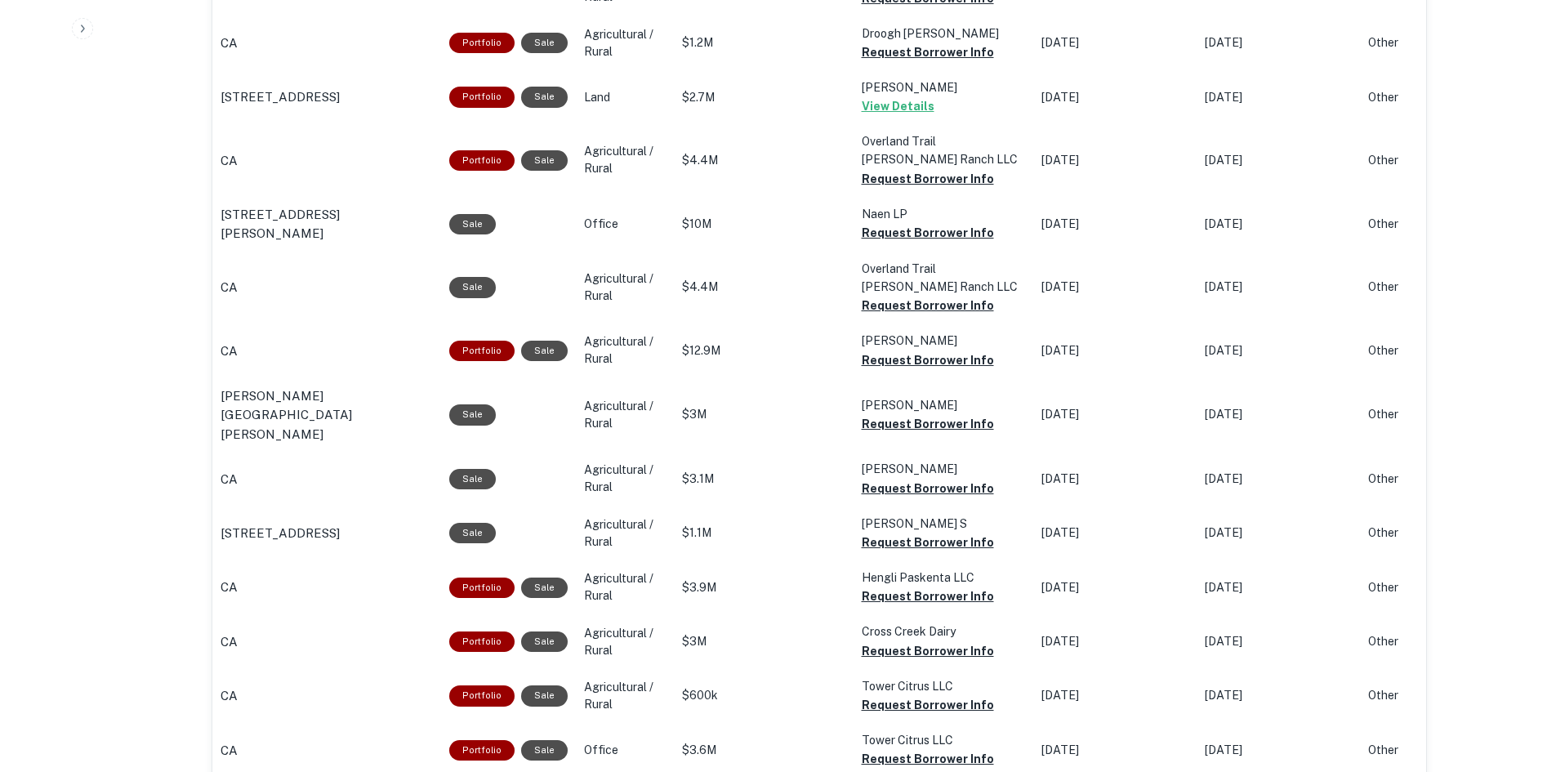
scroll to position [1323, 0]
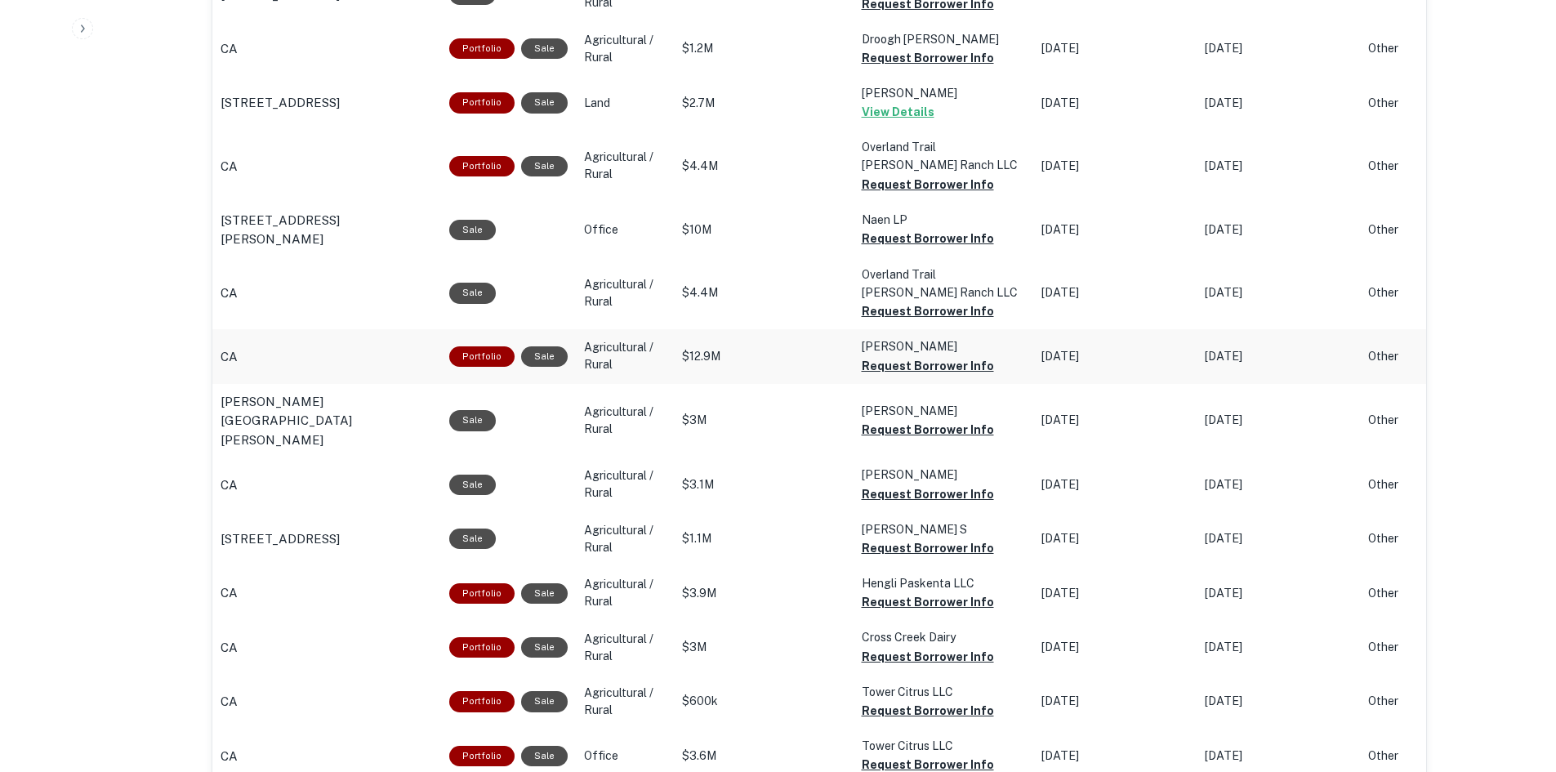
click at [760, 348] on p "$12.9M" at bounding box center [763, 356] width 163 height 17
click at [907, 356] on button "Request Borrower Info" at bounding box center [928, 366] width 132 height 20
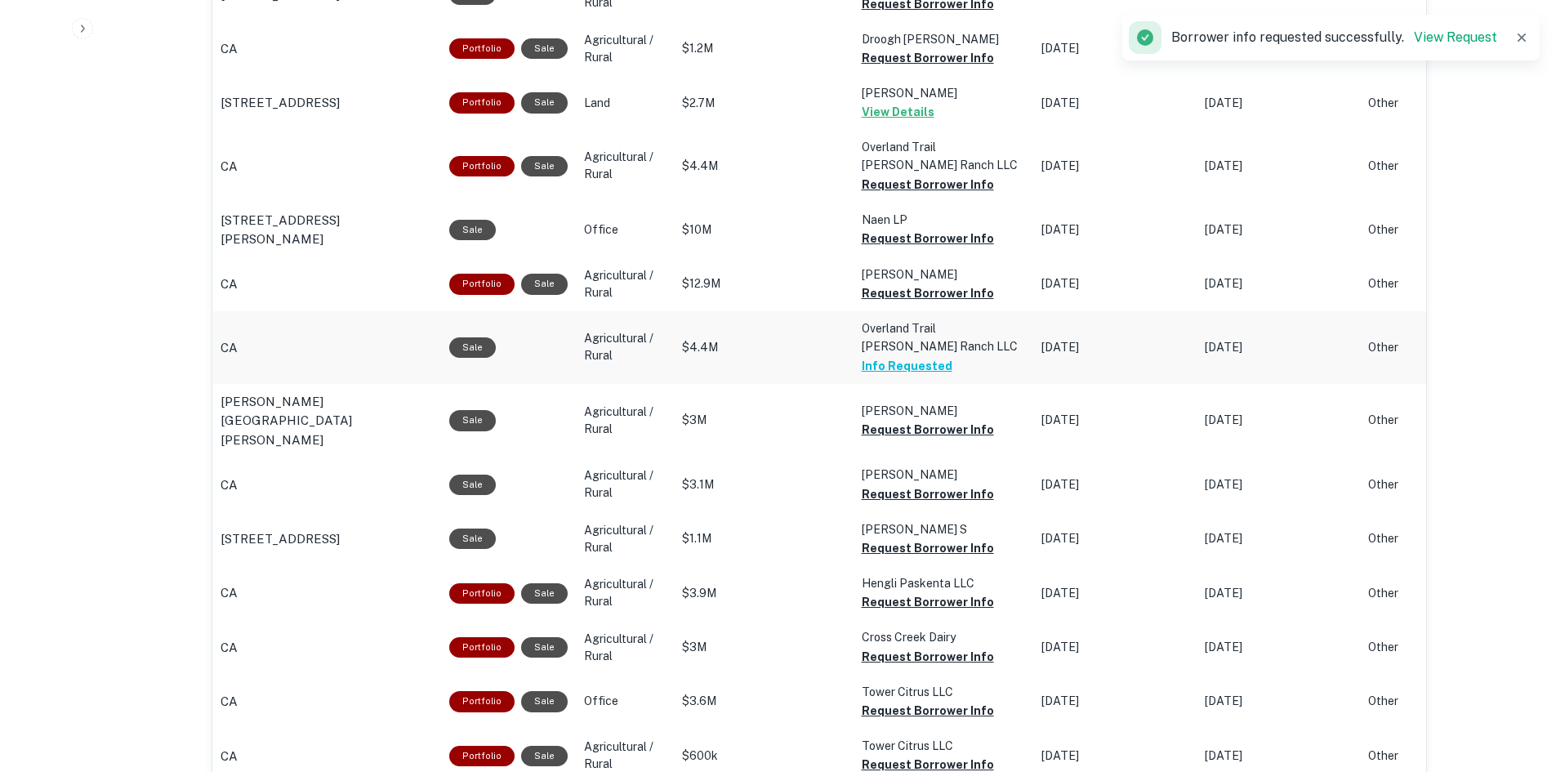
click at [774, 339] on p "$4.4M" at bounding box center [763, 347] width 163 height 17
click at [916, 283] on button "Request Borrower Info" at bounding box center [928, 293] width 132 height 20
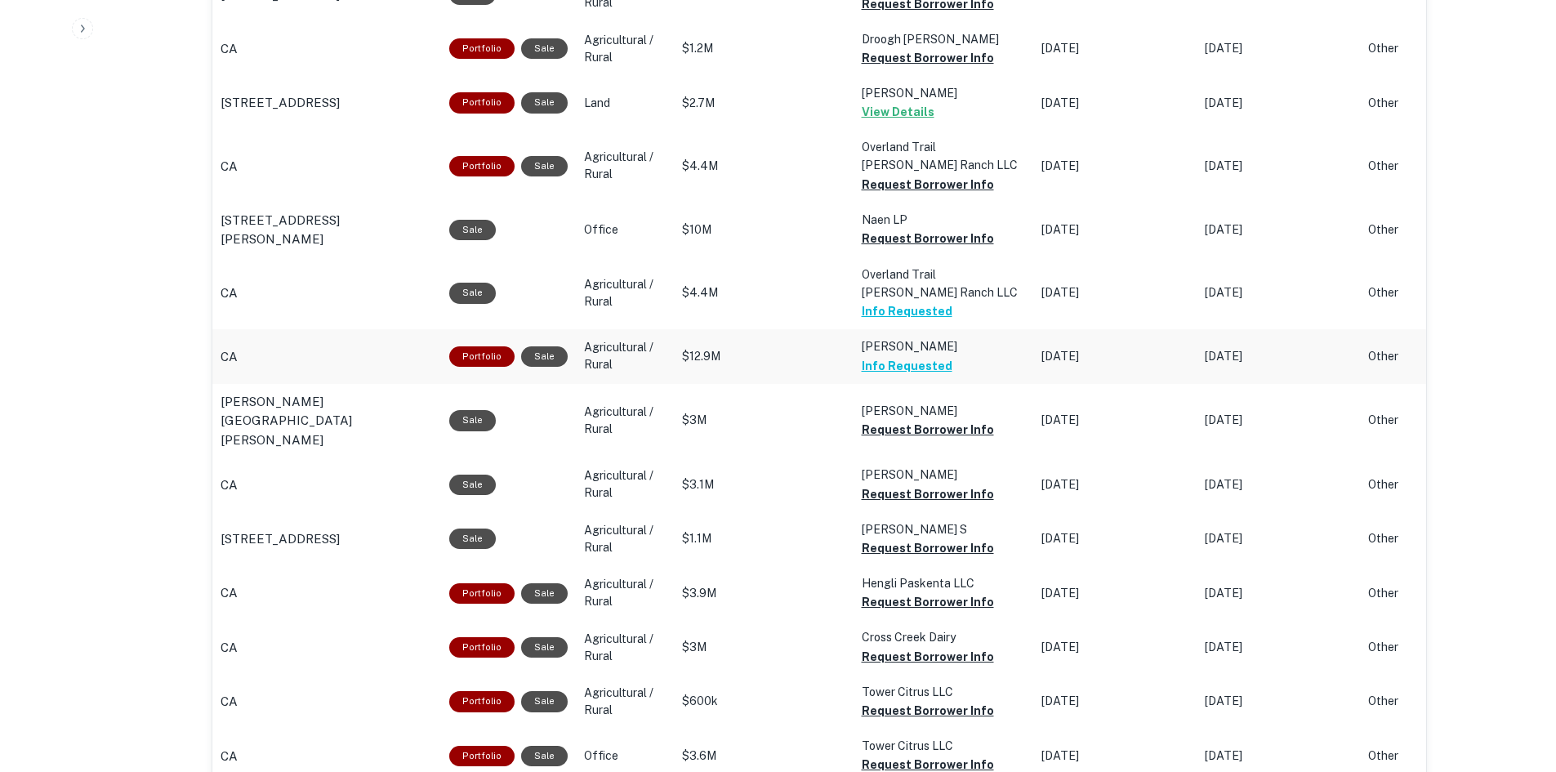
drag, startPoint x: 984, startPoint y: 330, endPoint x: 859, endPoint y: 326, distance: 125.0
click at [862, 337] on p "Friedenbach Patricia S" at bounding box center [943, 346] width 163 height 18
copy p "Friedenbach Patricia S"
click at [1025, 337] on td "Friedenbach Patricia S Info Requested" at bounding box center [944, 356] width 180 height 54
click at [691, 348] on p "$12.9M" at bounding box center [763, 356] width 163 height 17
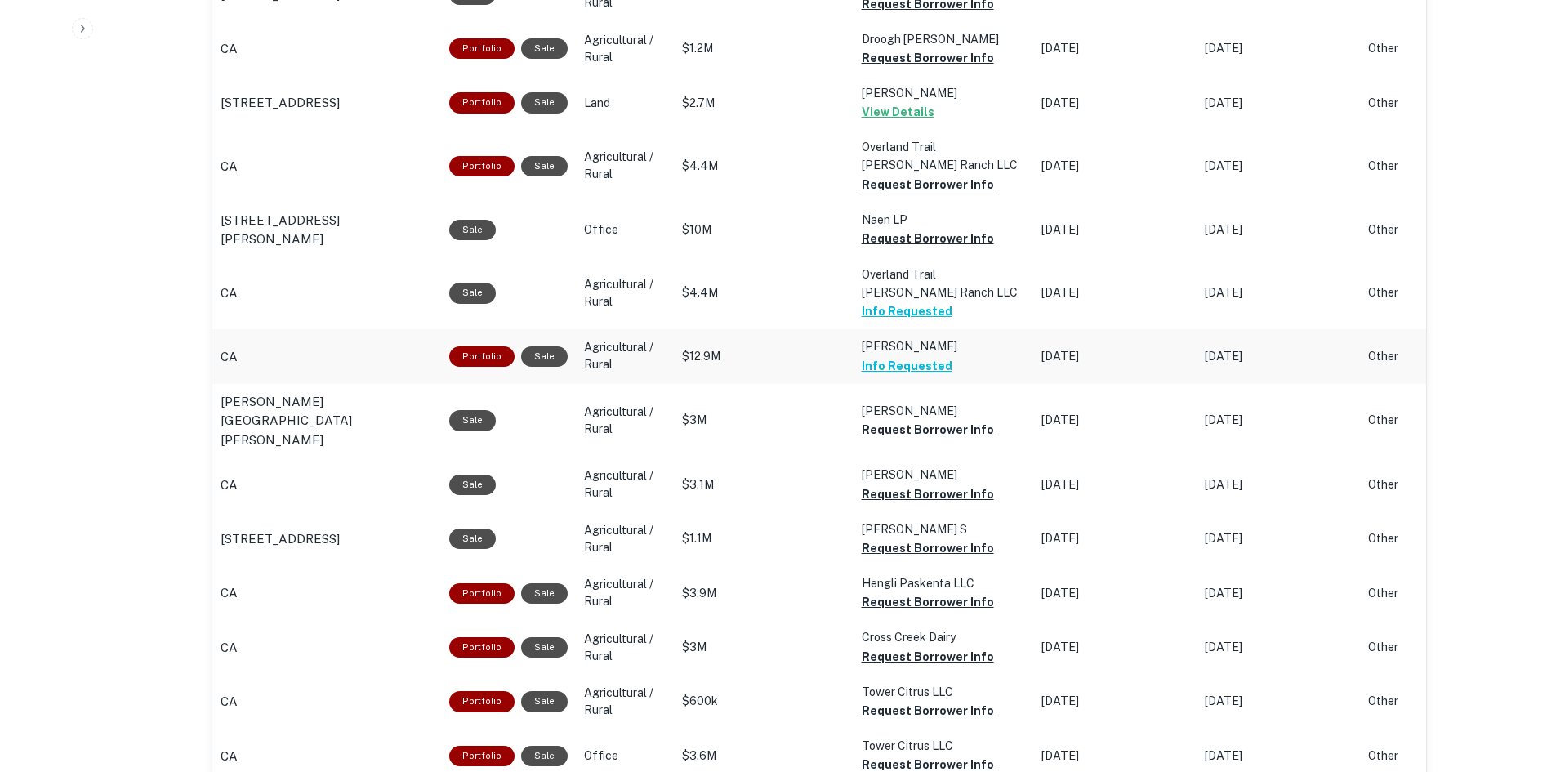
drag, startPoint x: 976, startPoint y: 331, endPoint x: 860, endPoint y: 332, distance: 116.0
click at [862, 337] on p "Friedenbach Patricia S" at bounding box center [943, 346] width 163 height 18
drag, startPoint x: 714, startPoint y: 342, endPoint x: 679, endPoint y: 340, distance: 35.2
click at [682, 348] on p "$12.9M" at bounding box center [763, 356] width 163 height 17
copy p "$12.9M"
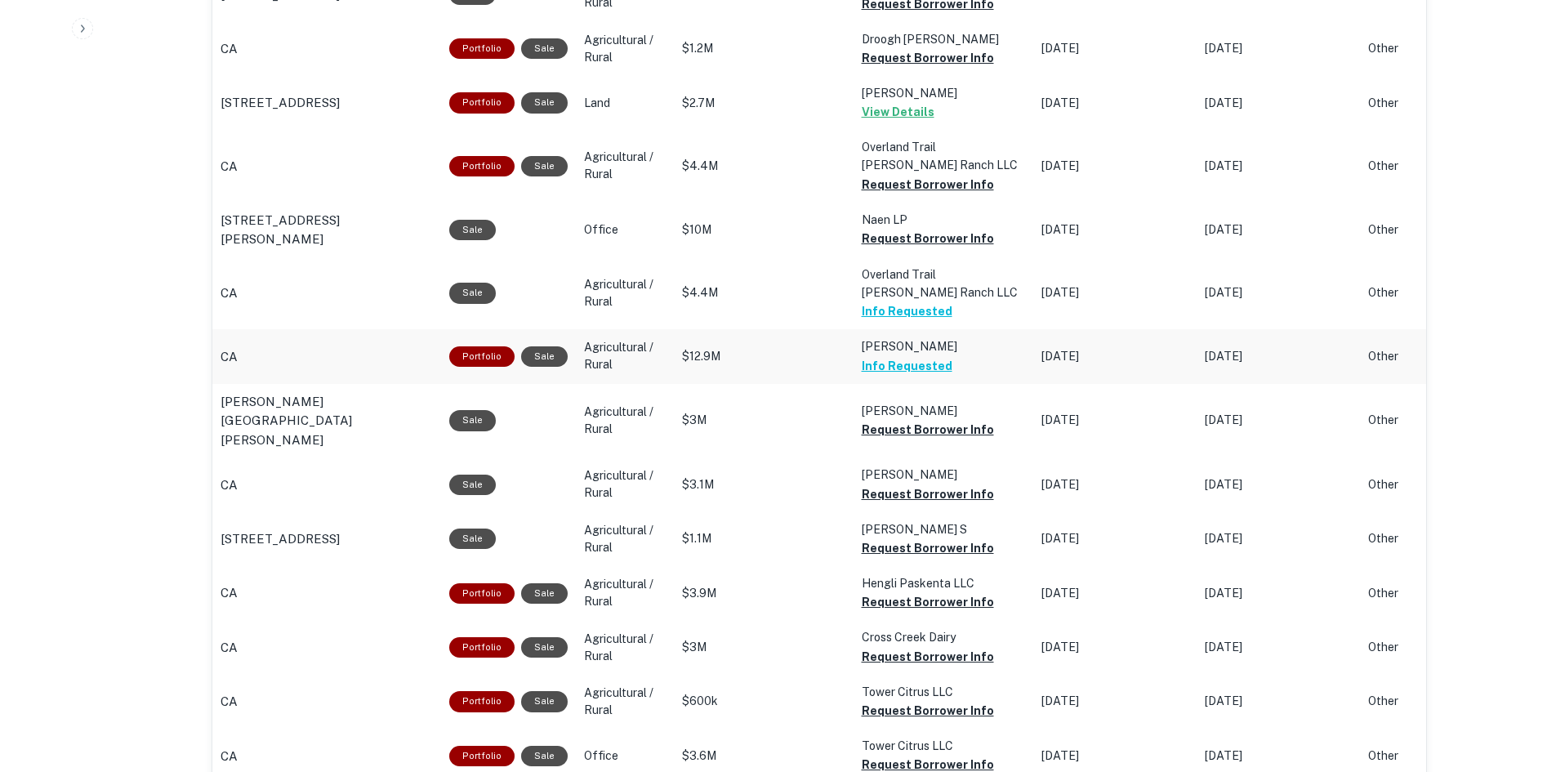
click at [611, 339] on p "Agricultural / Rural" at bounding box center [625, 356] width 82 height 34
copy p "Agricultural"
click at [506, 346] on div "Portfolio" at bounding box center [481, 356] width 65 height 20
click at [543, 346] on div "Sale" at bounding box center [544, 356] width 47 height 20
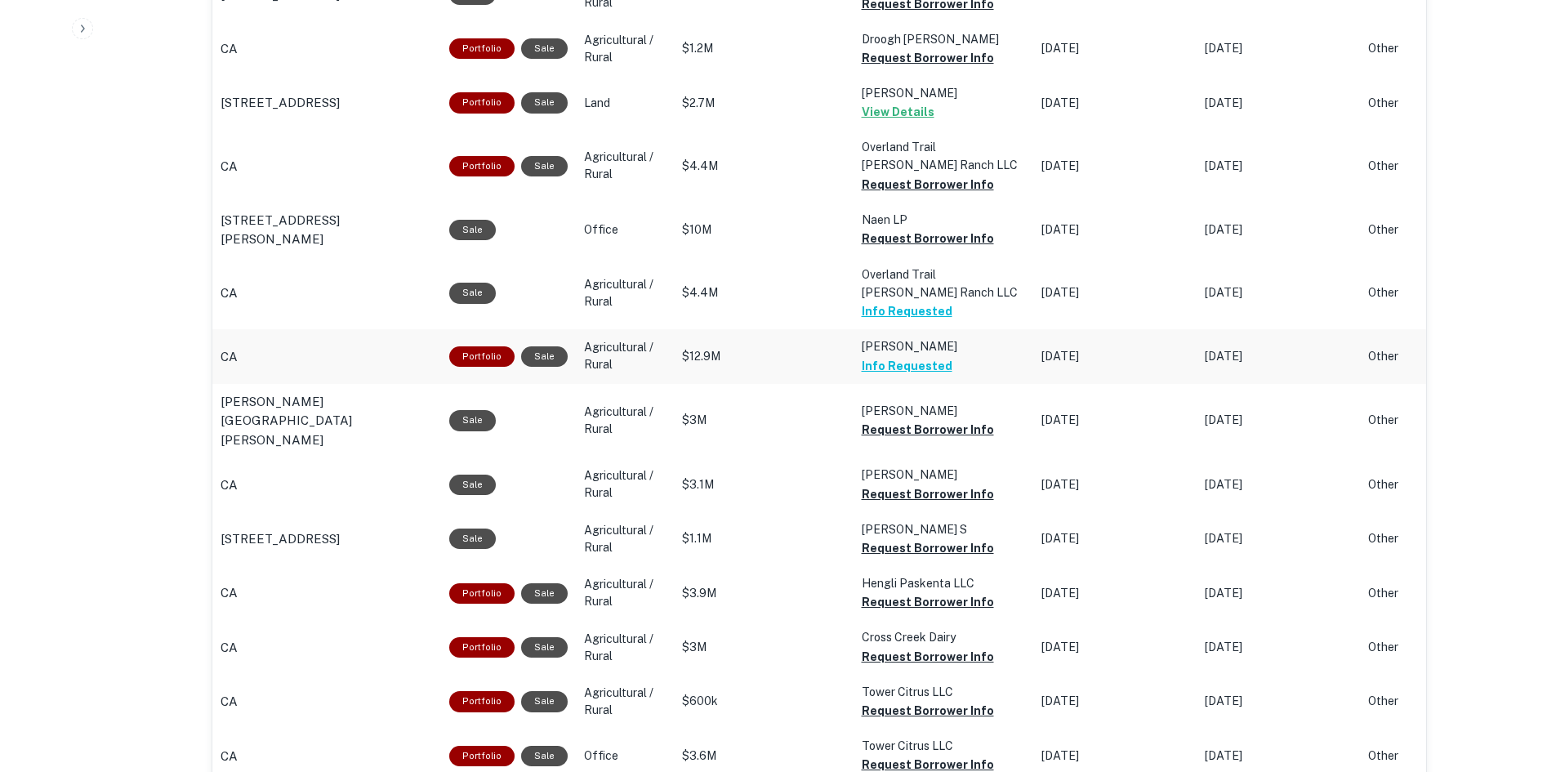
click at [604, 339] on p "Agricultural / Rural" at bounding box center [625, 356] width 82 height 34
copy p "Agricultural"
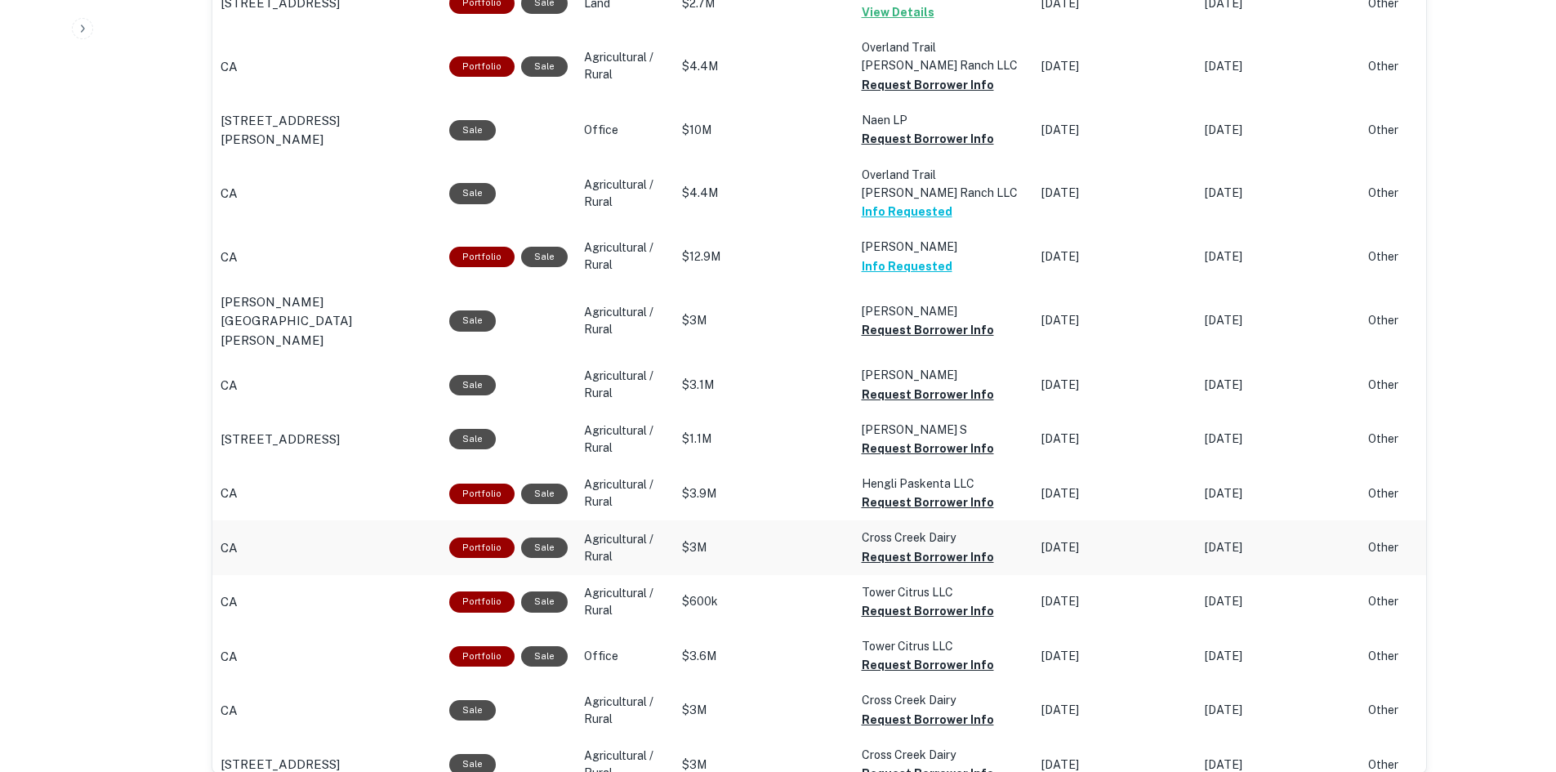
scroll to position [1388, 0]
